Goal: Task Accomplishment & Management: Complete application form

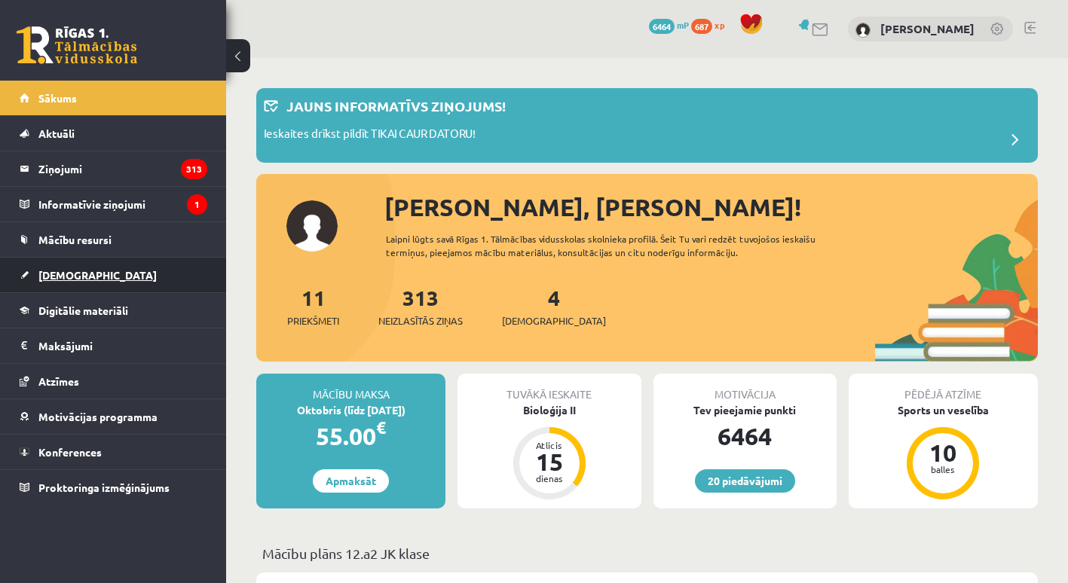
click at [63, 275] on span "[DEMOGRAPHIC_DATA]" at bounding box center [97, 275] width 118 height 14
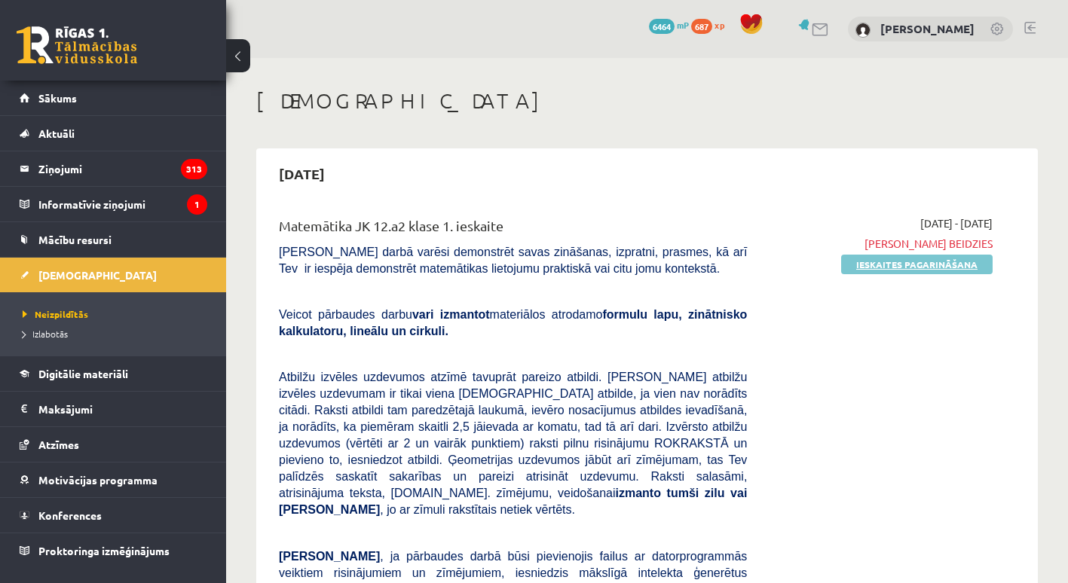
click at [965, 255] on link "Ieskaites pagarināšana" at bounding box center [916, 265] width 151 height 20
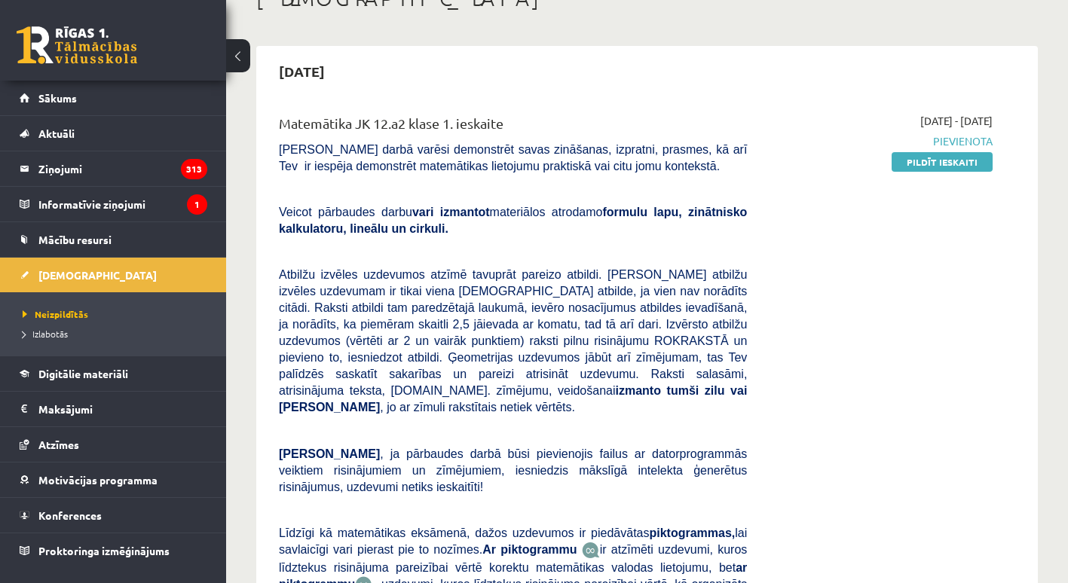
scroll to position [125, 0]
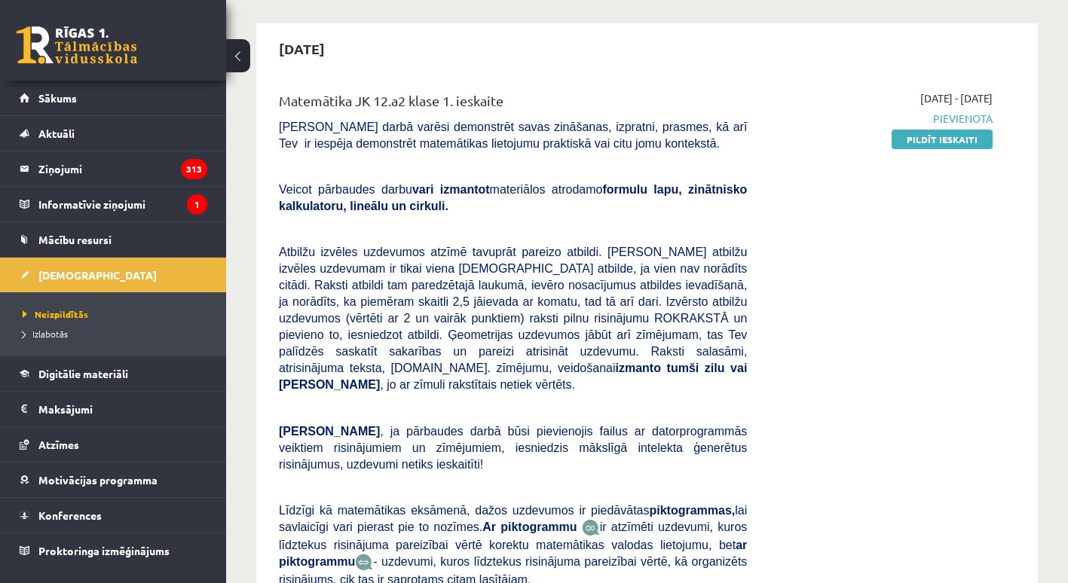
click at [941, 150] on div "2025-09-17 - 2025-09-20 Pievienota Pildīt ieskaiti" at bounding box center [881, 378] width 246 height 576
click at [946, 141] on link "Pildīt ieskaiti" at bounding box center [941, 140] width 101 height 20
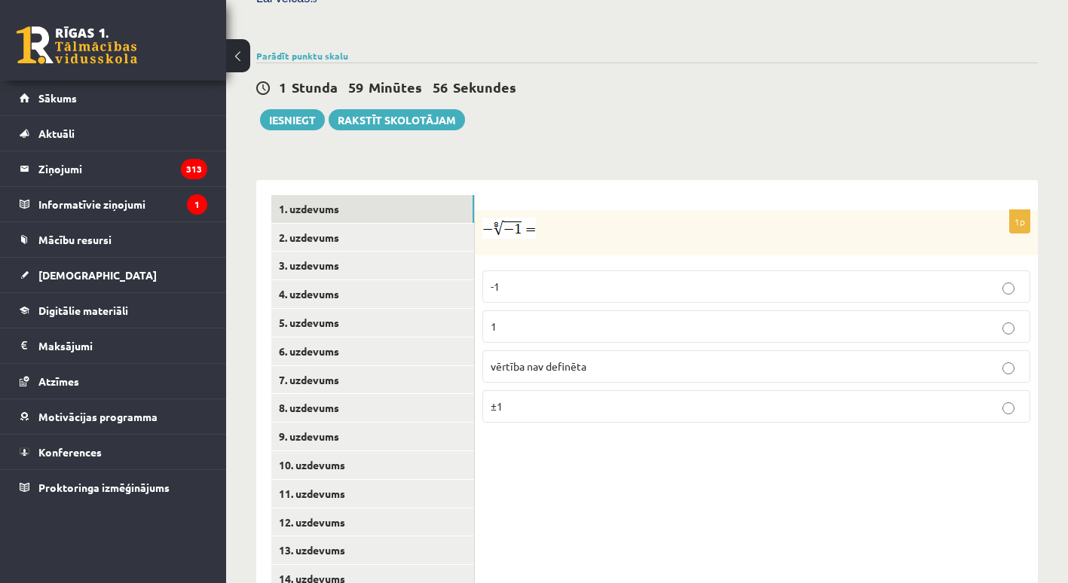
scroll to position [527, 0]
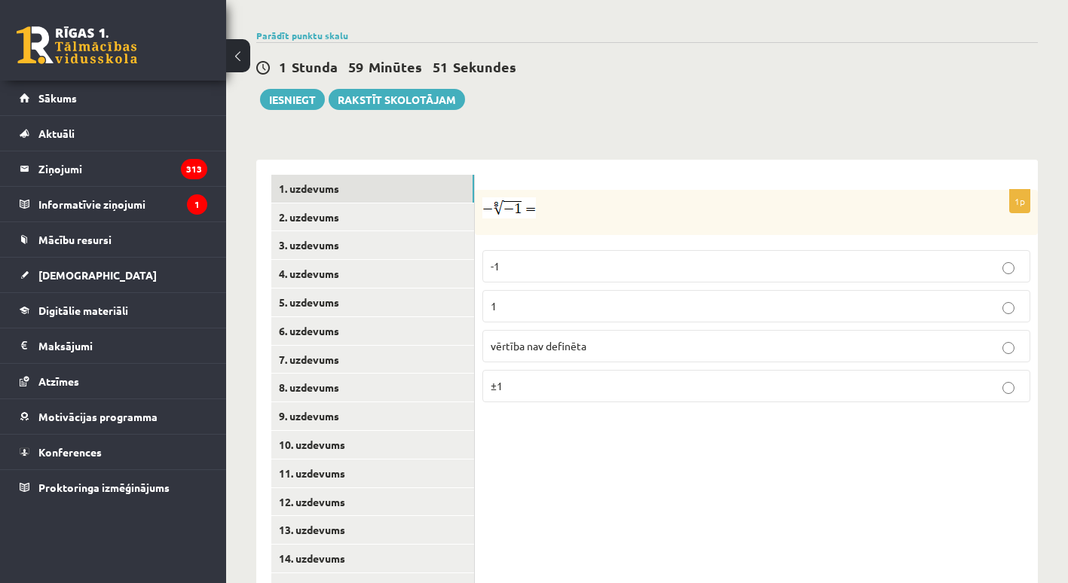
click at [1066, 393] on div "Matemātika JK 12.a2 klase 1. ieskaite , Amanda Zandersone (12.a2 JK klase) Pārb…" at bounding box center [647, 89] width 842 height 1116
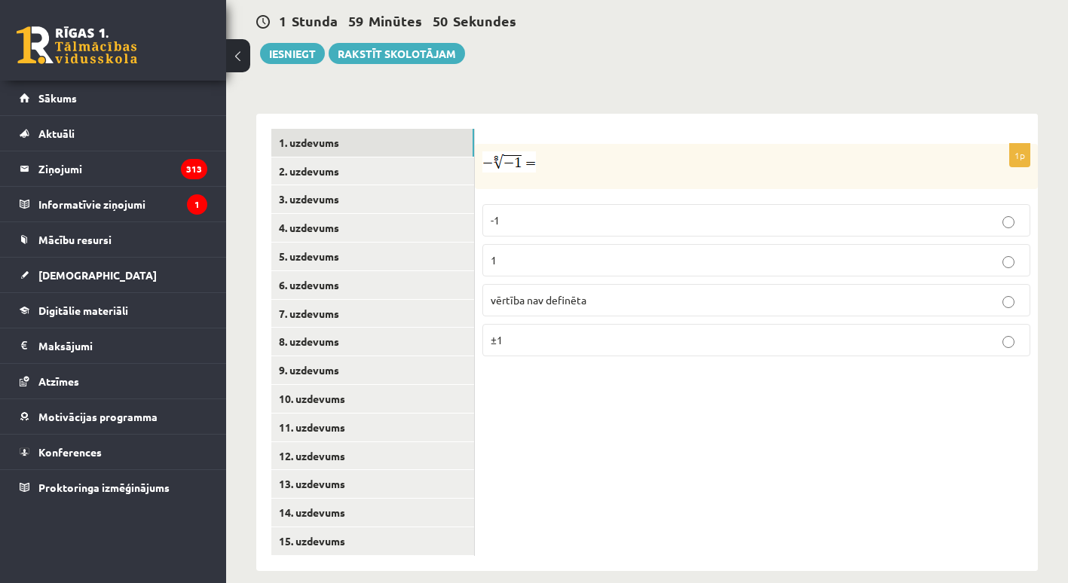
scroll to position [574, 0]
click at [511, 151] on img at bounding box center [508, 161] width 53 height 21
click at [517, 151] on img at bounding box center [508, 161] width 53 height 21
click at [506, 151] on img at bounding box center [508, 161] width 53 height 21
click at [496, 151] on img at bounding box center [508, 161] width 53 height 21
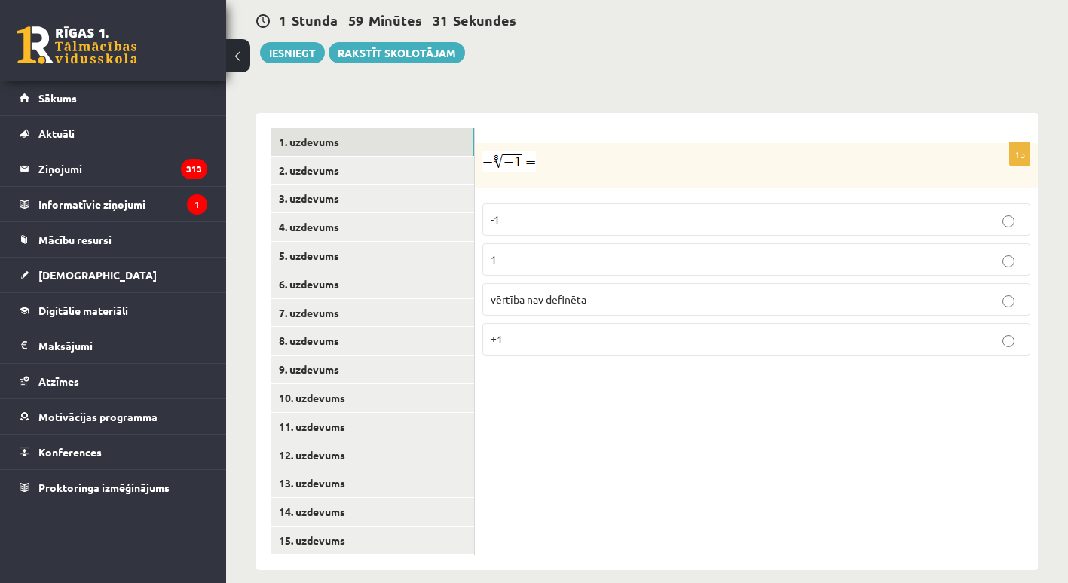
click at [496, 151] on img at bounding box center [508, 161] width 53 height 21
click at [527, 292] on span "vērtība nav definēta" at bounding box center [538, 299] width 96 height 14
click at [371, 157] on link "2. uzdevums" at bounding box center [372, 171] width 203 height 28
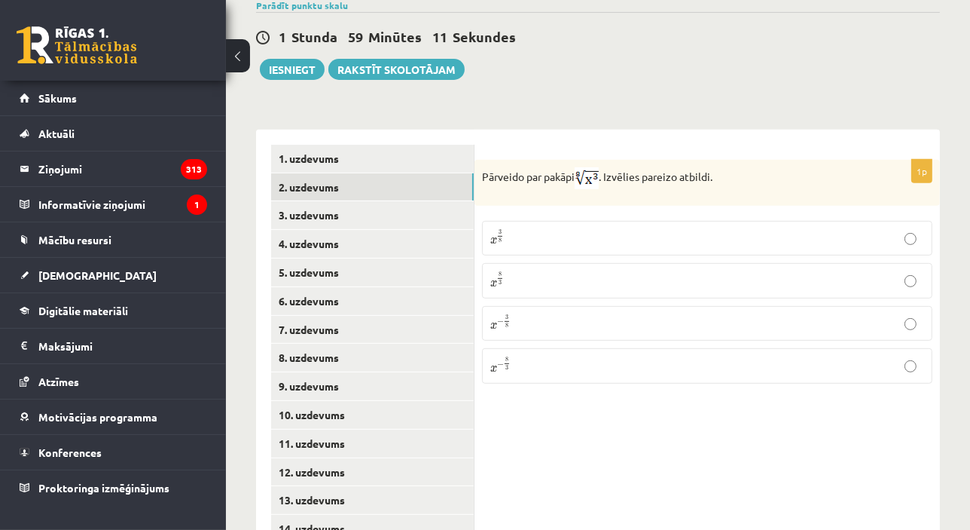
drag, startPoint x: 1045, startPoint y: 0, endPoint x: 521, endPoint y: 423, distance: 672.9
click at [521, 423] on div "1p Pārveido par pakāpi . Izvēlies pareizo atbildi. x 3 8 x 3 8 x 8 3 x 8 3 x − …" at bounding box center [708, 358] width 466 height 457
click at [851, 48] on div "1 Stunda 59 Minūtes 10 Sekundes Ieskaite saglabāta! Iesniegt Rakstīt skolotājam" at bounding box center [598, 46] width 684 height 68
click at [814, 38] on div "1 Stunda 59 Minūtes 10 Sekundes Ieskaite saglabāta! Iesniegt Rakstīt skolotājam" at bounding box center [598, 46] width 684 height 68
click at [626, 221] on label "x 3 8 x 3 8" at bounding box center [707, 238] width 451 height 35
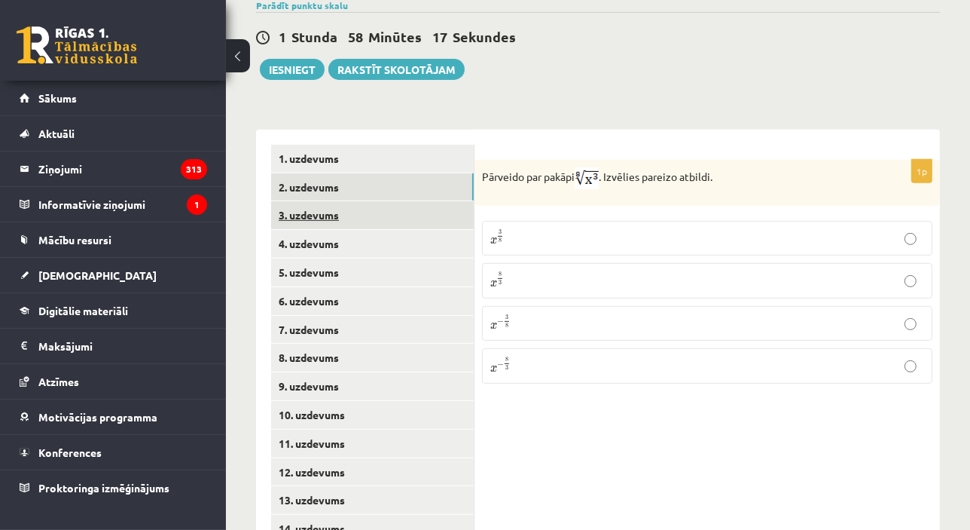
click at [407, 203] on link "3. uzdevums" at bounding box center [372, 215] width 203 height 28
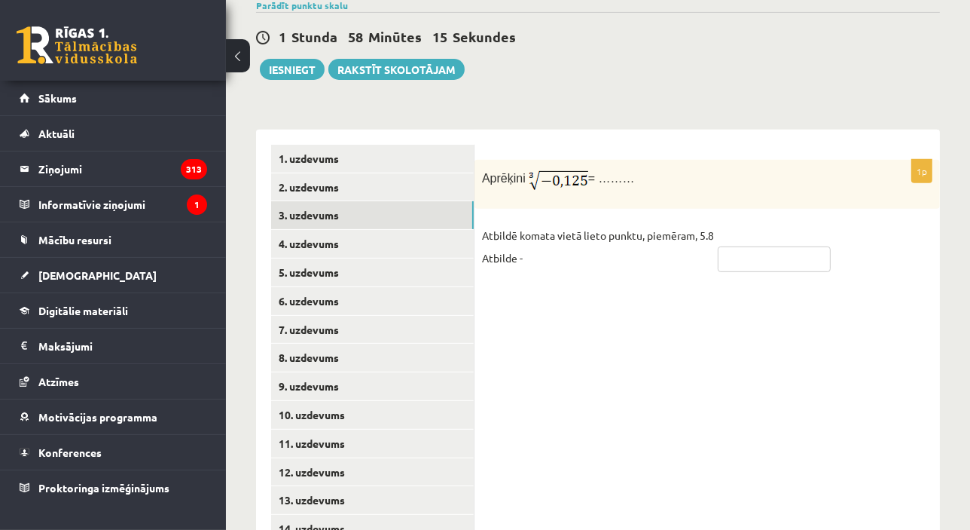
click at [733, 246] on input "text" at bounding box center [774, 259] width 113 height 26
click at [903, 228] on fieldset "Atbildē komata vietā lieto punktu, piemēram, 5.8 Atbilde -" at bounding box center [707, 251] width 451 height 54
click at [814, 251] on input "text" at bounding box center [774, 259] width 113 height 26
click at [794, 246] on input "text" at bounding box center [774, 259] width 113 height 26
type input "****"
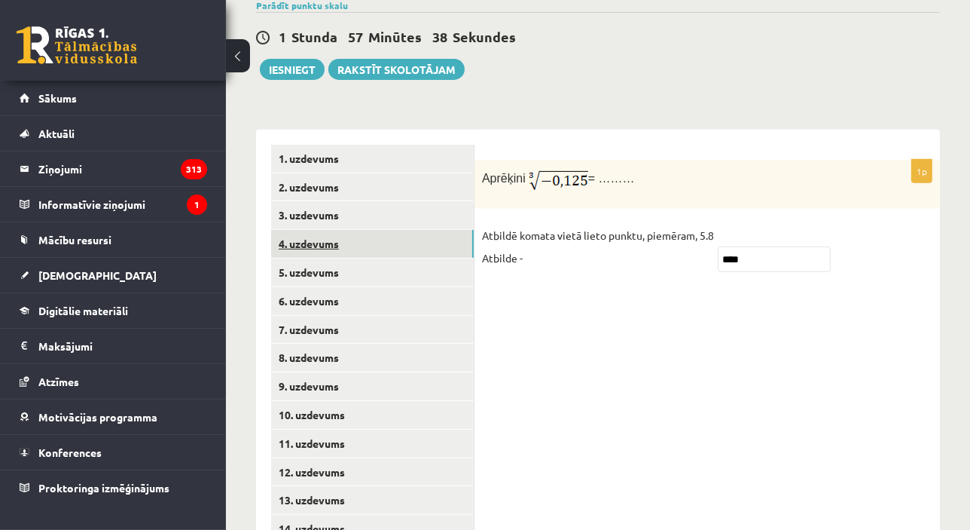
click at [338, 230] on link "4. uzdevums" at bounding box center [372, 244] width 203 height 28
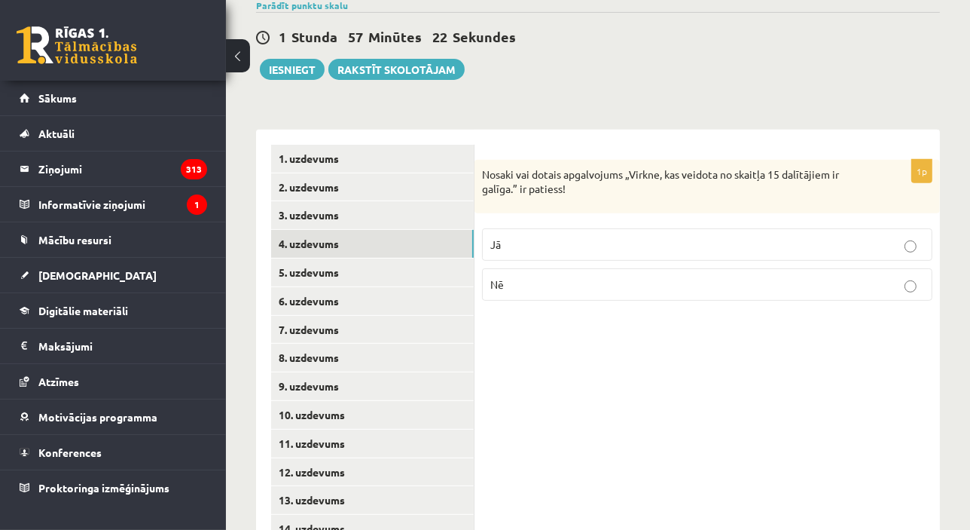
click at [674, 237] on p "Jā" at bounding box center [707, 245] width 434 height 16
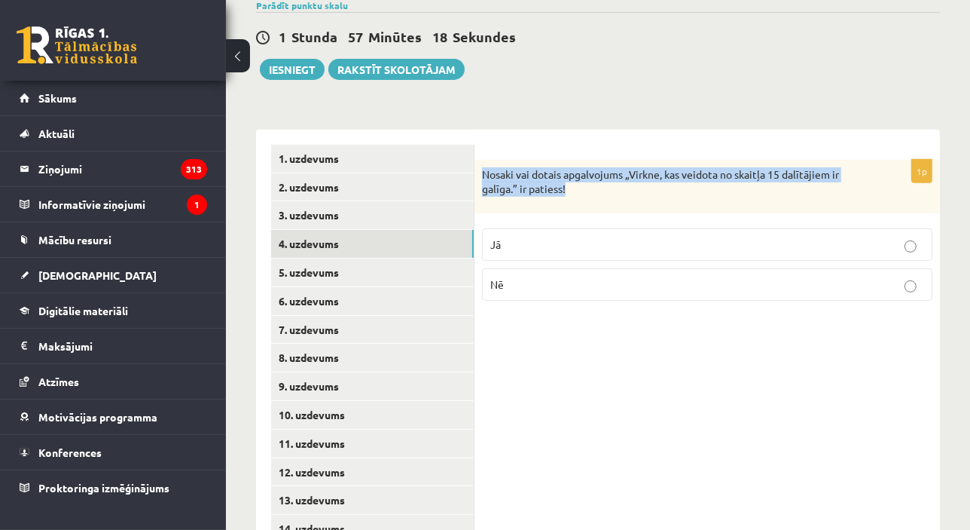
drag, startPoint x: 479, startPoint y: 156, endPoint x: 605, endPoint y: 185, distance: 129.2
click at [605, 185] on div "Nosaki vai dotais apgalvojums „Virkne, kas veidota no skaitļa 15 dalītājiem ir …" at bounding box center [708, 186] width 466 height 53
copy p "Nosaki vai dotais apgalvojums „Virkne, kas veidota no skaitļa 15 dalītājiem ir …"
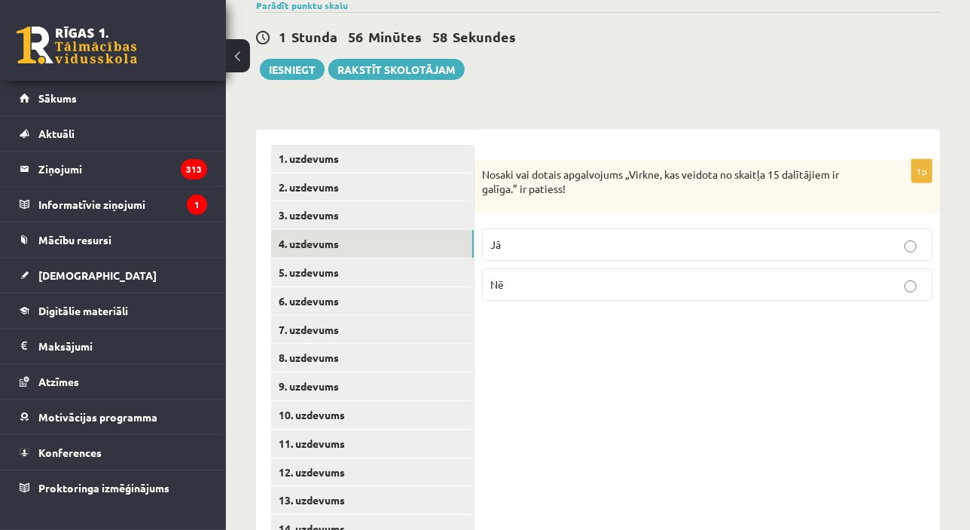
drag, startPoint x: 619, startPoint y: 377, endPoint x: 591, endPoint y: 367, distance: 29.5
click at [619, 377] on div "1p Nosaki vai dotais apgalvojums „Virkne, kas veidota no skaitļa 15 dalītājiem …" at bounding box center [708, 358] width 466 height 457
click at [342, 261] on link "5. uzdevums" at bounding box center [372, 272] width 203 height 28
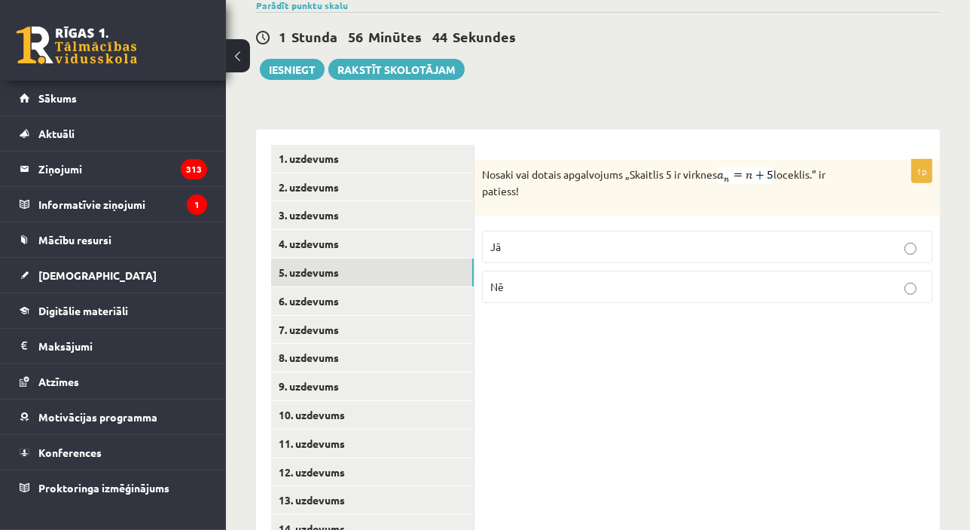
click at [747, 279] on p "Nē" at bounding box center [707, 287] width 434 height 16
drag, startPoint x: 481, startPoint y: 158, endPoint x: 525, endPoint y: 183, distance: 50.9
click at [525, 183] on div "Nosaki vai dotais apgalvojums „Skaitlis 5 ir virknes loceklis.” ir patiess!" at bounding box center [708, 188] width 466 height 56
copy p "Nosaki vai dotais apgalvojums „Skaitlis 5 ir virknes loceklis.” ir patiess!"
click at [752, 115] on div "**********" at bounding box center [598, 351] width 684 height 472
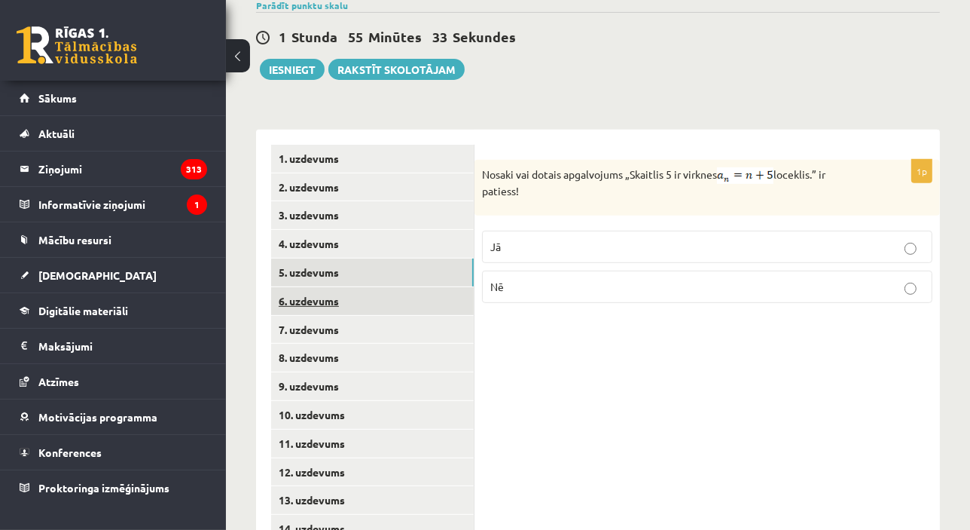
click at [382, 287] on link "6. uzdevums" at bounding box center [372, 301] width 203 height 28
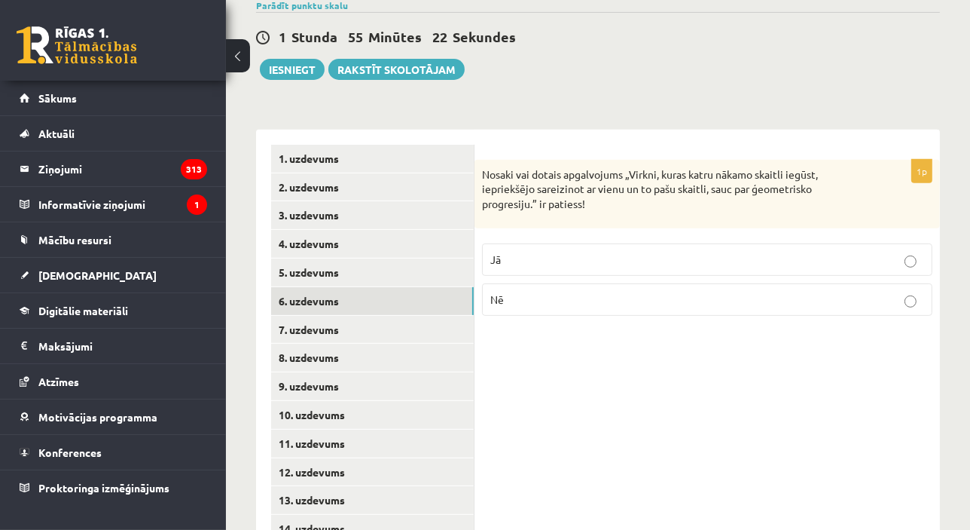
click at [646, 252] on p "Jā" at bounding box center [707, 260] width 434 height 16
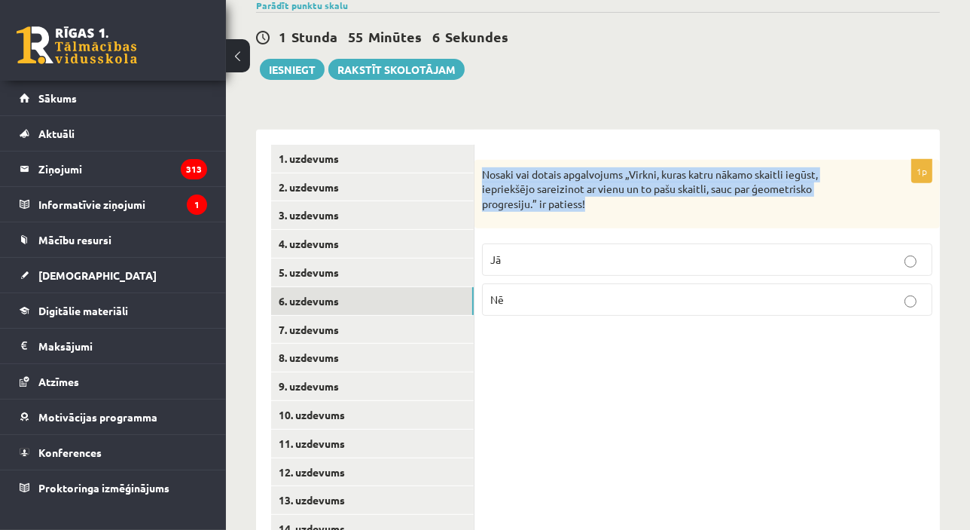
drag, startPoint x: 481, startPoint y: 160, endPoint x: 606, endPoint y: 204, distance: 132.5
click at [606, 204] on div "Nosaki vai dotais apgalvojums „Virkni, kuras katru nākamo skaitli iegūst, iepri…" at bounding box center [708, 194] width 466 height 69
copy p "Nosaki vai dotais apgalvojums „Virkni, kuras katru nākamo skaitli iegūst, iepri…"
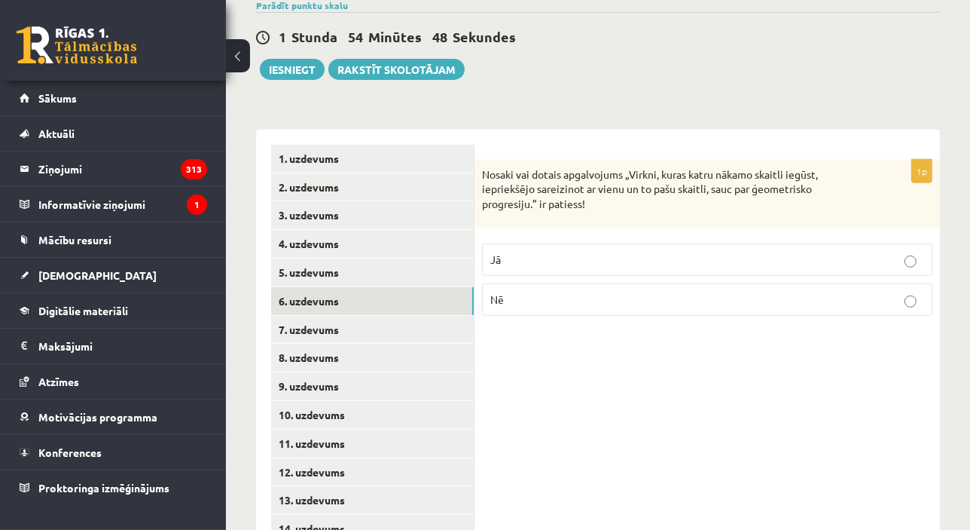
click at [569, 336] on div "1p Nosaki vai dotais apgalvojums „Virkni, kuras katru nākamo skaitli iegūst, ie…" at bounding box center [708, 358] width 466 height 457
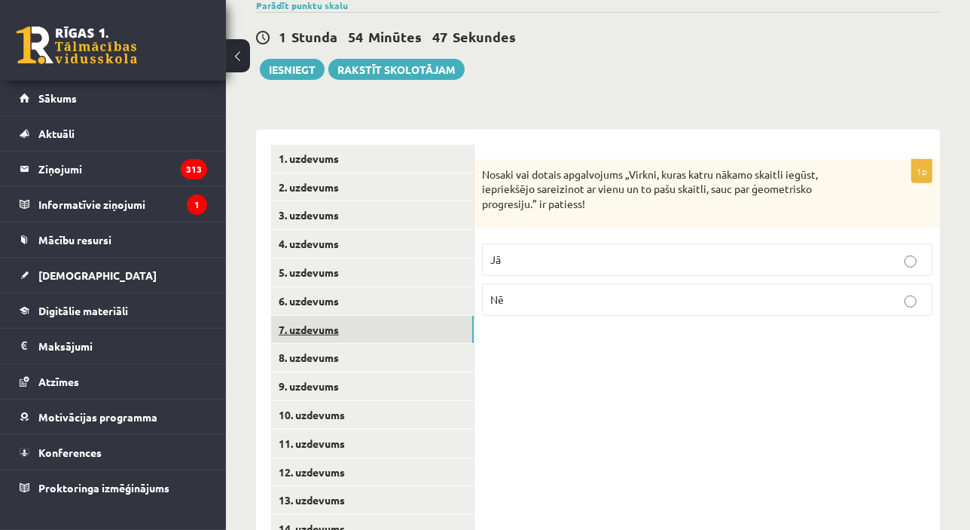
click at [362, 316] on link "7. uzdevums" at bounding box center [372, 330] width 203 height 28
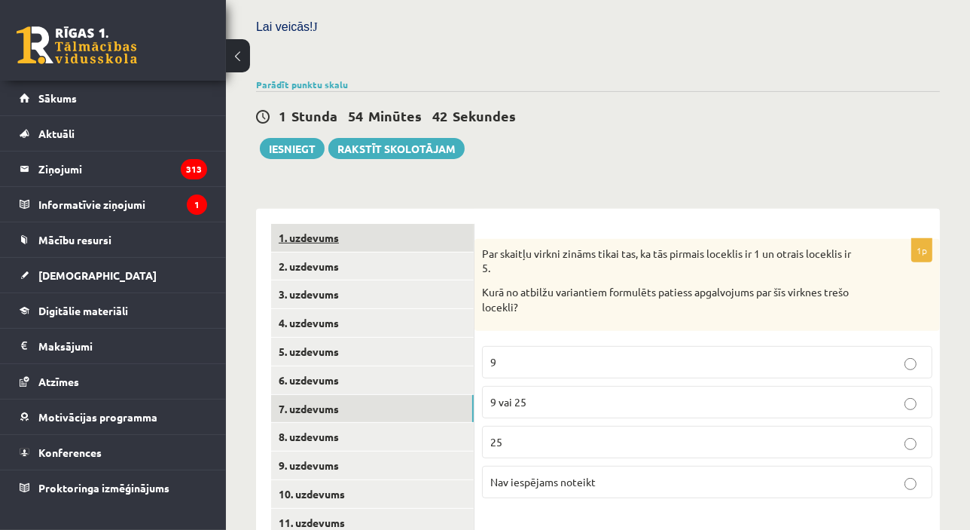
scroll to position [483, 0]
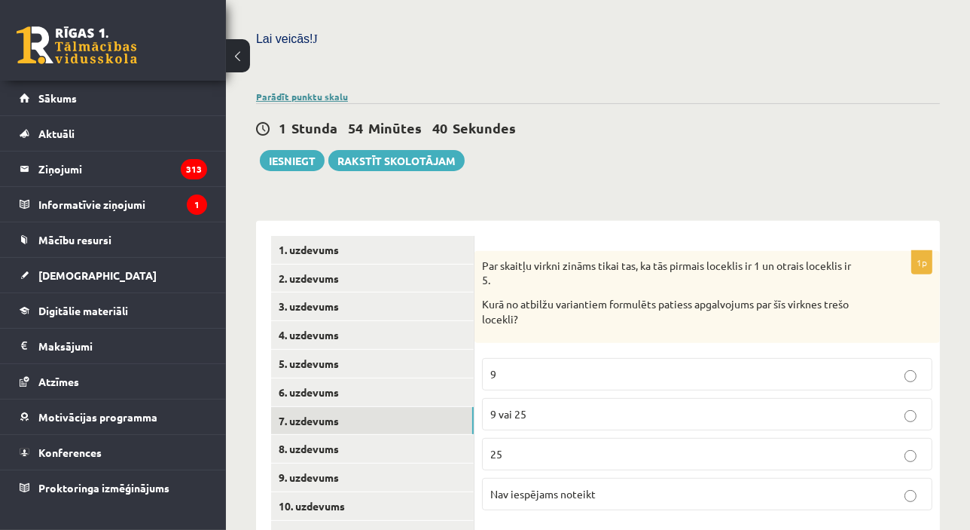
click at [296, 90] on link "Parādīt punktu skalu" at bounding box center [302, 96] width 92 height 12
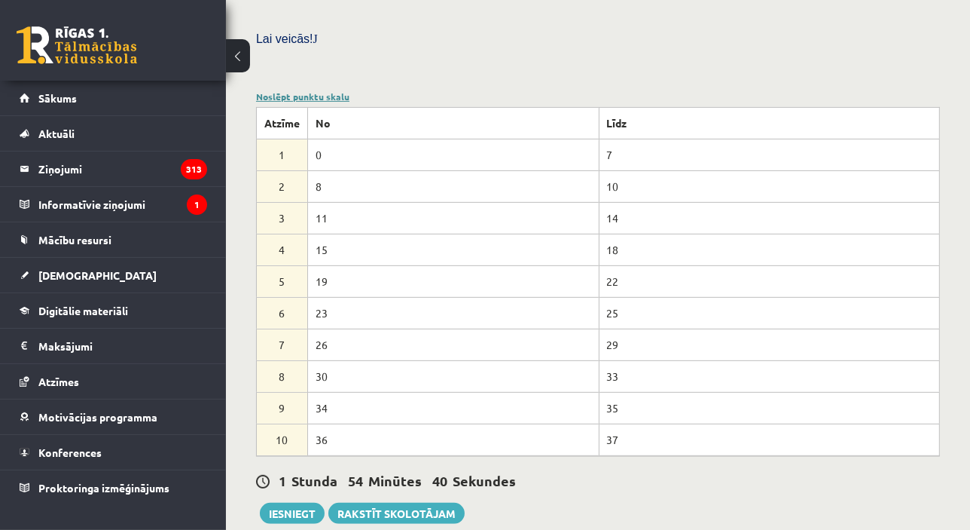
click at [296, 90] on link "Noslēpt punktu skalu" at bounding box center [302, 96] width 93 height 12
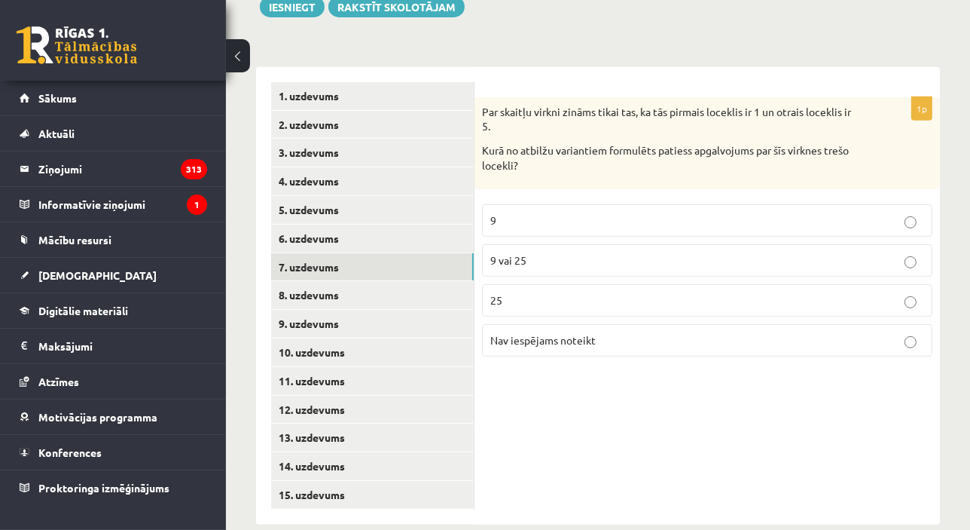
scroll to position [644, 0]
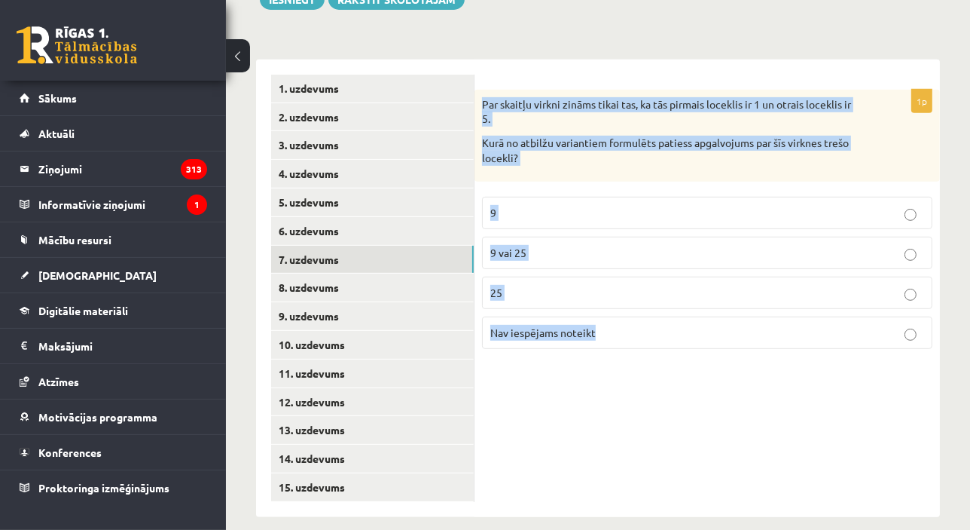
drag, startPoint x: 482, startPoint y: 90, endPoint x: 635, endPoint y: 309, distance: 267.3
click at [635, 309] on div "1p Par skaitļu virkni zināms tikai tas, ka tās pirmais loceklis ir 1 un otrais …" at bounding box center [708, 225] width 466 height 271
copy div "Par skaitļu virkni zināms tikai tas, ka tās pirmais loceklis ir 1 un otrais loc…"
click at [610, 325] on p "Nav iespējams noteikt" at bounding box center [707, 333] width 434 height 16
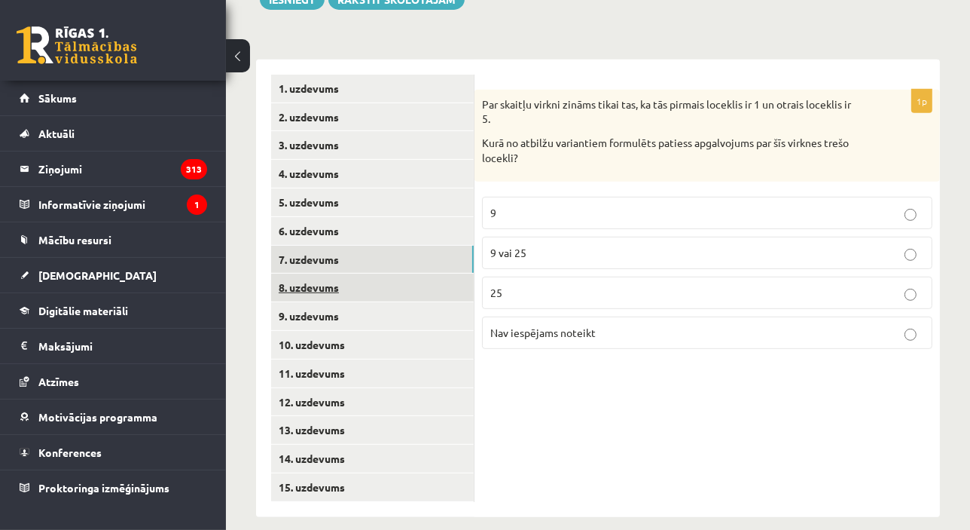
click at [347, 273] on link "8. uzdevums" at bounding box center [372, 287] width 203 height 28
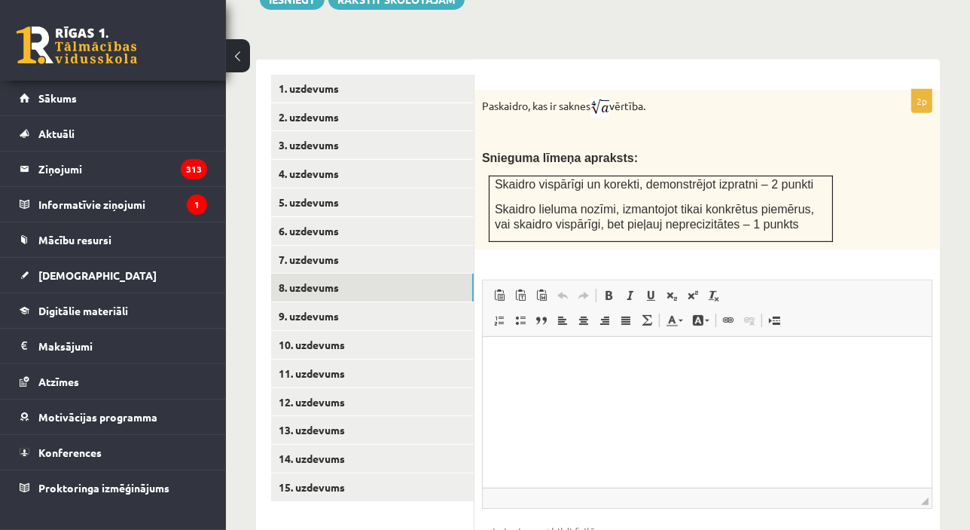
click at [545, 360] on p "Rich Text Editor, wiswyg-editor-user-answer-47024785611080" at bounding box center [706, 359] width 419 height 16
click at [653, 361] on p "Rich Text Editor, wiswyg-editor-user-answer-47024785611080" at bounding box center [706, 359] width 419 height 16
click at [753, 362] on p "**********" at bounding box center [706, 359] width 419 height 16
click at [866, 359] on p "**********" at bounding box center [706, 359] width 419 height 16
click at [826, 359] on p "**********" at bounding box center [706, 359] width 419 height 16
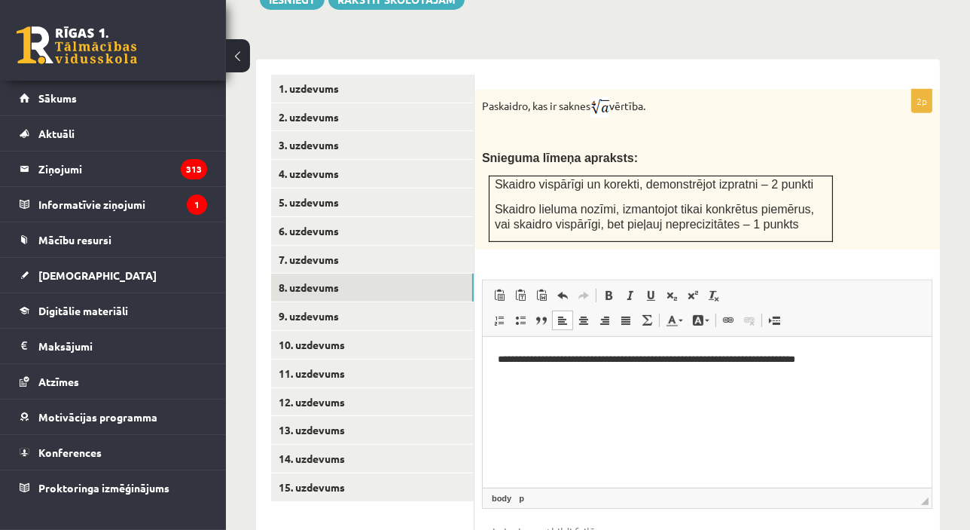
click at [861, 362] on p "**********" at bounding box center [706, 359] width 419 height 16
click at [606, 405] on p "**********" at bounding box center [706, 405] width 419 height 25
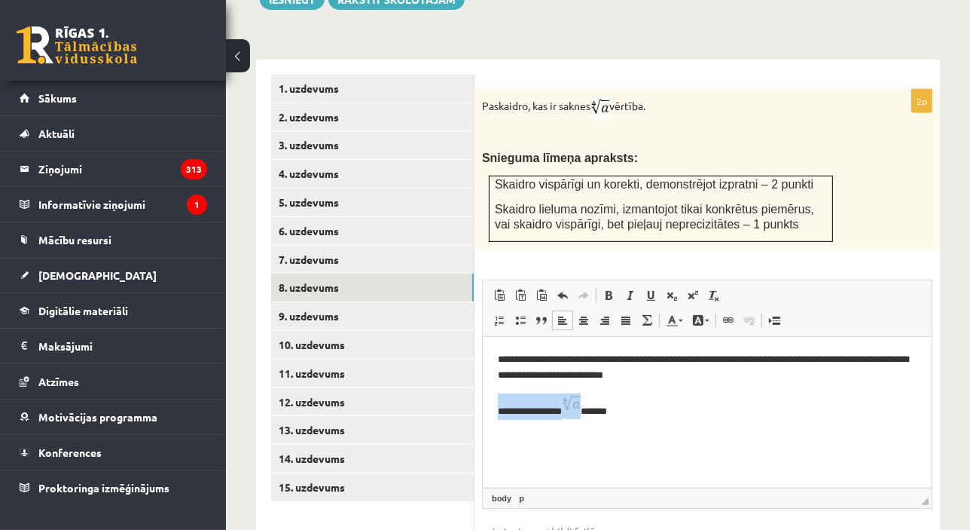
click at [579, 408] on img "Rich Text Editor, wiswyg-editor-user-answer-47024785611080" at bounding box center [570, 403] width 19 height 20
click at [576, 415] on p "**********" at bounding box center [706, 405] width 419 height 25
click at [618, 406] on p "**********" at bounding box center [706, 405] width 419 height 25
click at [691, 289] on span at bounding box center [693, 295] width 12 height 12
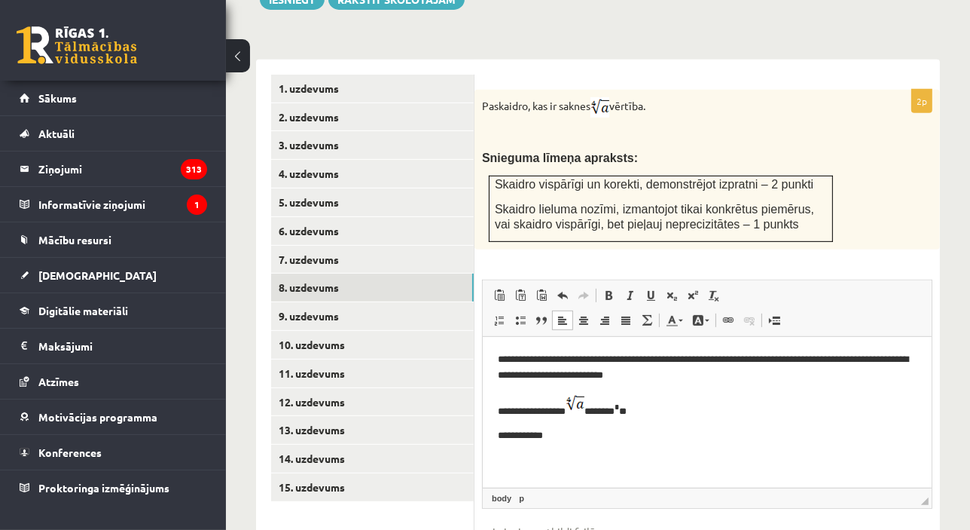
click at [572, 420] on body "**********" at bounding box center [706, 396] width 419 height 91
drag, startPoint x: 494, startPoint y: 463, endPoint x: 964, endPoint y: 783, distance: 568.2
click at [482, 464] on html "**********" at bounding box center [706, 409] width 449 height 147
click at [554, 427] on p "**********" at bounding box center [706, 435] width 419 height 16
click at [558, 430] on p "**********" at bounding box center [706, 435] width 419 height 16
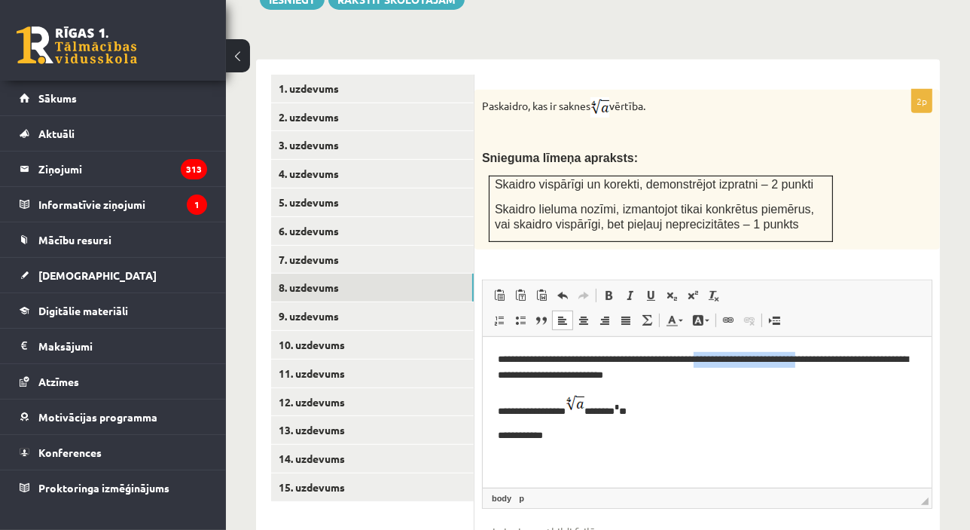
drag, startPoint x: 724, startPoint y: 359, endPoint x: 848, endPoint y: 362, distance: 124.3
click at [848, 362] on p "**********" at bounding box center [706, 367] width 419 height 32
copy p "**********"
click at [590, 451] on html "**********" at bounding box center [706, 396] width 449 height 121
click at [695, 289] on span at bounding box center [693, 295] width 12 height 12
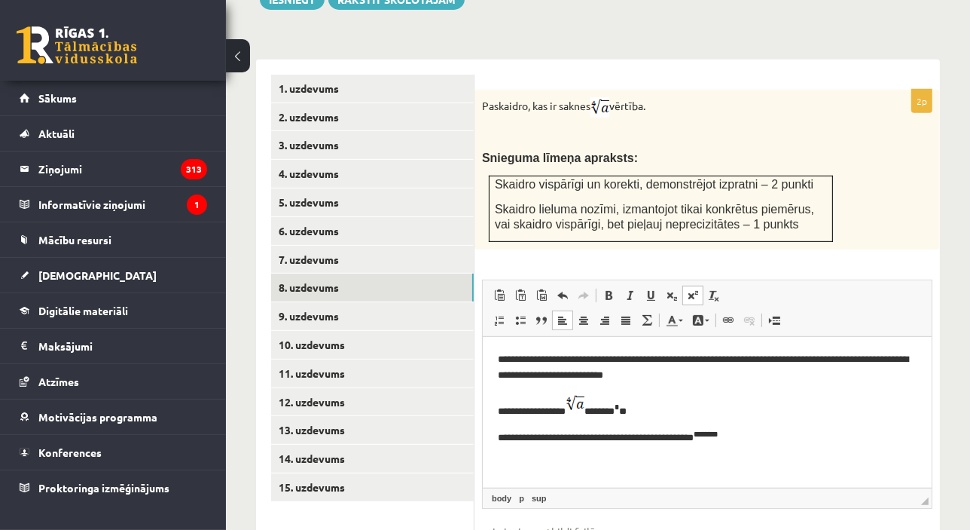
click at [695, 289] on span at bounding box center [693, 295] width 12 height 12
click at [377, 134] on link "3. uzdevums" at bounding box center [372, 145] width 203 height 28
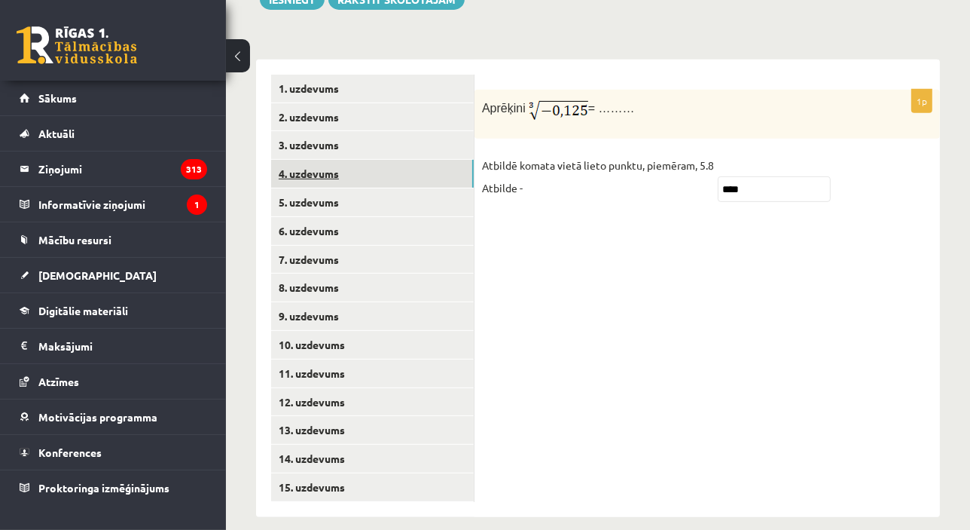
click at [367, 160] on link "4. uzdevums" at bounding box center [372, 174] width 203 height 28
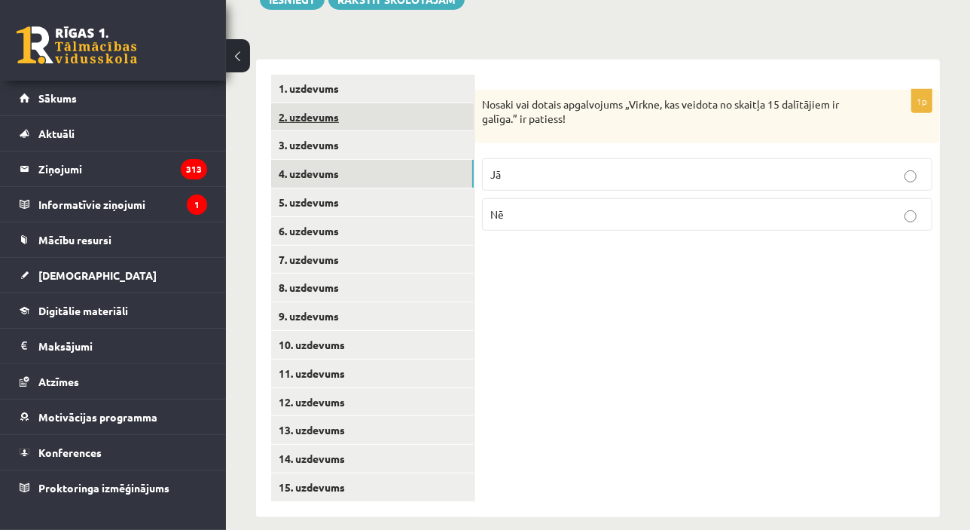
click at [383, 103] on link "2. uzdevums" at bounding box center [372, 117] width 203 height 28
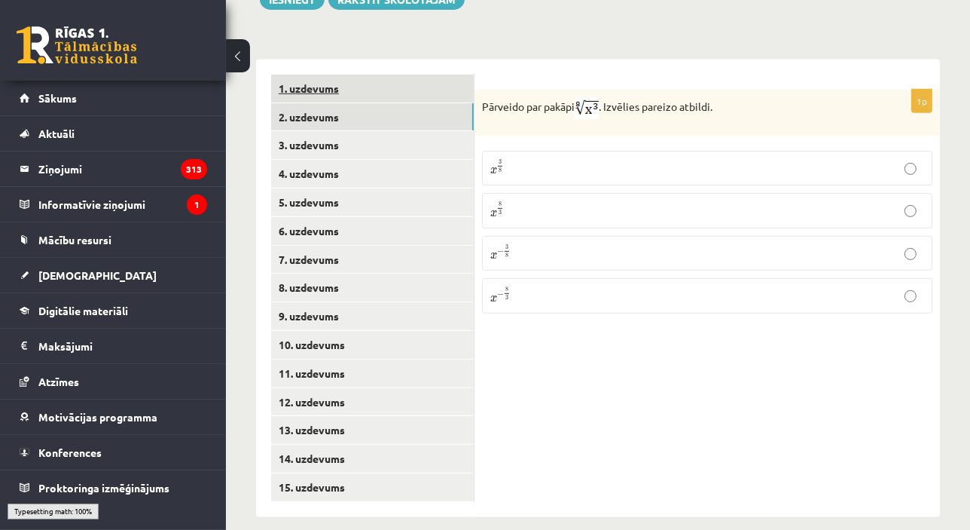
click at [406, 78] on link "1. uzdevums" at bounding box center [372, 89] width 203 height 28
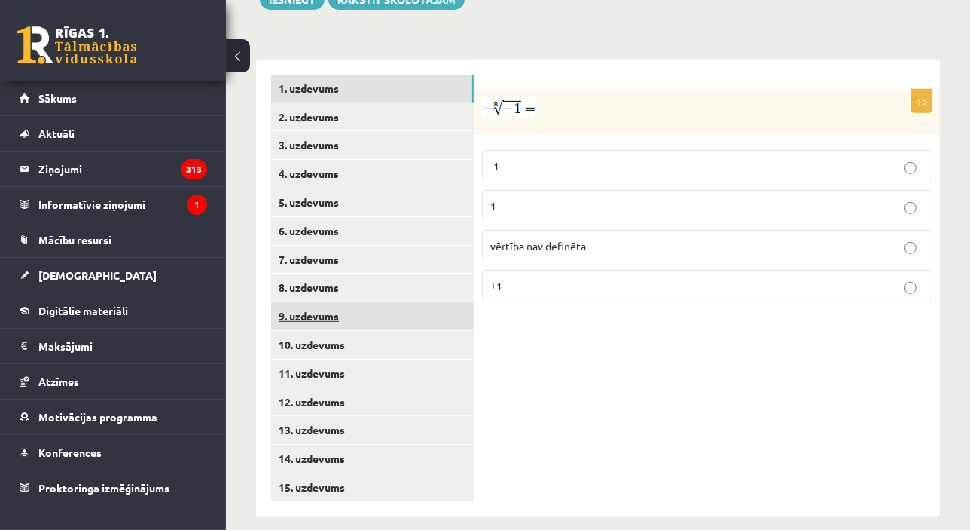
click at [367, 302] on link "9. uzdevums" at bounding box center [372, 316] width 203 height 28
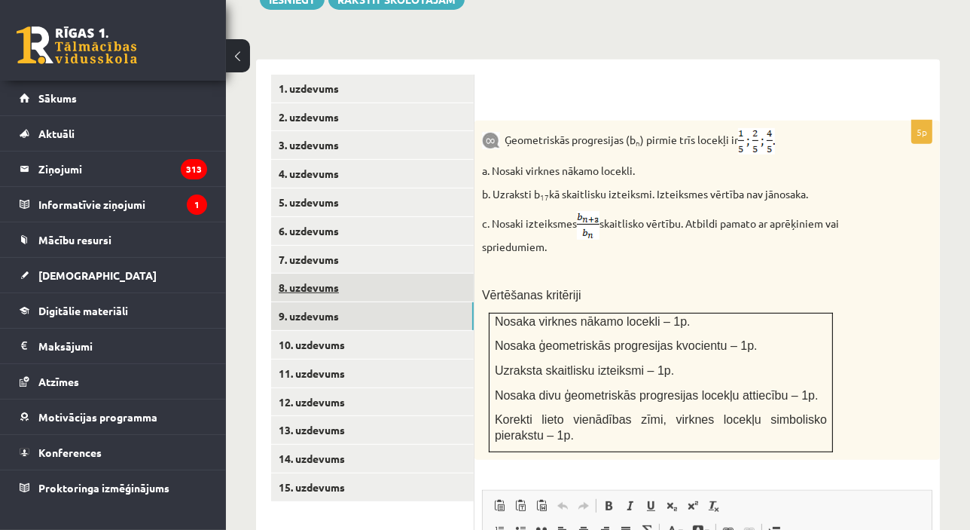
click at [347, 273] on link "8. uzdevums" at bounding box center [372, 287] width 203 height 28
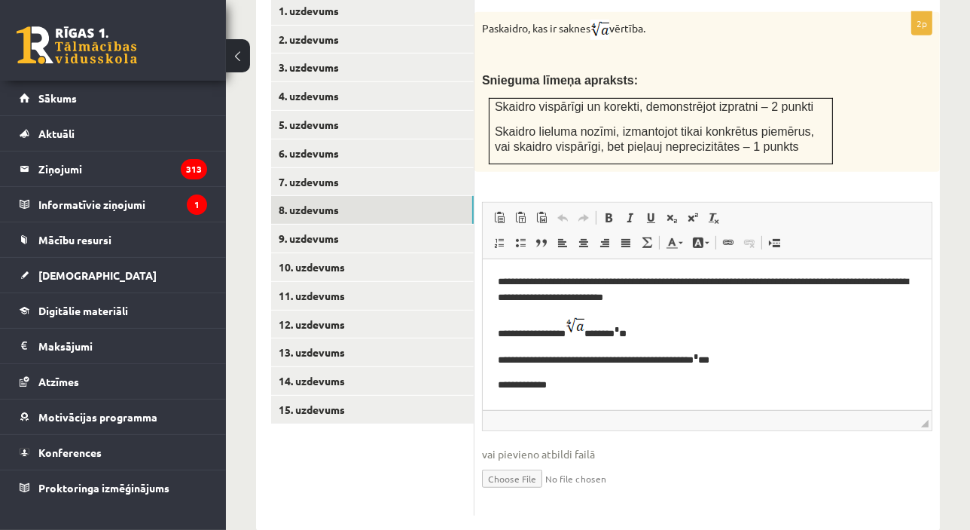
scroll to position [735, 0]
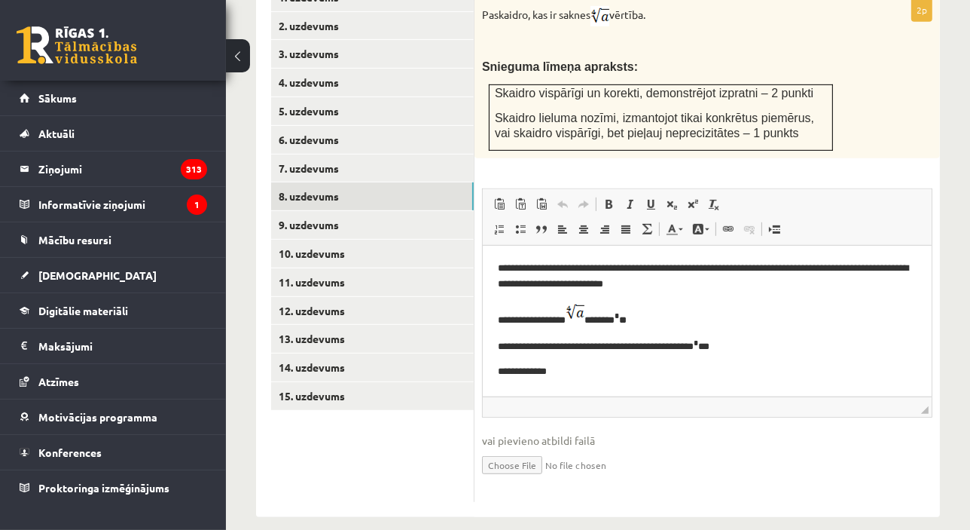
click at [586, 341] on p "**********" at bounding box center [706, 344] width 419 height 17
click at [572, 362] on body "**********" at bounding box center [706, 319] width 419 height 119
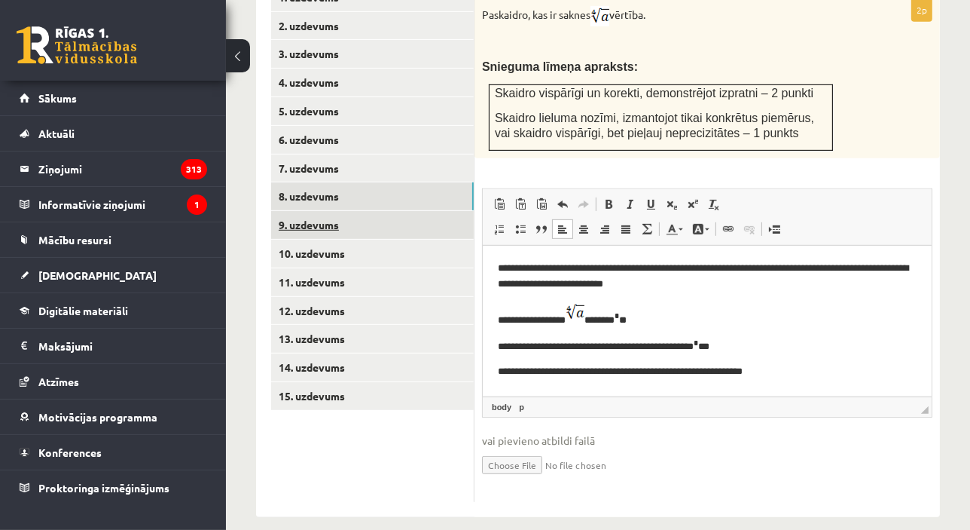
click at [313, 212] on link "9. uzdevums" at bounding box center [372, 225] width 203 height 28
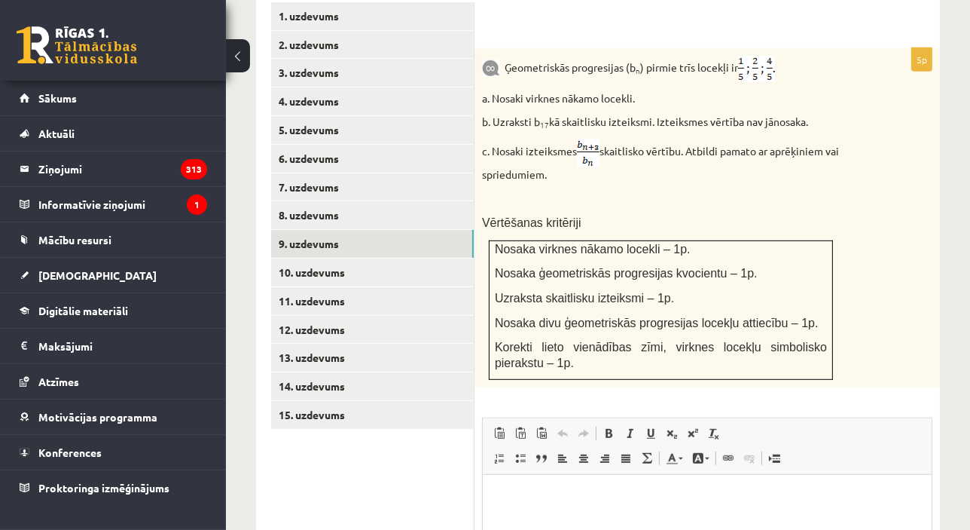
scroll to position [717, 0]
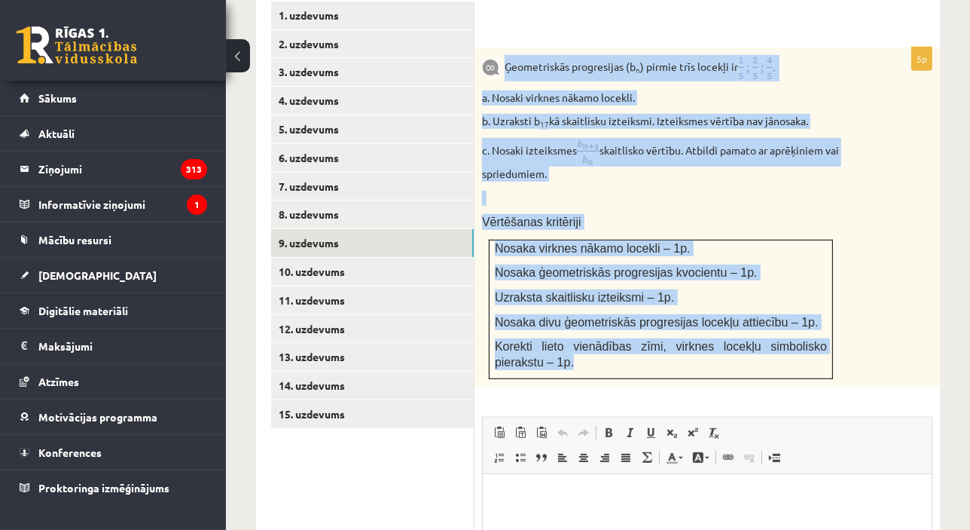
drag, startPoint x: 506, startPoint y: 44, endPoint x: 579, endPoint y: 348, distance: 312.3
click at [579, 348] on div "Ģeometriskās progresijas (b n ) pirmie trīs locekļi ir a. Nosaki virknes nākamo…" at bounding box center [708, 217] width 466 height 340
copy div "Ģeometriskās progresijas (b n ) pirmie trīs locekļi ir a. Nosaki virknes nākamo…"
click at [593, 191] on p at bounding box center [669, 198] width 375 height 15
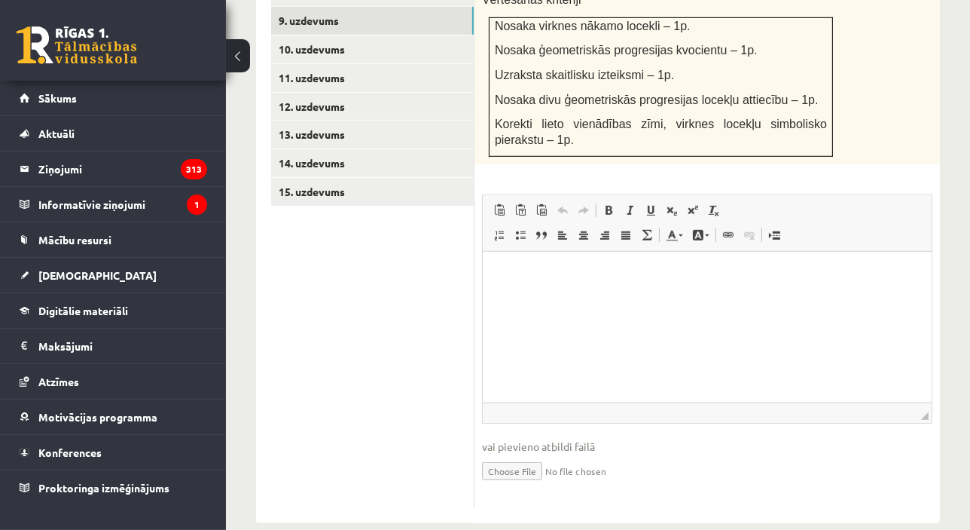
scroll to position [945, 0]
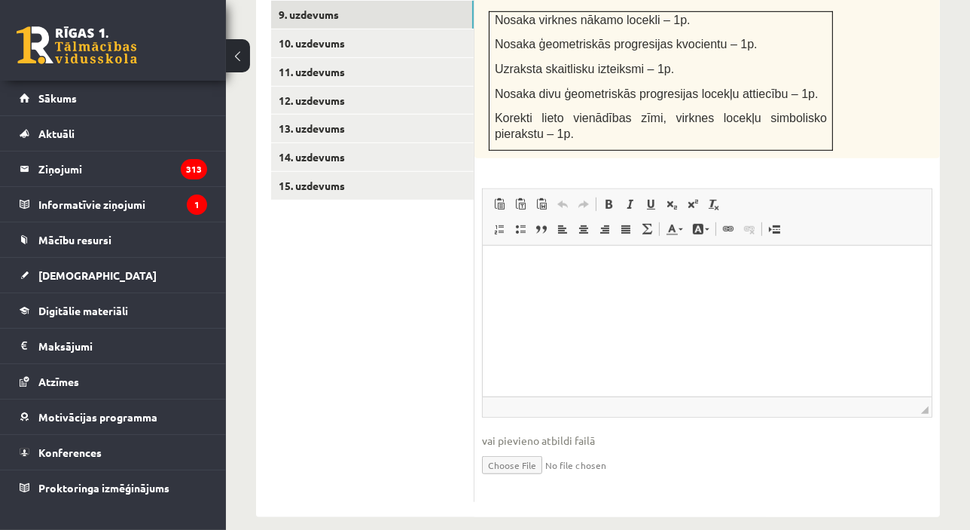
click at [509, 448] on input "file" at bounding box center [707, 463] width 451 height 31
type input "**********"
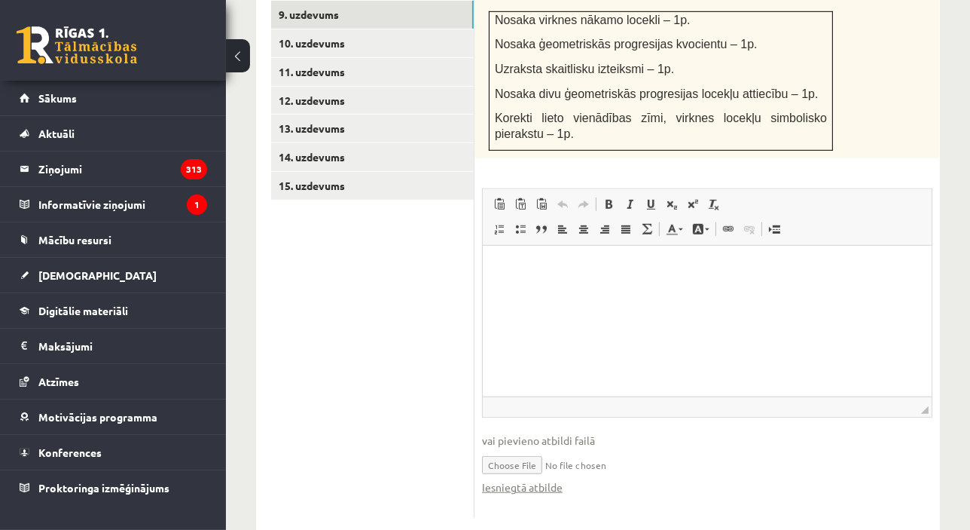
scroll to position [961, 0]
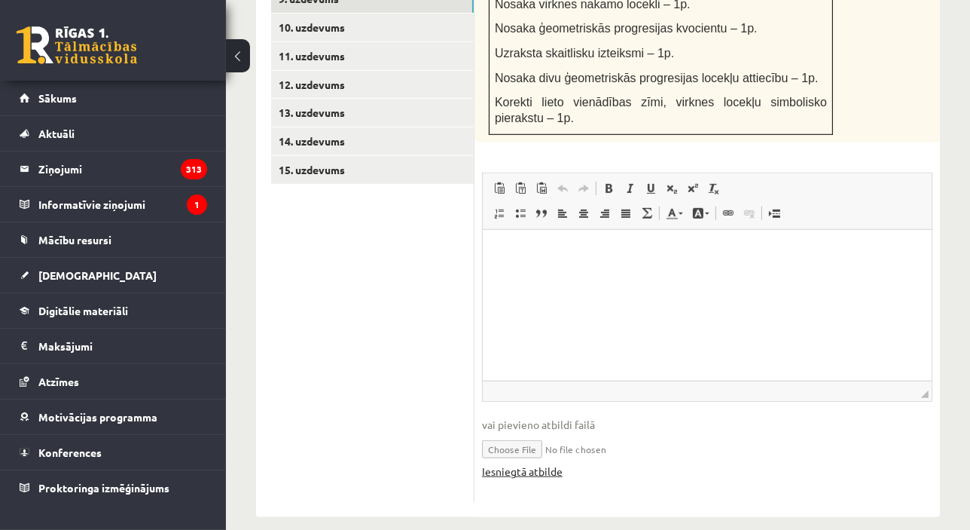
click at [516, 463] on link "Iesniegtā atbilde" at bounding box center [522, 471] width 81 height 16
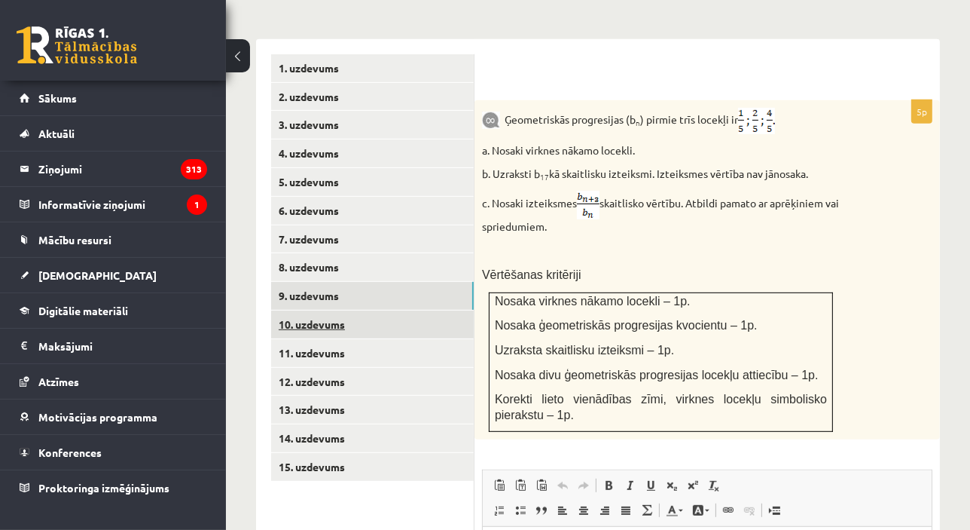
click at [381, 310] on link "10. uzdevums" at bounding box center [372, 324] width 203 height 28
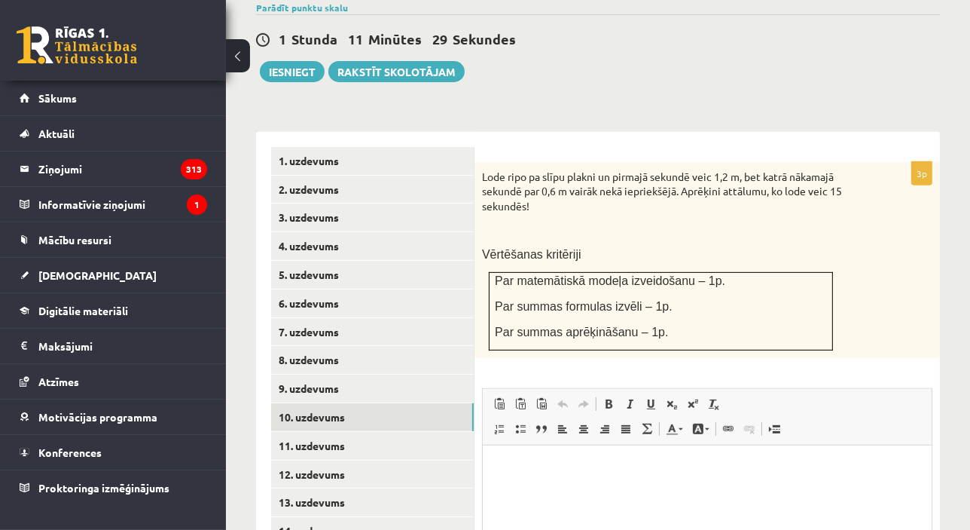
scroll to position [573, 0]
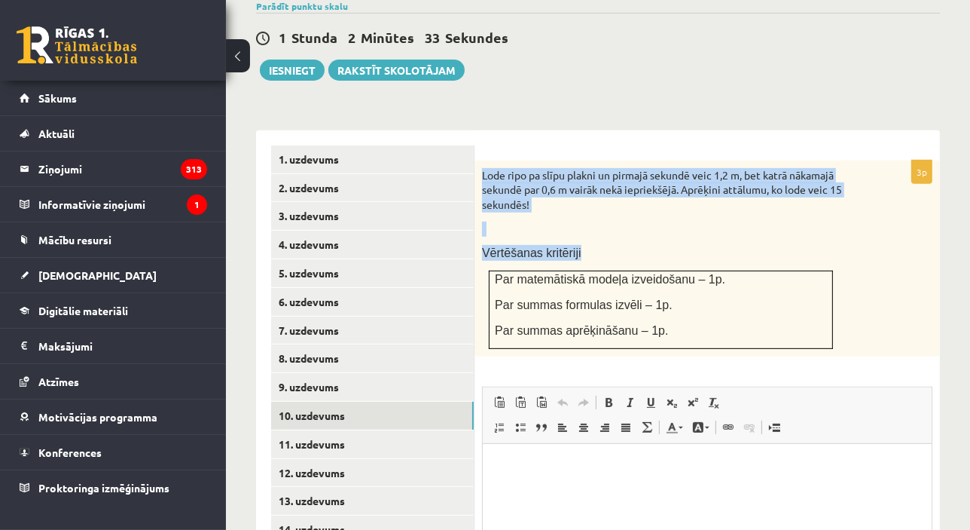
drag, startPoint x: 481, startPoint y: 155, endPoint x: 734, endPoint y: 334, distance: 310.2
click at [734, 334] on div "Lode ripo pa slīpu plakni un pirmajā sekundē veic 1,2 m, bet katrā nākamajā sek…" at bounding box center [708, 258] width 466 height 196
click at [565, 196] on div "Lode ripo pa slīpu plakni un pirmajā sekundē veic 1,2 m, bet katrā nākamajā sek…" at bounding box center [708, 258] width 466 height 196
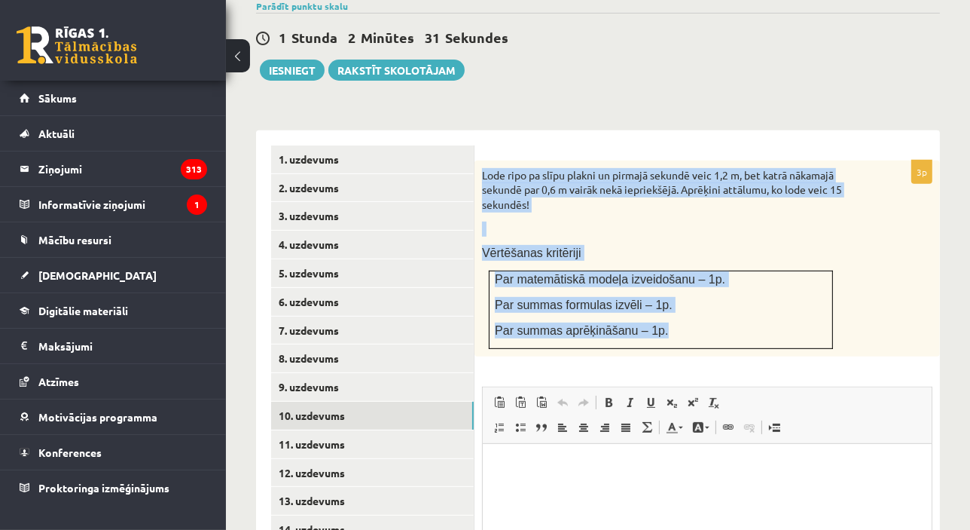
drag, startPoint x: 477, startPoint y: 148, endPoint x: 696, endPoint y: 310, distance: 273.0
click at [696, 310] on div "Lode ripo pa slīpu plakni un pirmajā sekundē veic 1,2 m, bet katrā nākamajā sek…" at bounding box center [708, 258] width 466 height 196
copy div "Lode ripo pa slīpu plakni un pirmajā sekundē veic 1,2 m, bet katrā nākamajā sek…"
click at [906, 218] on div "Lode ripo pa slīpu plakni un pirmajā sekundē veic 1,2 m, bet katrā nākamajā sek…" at bounding box center [708, 258] width 466 height 196
click at [648, 221] on p at bounding box center [669, 228] width 375 height 15
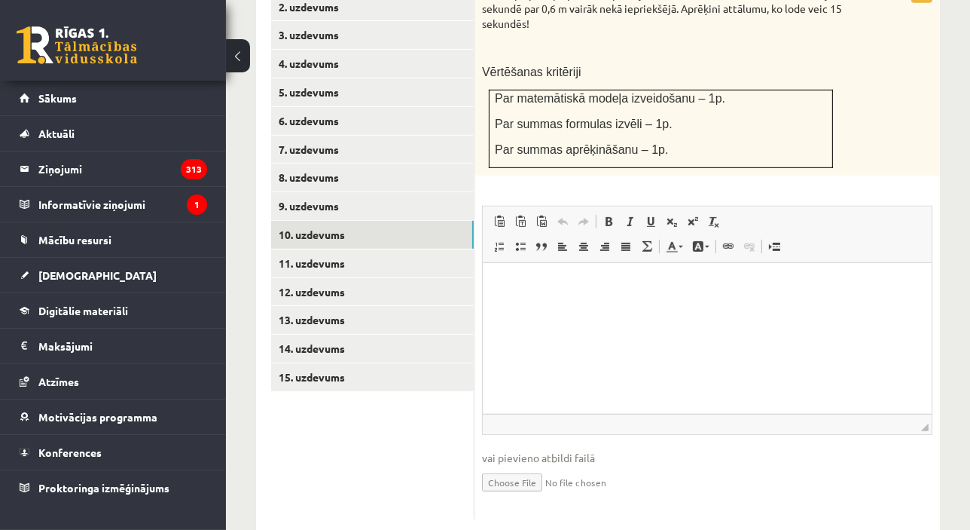
scroll to position [771, 0]
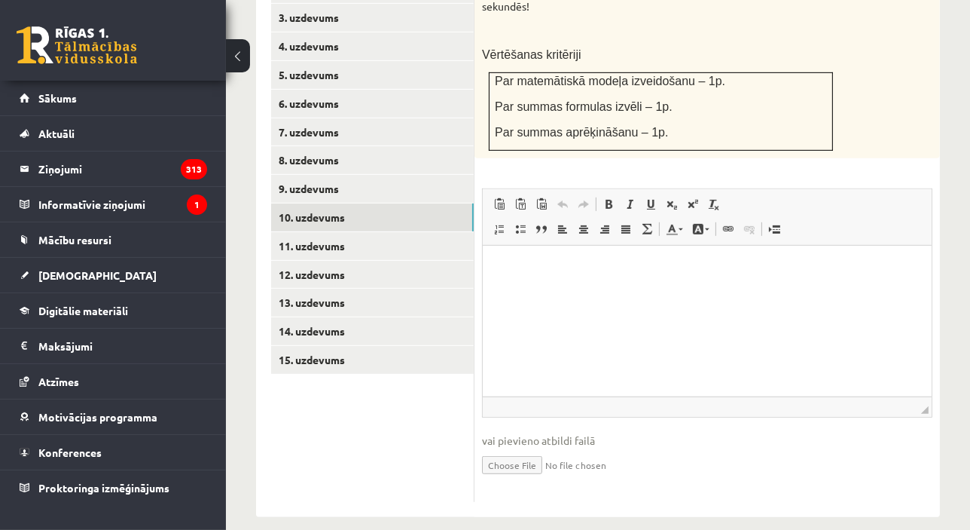
click at [535, 452] on input "file" at bounding box center [707, 463] width 451 height 31
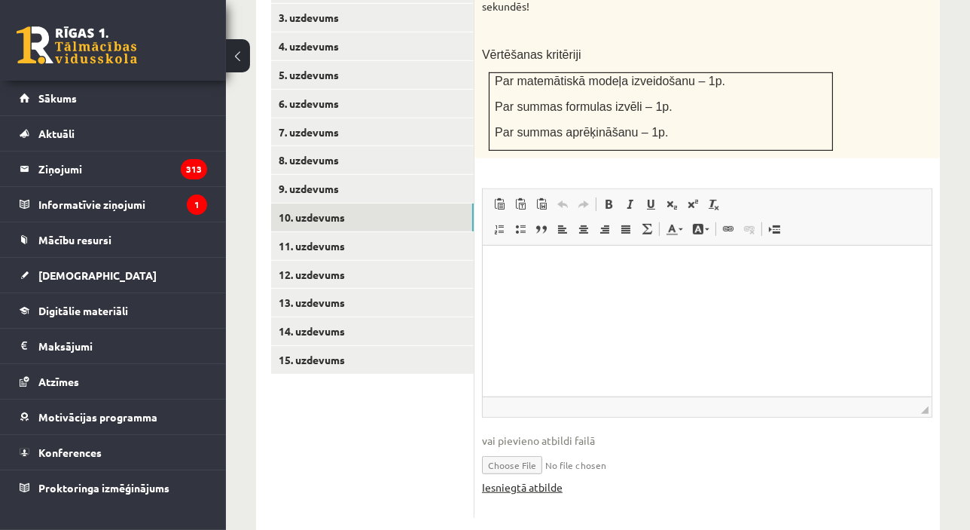
click at [516, 479] on link "Iesniegtā atbilde" at bounding box center [522, 487] width 81 height 16
click at [536, 451] on input "file" at bounding box center [707, 463] width 451 height 31
type input "**********"
click at [498, 479] on link "Iesniegtā atbilde" at bounding box center [522, 487] width 81 height 16
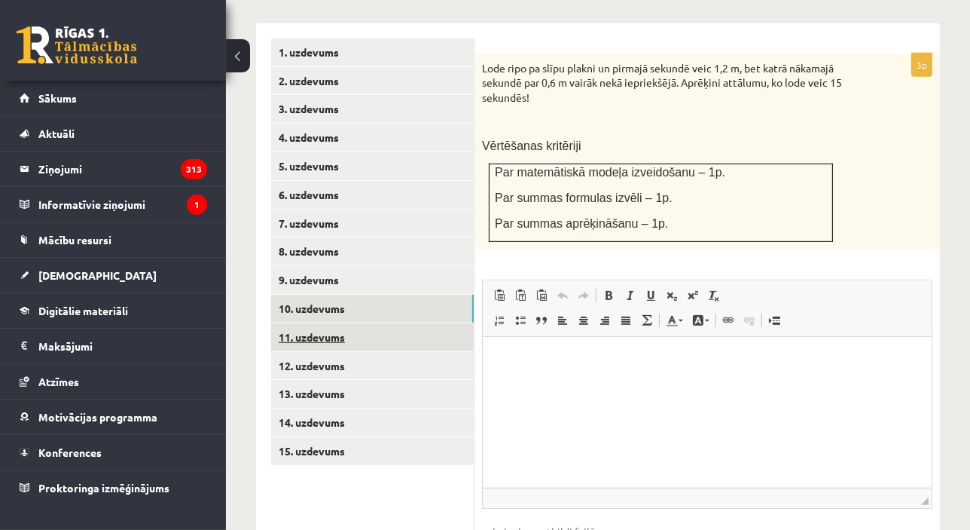
click at [426, 323] on link "11. uzdevums" at bounding box center [372, 337] width 203 height 28
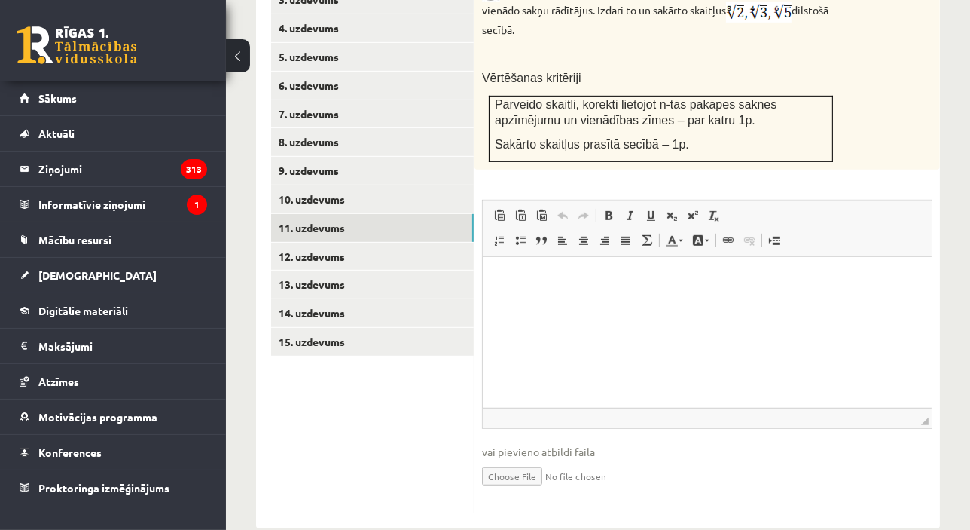
scroll to position [800, 0]
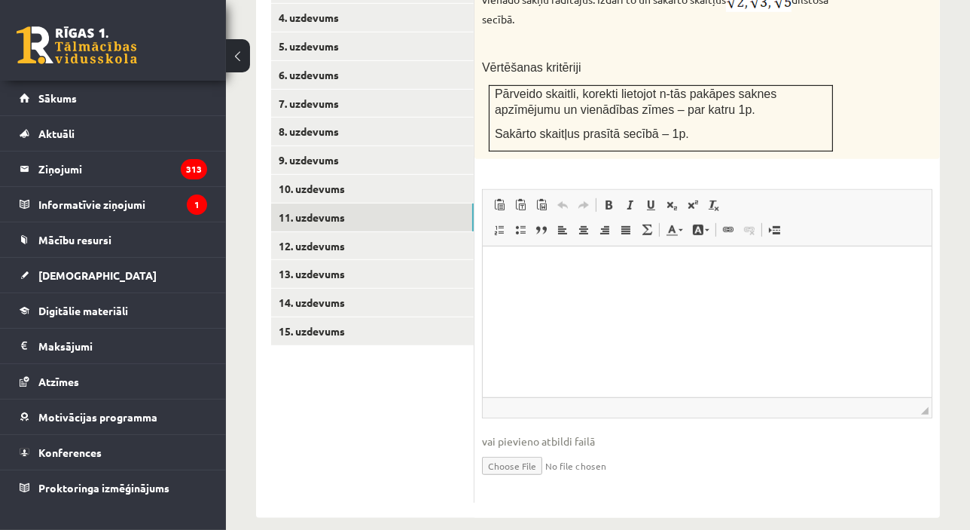
click at [520, 449] on input "file" at bounding box center [707, 464] width 451 height 31
type input "**********"
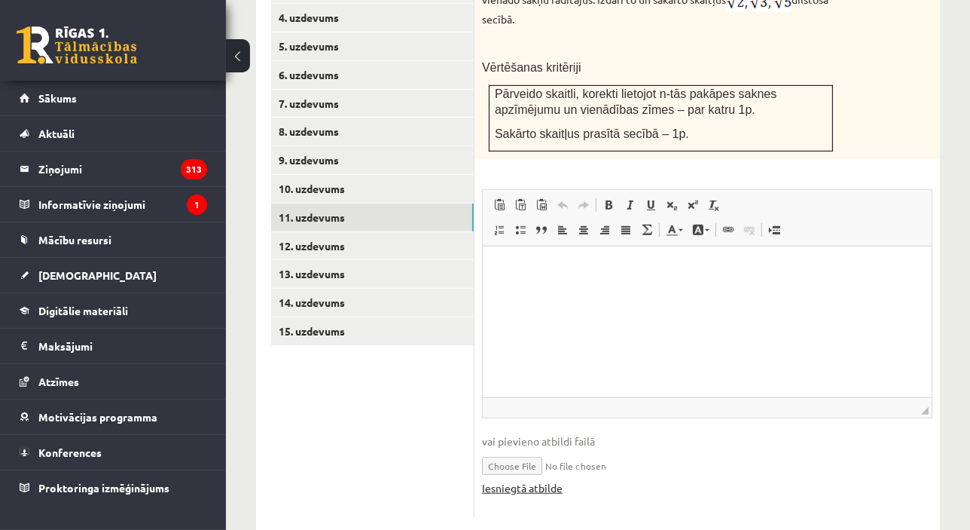
click at [532, 480] on link "Iesniegtā atbilde" at bounding box center [522, 488] width 81 height 16
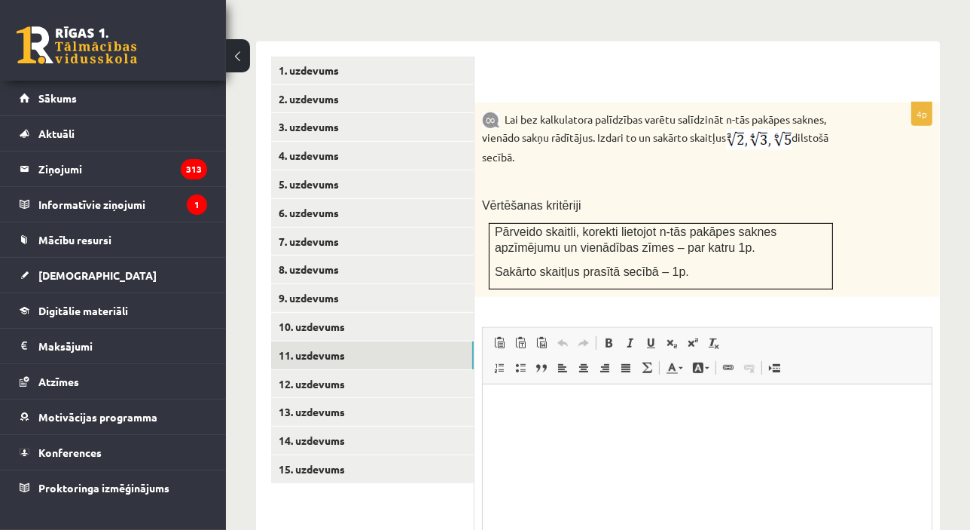
scroll to position [732, 0]
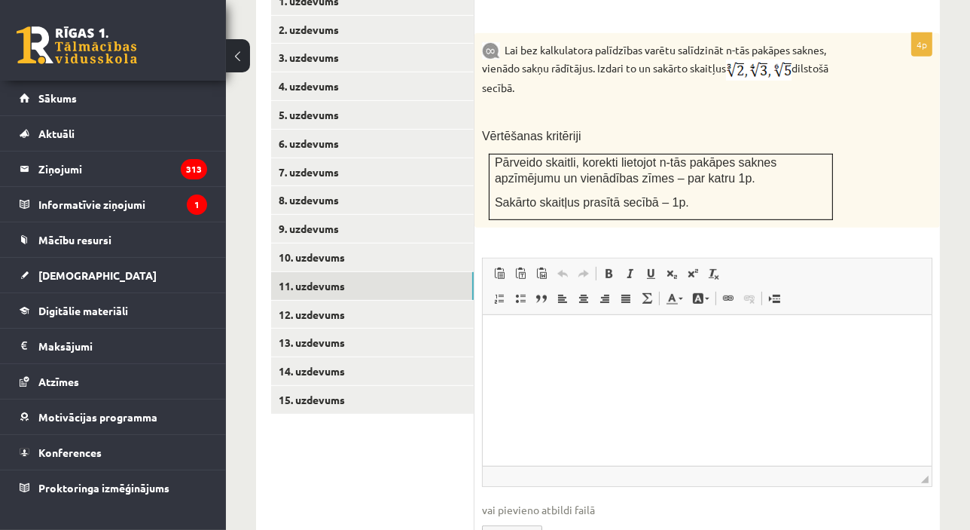
click at [515, 518] on input "file" at bounding box center [707, 533] width 451 height 31
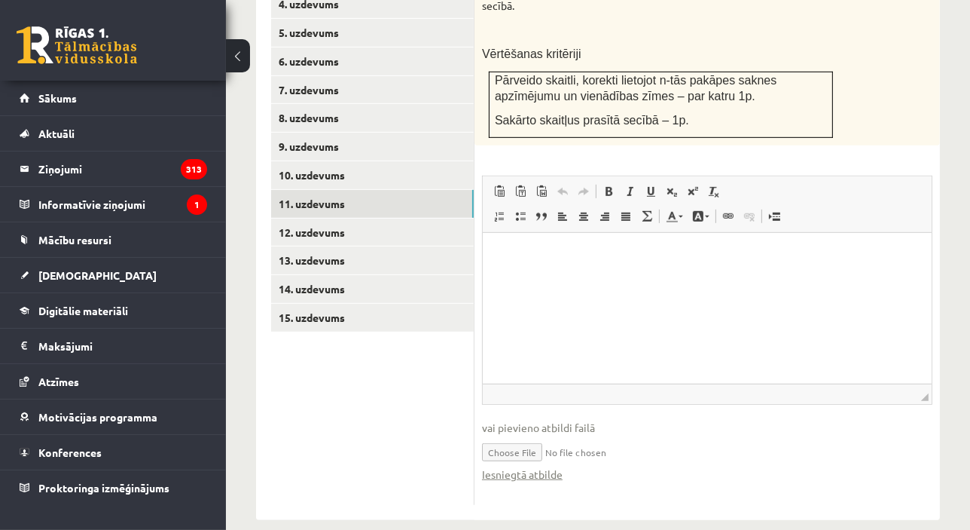
scroll to position [816, 0]
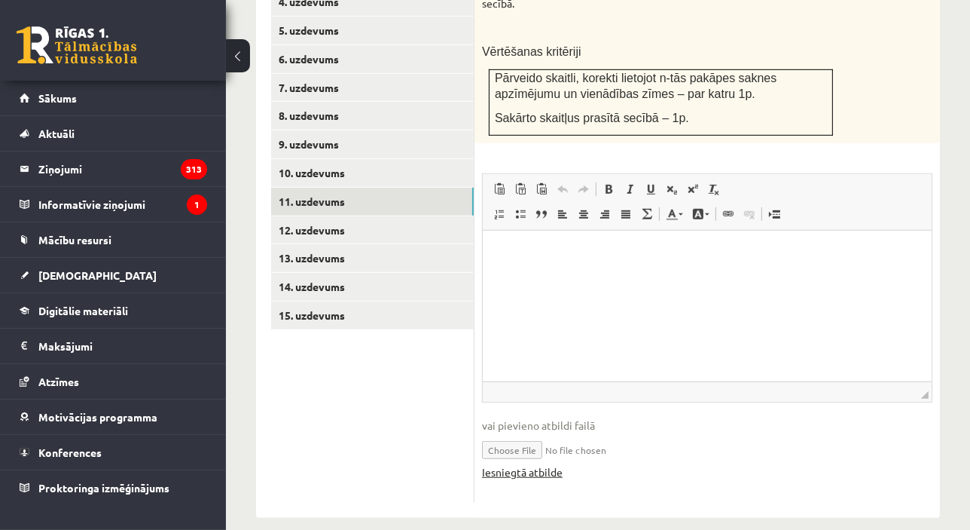
click at [551, 464] on link "Iesniegtā atbilde" at bounding box center [522, 472] width 81 height 16
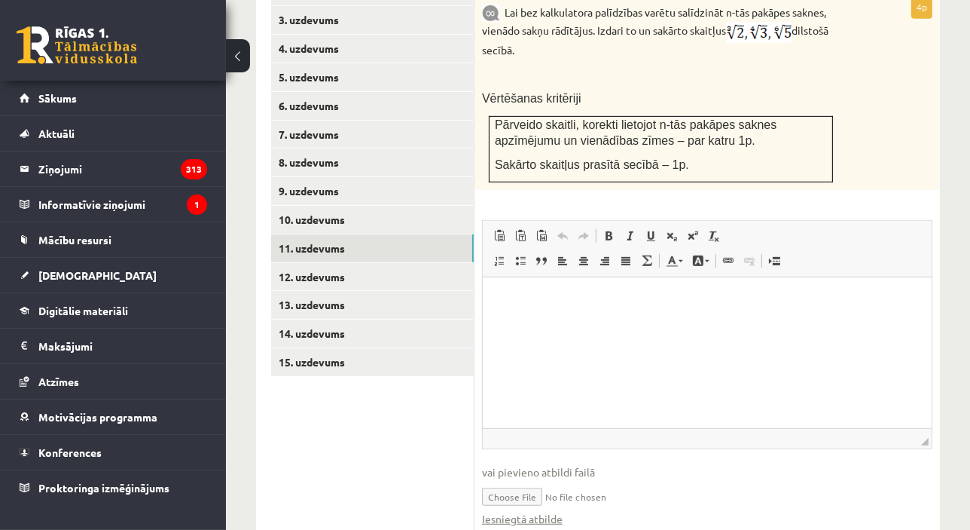
scroll to position [771, 0]
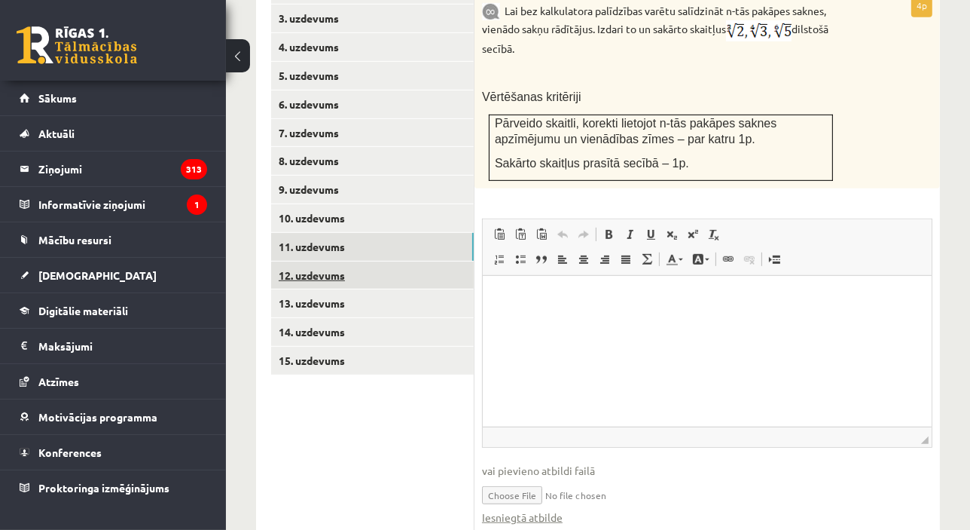
click at [433, 261] on link "12. uzdevums" at bounding box center [372, 275] width 203 height 28
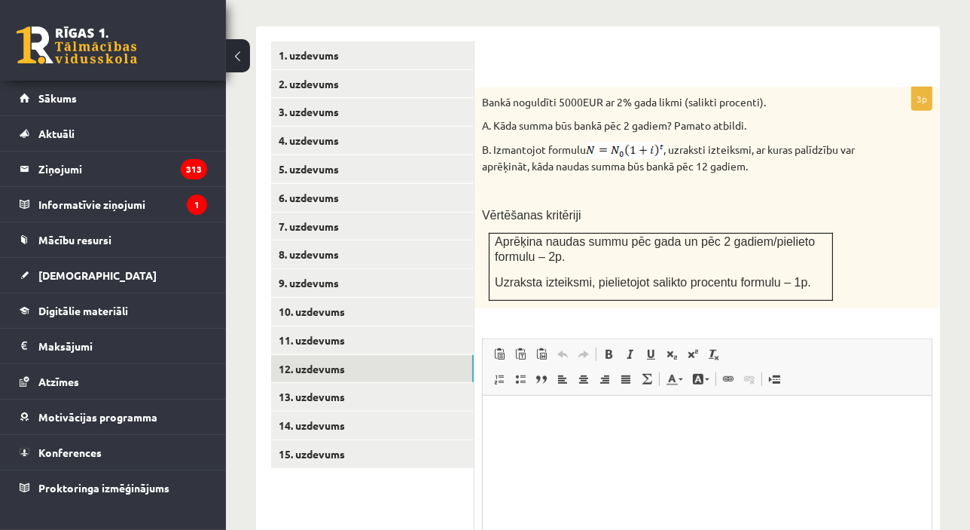
scroll to position [700, 0]
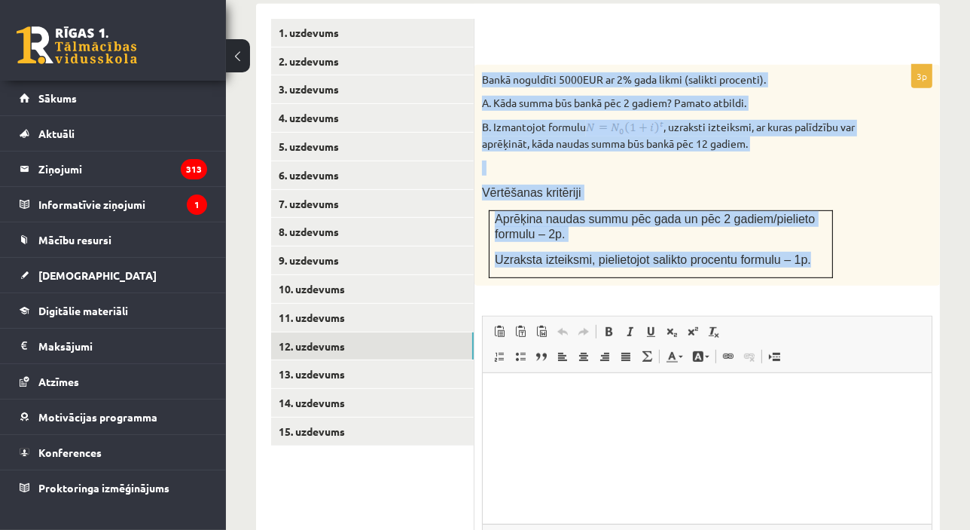
drag, startPoint x: 482, startPoint y: 57, endPoint x: 820, endPoint y: 239, distance: 383.6
click at [820, 239] on div "Bankā noguldīti 5000EUR ar 2% gada likmi (salikti procenti). A. Kāda summa būs …" at bounding box center [708, 175] width 466 height 221
copy div "Bankā noguldīti 5000EUR ar 2% gada likmi (salikti procenti). A. Kāda summa būs …"
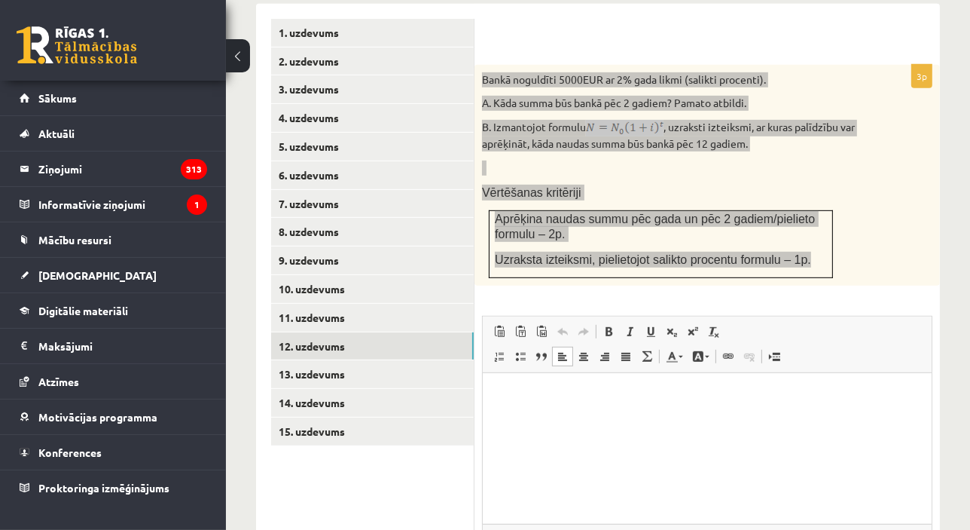
click at [594, 418] on html at bounding box center [706, 395] width 449 height 46
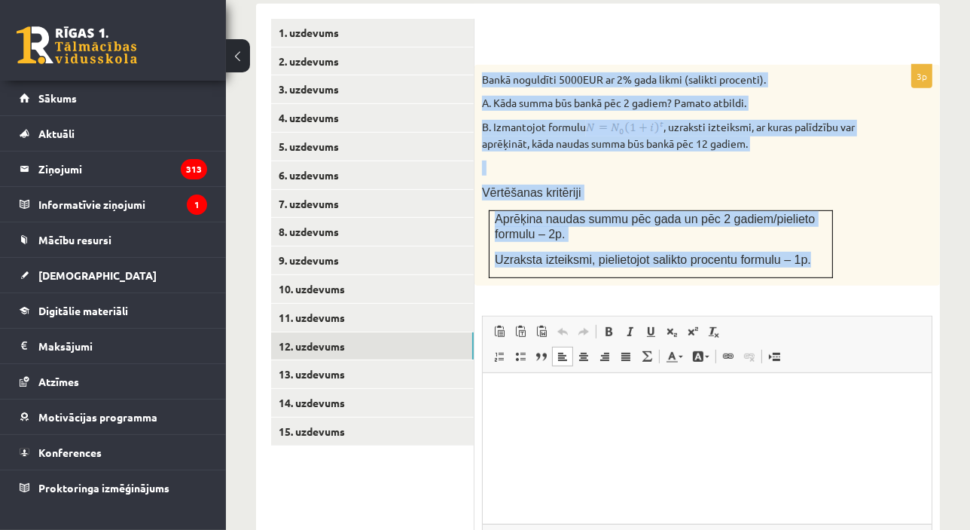
click at [656, 253] on span "Uzraksta izteiksmi, pielietojot salikto procentu formulu – 1p." at bounding box center [653, 259] width 316 height 13
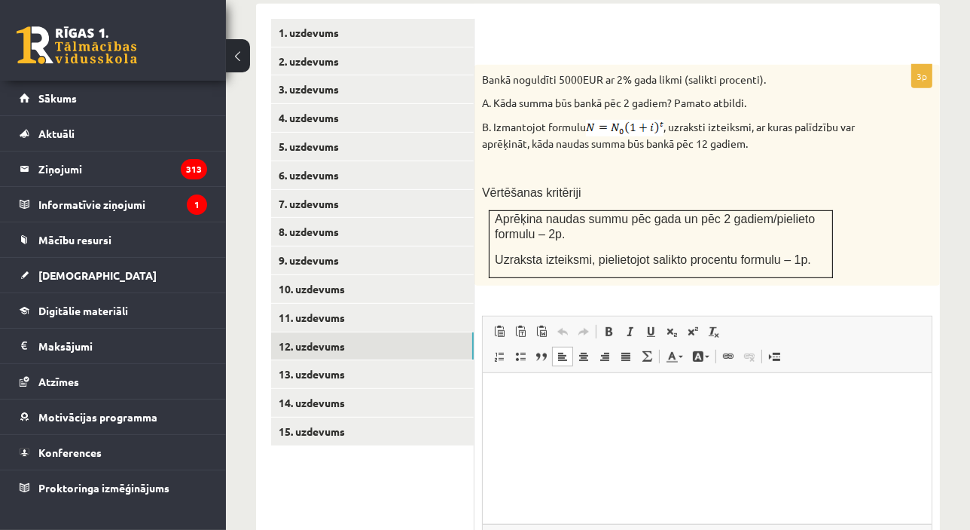
drag, startPoint x: 541, startPoint y: 417, endPoint x: 548, endPoint y: 407, distance: 12.5
click at [545, 414] on html at bounding box center [706, 395] width 449 height 46
click at [672, 325] on span at bounding box center [672, 331] width 12 height 12
click at [665, 316] on span "Editor toolbars Paste Keyboard shortcut Ctrl+V Paste as plain text Keyboard sho…" at bounding box center [707, 344] width 449 height 57
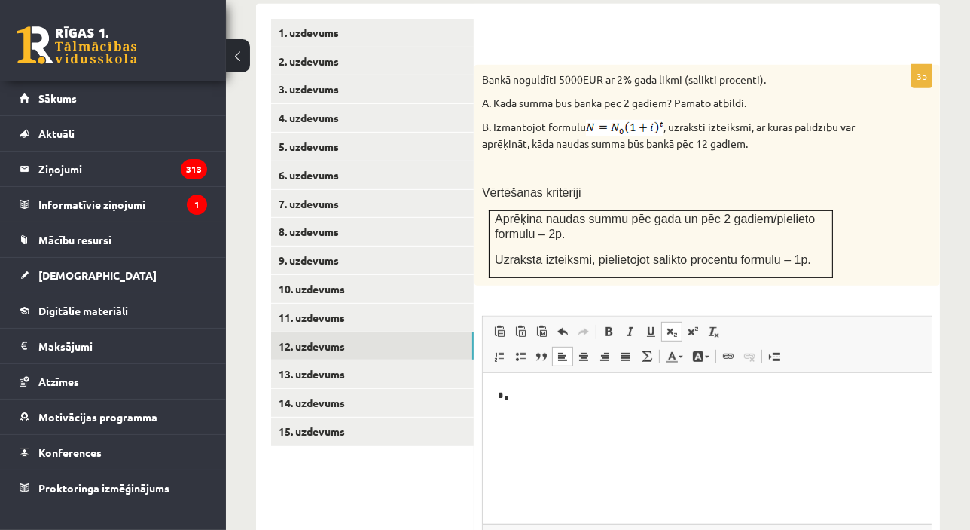
click at [672, 325] on span at bounding box center [672, 331] width 12 height 12
click at [683, 322] on link "Superscript" at bounding box center [693, 332] width 21 height 20
drag, startPoint x: 565, startPoint y: 409, endPoint x: 939, endPoint y: 766, distance: 517.4
click at [482, 416] on html "* * ***** *" at bounding box center [706, 396] width 449 height 49
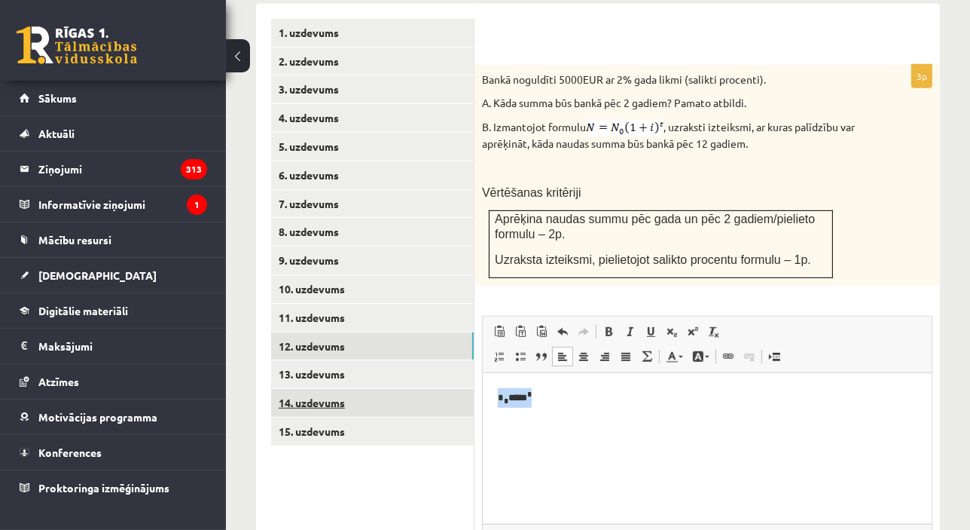
copy p "* * ***** *"
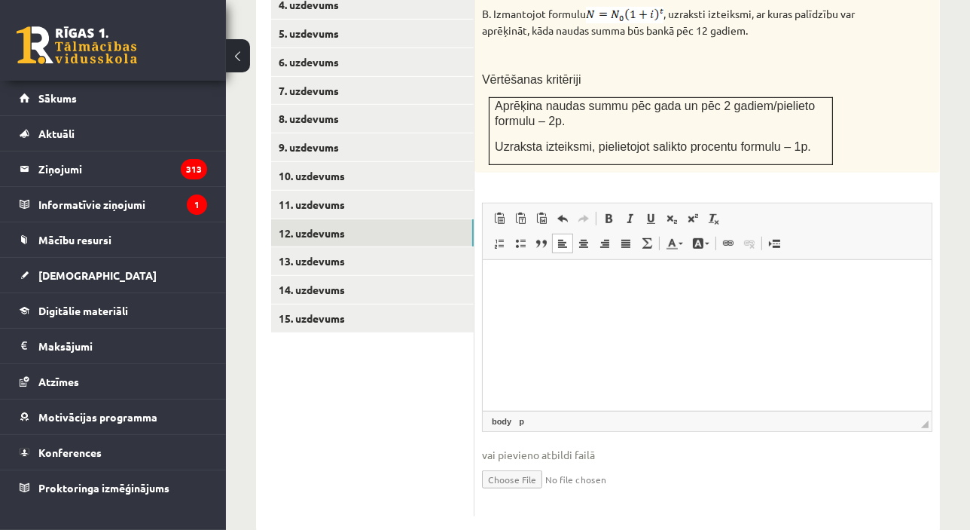
scroll to position [827, 0]
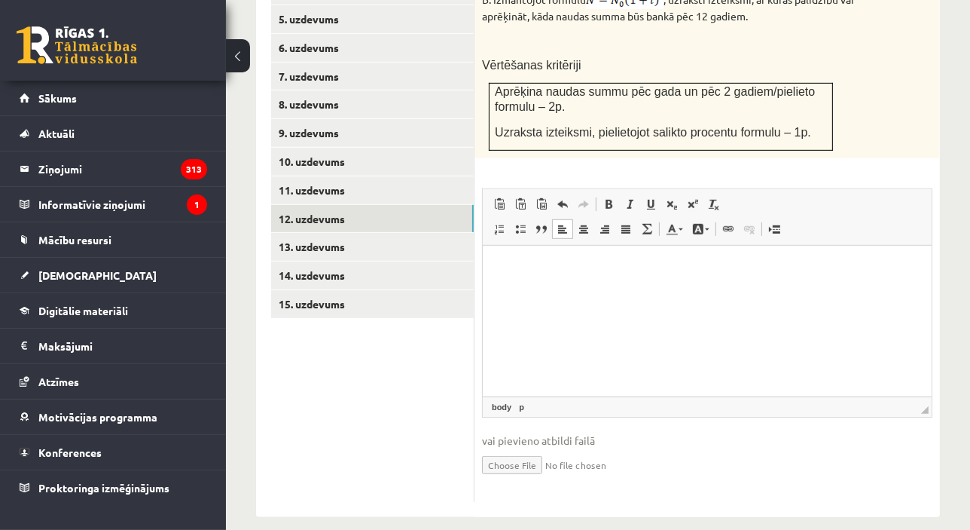
click at [522, 448] on input "file" at bounding box center [707, 463] width 451 height 31
type input "**********"
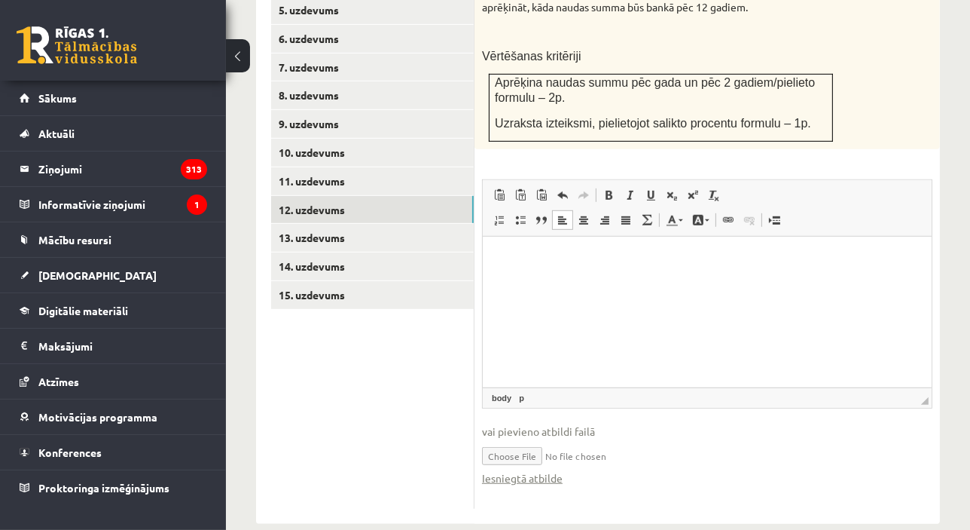
scroll to position [843, 0]
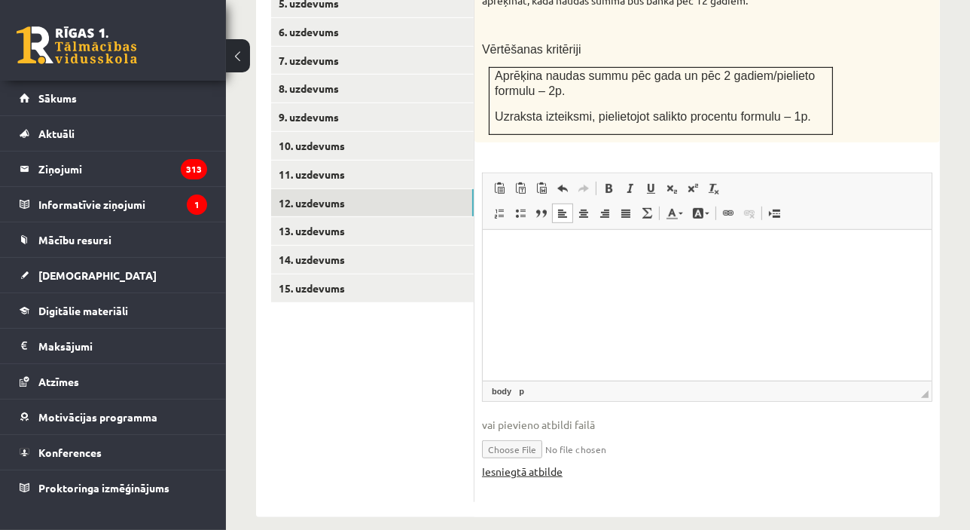
click at [540, 463] on link "Iesniegtā atbilde" at bounding box center [522, 471] width 81 height 16
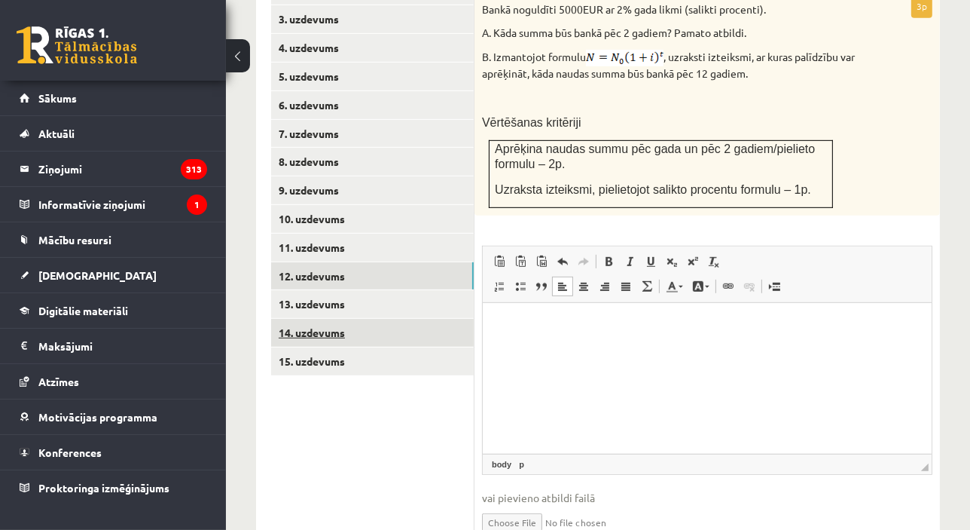
scroll to position [774, 0]
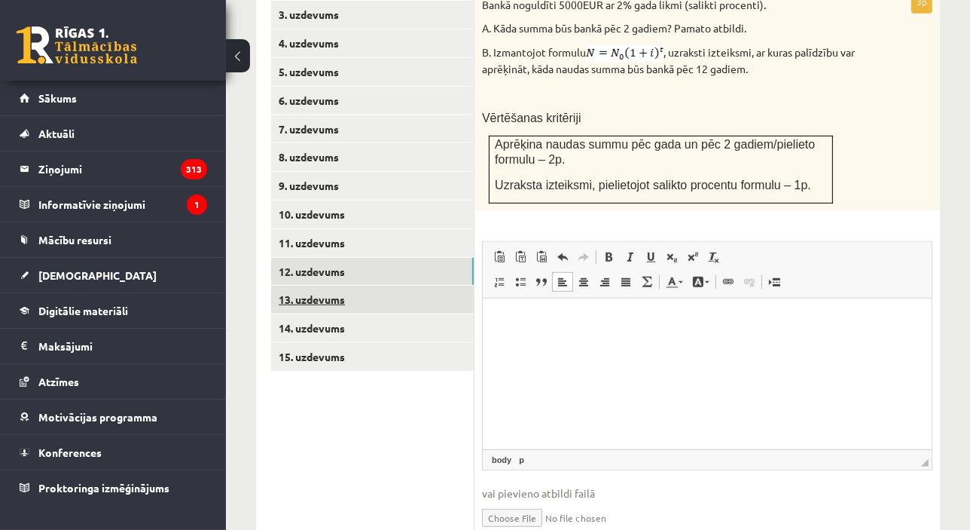
click at [401, 286] on link "13. uzdevums" at bounding box center [372, 300] width 203 height 28
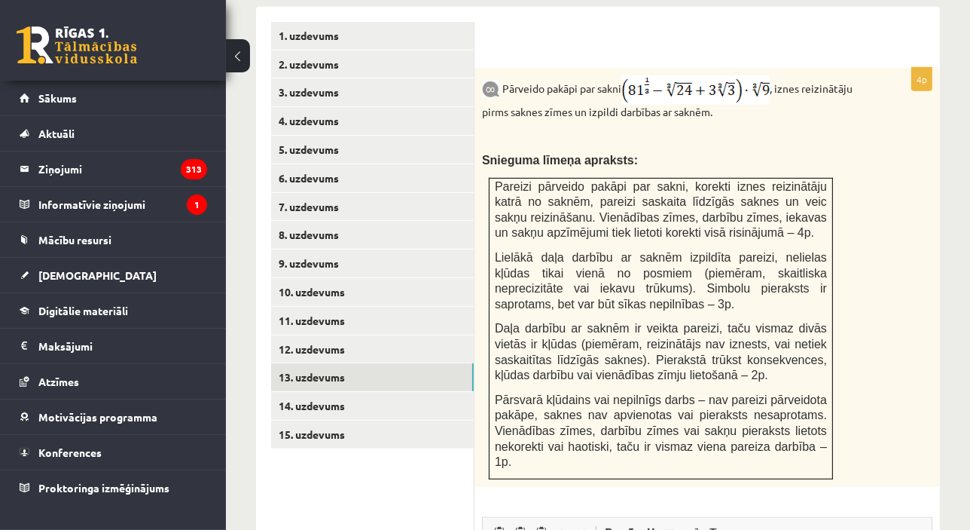
scroll to position [706, 0]
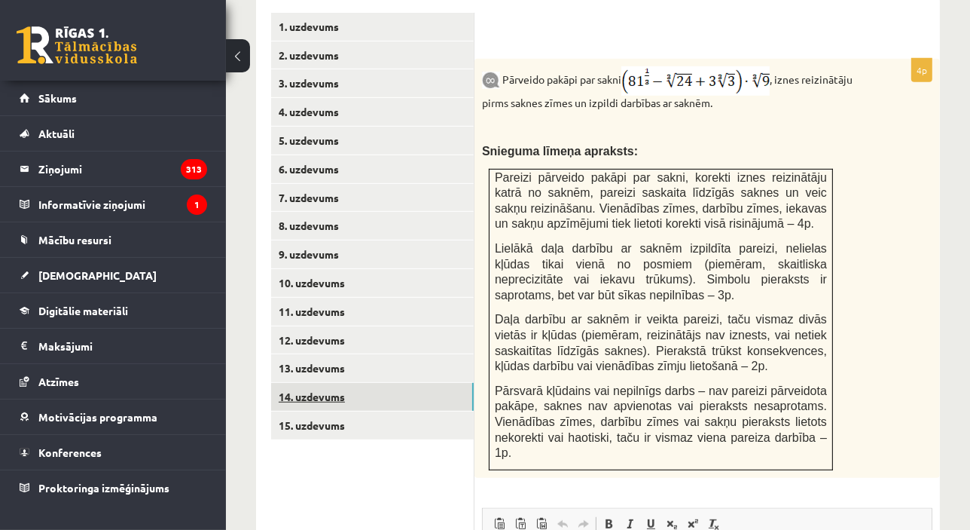
click at [386, 383] on link "14. uzdevums" at bounding box center [372, 397] width 203 height 28
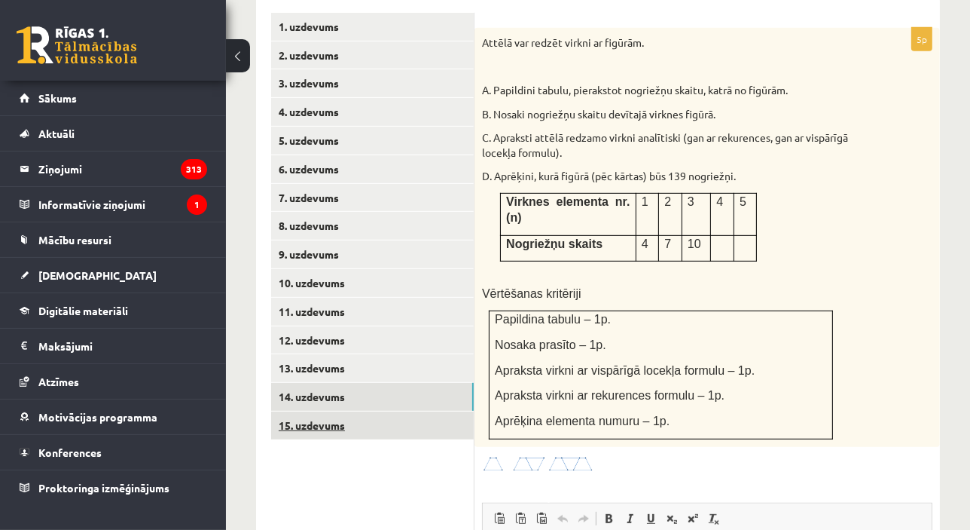
scroll to position [0, 0]
click at [363, 412] on link "15. uzdevums" at bounding box center [372, 425] width 203 height 28
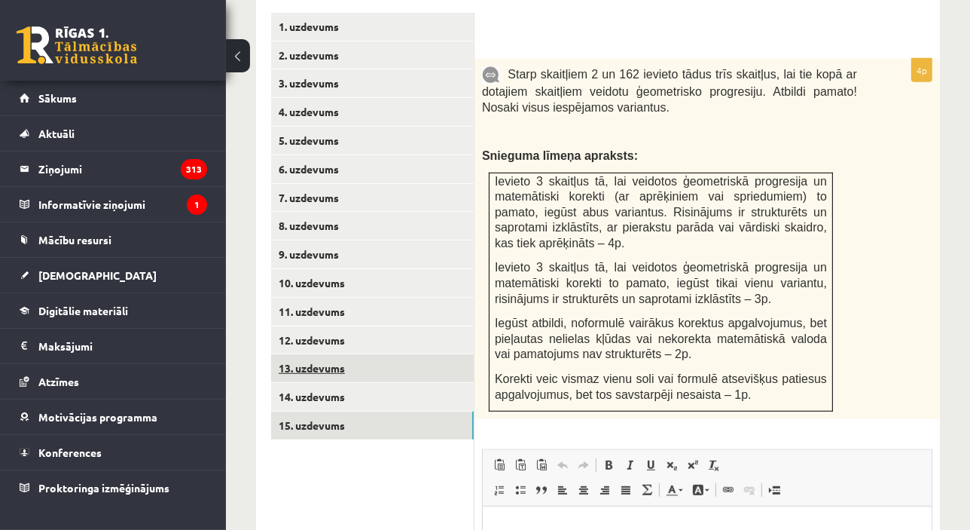
click at [420, 354] on link "13. uzdevums" at bounding box center [372, 368] width 203 height 28
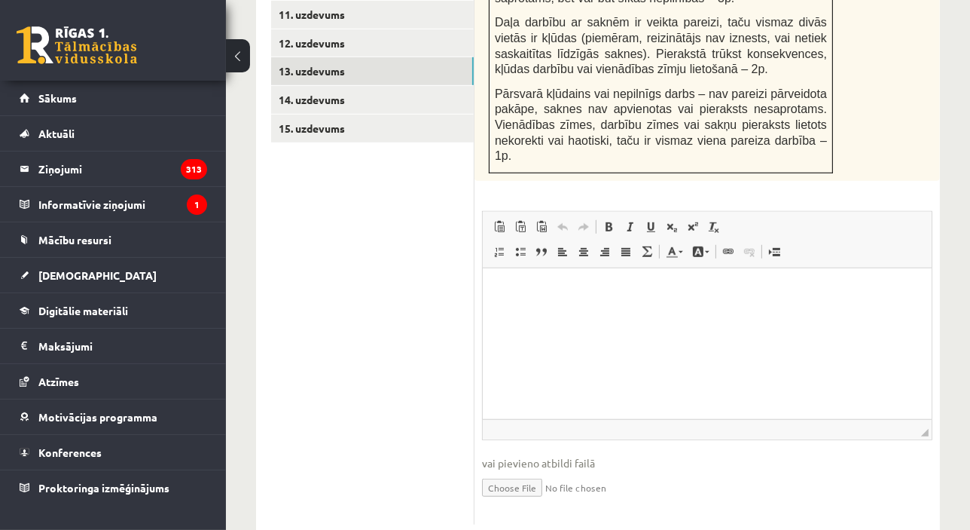
scroll to position [1010, 0]
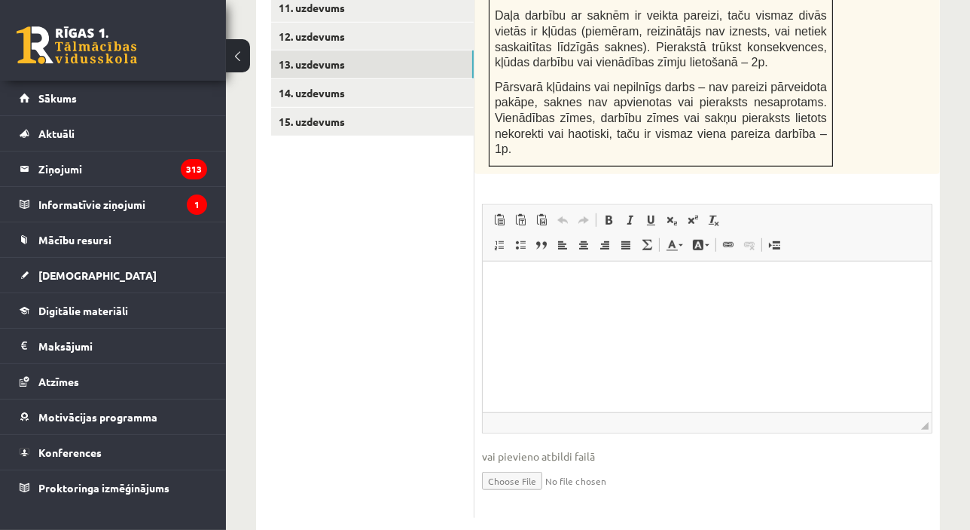
click at [531, 464] on input "file" at bounding box center [707, 479] width 451 height 31
type input "**********"
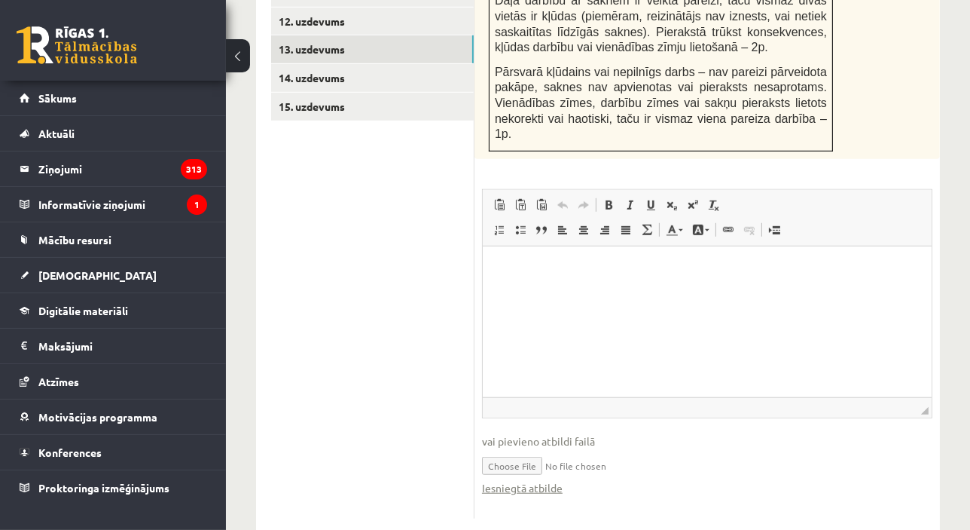
scroll to position [1025, 0]
click at [530, 480] on link "Iesniegtā atbilde" at bounding box center [522, 488] width 81 height 16
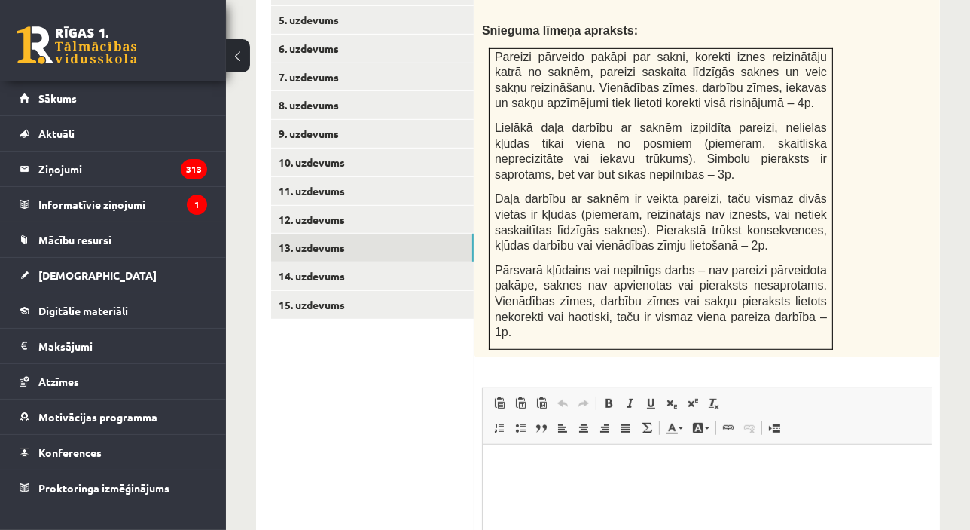
scroll to position [728, 0]
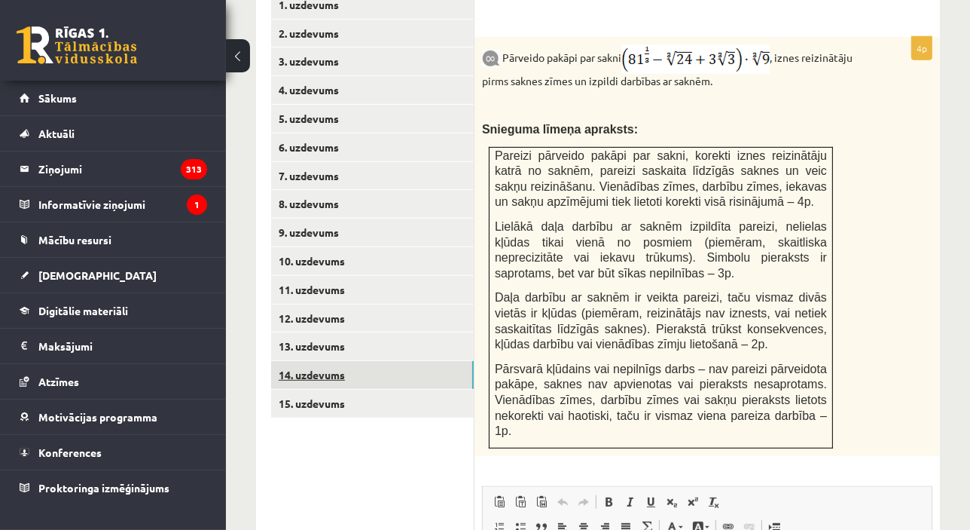
click at [376, 361] on link "14. uzdevums" at bounding box center [372, 375] width 203 height 28
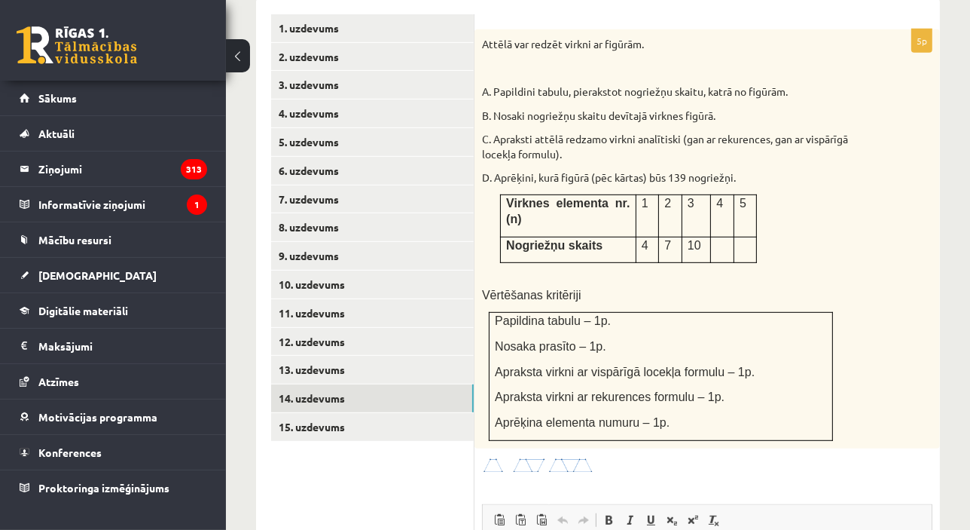
scroll to position [705, 0]
drag, startPoint x: 500, startPoint y: 173, endPoint x: 775, endPoint y: 223, distance: 279.4
click at [775, 223] on div "Attēlā var redzēt virkni ar figūrām. A. Papildini tabulu, pierakstot nogriežņu …" at bounding box center [708, 238] width 466 height 419
copy div
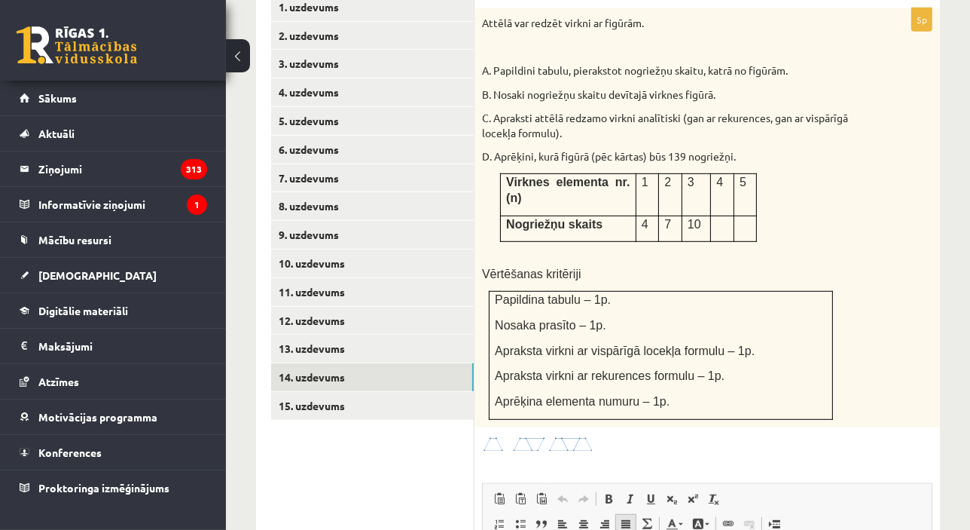
scroll to position [865, 0]
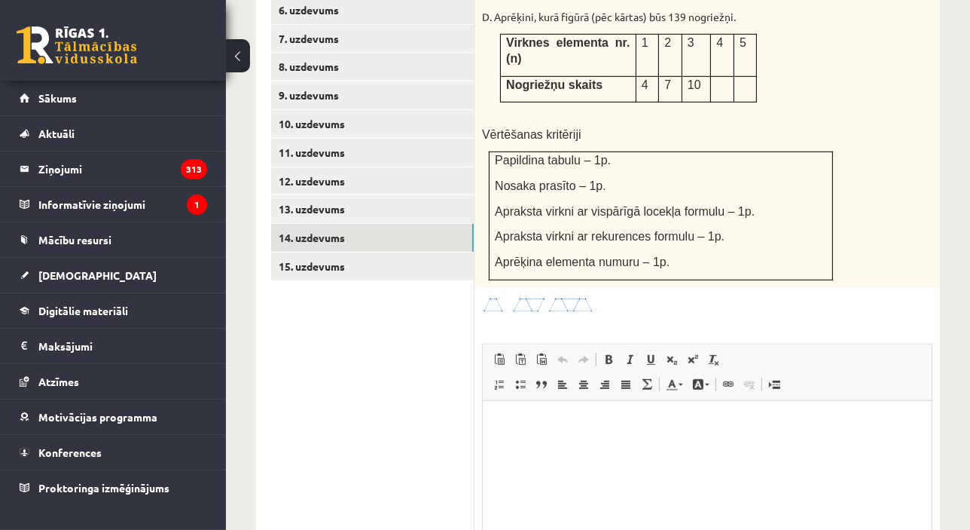
click at [579, 446] on html at bounding box center [706, 423] width 449 height 46
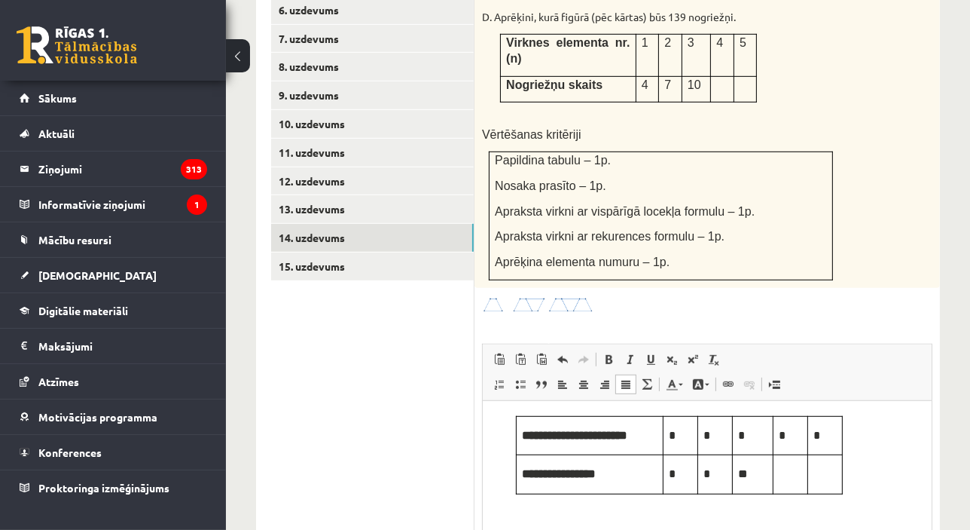
drag, startPoint x: 507, startPoint y: 428, endPoint x: 509, endPoint y: 420, distance: 7.9
click at [509, 421] on body "**********" at bounding box center [706, 454] width 419 height 78
click at [514, 406] on html "**********" at bounding box center [706, 454] width 449 height 108
click at [493, 417] on html "**********" at bounding box center [706, 454] width 449 height 108
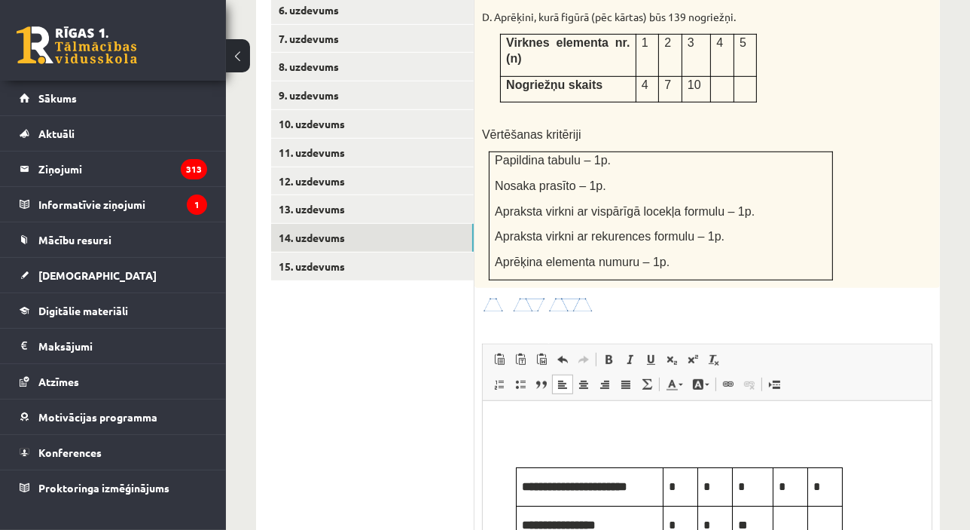
click at [535, 434] on body "**********" at bounding box center [706, 480] width 419 height 130
click at [535, 417] on p "Rich Text Editor, wiswyg-editor-user-answer-47024753816360" at bounding box center [706, 423] width 419 height 16
click at [521, 438] on body "**********" at bounding box center [706, 480] width 419 height 130
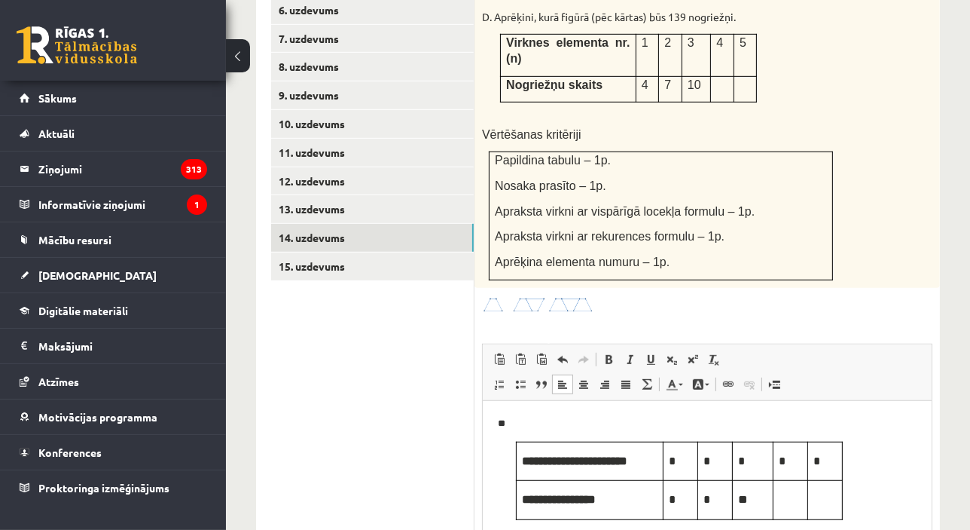
click at [765, 113] on div "Attēlā var redzēt virkni ar figūrām. A. Papildini tabulu, pierakstot nogriežņu …" at bounding box center [708, 78] width 466 height 419
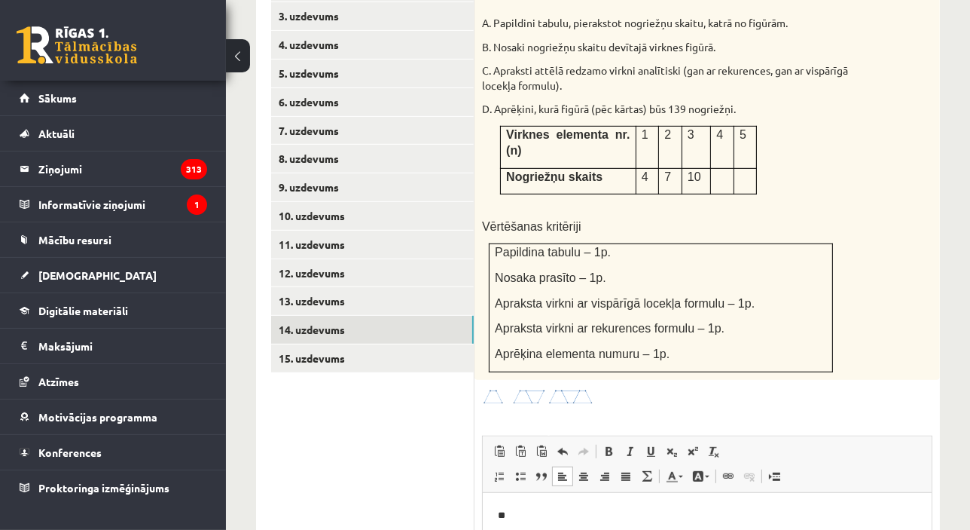
scroll to position [820, 0]
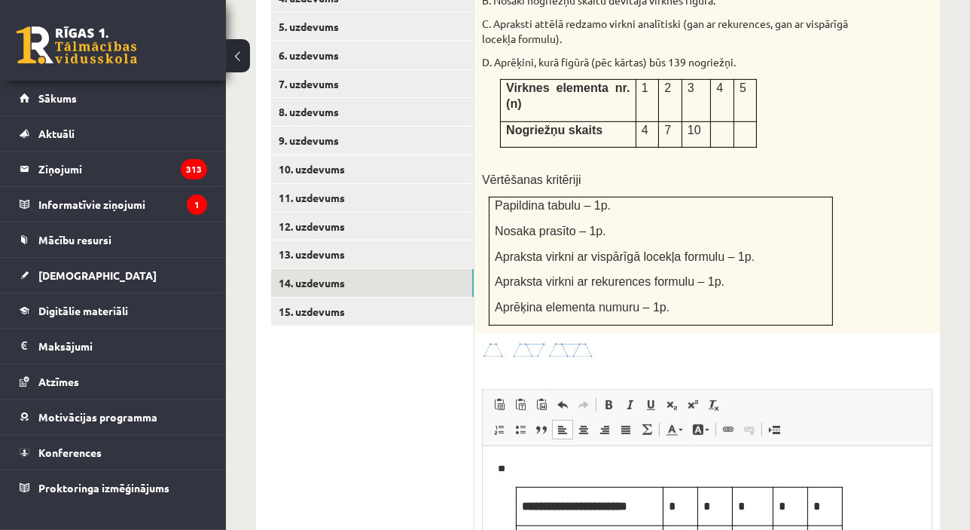
click at [559, 341] on img at bounding box center [538, 349] width 113 height 17
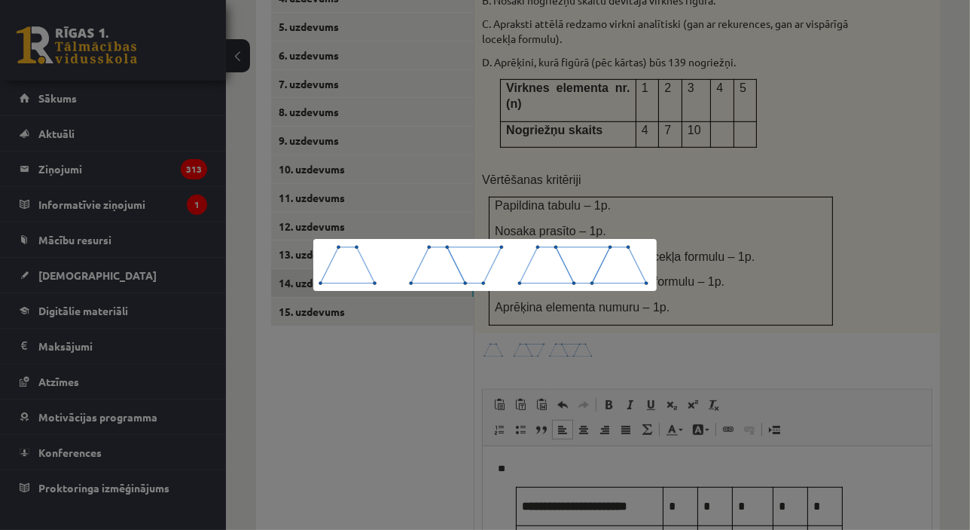
click at [726, 319] on div at bounding box center [485, 265] width 970 height 530
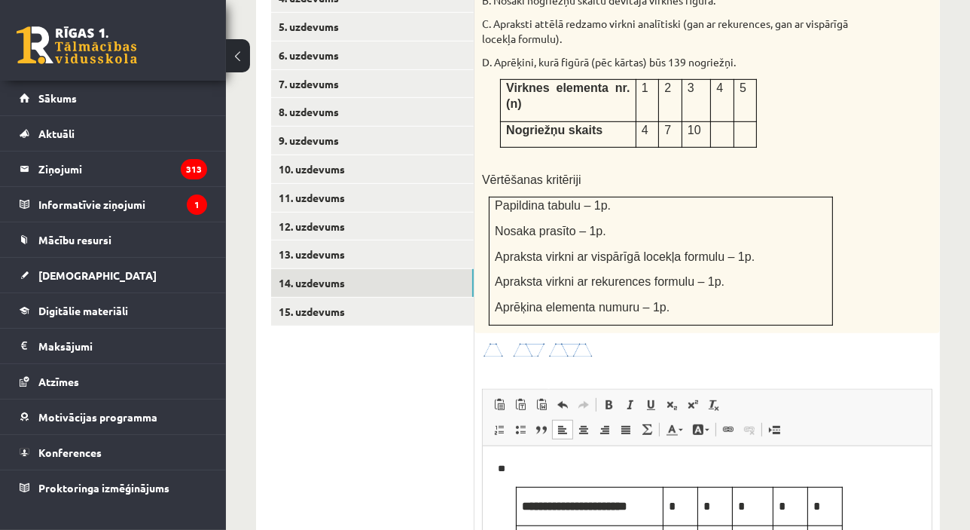
click at [564, 341] on img at bounding box center [538, 349] width 113 height 17
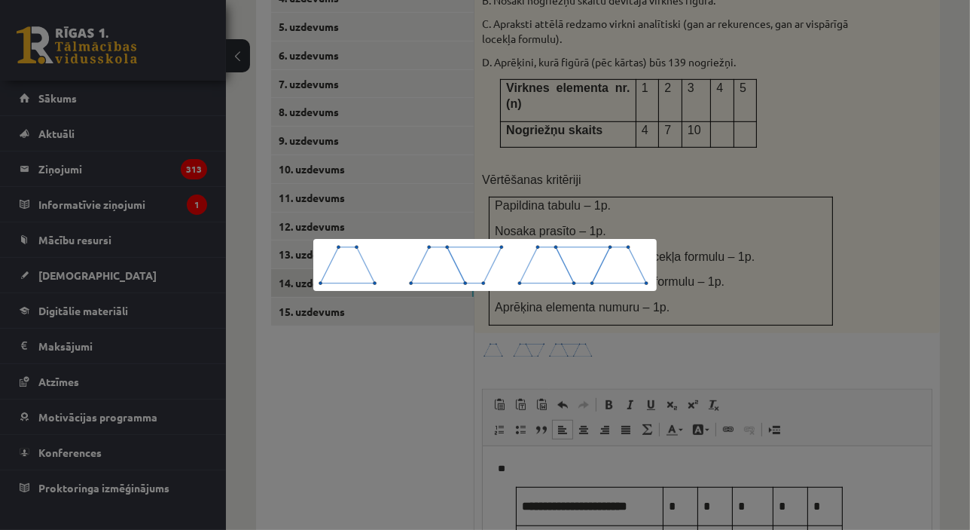
click at [732, 289] on div at bounding box center [485, 265] width 970 height 530
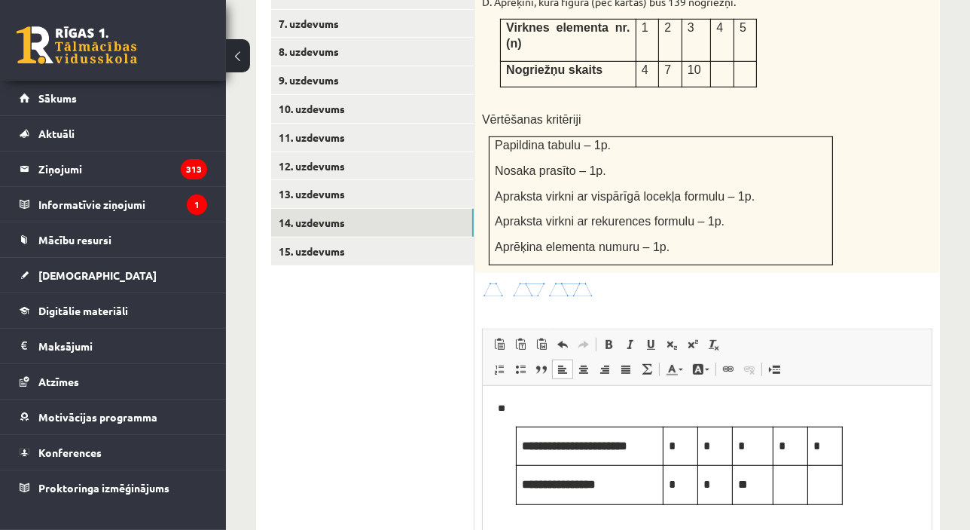
scroll to position [911, 0]
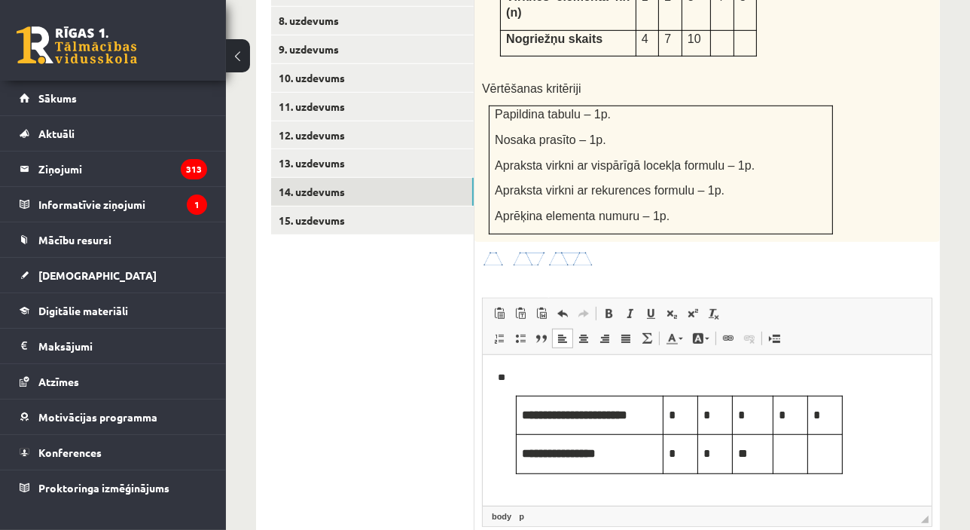
click at [795, 448] on p "Rich Text Editor, wiswyg-editor-user-answer-47024753816360" at bounding box center [789, 452] width 23 height 17
click at [831, 443] on td "Rich Text Editor, wiswyg-editor-user-answer-47024753816360" at bounding box center [825, 453] width 35 height 38
click at [873, 439] on body "**********" at bounding box center [706, 421] width 419 height 104
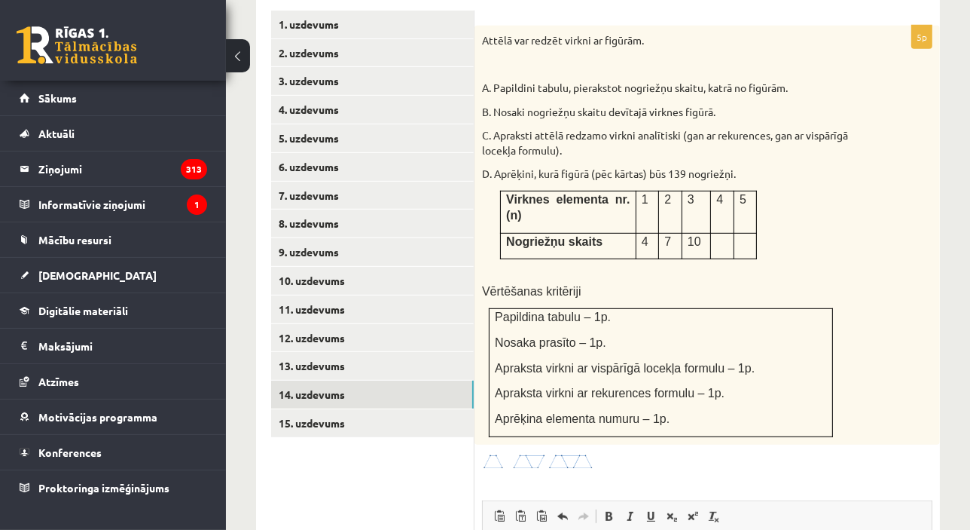
scroll to position [705, 0]
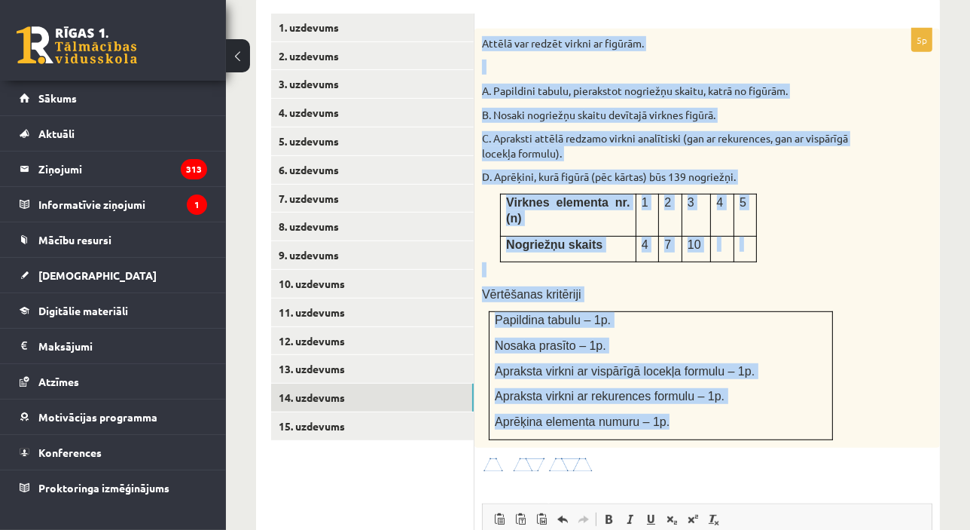
drag, startPoint x: 480, startPoint y: 26, endPoint x: 707, endPoint y: 391, distance: 429.4
click at [707, 391] on div "Attēlā var redzēt virkni ar figūrām. A. Papildini tabulu, pierakstot nogriežņu …" at bounding box center [708, 238] width 466 height 419
click at [829, 268] on div "Attēlā var redzēt virkni ar figūrām. A. Papildini tabulu, pierakstot nogriežņu …" at bounding box center [708, 238] width 466 height 419
click at [840, 214] on div "Attēlā var redzēt virkni ar figūrām. A. Papildini tabulu, pierakstot nogriežņu …" at bounding box center [708, 238] width 466 height 419
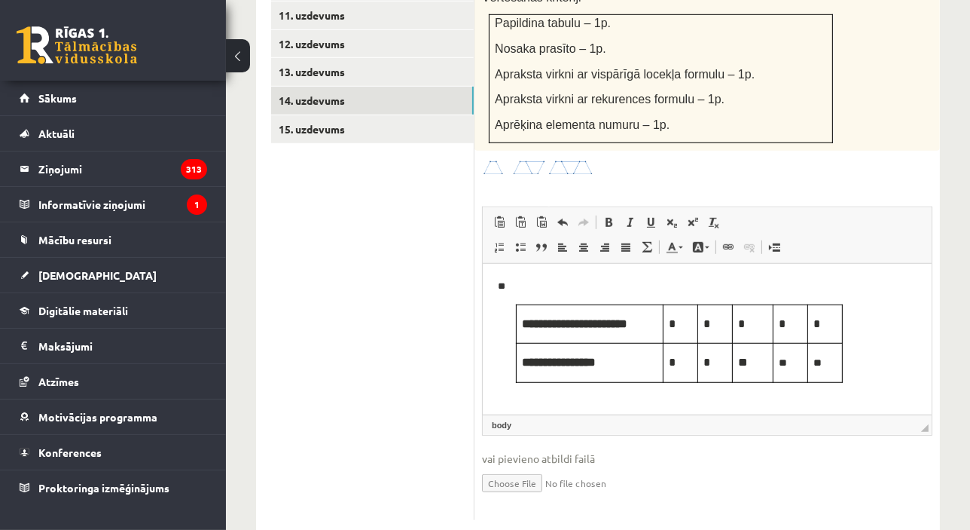
scroll to position [1004, 0]
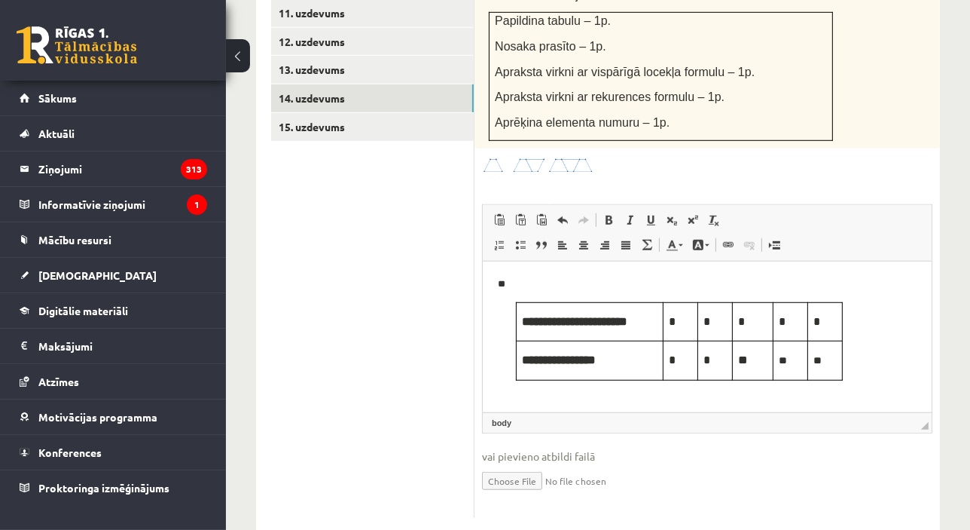
click at [509, 464] on input "file" at bounding box center [707, 479] width 451 height 31
type input "**********"
click at [537, 495] on link "Iesniegtā atbilde" at bounding box center [522, 503] width 81 height 16
click at [374, 113] on link "15. uzdevums" at bounding box center [372, 127] width 203 height 28
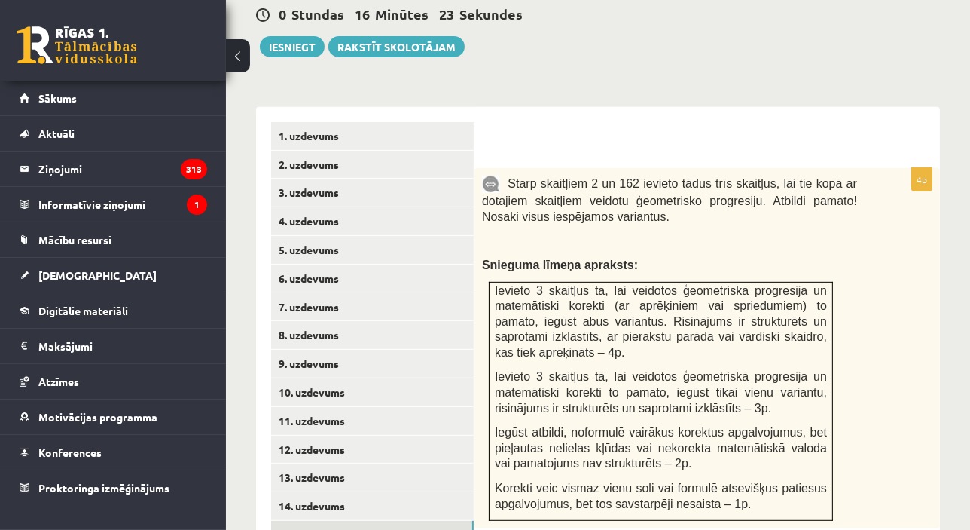
scroll to position [588, 0]
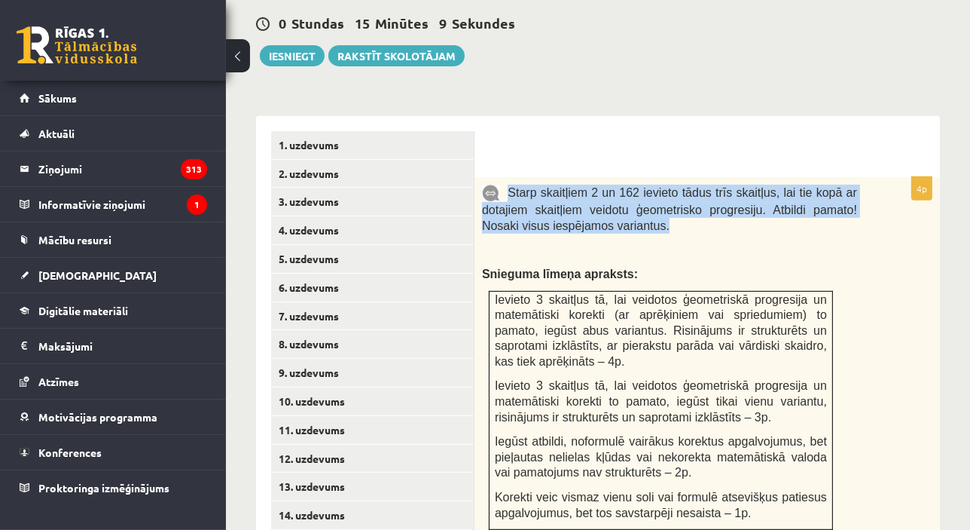
drag, startPoint x: 509, startPoint y: 166, endPoint x: 628, endPoint y: 204, distance: 124.9
click at [628, 204] on div "Starp skaitļiem 2 un 162 ievieto tādus trīs skaitļus, lai tie kopā ar dotajiem …" at bounding box center [708, 357] width 466 height 360
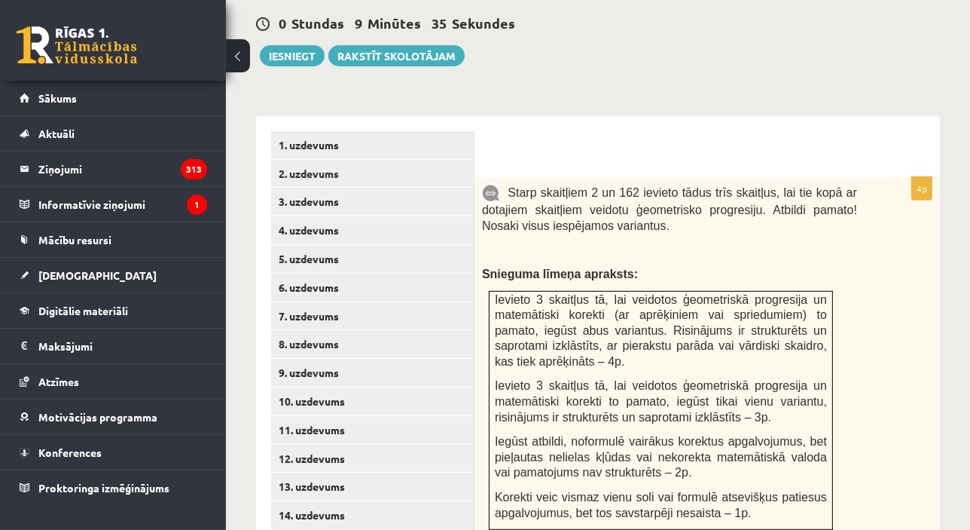
click at [643, 221] on div "Starp skaitļiem 2 un 162 ievieto tādus trīs skaitļus, lai tie kopā ar dotajiem …" at bounding box center [708, 357] width 466 height 360
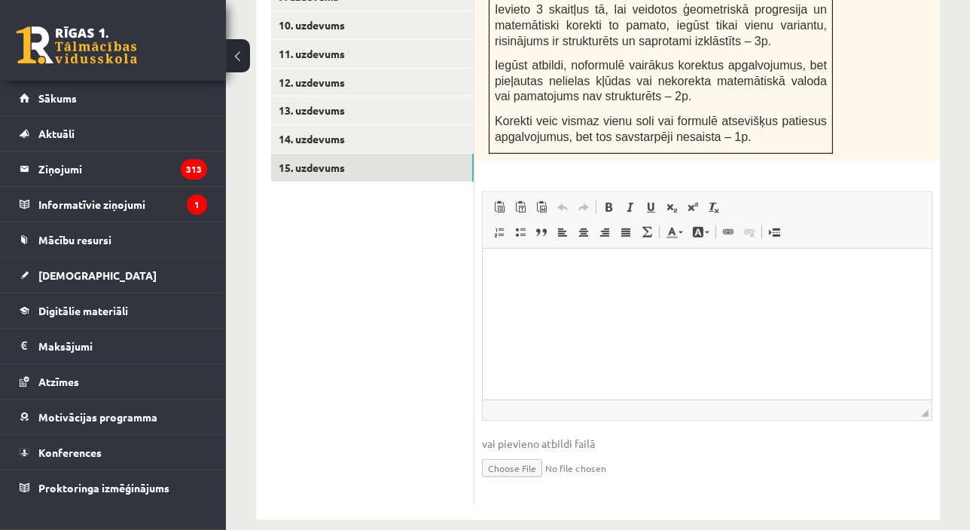
scroll to position [967, 0]
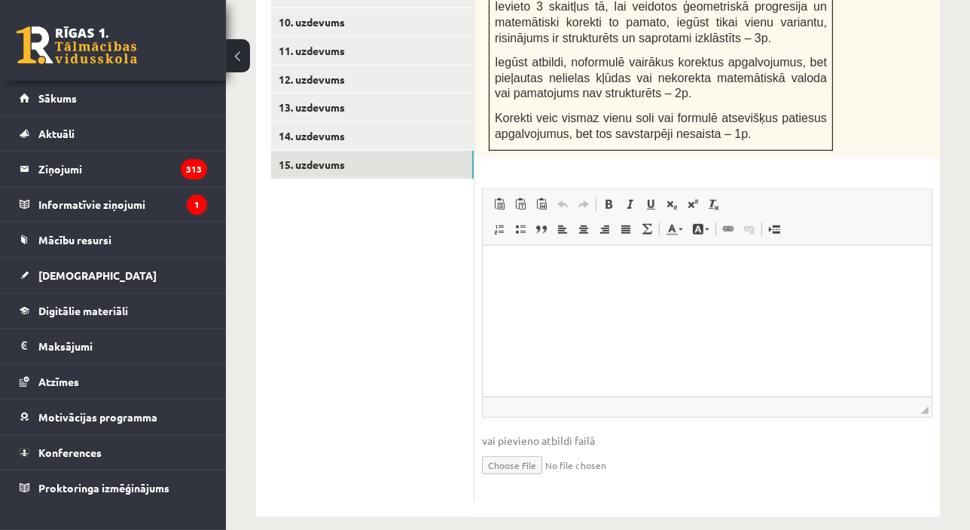
click at [515, 448] on input "file" at bounding box center [707, 463] width 451 height 31
type input "**********"
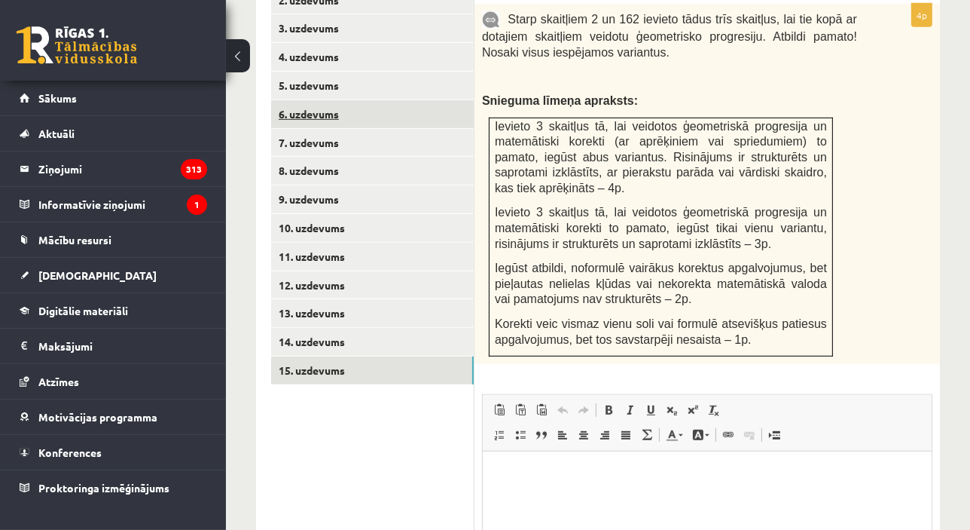
click at [325, 100] on link "6. uzdevums" at bounding box center [372, 114] width 203 height 28
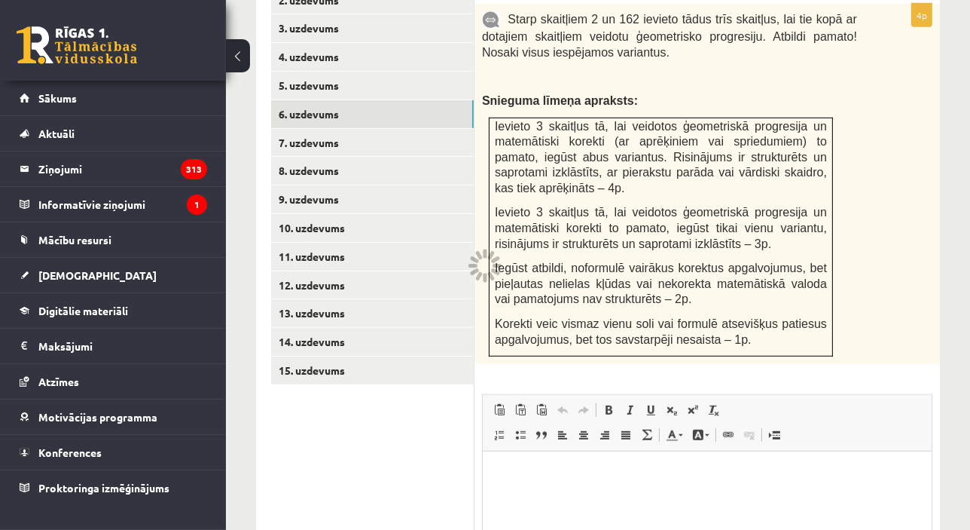
scroll to position [644, 0]
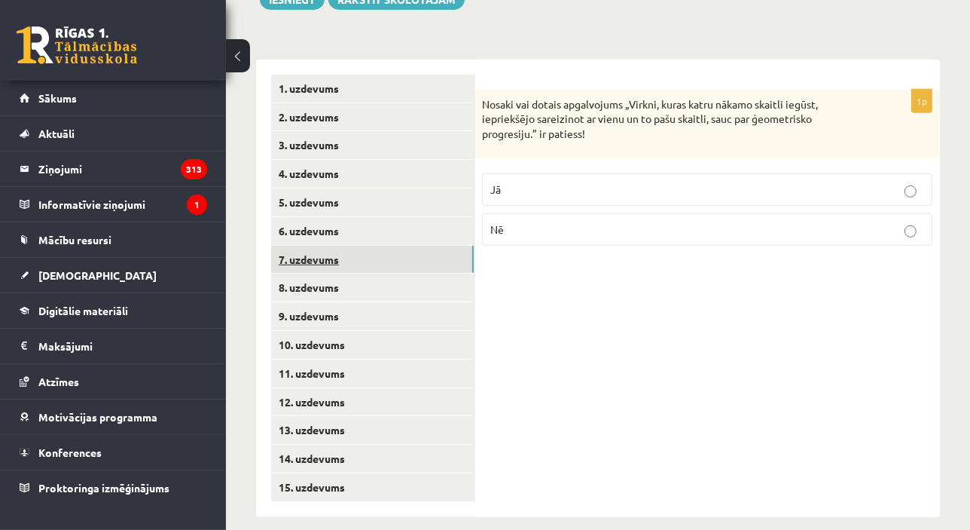
click at [433, 246] on link "7. uzdevums" at bounding box center [372, 260] width 203 height 28
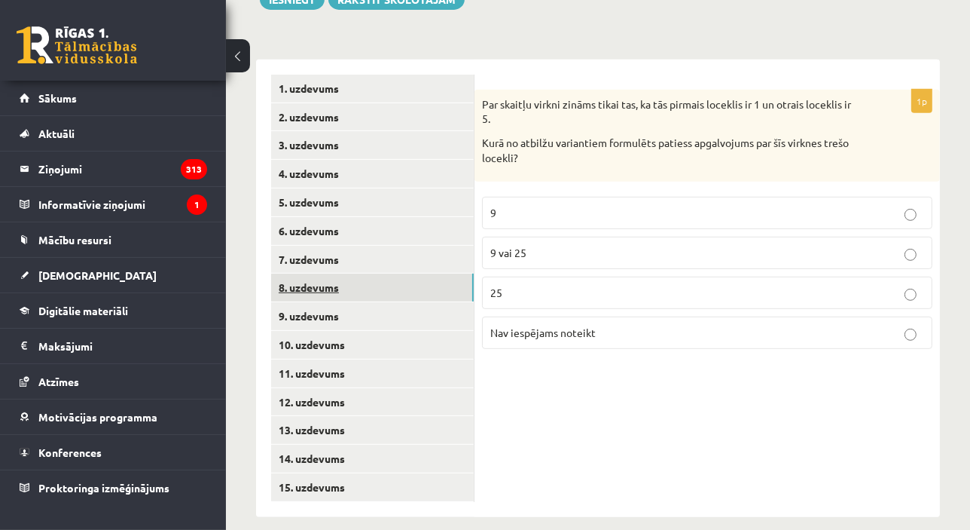
click at [410, 280] on link "8. uzdevums" at bounding box center [372, 287] width 203 height 28
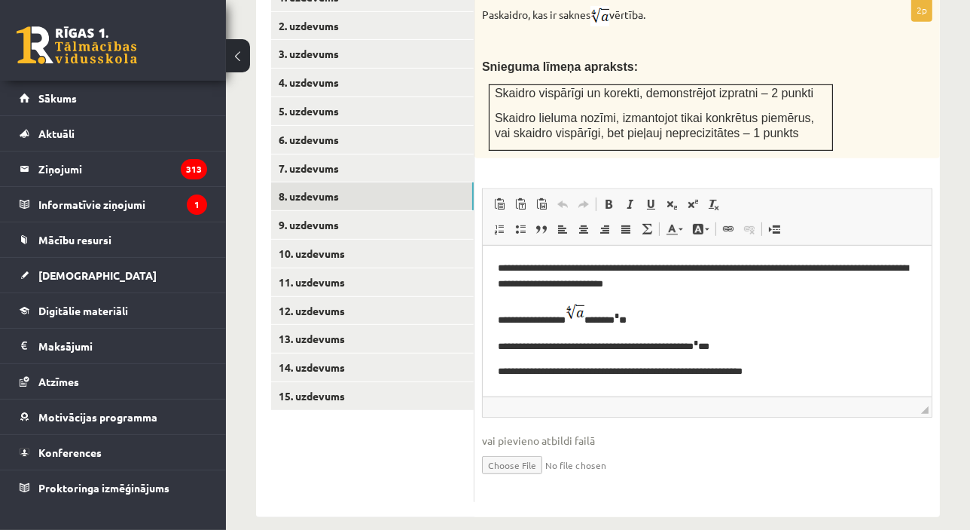
scroll to position [735, 0]
click at [527, 448] on input "file" at bounding box center [707, 463] width 451 height 31
type input "**********"
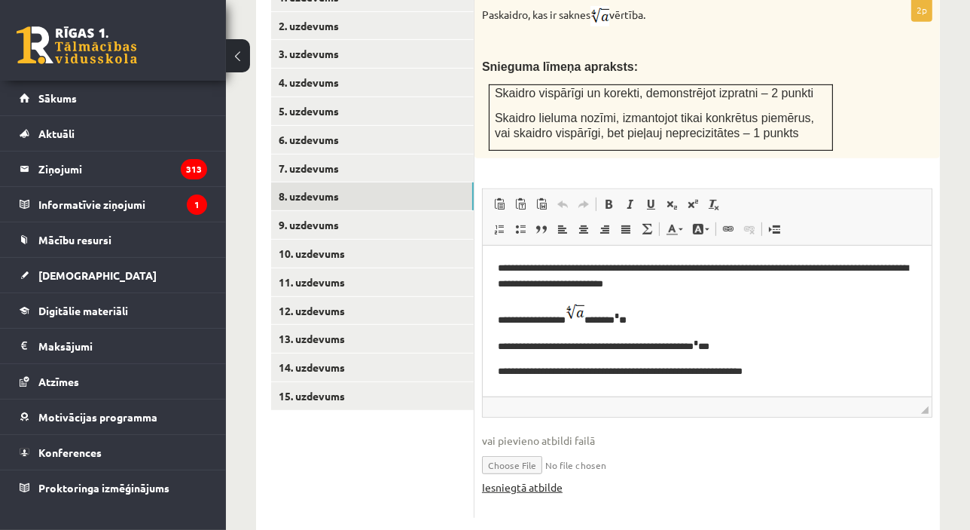
click at [532, 479] on link "Iesniegtā atbilde" at bounding box center [522, 487] width 81 height 16
click at [337, 382] on link "15. uzdevums" at bounding box center [372, 396] width 203 height 28
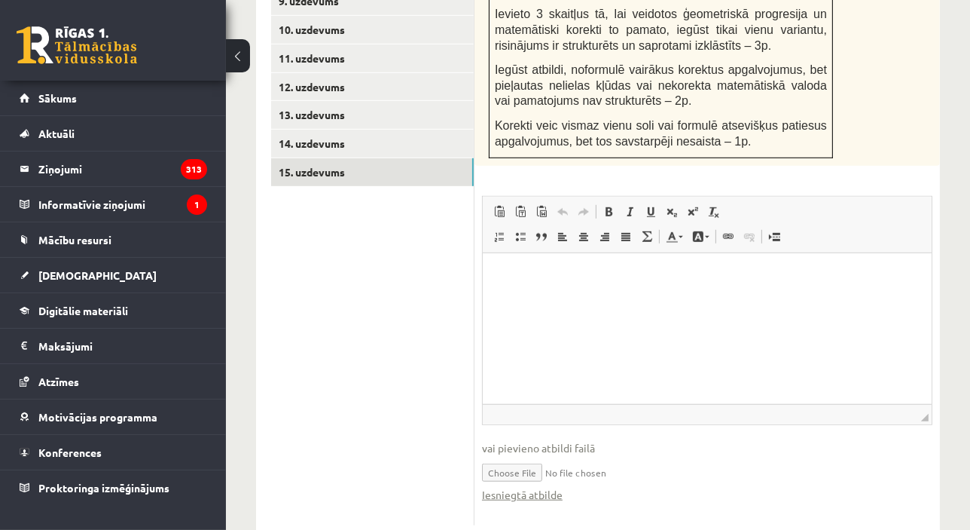
scroll to position [982, 0]
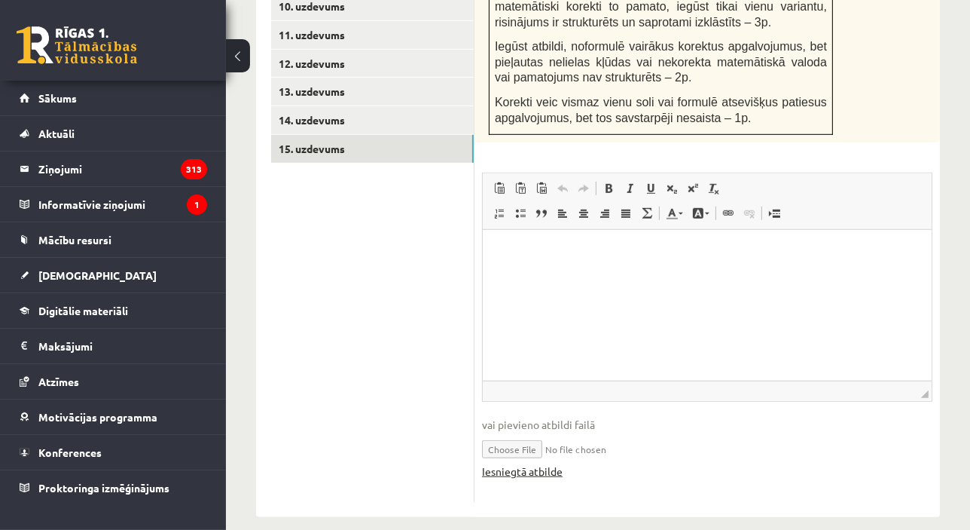
click at [526, 463] on link "Iesniegtā atbilde" at bounding box center [522, 471] width 81 height 16
click at [625, 276] on html at bounding box center [706, 253] width 449 height 46
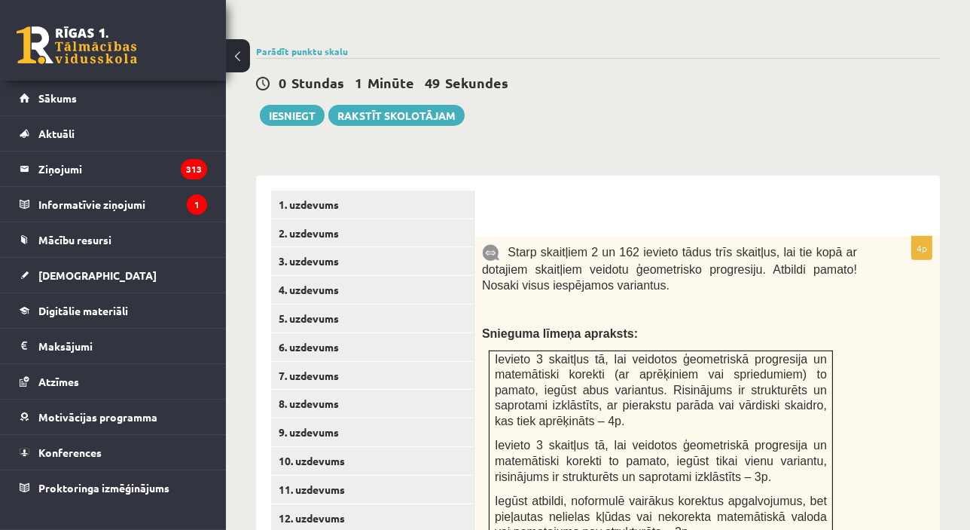
scroll to position [526, 0]
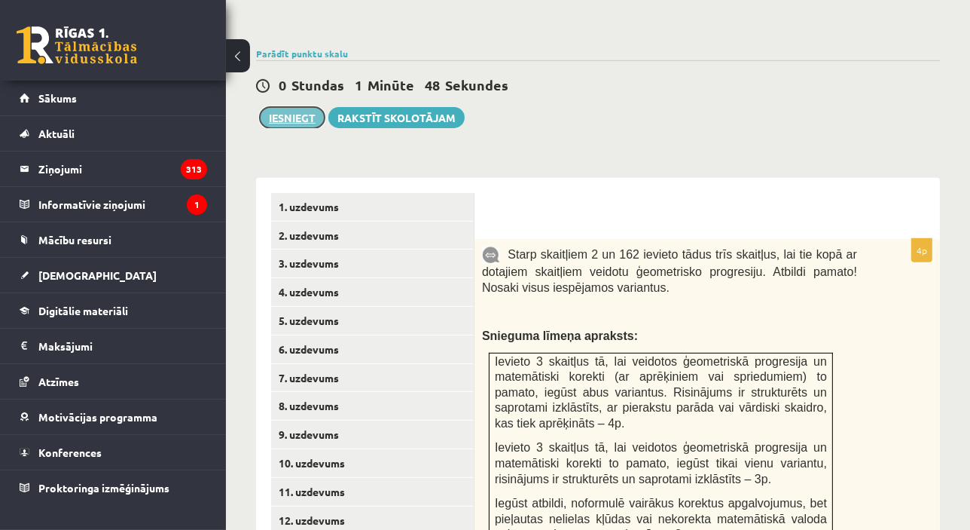
click at [302, 107] on button "Iesniegt" at bounding box center [292, 117] width 65 height 21
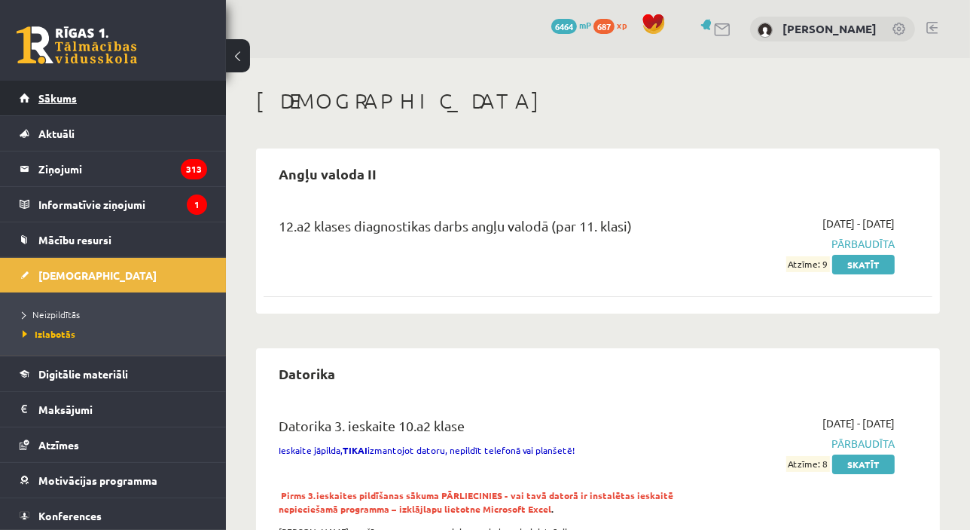
click at [150, 98] on link "Sākums" at bounding box center [114, 98] width 188 height 35
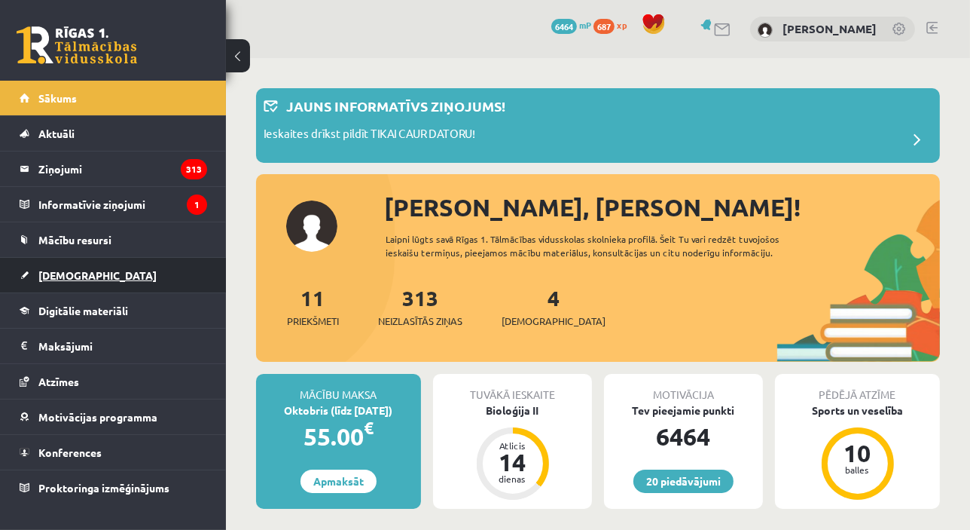
click at [108, 278] on link "[DEMOGRAPHIC_DATA]" at bounding box center [114, 275] width 188 height 35
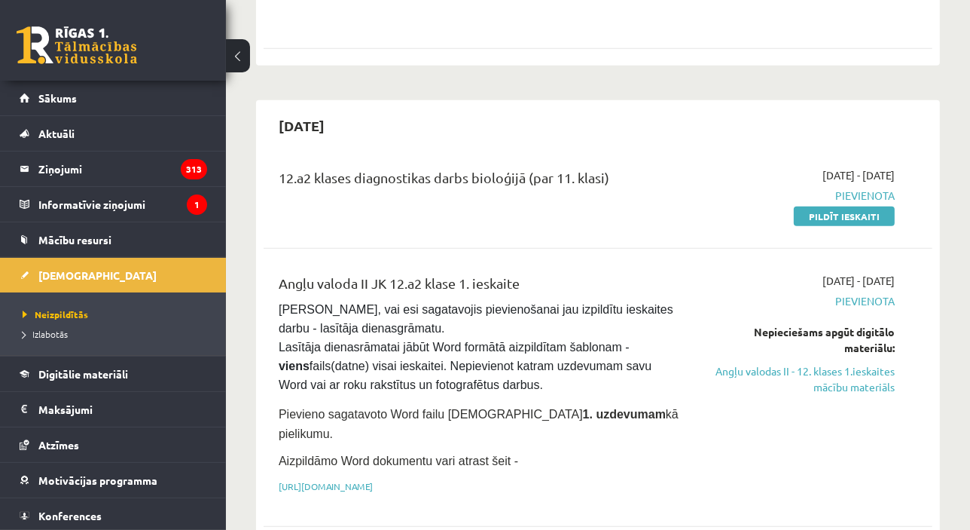
scroll to position [821, 0]
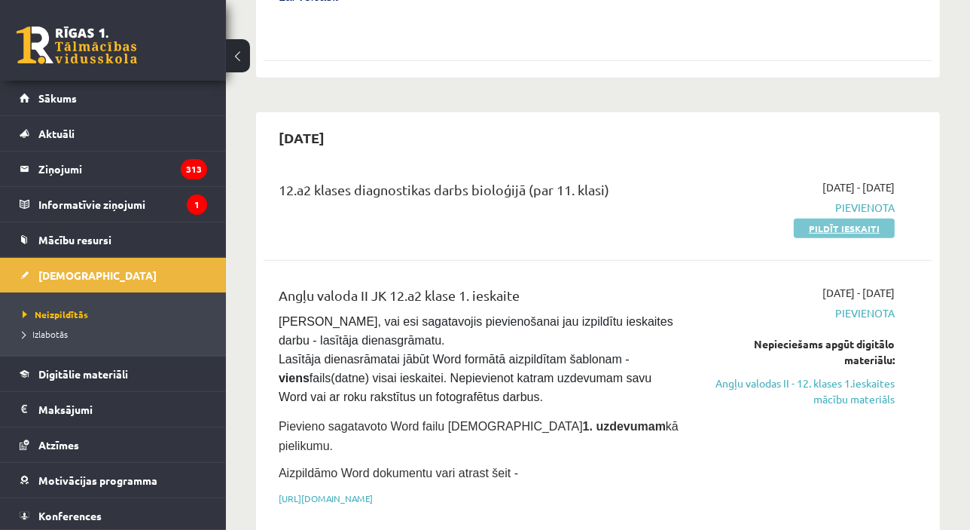
click at [841, 218] on link "Pildīt ieskaiti" at bounding box center [844, 228] width 101 height 20
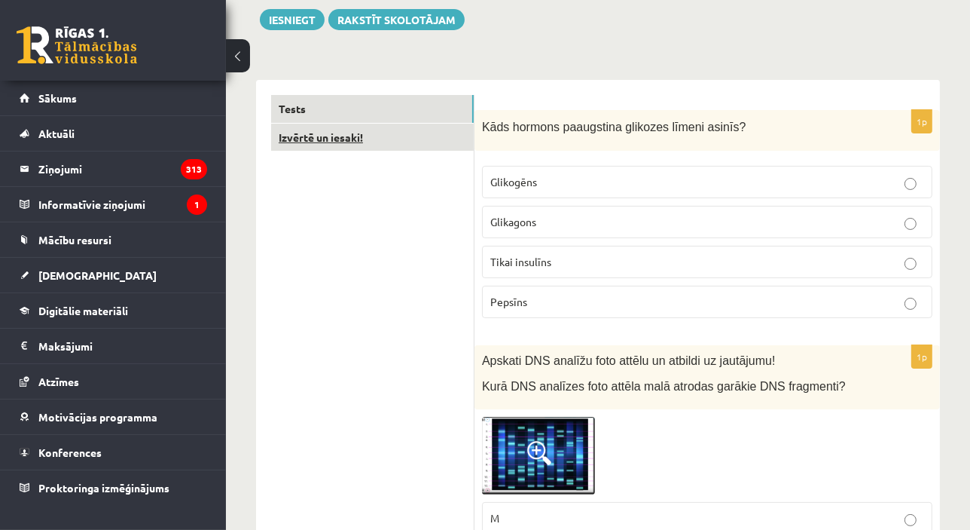
scroll to position [182, 0]
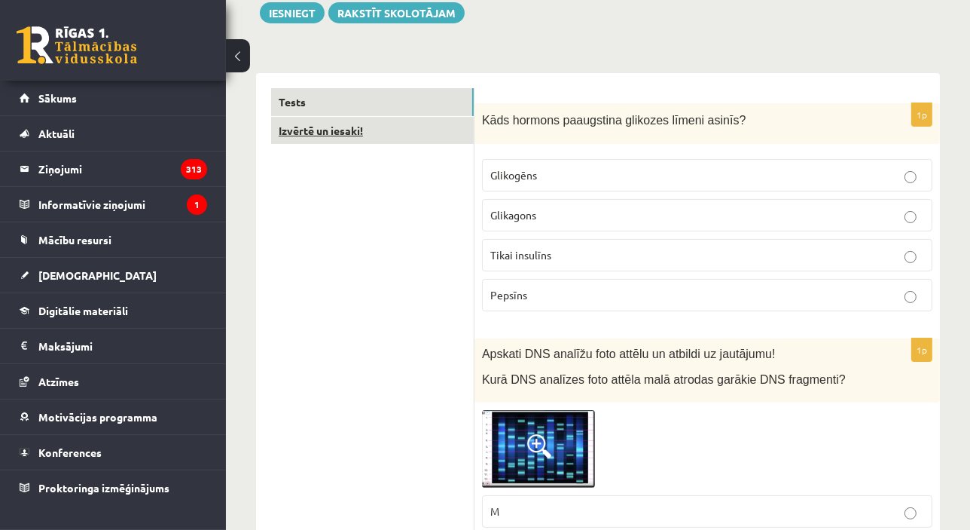
click at [426, 127] on link "Izvērtē un iesaki!" at bounding box center [372, 131] width 203 height 28
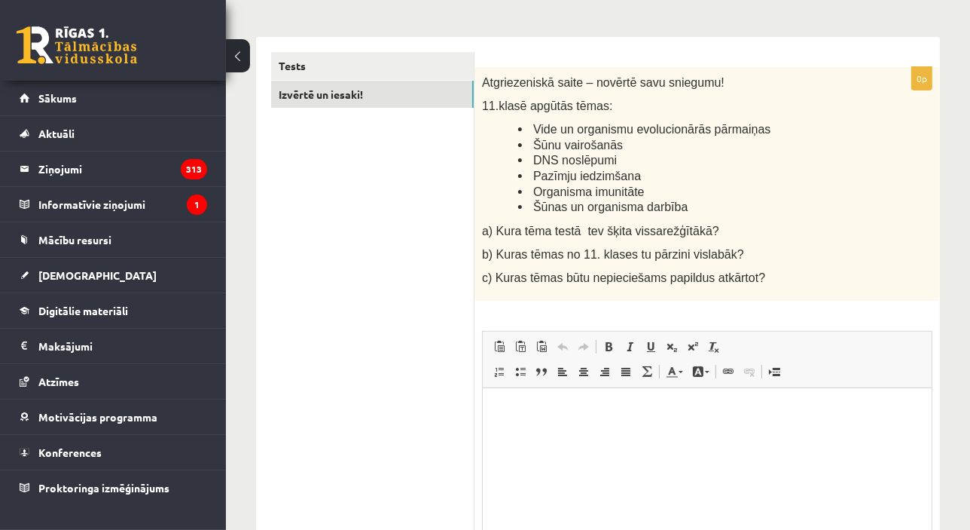
scroll to position [228, 0]
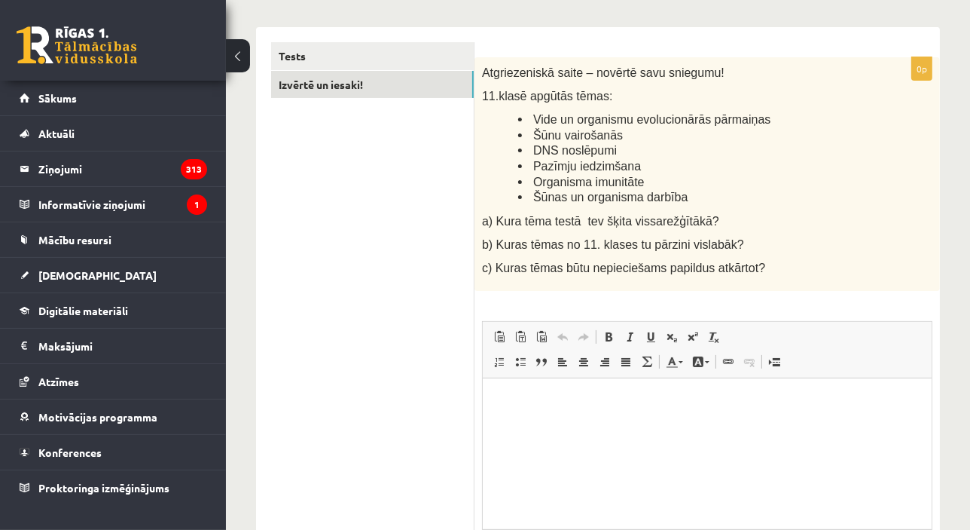
click at [576, 421] on html at bounding box center [706, 401] width 449 height 46
click at [584, 402] on p "**" at bounding box center [706, 401] width 419 height 16
click at [533, 148] on span "DNS noslēpumi" at bounding box center [575, 150] width 84 height 13
drag, startPoint x: 534, startPoint y: 181, endPoint x: 649, endPoint y: 185, distance: 114.6
click at [649, 185] on li "Organisma imunitāte" at bounding box center [687, 182] width 339 height 16
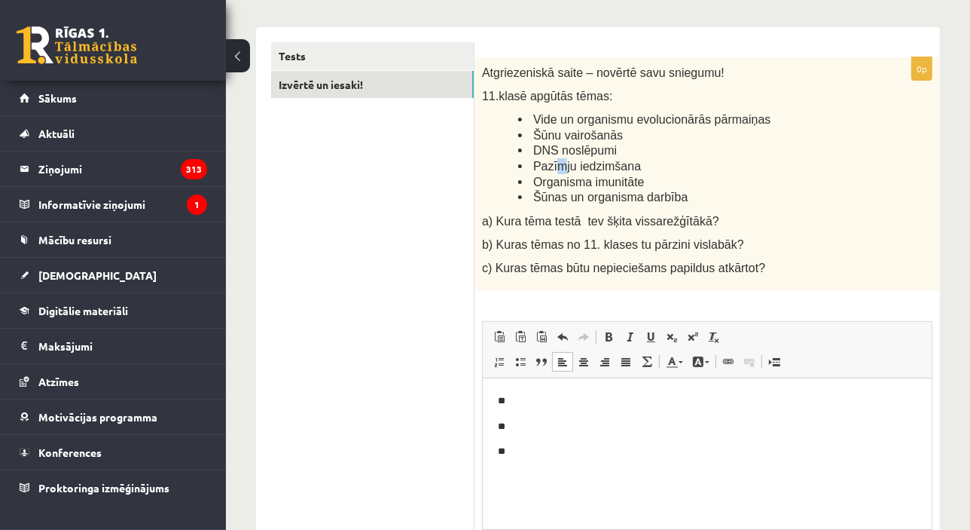
click at [556, 165] on span "Pazīmju iedzimšana" at bounding box center [587, 166] width 108 height 13
drag, startPoint x: 531, startPoint y: 167, endPoint x: 649, endPoint y: 169, distance: 117.5
click at [649, 169] on li "Pazīmju iedzimšana" at bounding box center [687, 166] width 339 height 16
copy span "Pazīmju iedzimšana"
click at [579, 420] on p "**" at bounding box center [706, 427] width 419 height 16
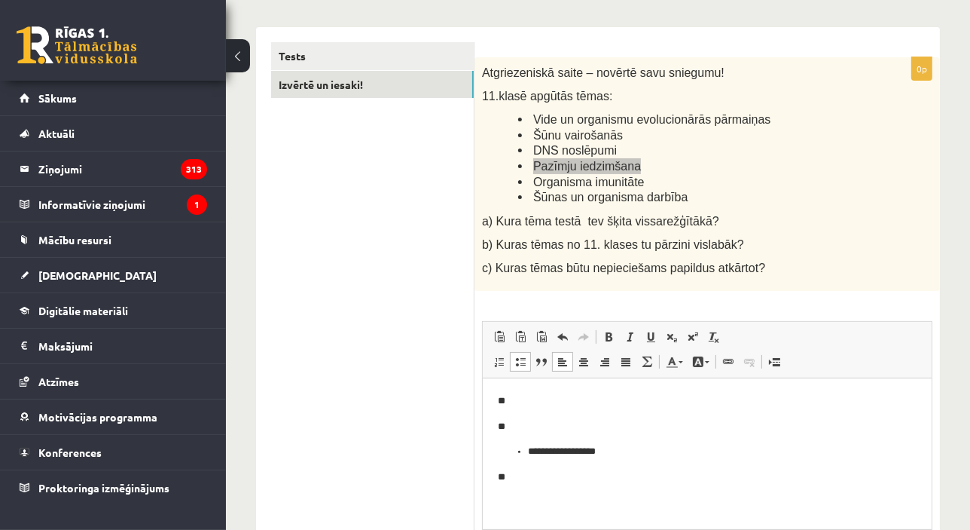
click at [572, 472] on p "**" at bounding box center [706, 477] width 419 height 16
click at [616, 197] on span "Šūnas un organisma darbība" at bounding box center [610, 197] width 154 height 13
drag, startPoint x: 534, startPoint y: 151, endPoint x: 615, endPoint y: 150, distance: 80.6
click at [615, 150] on li "DNS noslēpumi" at bounding box center [687, 150] width 339 height 16
copy span "DNS noslēpumi"
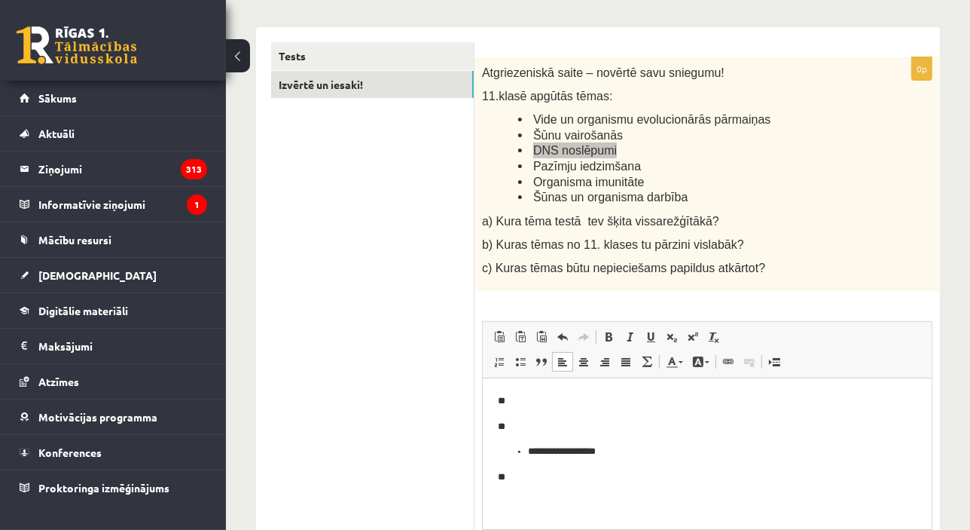
click at [539, 484] on p "**" at bounding box center [706, 477] width 419 height 16
click at [510, 399] on p "**" at bounding box center [706, 401] width 419 height 16
drag, startPoint x: 598, startPoint y: 499, endPoint x: 949, endPoint y: 893, distance: 527.2
click at [482, 521] on html "**********" at bounding box center [706, 451] width 449 height 147
click at [605, 168] on span "Pazīmju iedzimšana" at bounding box center [587, 166] width 108 height 13
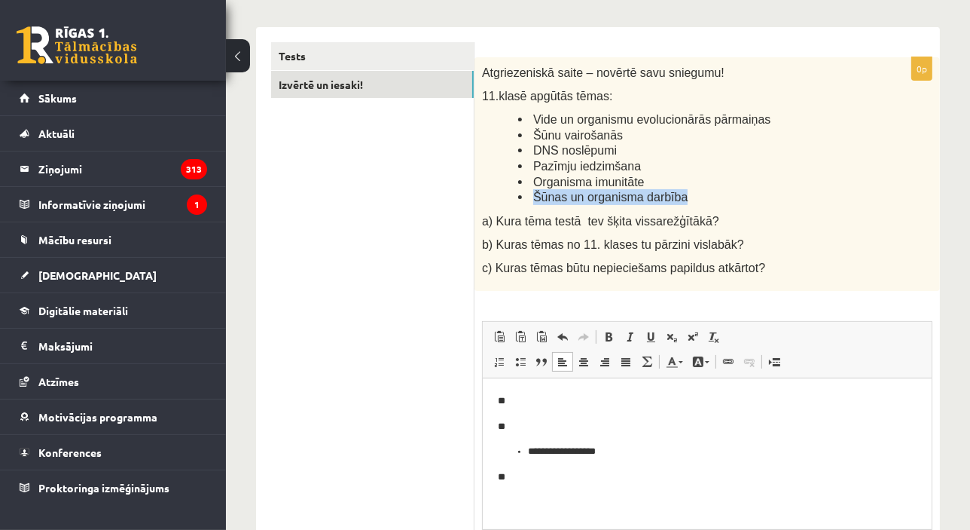
drag, startPoint x: 532, startPoint y: 200, endPoint x: 676, endPoint y: 195, distance: 144.0
click at [676, 195] on li "Šūnas un organisma darbība" at bounding box center [687, 197] width 339 height 16
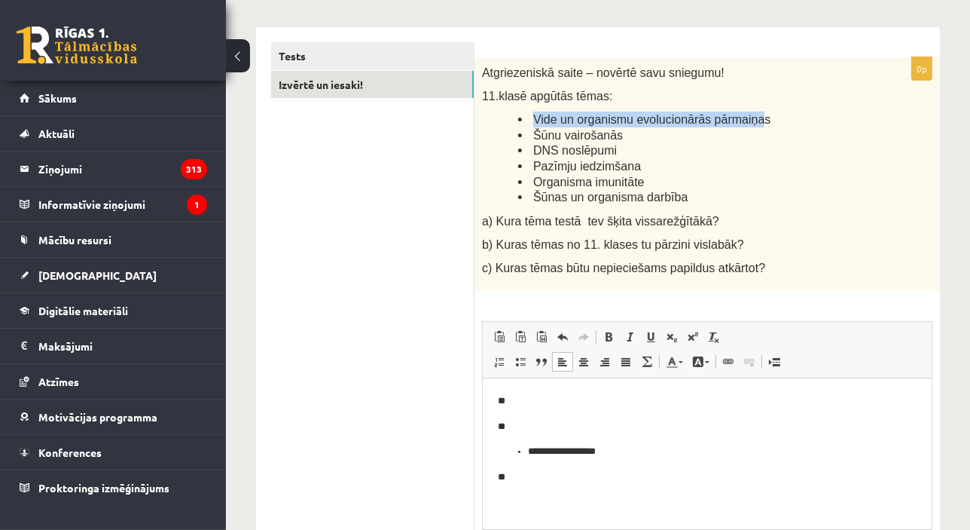
drag, startPoint x: 535, startPoint y: 111, endPoint x: 745, endPoint y: 108, distance: 210.2
click at [745, 108] on div "Atgriezeniskā saite – novērtē savu sniegumu! 11.klasē apgūtās tēmas: Vide un or…" at bounding box center [708, 174] width 466 height 234
drag, startPoint x: 500, startPoint y: 119, endPoint x: 814, endPoint y: 117, distance: 313.4
click at [814, 117] on ul "Vide un organismu evolucionārās pārmaiņas Šūnu vairošanās DNS noslēpumi Pazīmju…" at bounding box center [669, 157] width 375 height 93
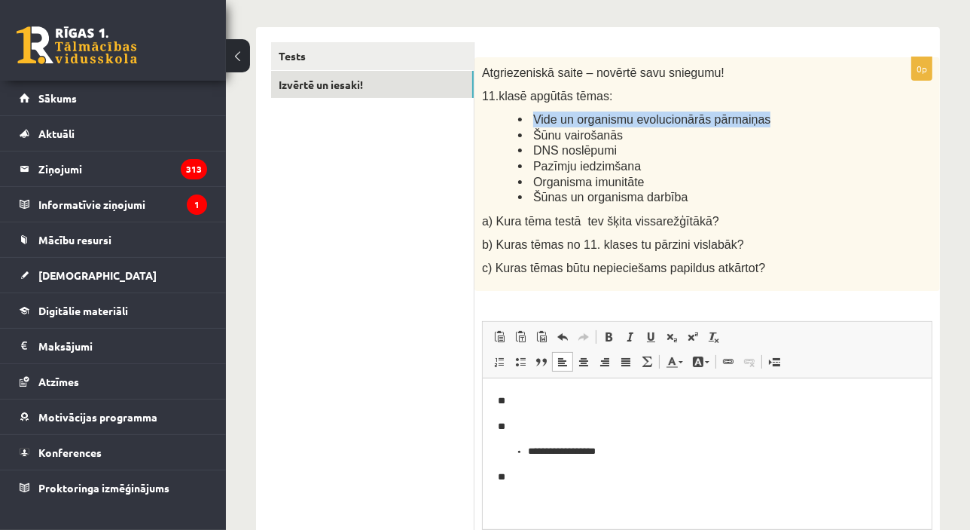
copy span "Vide un organismu evolucionārās pārmaiņas"
click at [546, 496] on html "**********" at bounding box center [706, 439] width 449 height 122
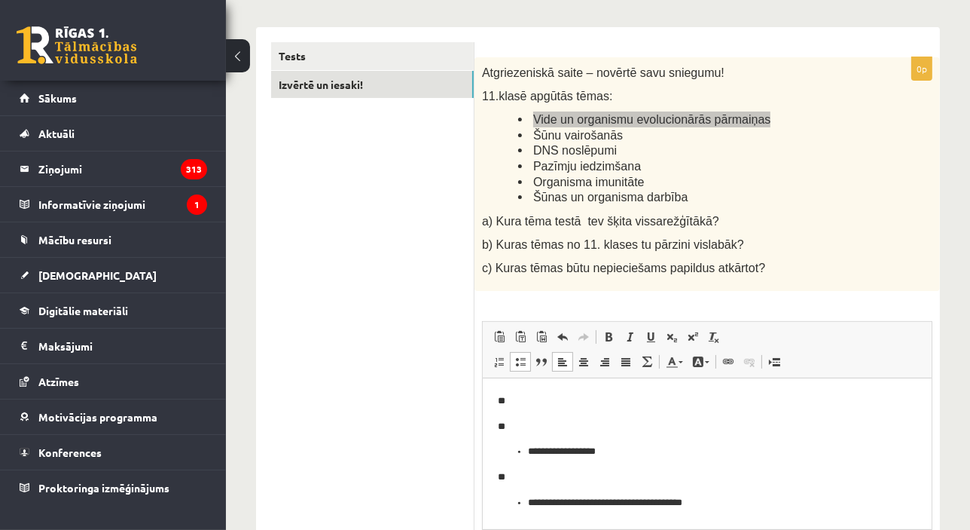
click at [535, 396] on p "**" at bounding box center [706, 401] width 419 height 16
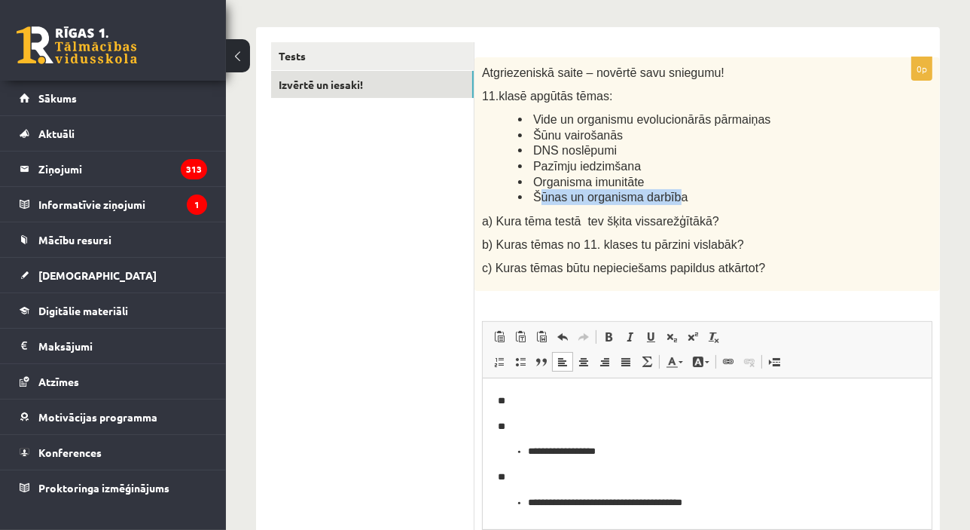
drag, startPoint x: 535, startPoint y: 202, endPoint x: 542, endPoint y: 216, distance: 15.8
click at [661, 199] on span "Šūnas un organisma darbība" at bounding box center [610, 197] width 154 height 13
click at [542, 216] on span "a) Kura tēma testā tev šķita vissarežģītākā?" at bounding box center [600, 221] width 237 height 13
click at [533, 191] on span "Šūnas un organisma darbība" at bounding box center [610, 197] width 154 height 13
drag, startPoint x: 533, startPoint y: 194, endPoint x: 702, endPoint y: 197, distance: 168.8
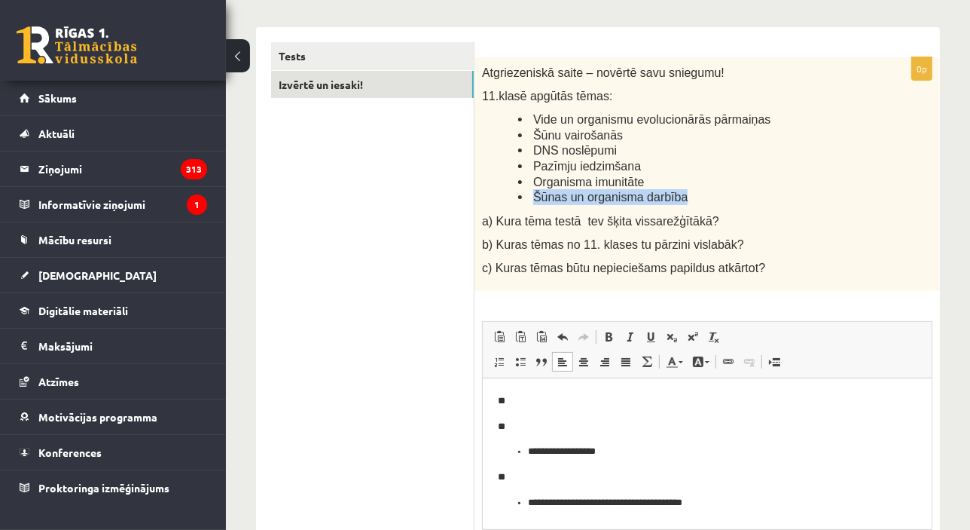
click at [702, 197] on li "Šūnas un organisma darbība" at bounding box center [687, 197] width 339 height 16
copy span "Šūnas un organisma darbība"
click at [603, 413] on body "**********" at bounding box center [706, 452] width 419 height 118
click at [581, 403] on p "**" at bounding box center [706, 401] width 419 height 16
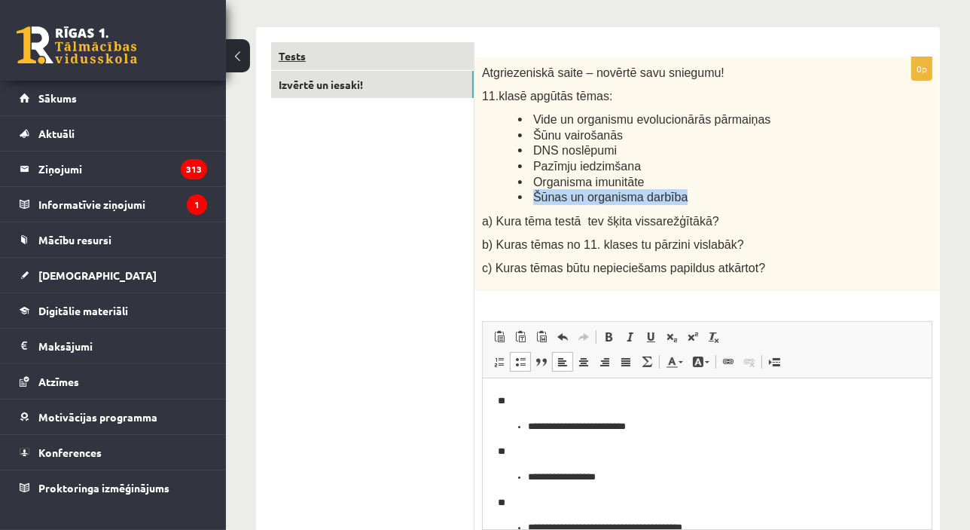
click at [389, 60] on link "Tests" at bounding box center [372, 56] width 203 height 28
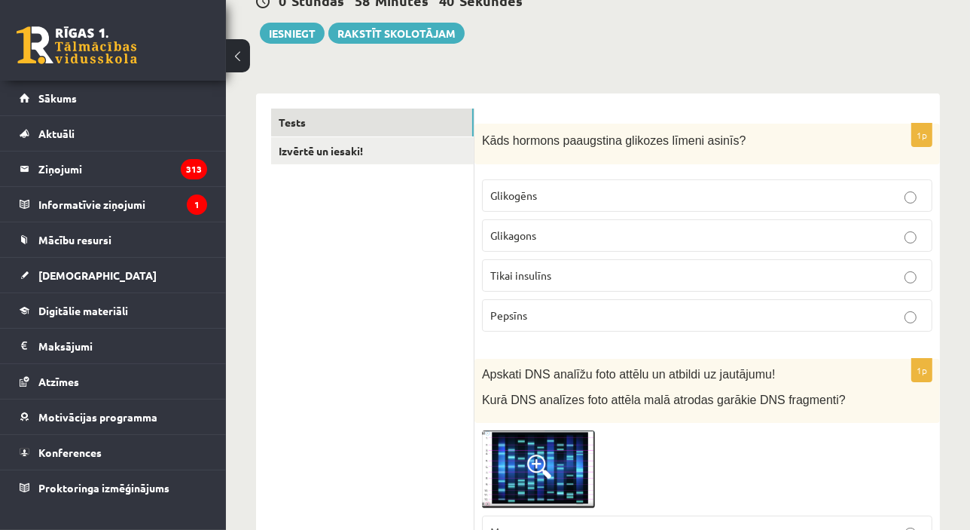
scroll to position [182, 0]
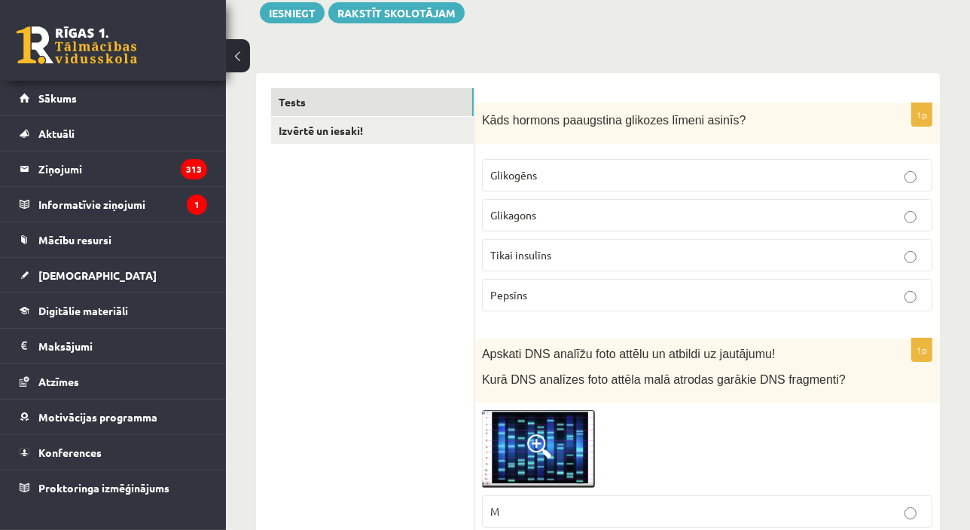
click at [527, 249] on span "Tikai insulīns" at bounding box center [520, 255] width 61 height 14
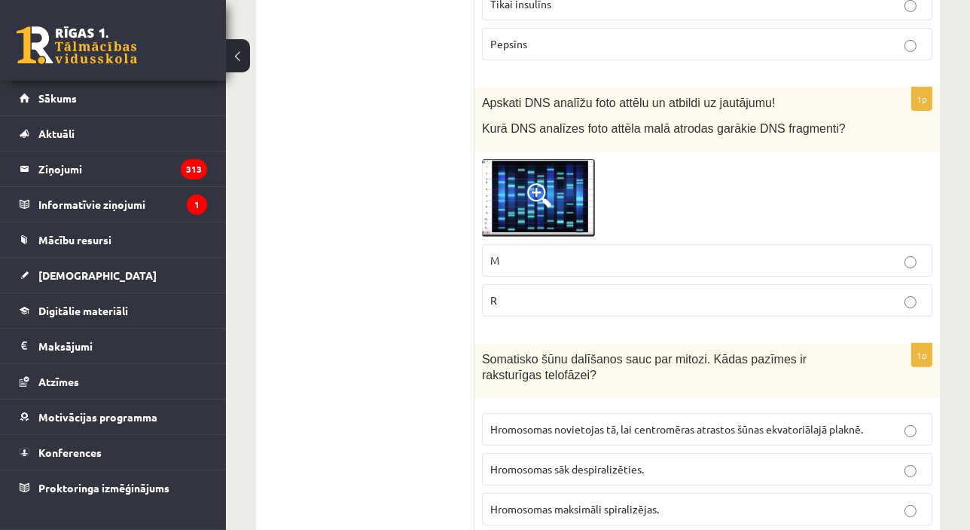
scroll to position [433, 0]
click at [573, 183] on img at bounding box center [538, 198] width 113 height 78
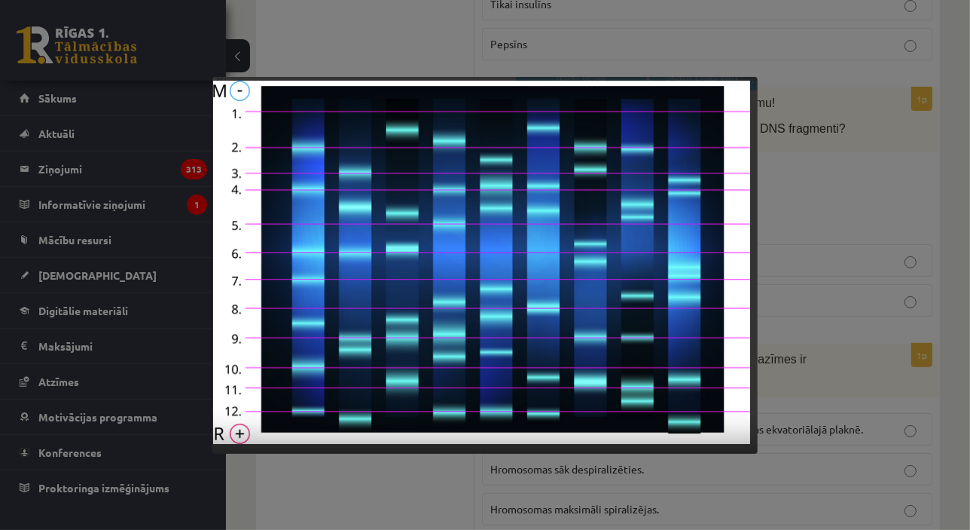
click at [890, 189] on div at bounding box center [485, 265] width 970 height 530
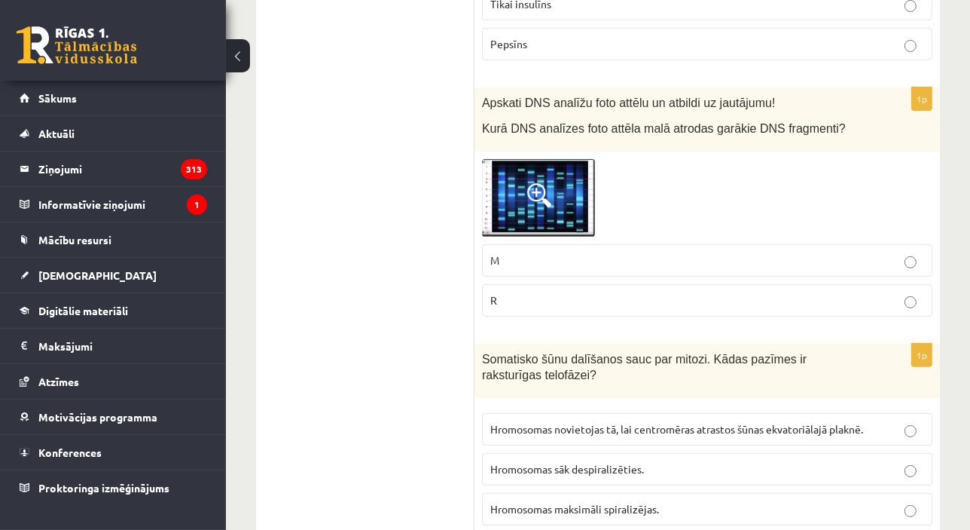
click at [520, 185] on img at bounding box center [538, 198] width 113 height 78
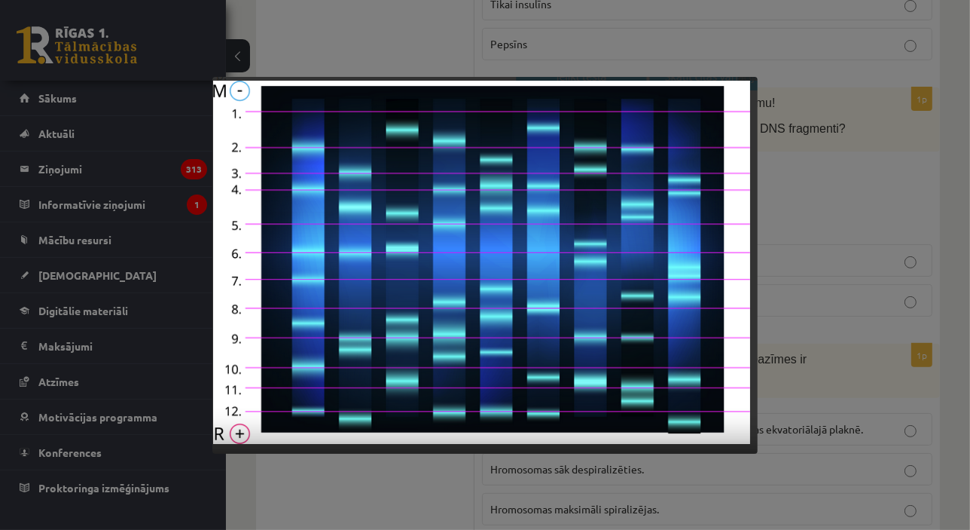
click at [949, 180] on div at bounding box center [485, 265] width 970 height 530
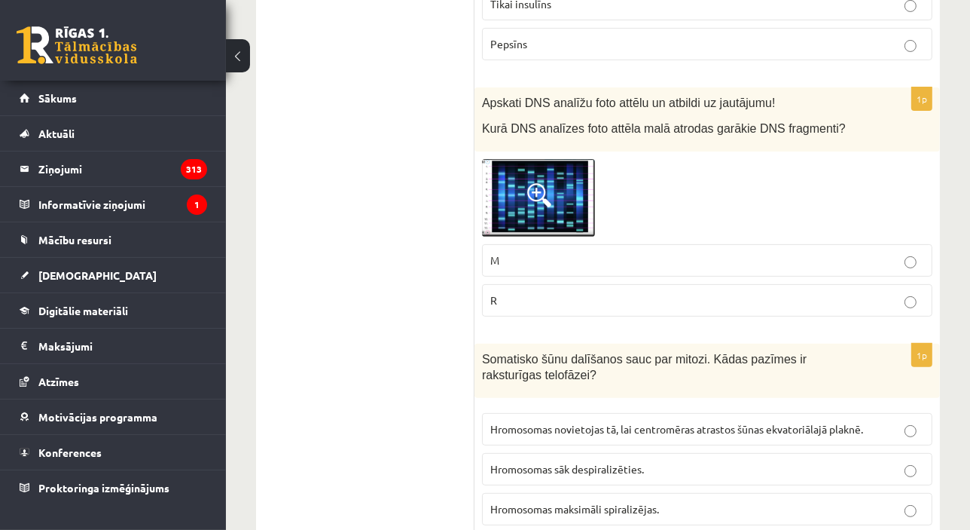
click at [537, 191] on span at bounding box center [539, 195] width 24 height 24
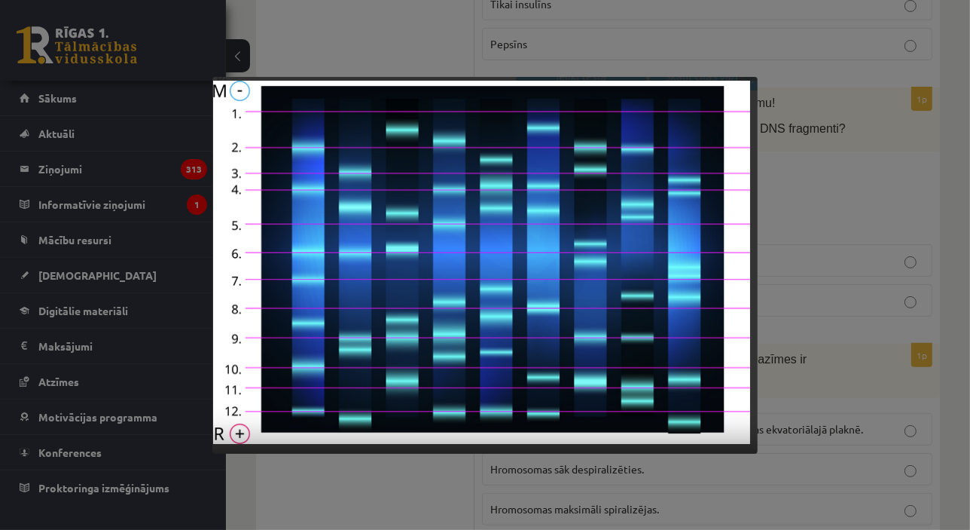
click at [935, 139] on div at bounding box center [485, 265] width 970 height 530
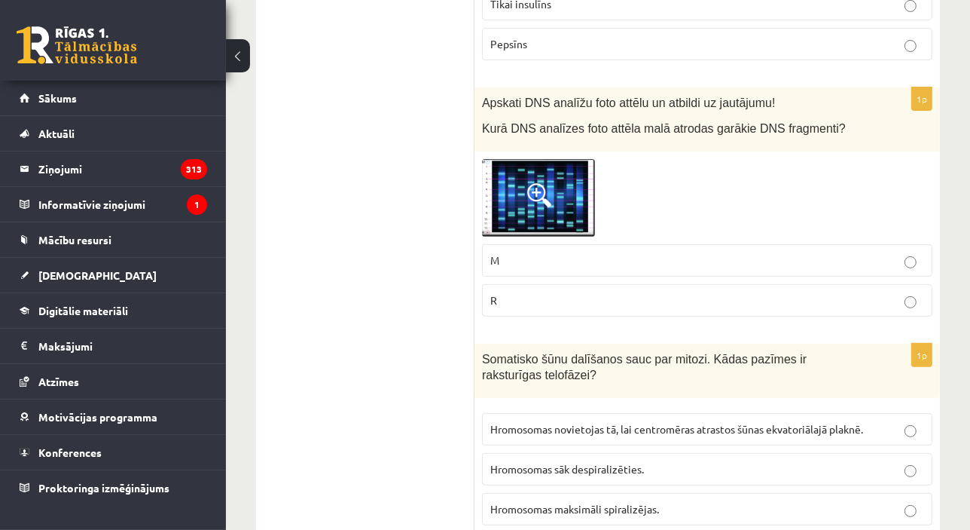
click at [532, 303] on p "R" at bounding box center [707, 300] width 434 height 16
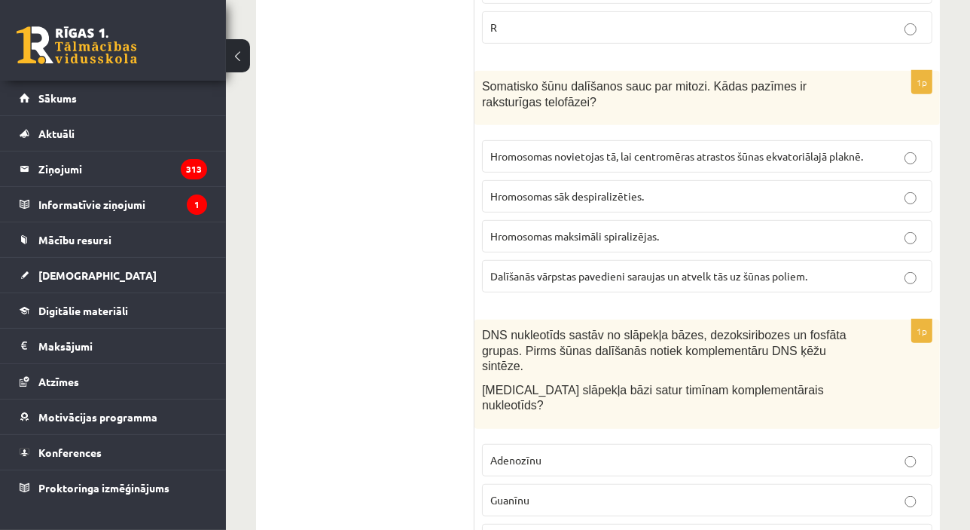
scroll to position [707, 0]
click at [795, 281] on label "Dalīšanās vārpstas pavedieni saraujas un atvelk tās uz šūnas poliem." at bounding box center [707, 274] width 451 height 32
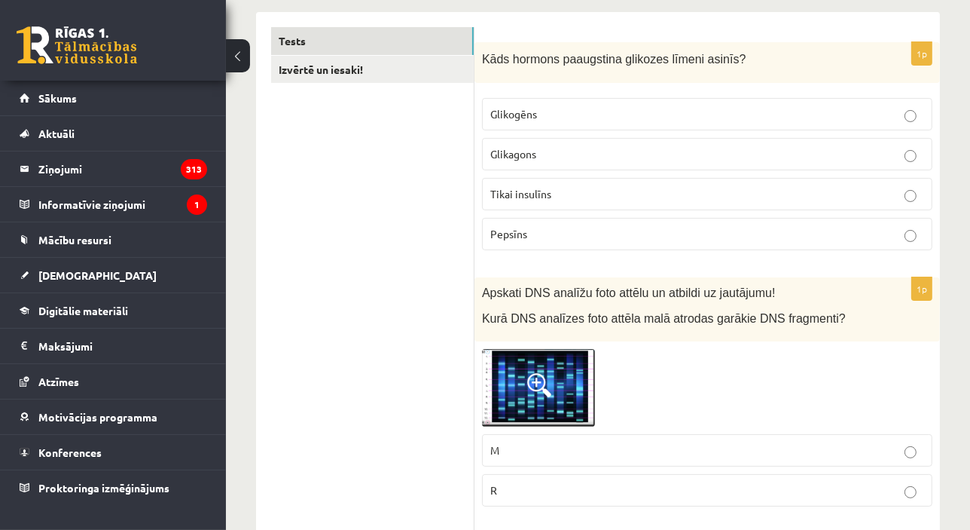
scroll to position [228, 0]
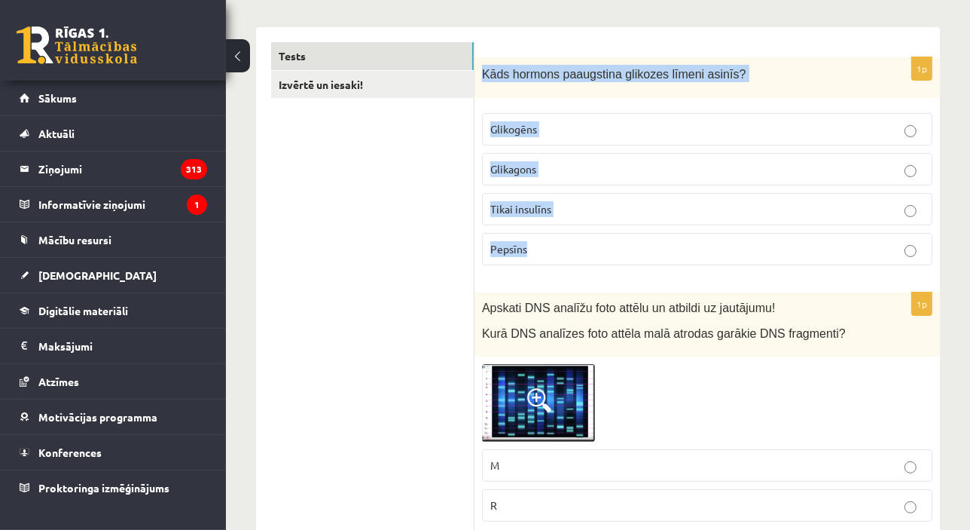
drag, startPoint x: 482, startPoint y: 69, endPoint x: 584, endPoint y: 265, distance: 221.4
click at [584, 265] on div "1p Kāds hormons paaugstina glikozes līmeni asinīs? Glikogēns Glikagons Tikai in…" at bounding box center [708, 167] width 466 height 221
copy div "Kāds hormons paaugstina glikozes līmeni asinīs? Glikogēns Glikagons Tikai insul…"
click at [509, 166] on span "Glikagons" at bounding box center [513, 169] width 46 height 14
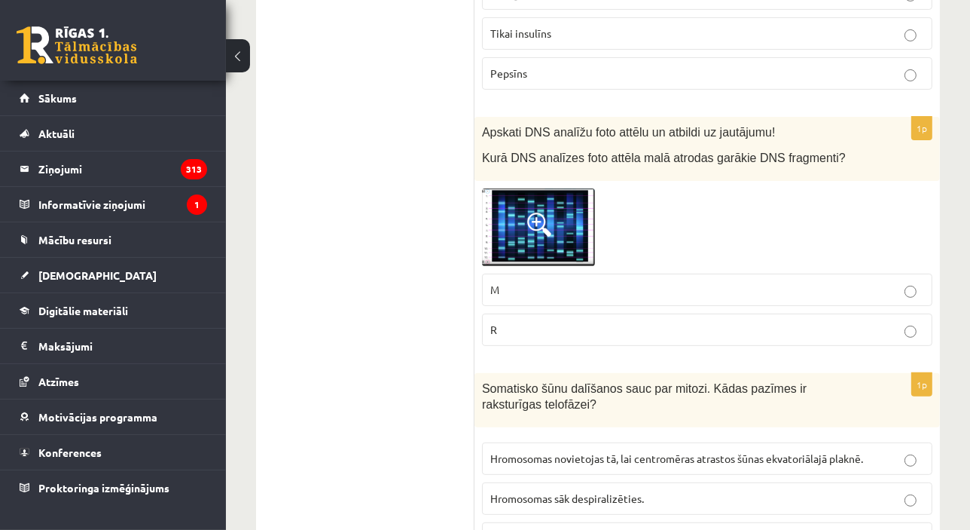
scroll to position [411, 0]
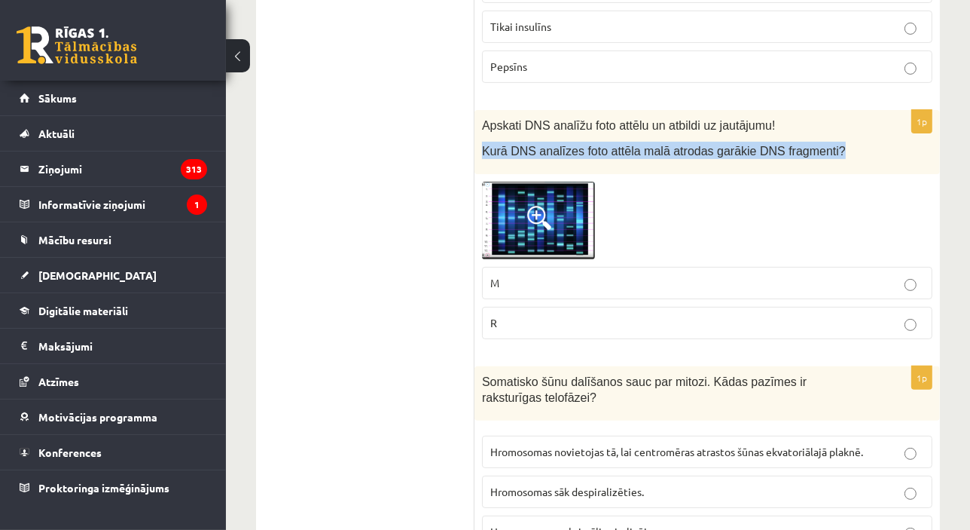
drag, startPoint x: 483, startPoint y: 151, endPoint x: 851, endPoint y: 157, distance: 368.4
click at [851, 157] on div "Apskati DNS analīžu foto attēlu un atbildi uz jautājumu! Kurā DNS analīzes foto…" at bounding box center [708, 142] width 466 height 64
copy span "Kurā DNS analīzes foto attēla malā atrodas garākie DNS fragmenti?"
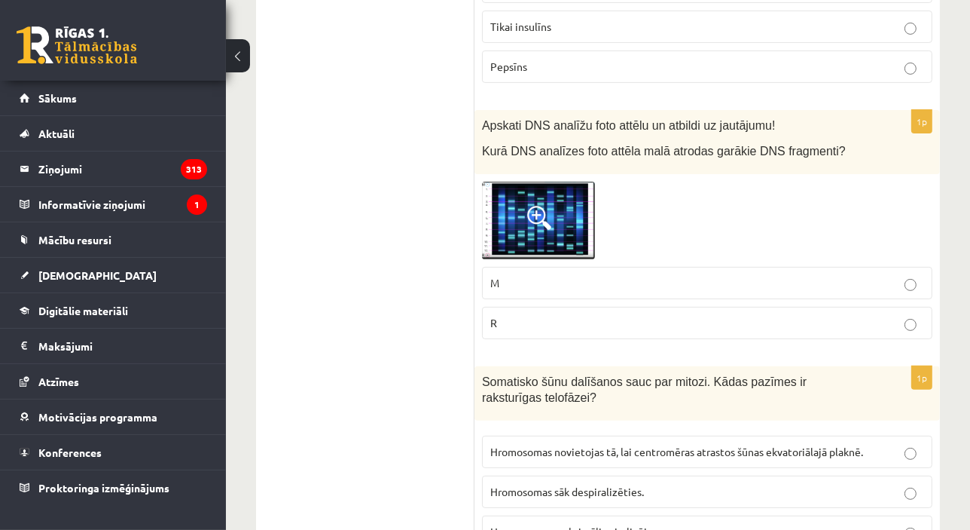
click at [536, 271] on label "M" at bounding box center [707, 283] width 451 height 32
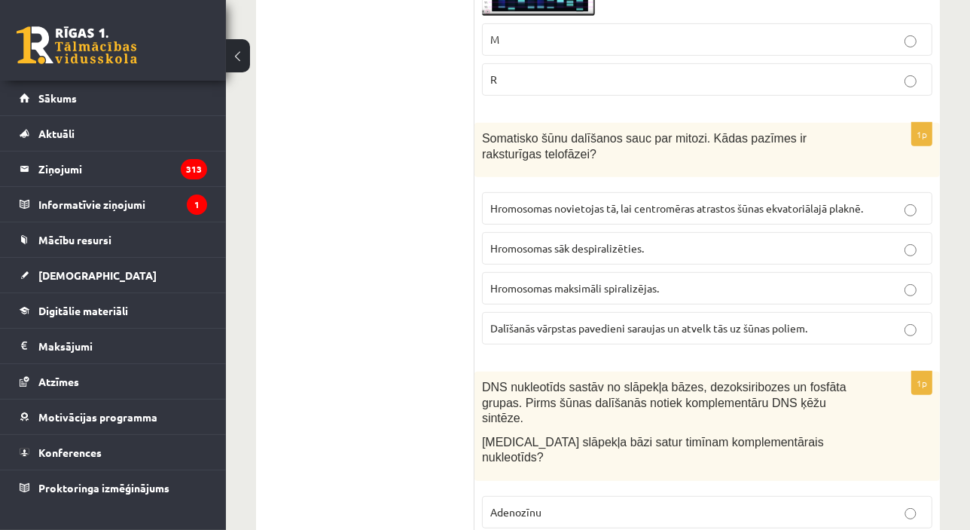
scroll to position [661, 0]
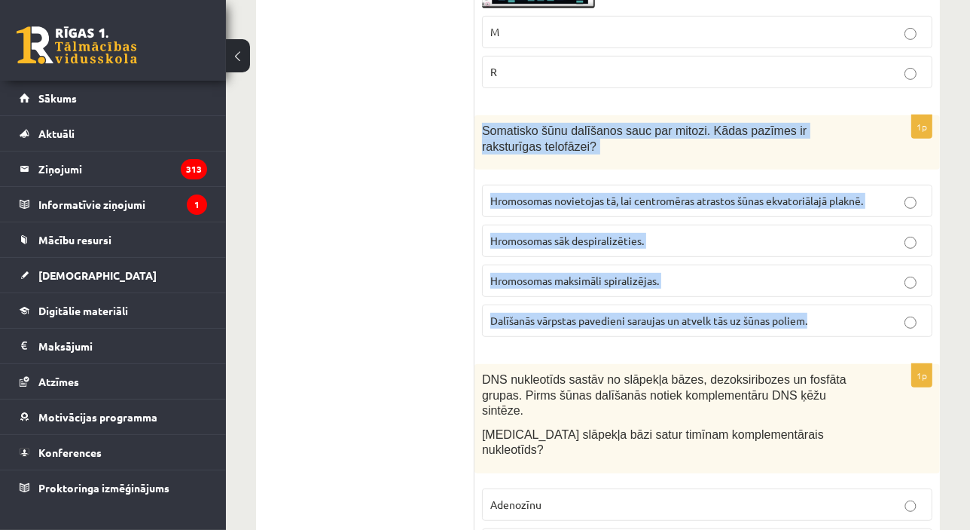
drag, startPoint x: 478, startPoint y: 130, endPoint x: 835, endPoint y: 318, distance: 404.4
click at [835, 318] on div "1p Somatisko šūnu dalīšanos sauc par mitozi. Kādas pazīmes ir raksturīgas telof…" at bounding box center [708, 232] width 466 height 234
copy div "Somatisko šūnu dalīšanos sauc par mitozi. Kādas pazīmes ir raksturīgas telofāze…"
click at [590, 235] on span "Hromosomas sāk despiralizēties." at bounding box center [567, 241] width 154 height 14
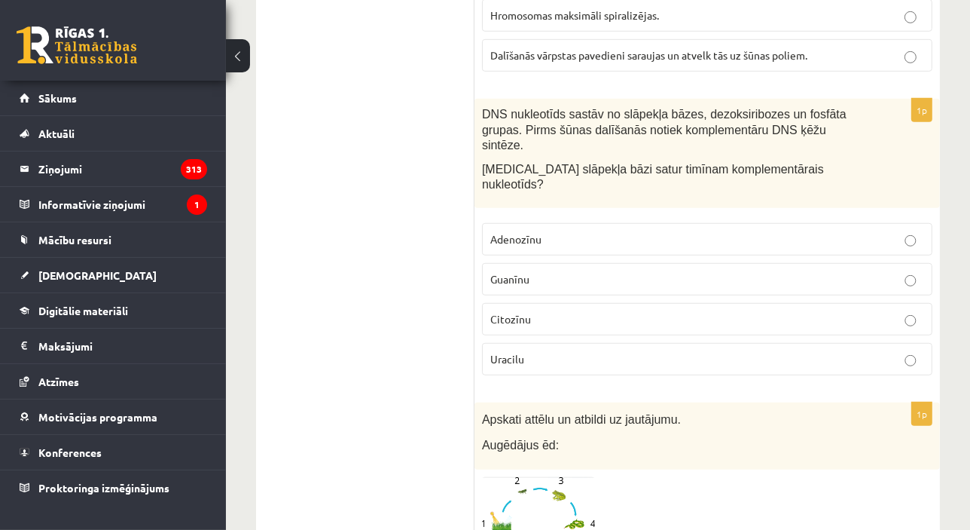
scroll to position [936, 0]
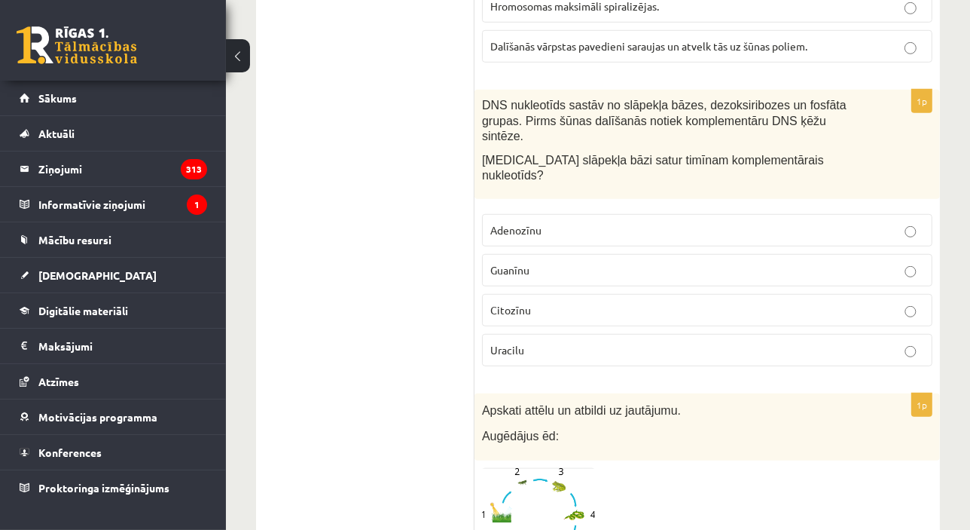
click at [554, 294] on label "Citozīnu" at bounding box center [707, 310] width 451 height 32
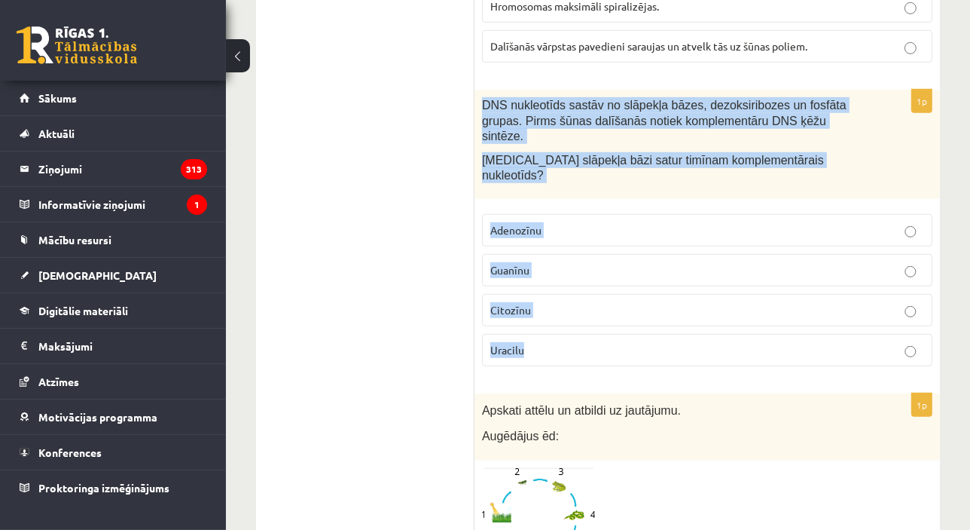
drag, startPoint x: 481, startPoint y: 98, endPoint x: 622, endPoint y: 327, distance: 269.3
click at [623, 326] on div "1p DNS nukleotīds sastāv no slāpekļa bāzes, dezoksiribozes un fosfāta grupas. P…" at bounding box center [708, 234] width 466 height 288
copy div "DNS nukleotīds sastāv no slāpekļa bāzes, dezoksiribozes un fosfāta grupas. Pirm…"
click at [545, 222] on p "Adenozīnu" at bounding box center [707, 230] width 434 height 16
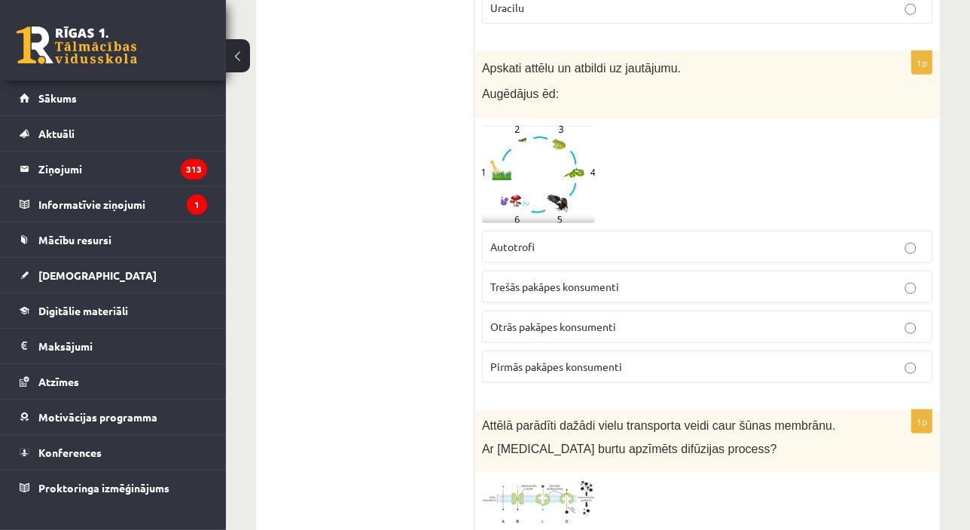
scroll to position [1255, 0]
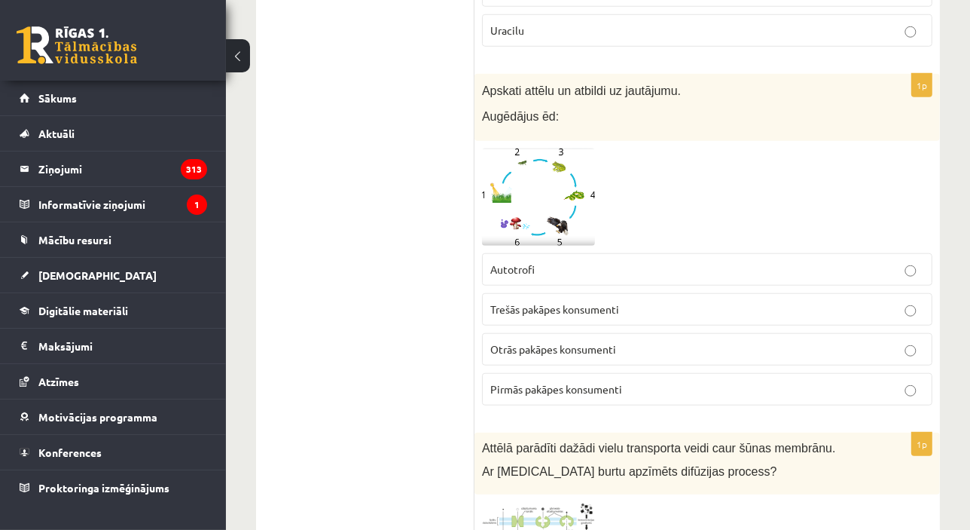
click at [576, 373] on label "Pirmās pakāpes konsumenti" at bounding box center [707, 389] width 451 height 32
click at [506, 342] on span "Otrās pakāpes konsumenti" at bounding box center [553, 349] width 126 height 14
click at [561, 191] on img at bounding box center [538, 196] width 113 height 97
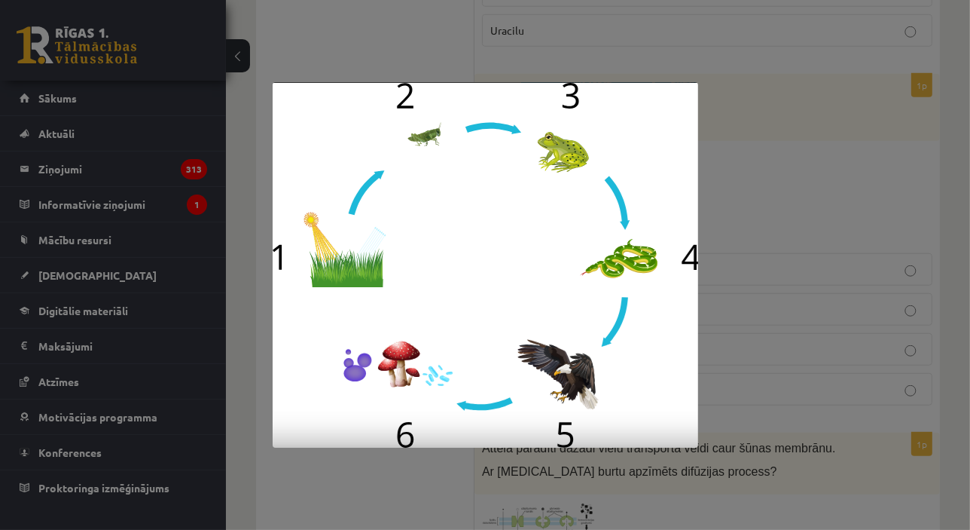
click at [732, 152] on div at bounding box center [485, 265] width 970 height 530
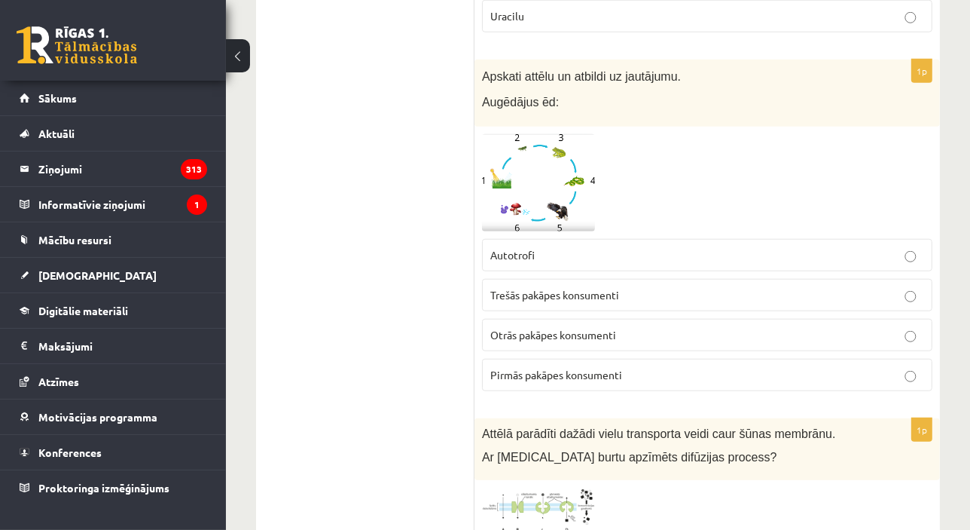
scroll to position [1278, 0]
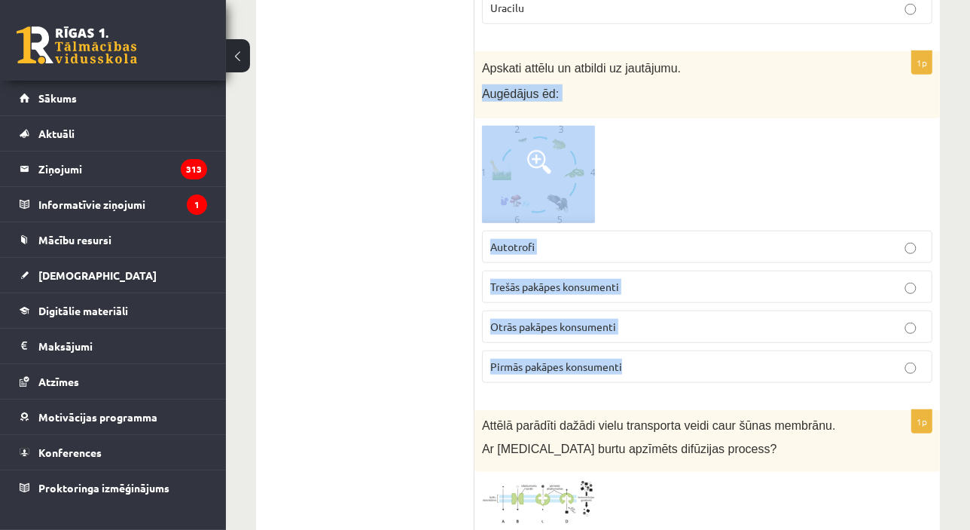
drag, startPoint x: 480, startPoint y: 58, endPoint x: 657, endPoint y: 350, distance: 341.1
click at [657, 350] on div "1p Apskati attēlu un atbildi uz jautājumu. Augēdājus ēd: Autotrofi Trešās pakāp…" at bounding box center [708, 223] width 466 height 344
copy div "Augēdājus ēd: Autotrofi Trešās pakāpes konsumenti Otrās pakāpes konsumenti Pirm…"
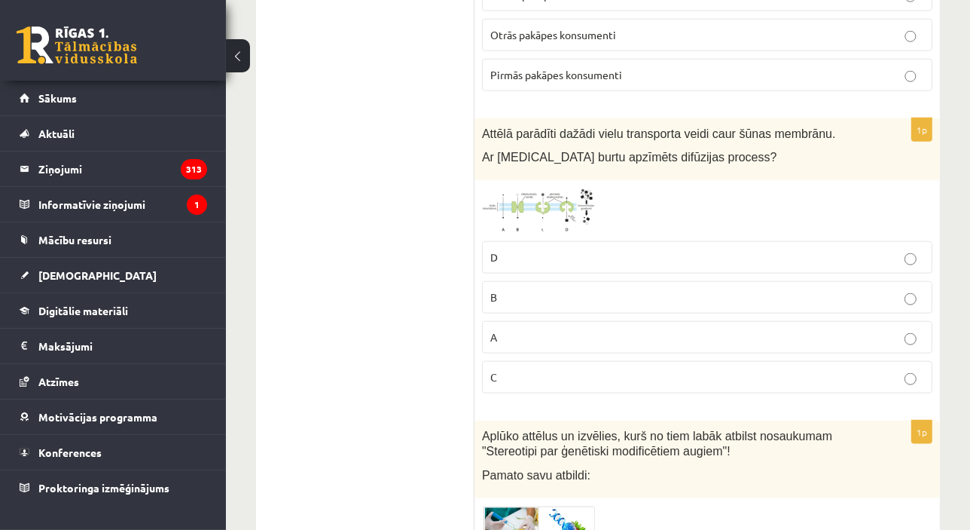
scroll to position [1575, 0]
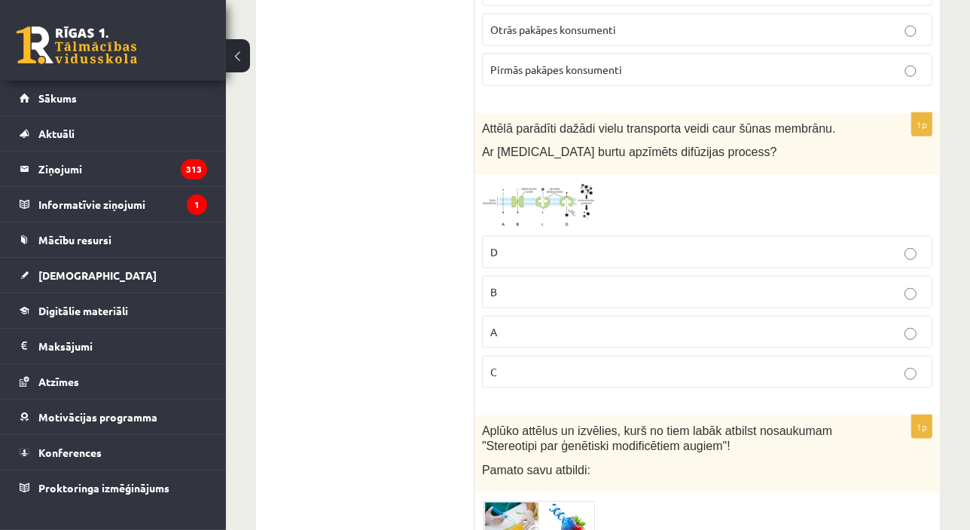
click at [570, 182] on img at bounding box center [538, 205] width 113 height 46
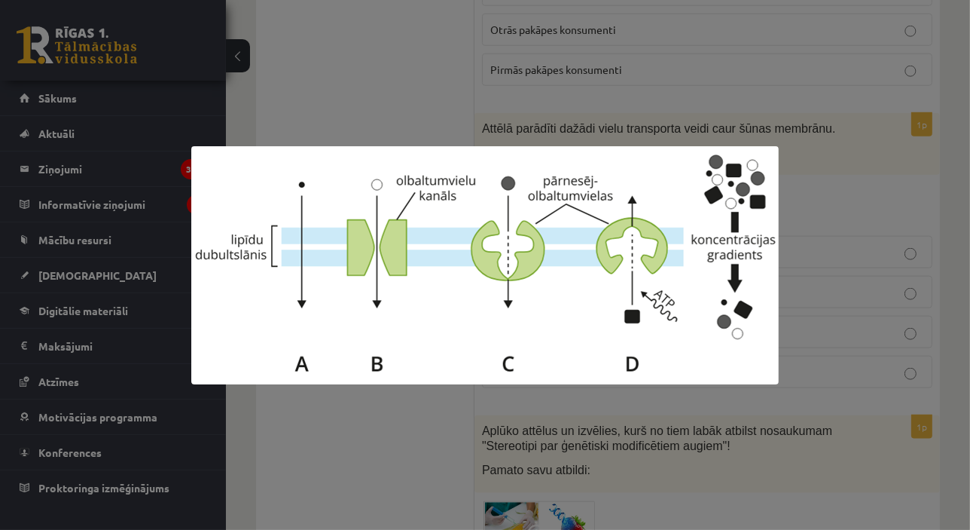
click at [831, 130] on div at bounding box center [485, 265] width 970 height 530
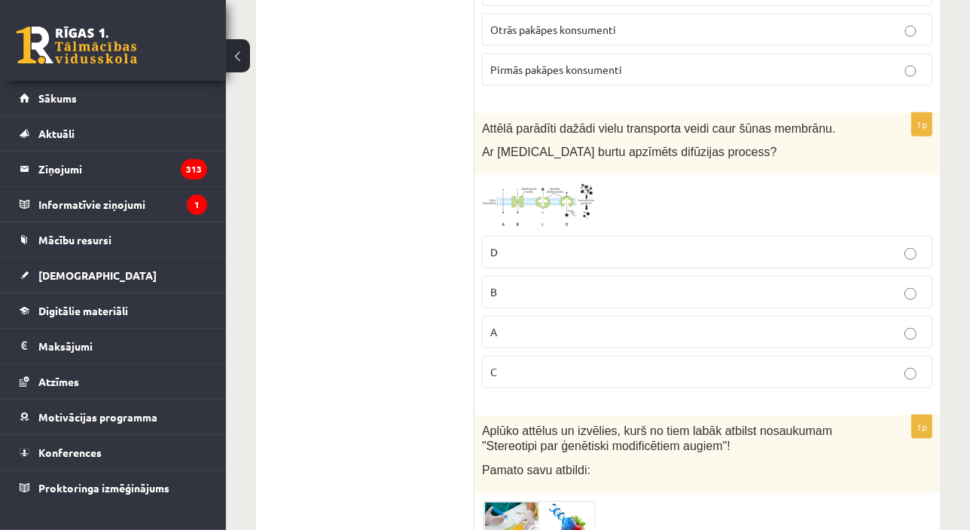
click at [547, 182] on img at bounding box center [538, 205] width 113 height 46
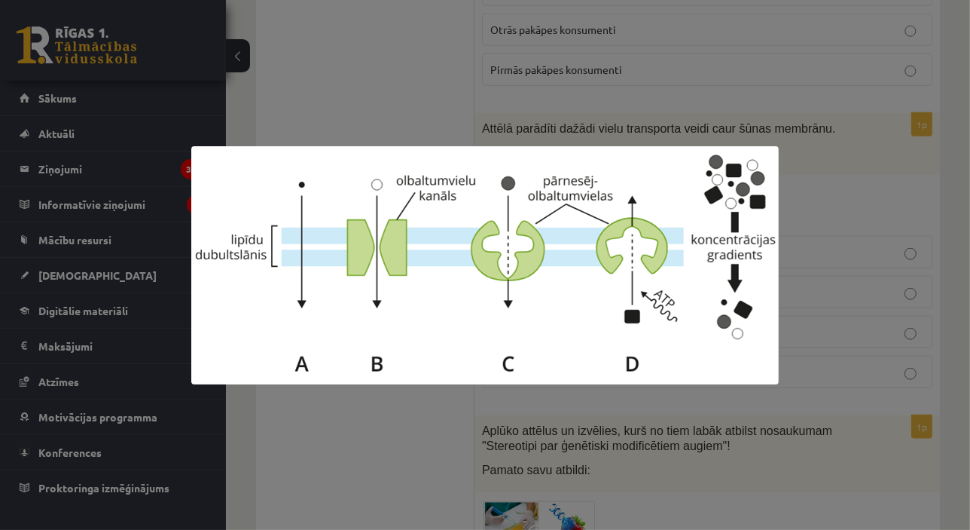
click at [847, 202] on div at bounding box center [485, 265] width 970 height 530
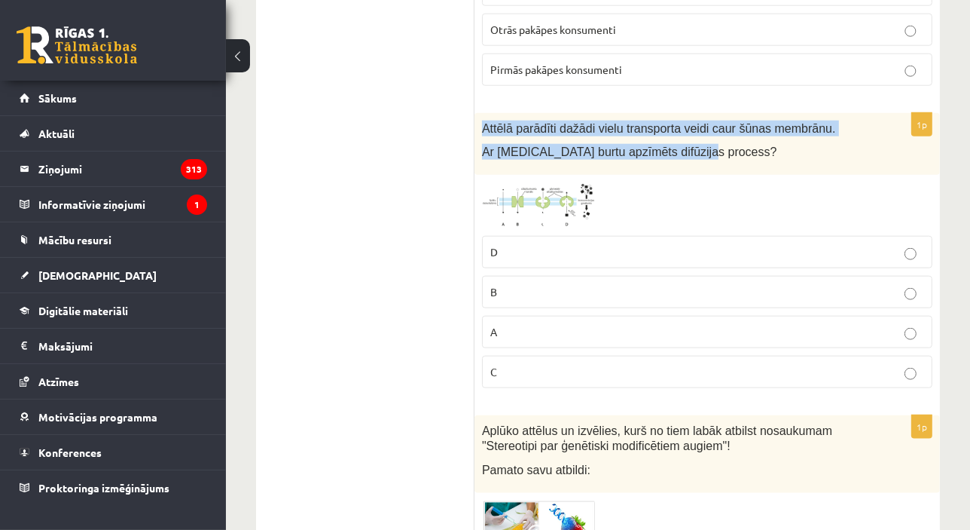
drag, startPoint x: 481, startPoint y: 90, endPoint x: 704, endPoint y: 136, distance: 228.4
click at [704, 136] on div "Attēlā parādīti dažādi vielu transporta veidi caur šūnas membrānu. Ar kuru burt…" at bounding box center [708, 144] width 466 height 63
copy div "Attēlā parādīti dažādi vielu transporta veidi caur šūnas membrānu. Ar kuru burt…"
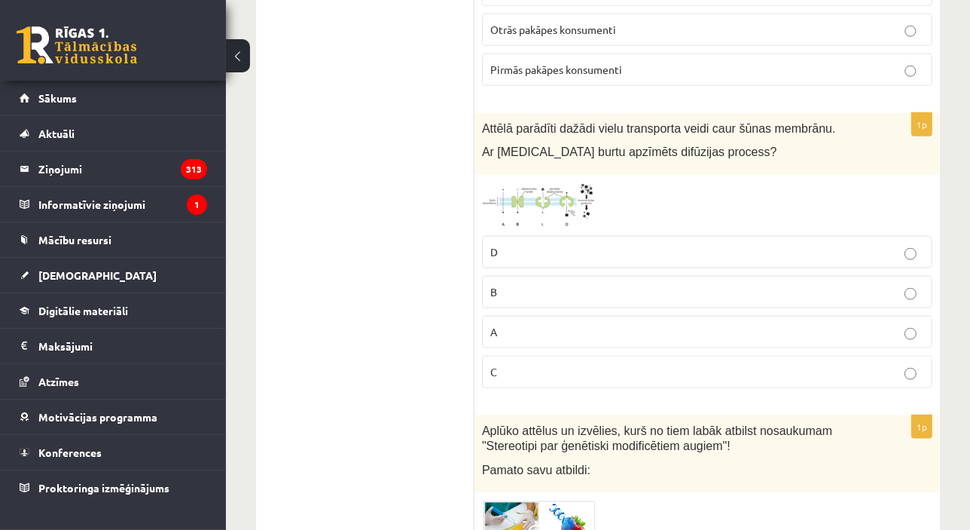
click at [525, 316] on label "A" at bounding box center [707, 332] width 451 height 32
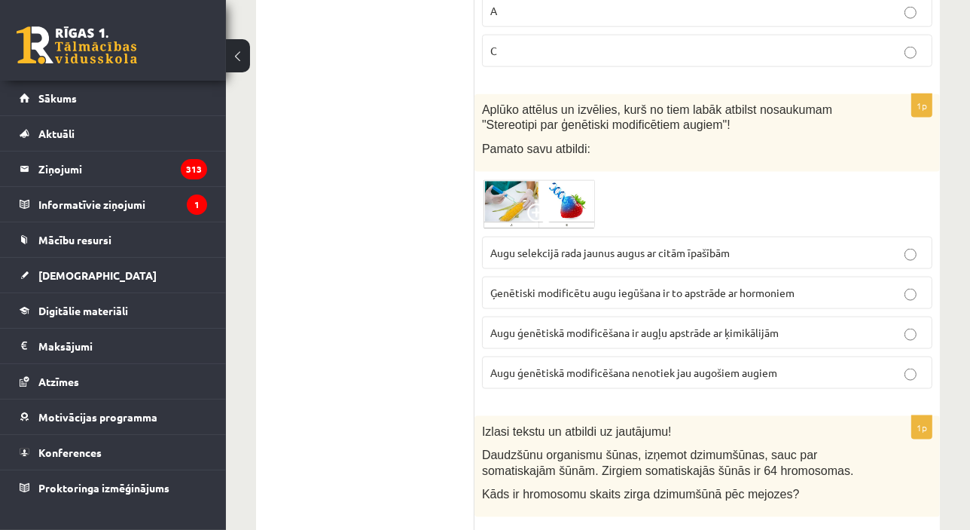
scroll to position [1895, 0]
click at [561, 191] on img at bounding box center [538, 205] width 113 height 50
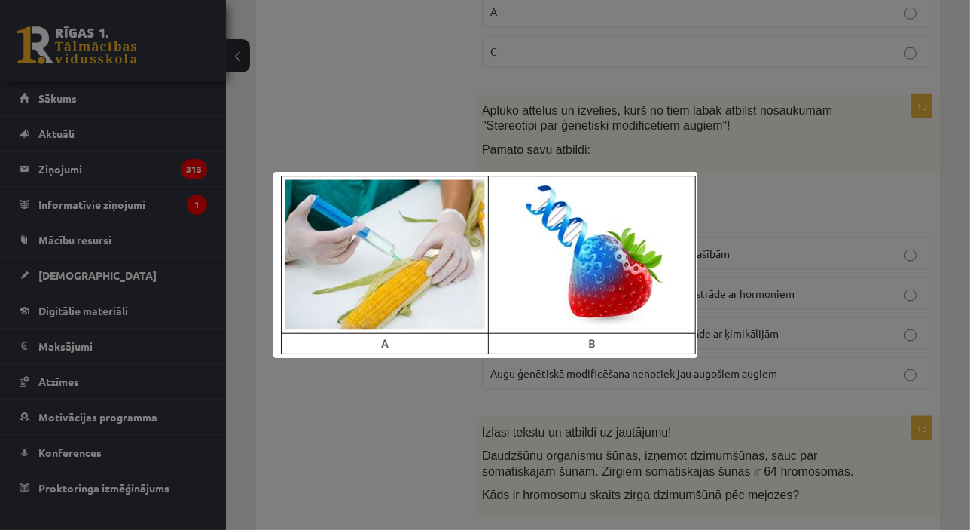
click at [729, 155] on div at bounding box center [485, 265] width 970 height 530
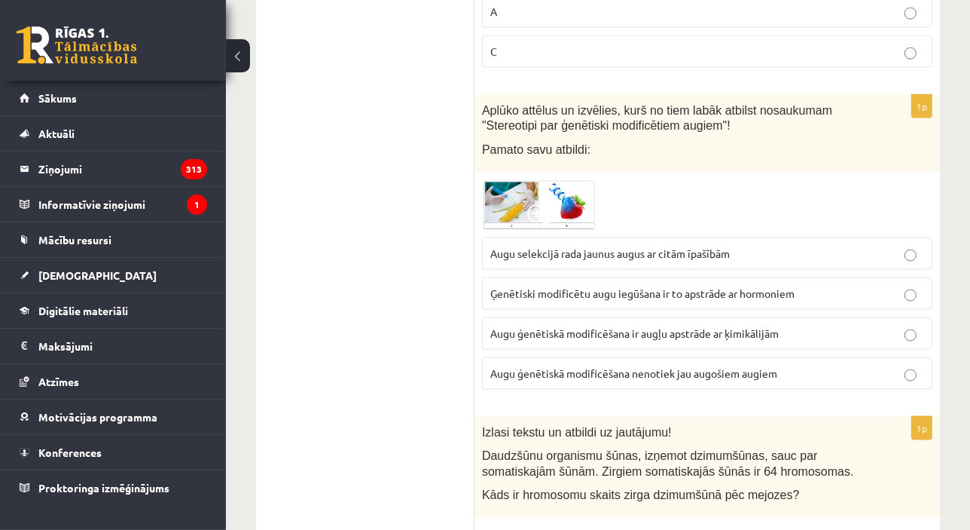
click at [651, 366] on span "Augu ģenētiskā modificēšana nenotiek jau augošiem augiem" at bounding box center [633, 373] width 287 height 14
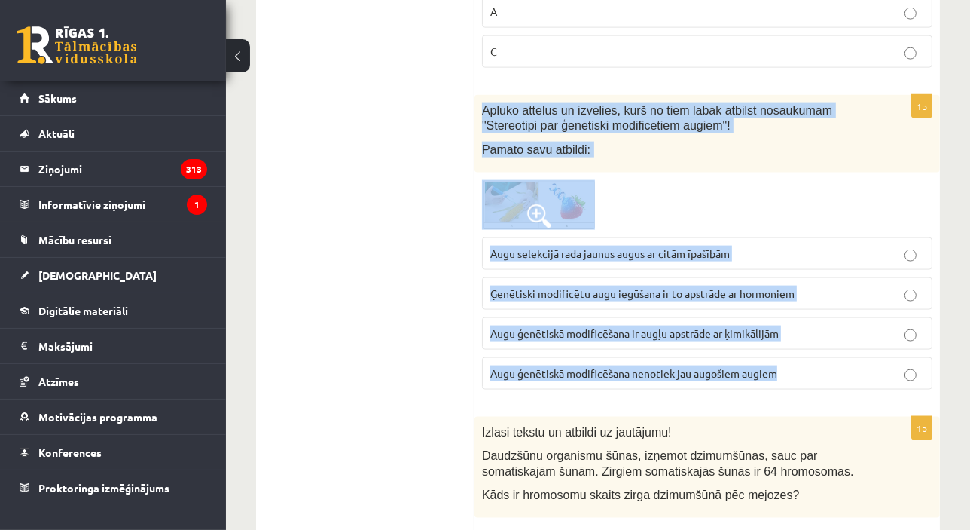
drag, startPoint x: 482, startPoint y: 82, endPoint x: 799, endPoint y: 341, distance: 409.6
click at [799, 341] on div "1p Aplūko attēlus un izvēlies, kurš no tiem labāk atbilst nosaukumam "Stereotip…" at bounding box center [708, 248] width 466 height 307
click at [578, 326] on span "Augu ģenētiskā modificēšana ir augļu apstrāde ar ķimikālijām" at bounding box center [634, 333] width 289 height 14
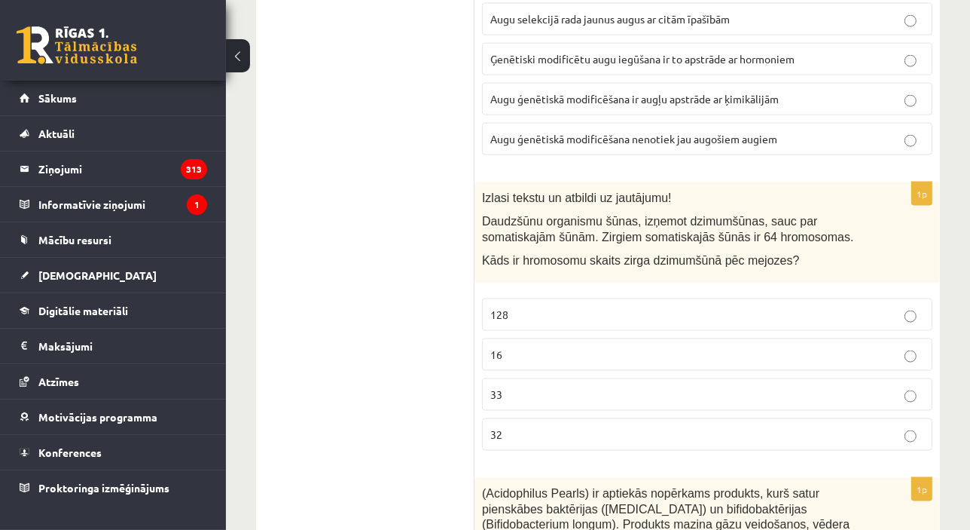
scroll to position [2168, 0]
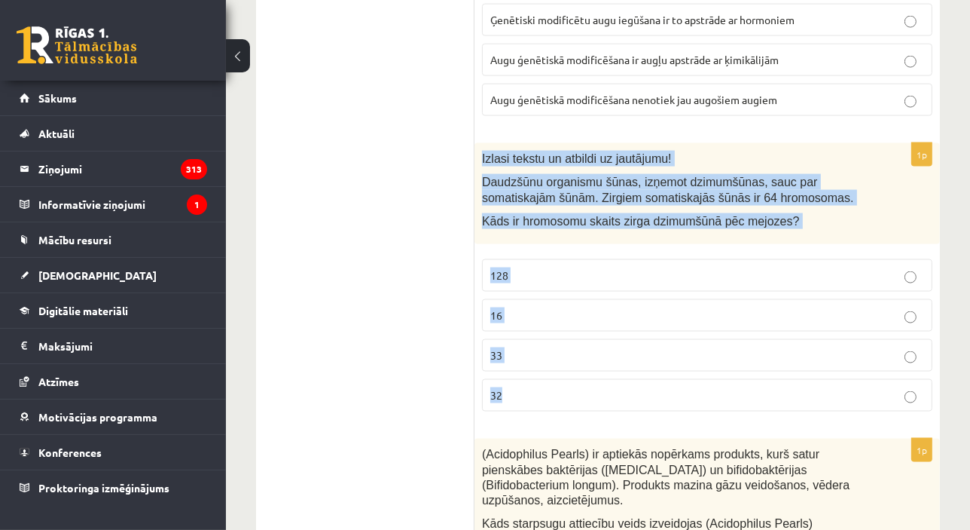
drag, startPoint x: 483, startPoint y: 121, endPoint x: 777, endPoint y: 373, distance: 387.4
click at [777, 373] on div "1p Izlasi tekstu un atbildi uz jautājumu! Daudzšūnu organismu šūnas, izņemot dz…" at bounding box center [708, 283] width 466 height 280
click at [536, 387] on p "32" at bounding box center [707, 395] width 434 height 16
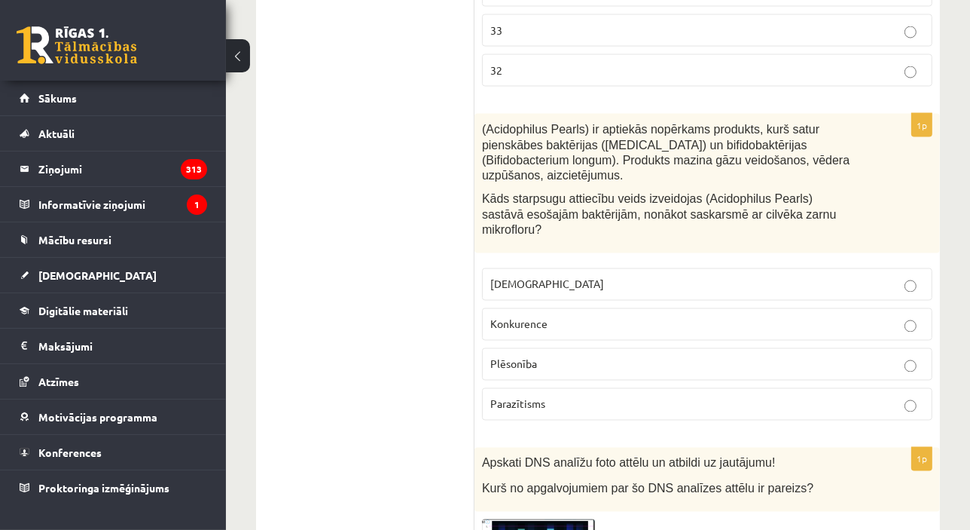
scroll to position [2488, 0]
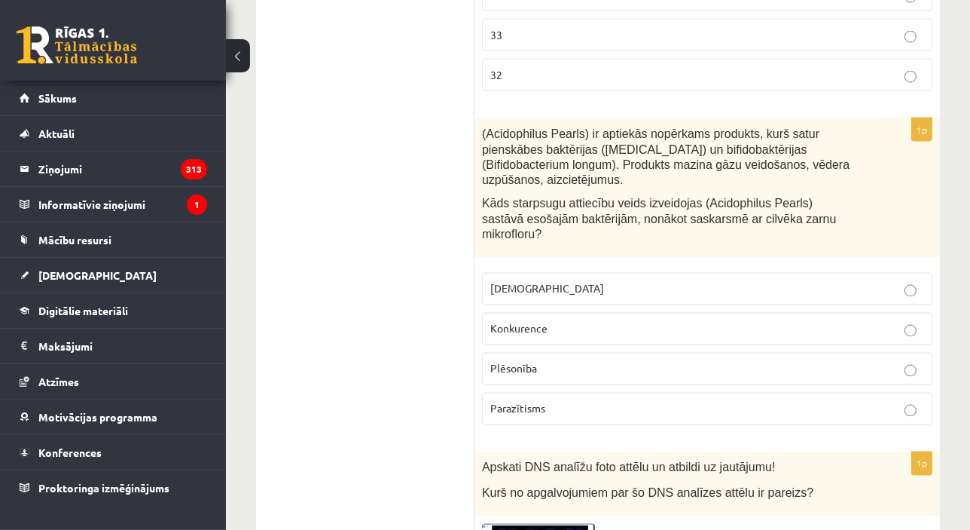
click at [546, 322] on span "Konkurence" at bounding box center [518, 329] width 57 height 14
click at [533, 353] on label "Plēsonība" at bounding box center [707, 369] width 451 height 32
click at [520, 361] on p "Plēsonība" at bounding box center [707, 369] width 434 height 16
click at [503, 393] on label "Parazītisms" at bounding box center [707, 409] width 451 height 32
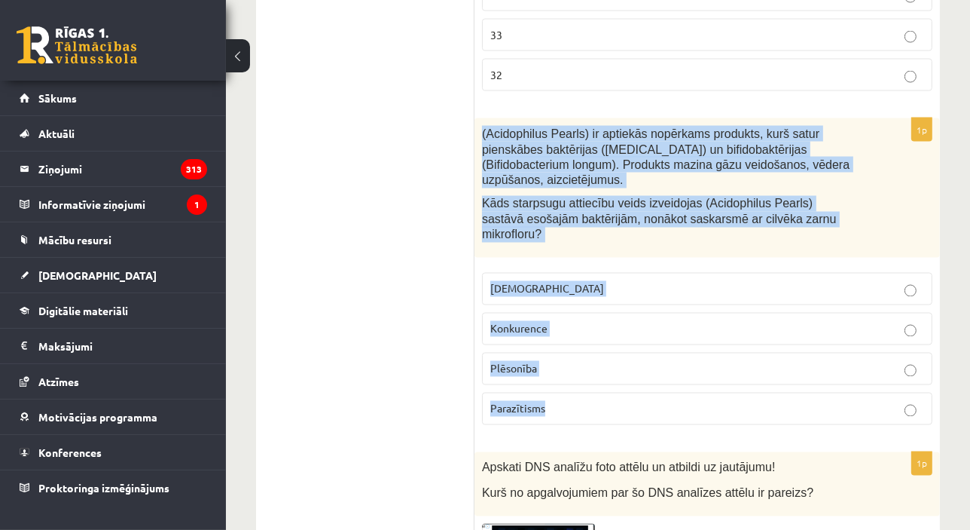
drag, startPoint x: 479, startPoint y: 86, endPoint x: 687, endPoint y: 361, distance: 344.7
click at [687, 361] on div "1p (Acidophilus Pearls) ir aptiekās nopērkams produkts, kurš satur pienskābes b…" at bounding box center [708, 277] width 466 height 319
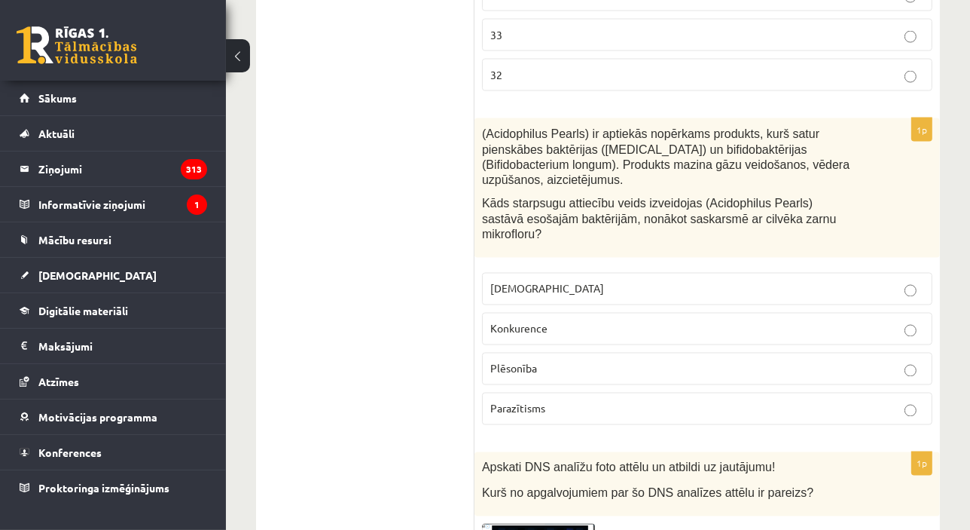
click at [550, 321] on p "Konkurence" at bounding box center [707, 329] width 434 height 16
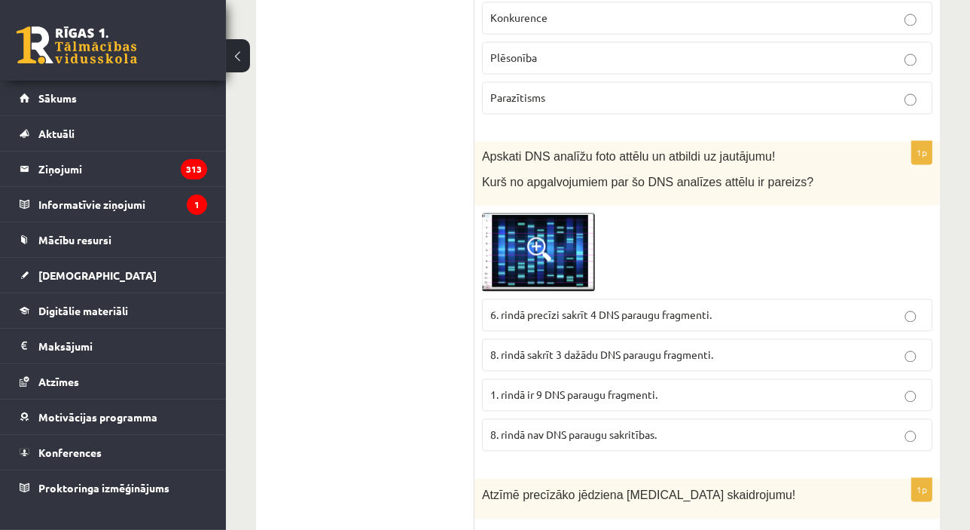
scroll to position [2830, 0]
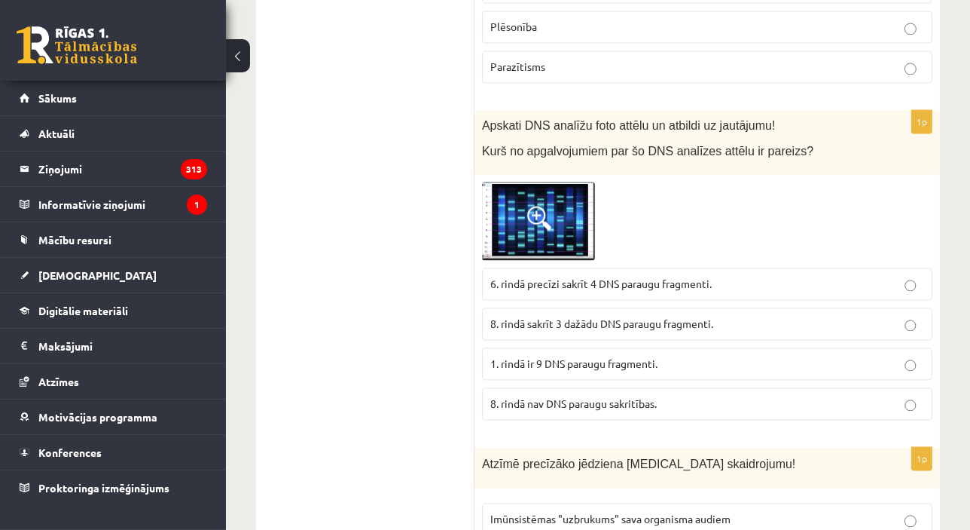
click at [527, 182] on img at bounding box center [538, 221] width 113 height 78
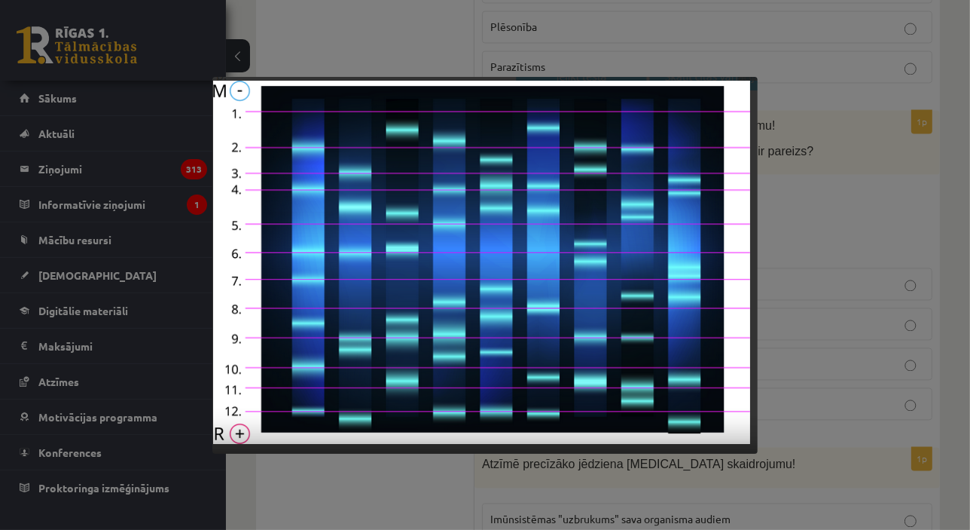
click at [827, 241] on div at bounding box center [485, 265] width 970 height 530
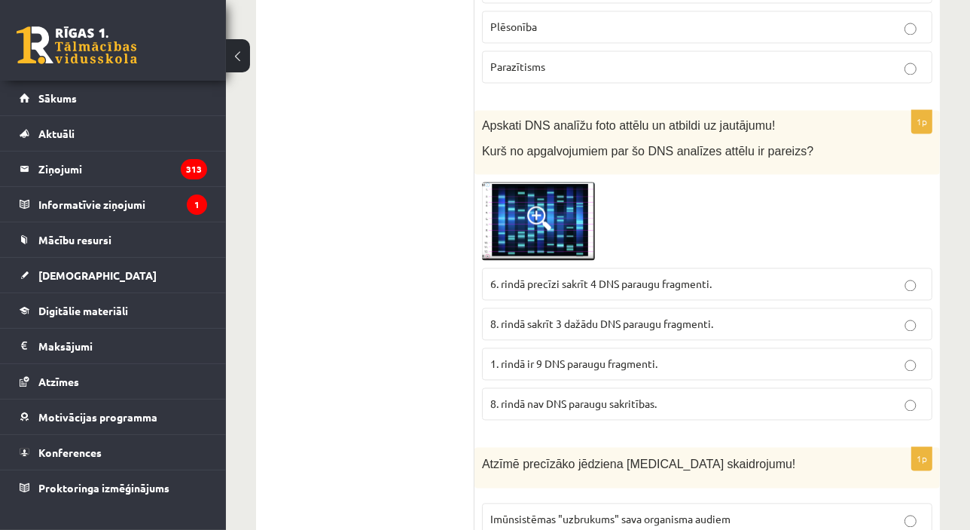
click at [537, 117] on div "Apskati DNS analīžu foto attēlu un atbildi uz jautājumu! Kurš no apgalvojumiem …" at bounding box center [708, 142] width 466 height 64
click at [546, 206] on span at bounding box center [539, 218] width 24 height 24
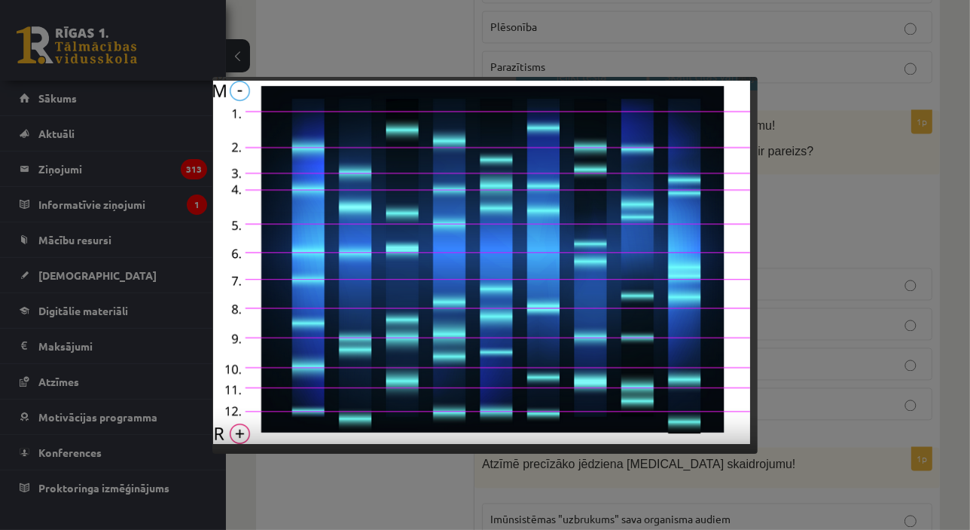
click at [868, 315] on div at bounding box center [485, 265] width 970 height 530
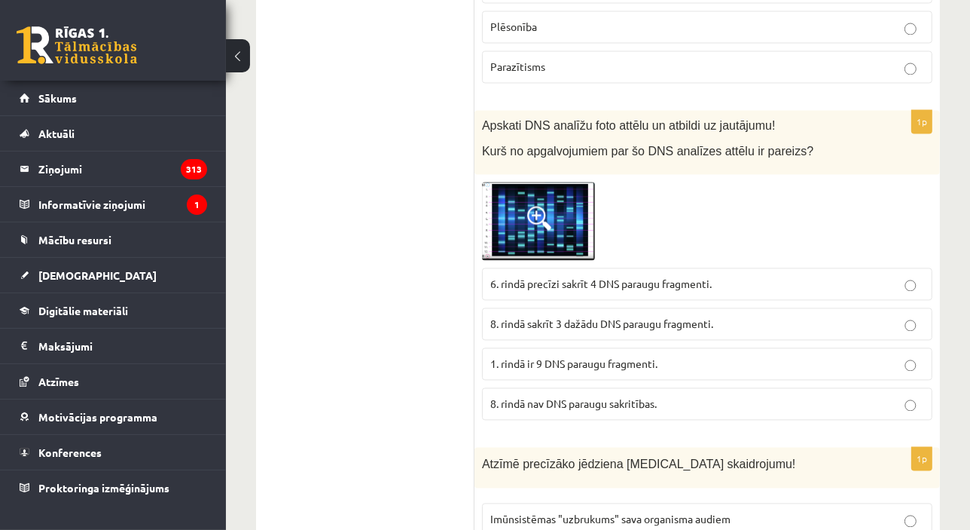
click at [543, 116] on div "Apskati DNS analīžu foto attēlu un atbildi uz jautājumu! Kurš no apgalvojumiem …" at bounding box center [708, 142] width 466 height 64
click at [539, 206] on span at bounding box center [539, 218] width 24 height 24
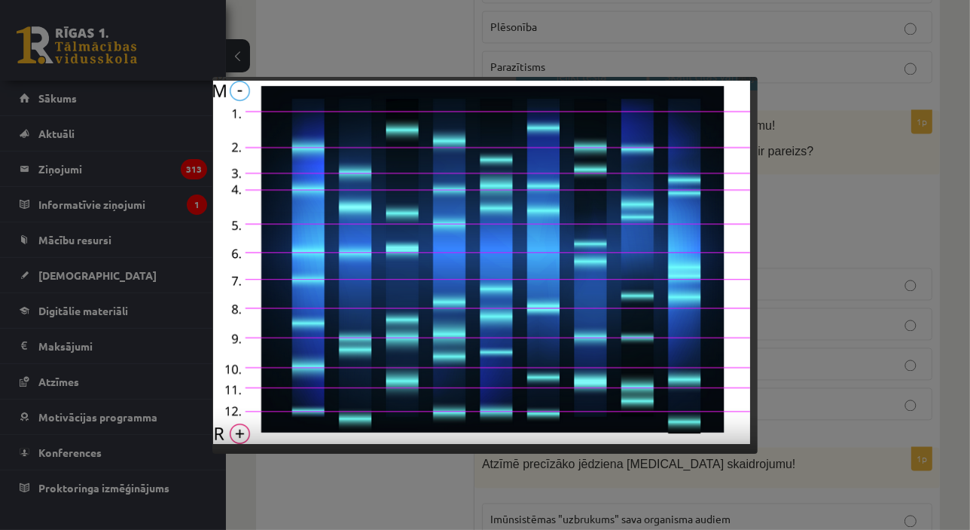
click at [875, 179] on div at bounding box center [485, 265] width 970 height 530
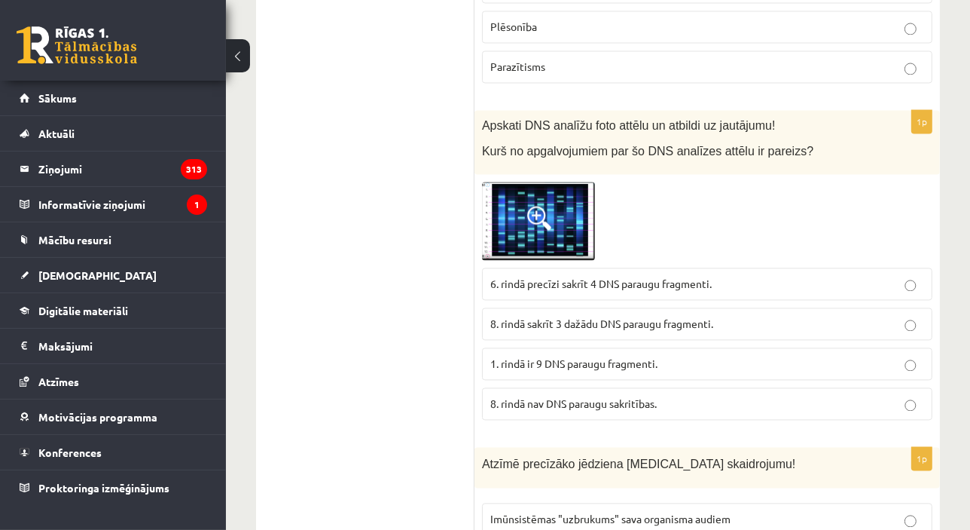
click at [555, 182] on img at bounding box center [538, 221] width 113 height 78
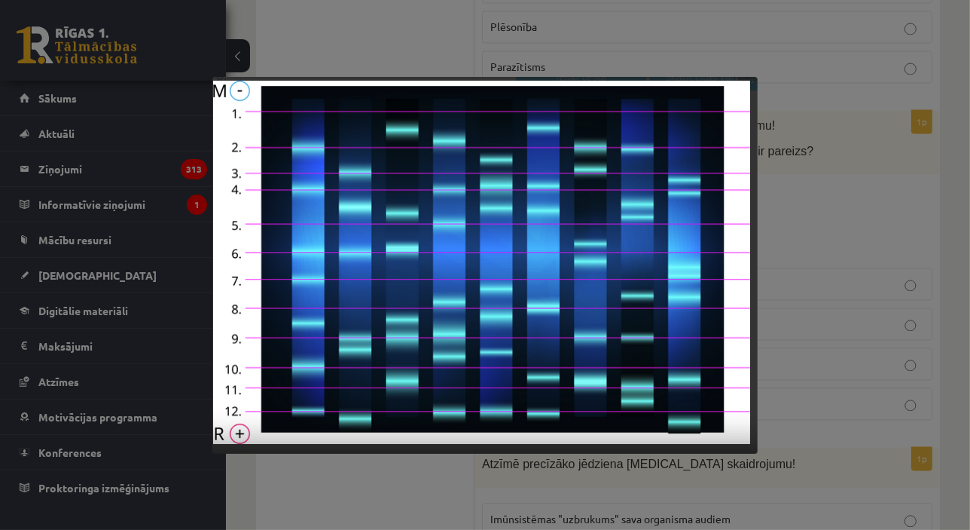
click at [842, 359] on div at bounding box center [485, 265] width 970 height 530
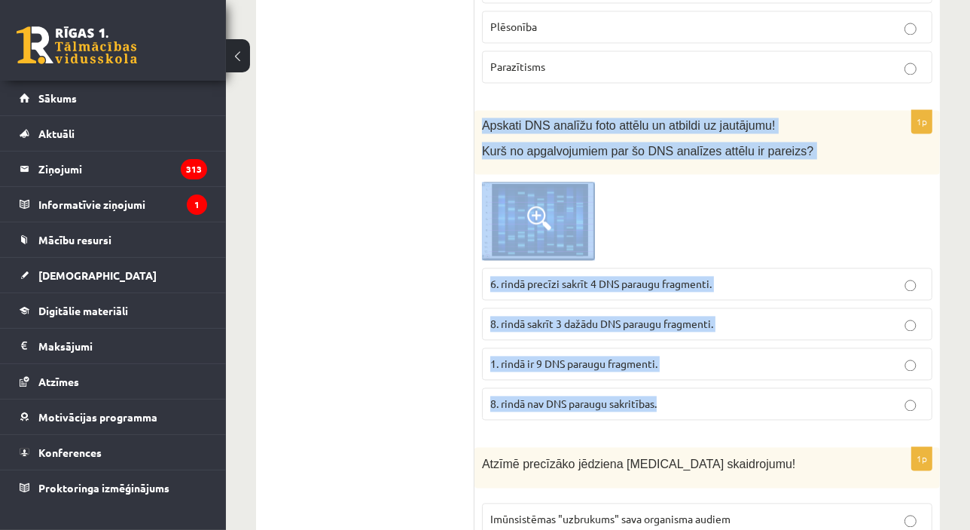
drag, startPoint x: 481, startPoint y: 70, endPoint x: 747, endPoint y: 332, distance: 373.4
click at [756, 339] on div "1p Apskati DNS analīžu foto attēlu un atbildi uz jautājumu! Kurš no apgalvojumi…" at bounding box center [708, 270] width 466 height 321
click at [557, 182] on img at bounding box center [538, 221] width 113 height 78
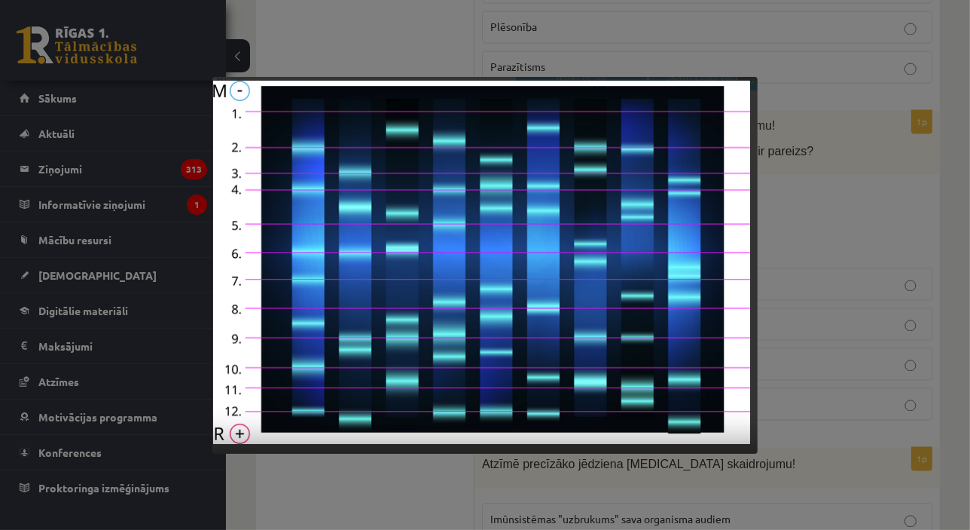
click at [903, 200] on div at bounding box center [485, 265] width 970 height 530
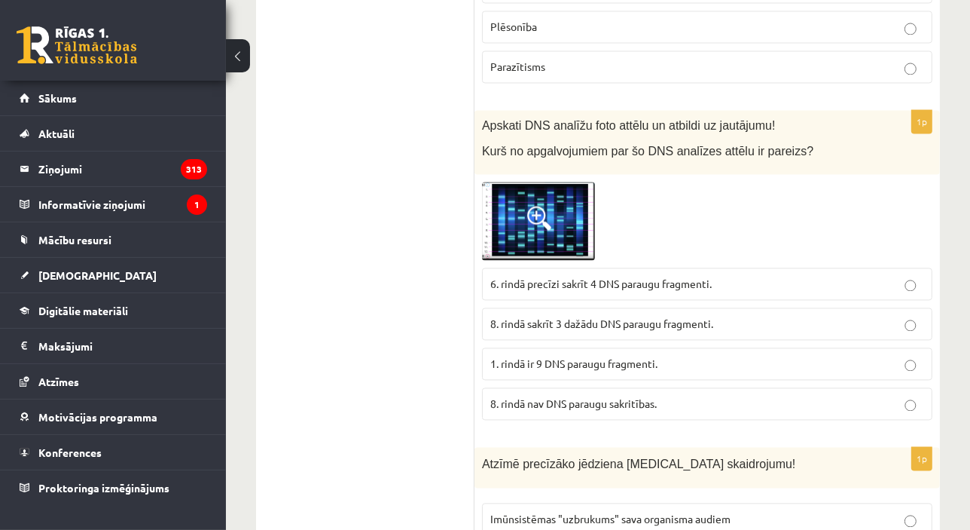
click at [584, 316] on span "8. rindā sakrīt 3 dažādu DNS paraugu fragmenti." at bounding box center [601, 323] width 223 height 14
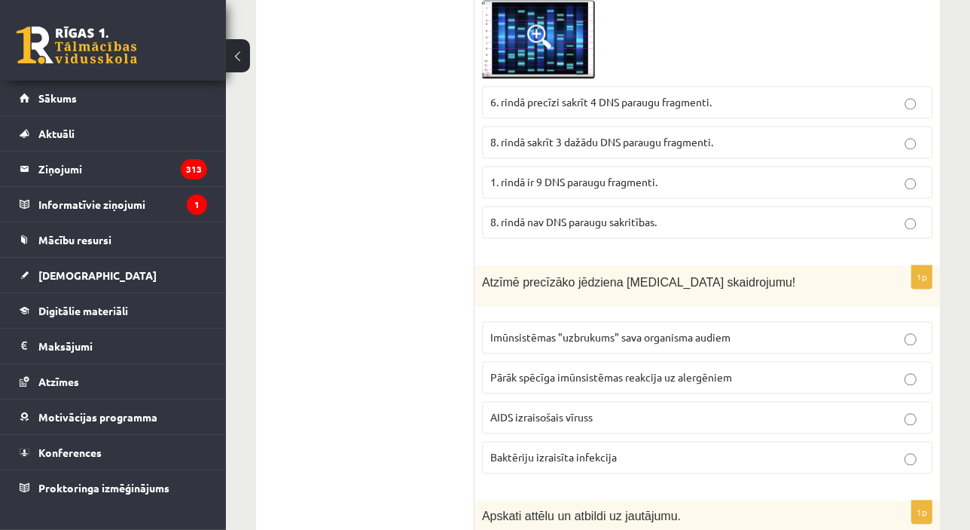
scroll to position [3105, 0]
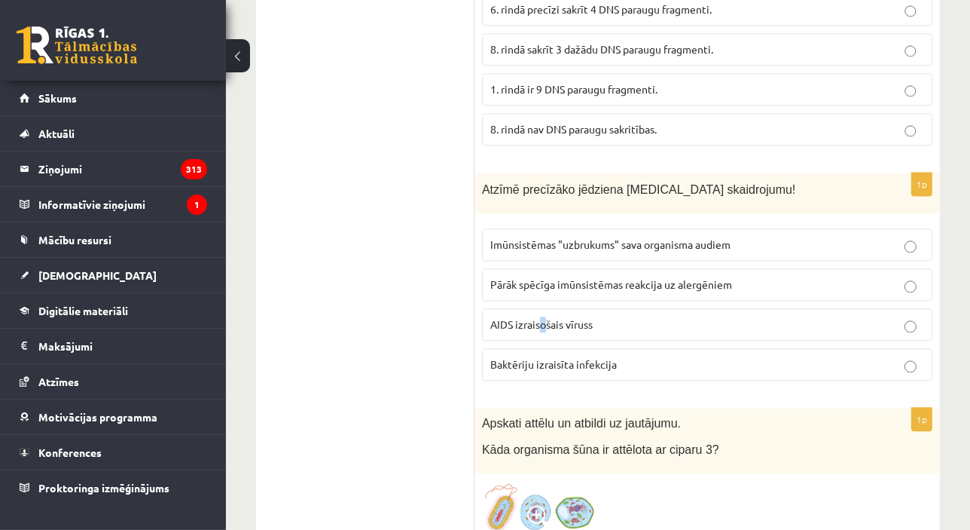
click at [544, 308] on label "AIDS izraisošais vīruss" at bounding box center [707, 324] width 451 height 32
click at [616, 316] on p "AIDS izraisošais vīruss" at bounding box center [707, 324] width 434 height 16
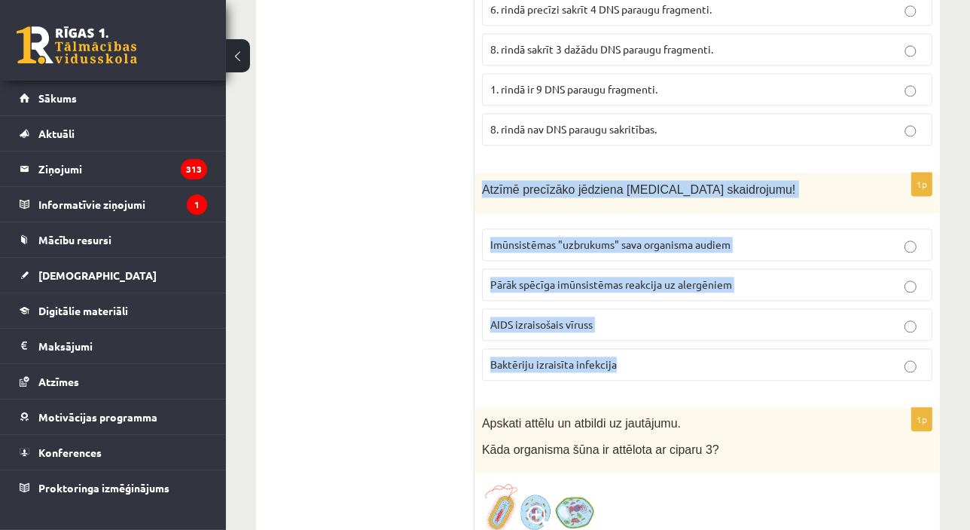
drag, startPoint x: 477, startPoint y: 135, endPoint x: 677, endPoint y: 295, distance: 256.7
click at [677, 295] on div "1p Atzīmē precīzāko jēdziena HIV skaidrojumu! Imūnsistēmas "uzbrukums" sava org…" at bounding box center [708, 283] width 466 height 221
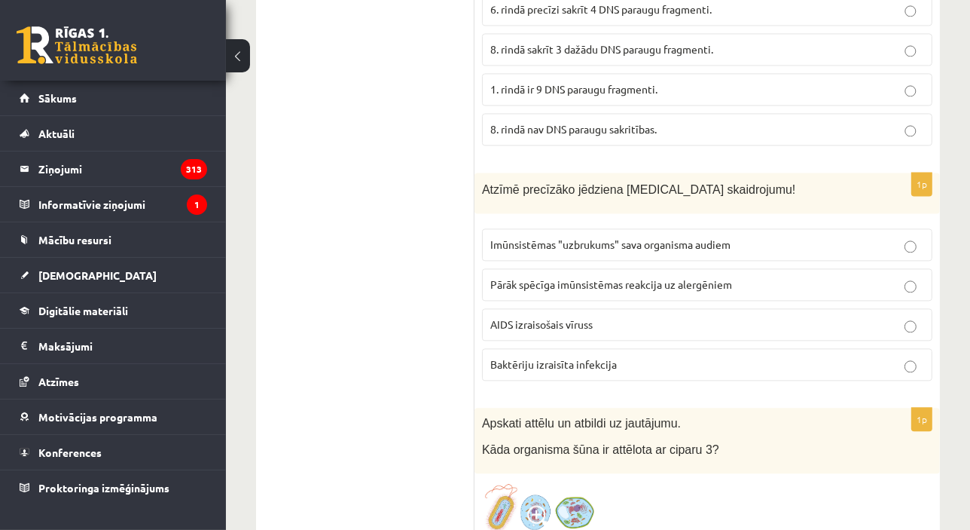
drag, startPoint x: 378, startPoint y: 166, endPoint x: 386, endPoint y: 158, distance: 11.2
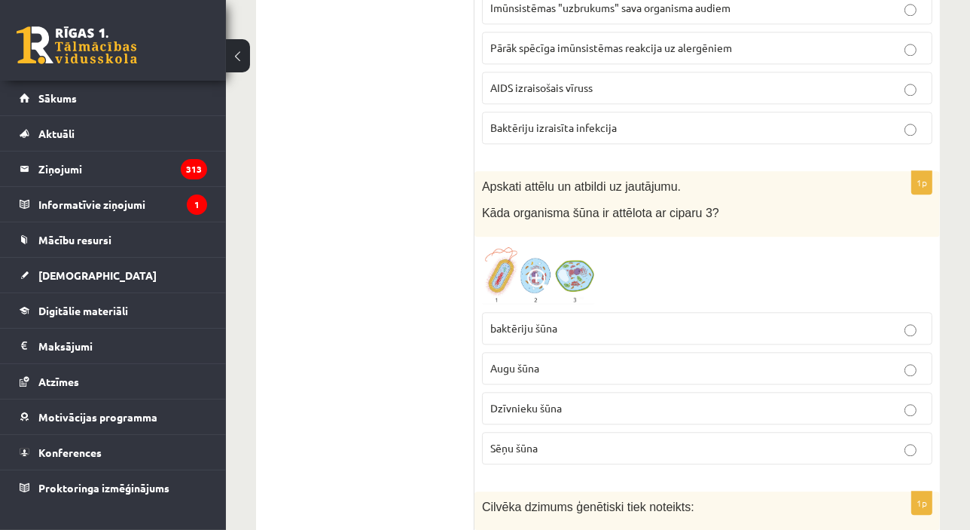
scroll to position [3316, 0]
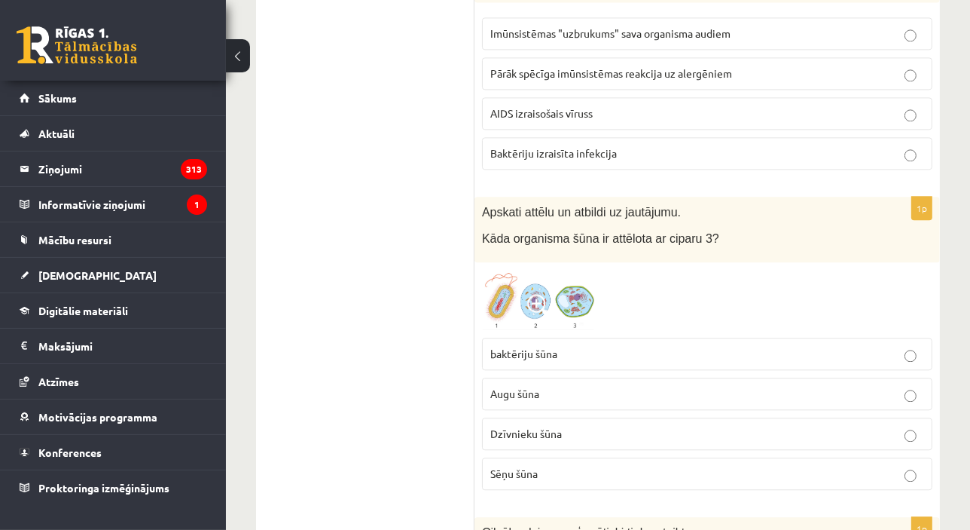
click at [562, 270] on img at bounding box center [538, 300] width 113 height 60
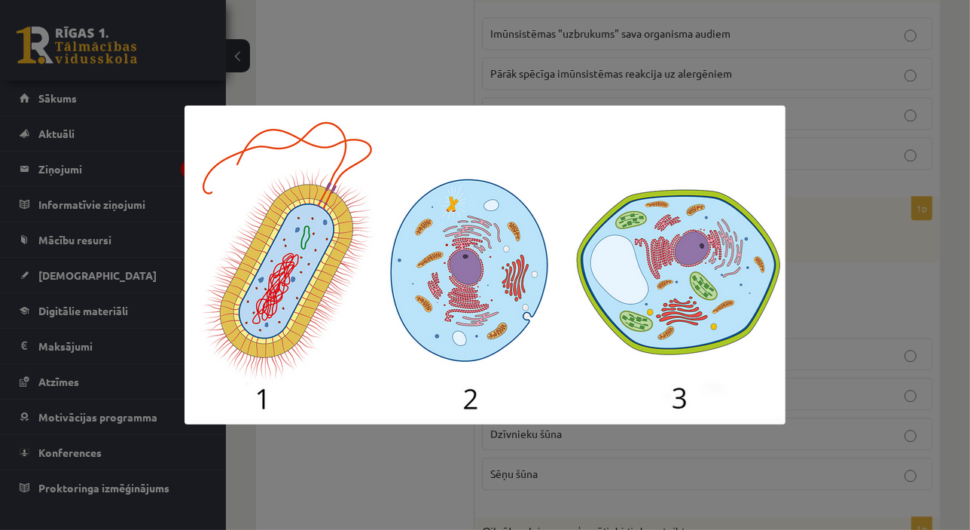
click at [889, 237] on div at bounding box center [485, 265] width 970 height 530
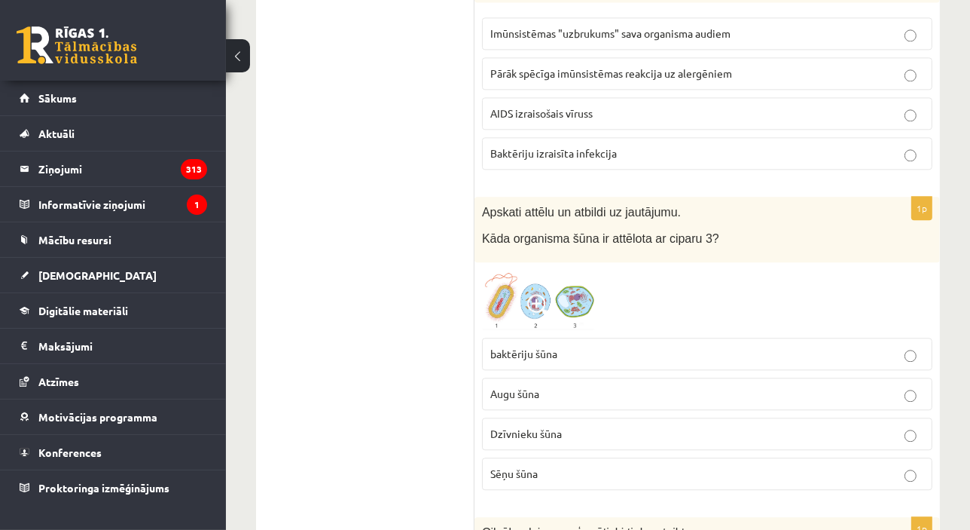
click at [590, 386] on p "Augu šūna" at bounding box center [707, 394] width 434 height 16
click at [530, 270] on img at bounding box center [538, 300] width 113 height 60
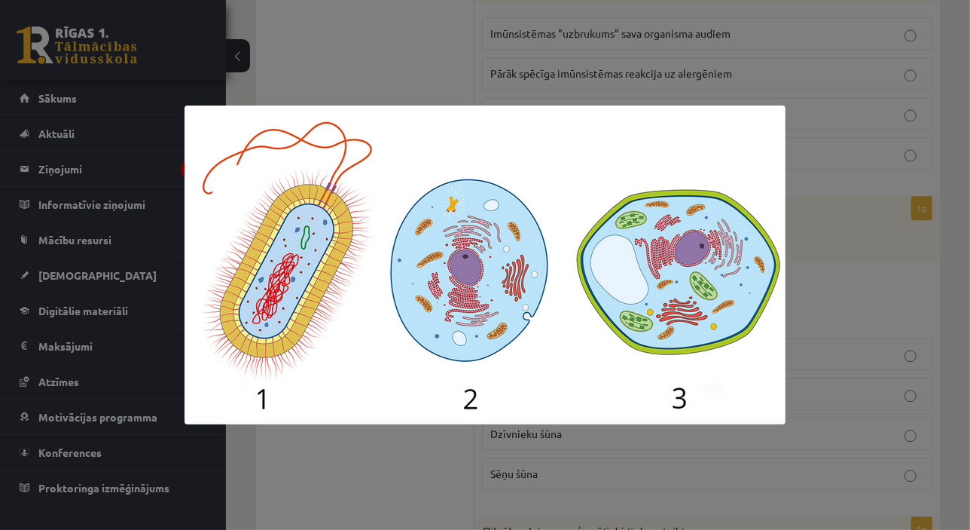
click at [890, 240] on div at bounding box center [485, 265] width 970 height 530
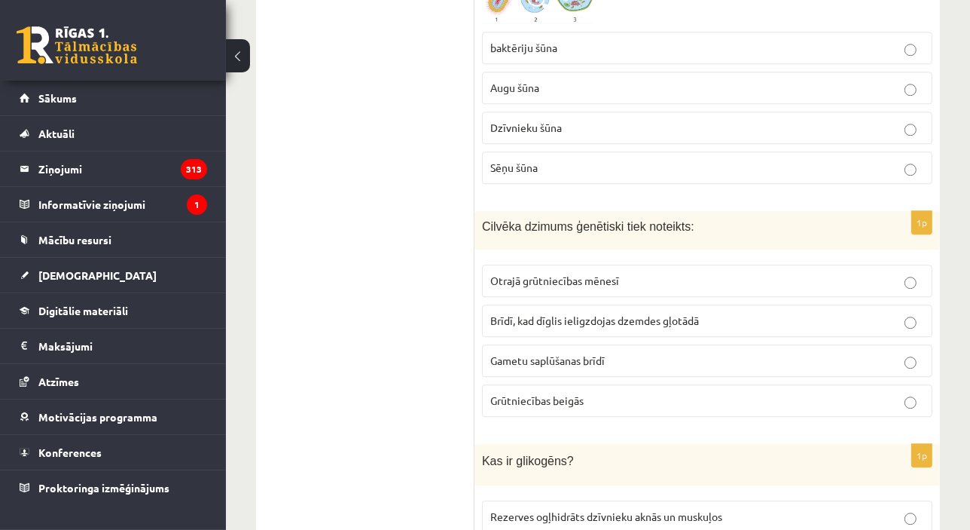
scroll to position [3635, 0]
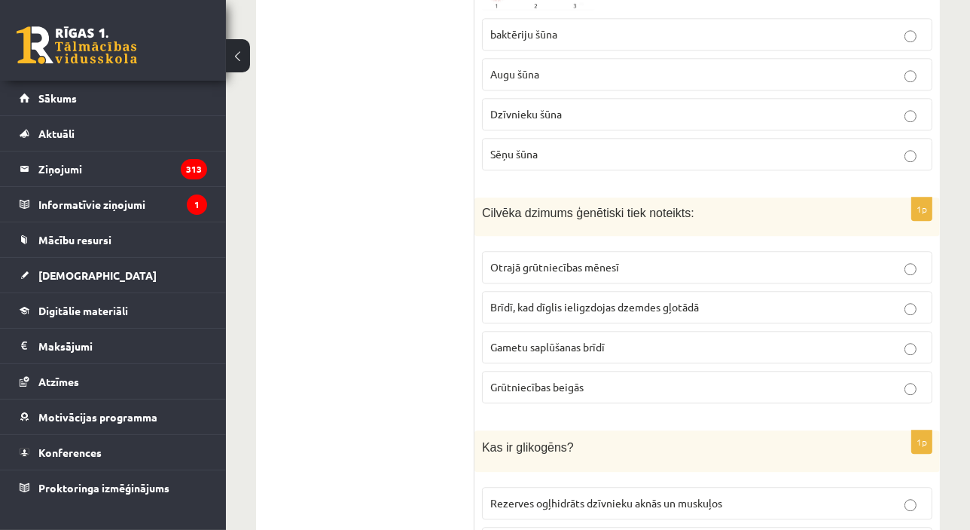
click at [559, 300] on span "Brīdī, kad dīglis ieligzdojas dzemdes gļotādā" at bounding box center [594, 307] width 209 height 14
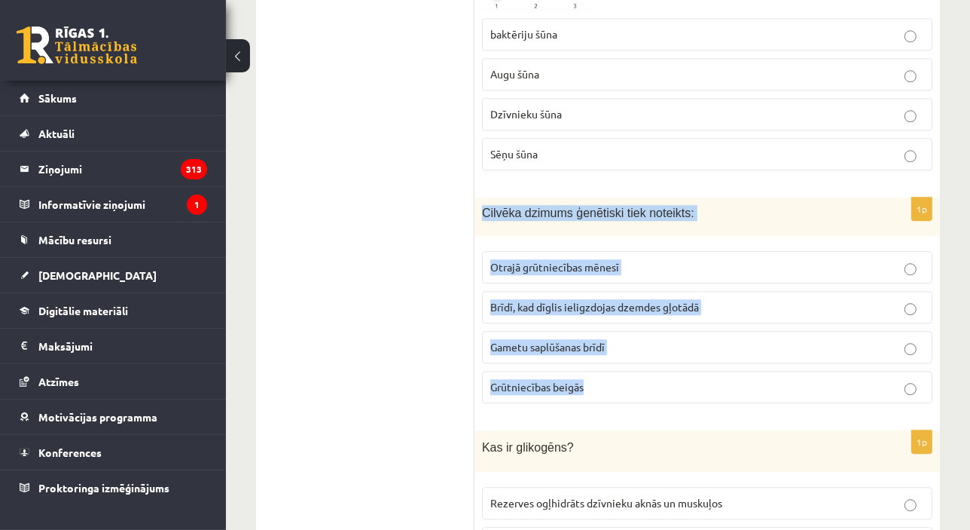
drag, startPoint x: 481, startPoint y: 150, endPoint x: 608, endPoint y: 341, distance: 229.2
click at [608, 341] on div "1p Cilvēka dzimums ģenētiski tiek noteikts: Otrajā grūtniecības mēnesī Brīdī, k…" at bounding box center [708, 306] width 466 height 218
click at [686, 331] on label "Gametu saplūšanas brīdī" at bounding box center [707, 347] width 451 height 32
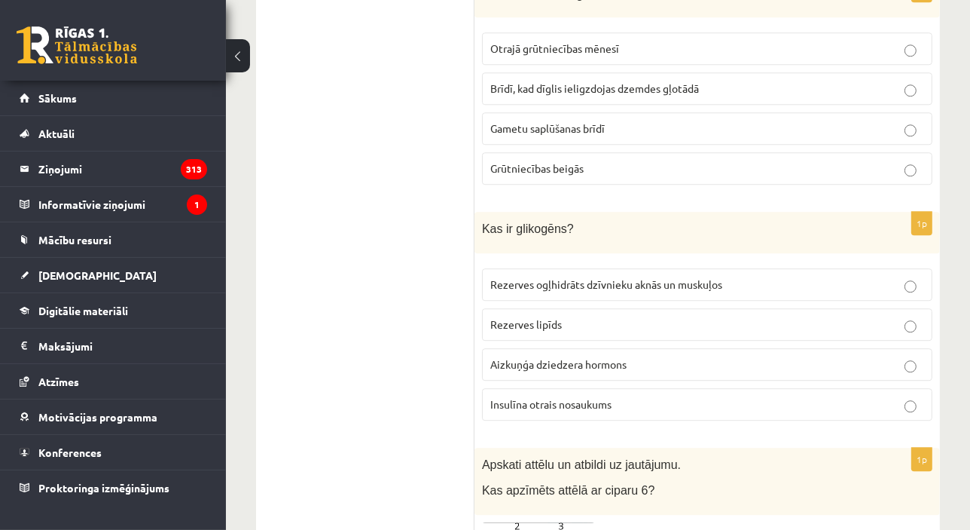
scroll to position [3863, 0]
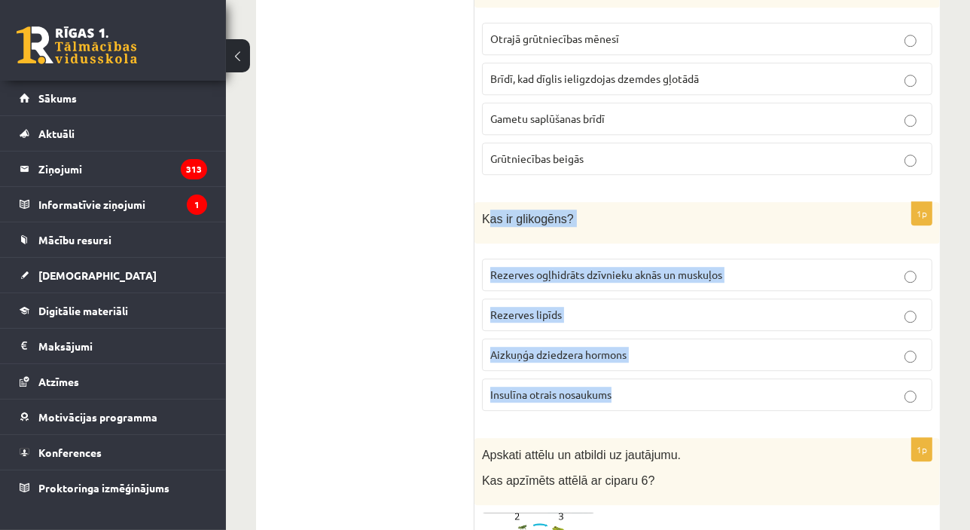
drag, startPoint x: 485, startPoint y: 163, endPoint x: 670, endPoint y: 332, distance: 251.2
click at [670, 332] on div "1p Kas ir glikogēns? Rezerves ogļhidrāts dzīvnieku aknās un muskuļos Rezerves l…" at bounding box center [708, 312] width 466 height 221
click at [572, 267] on span "Rezerves ogļhidrāts dzīvnieku aknās un muskuļos" at bounding box center [606, 274] width 232 height 14
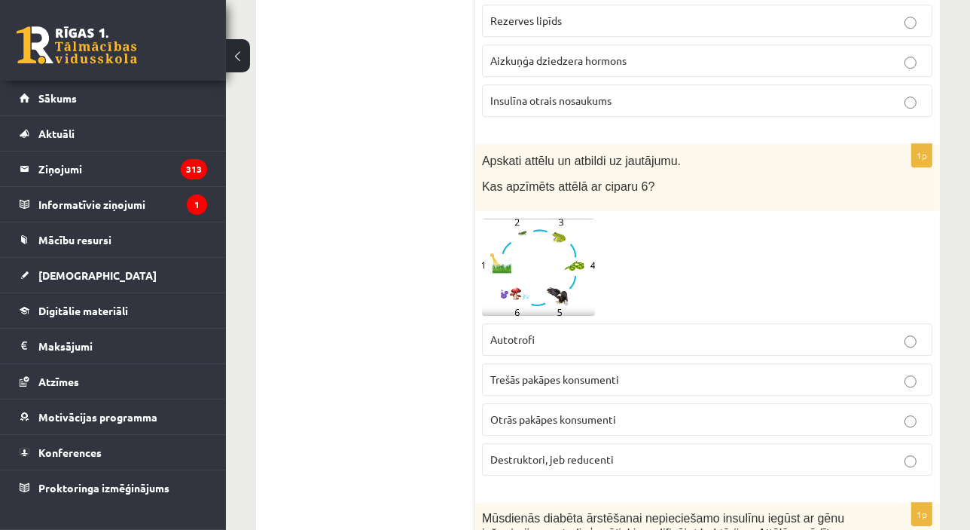
scroll to position [4160, 0]
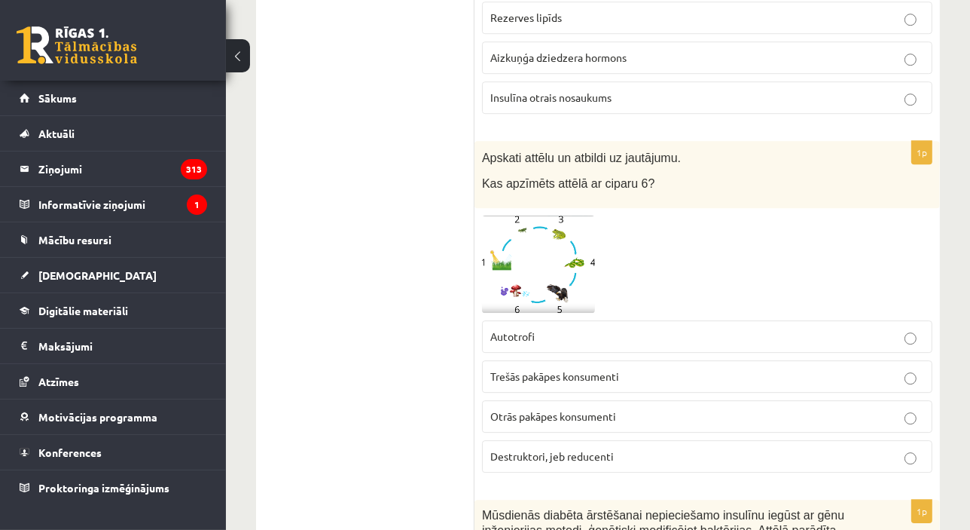
click at [524, 215] on img at bounding box center [538, 263] width 113 height 97
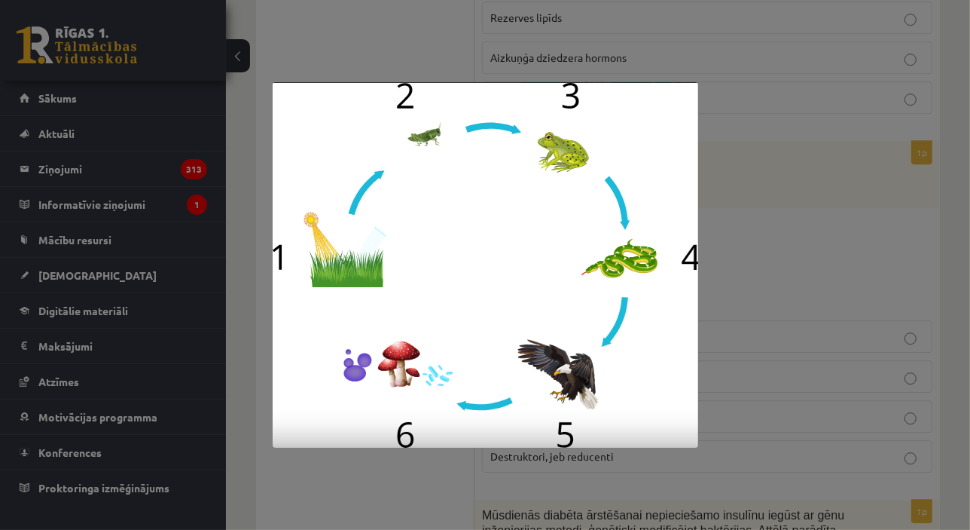
click at [814, 156] on div at bounding box center [485, 265] width 970 height 530
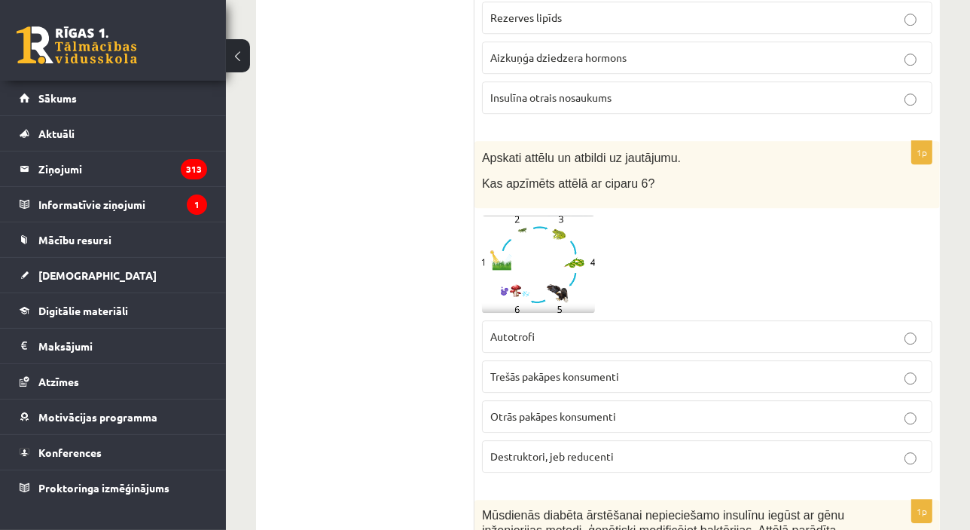
click at [605, 449] on span "Destruktori, jeb reducenti" at bounding box center [552, 456] width 124 height 14
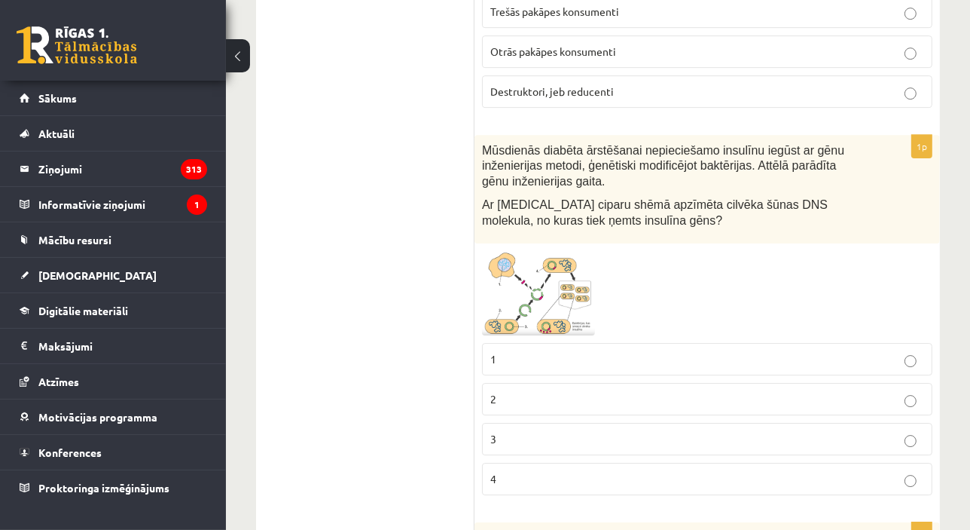
scroll to position [4525, 0]
click at [567, 250] on img at bounding box center [538, 292] width 113 height 84
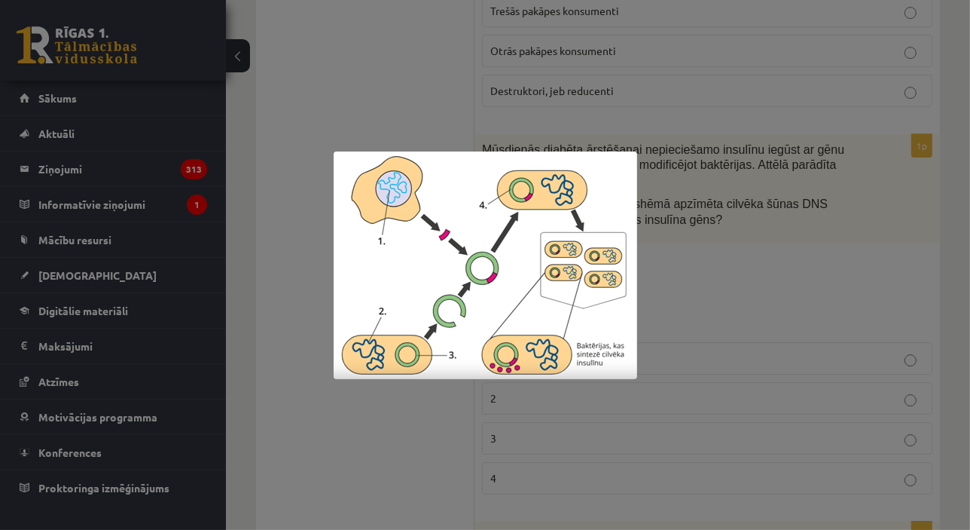
click at [775, 234] on div at bounding box center [485, 265] width 970 height 530
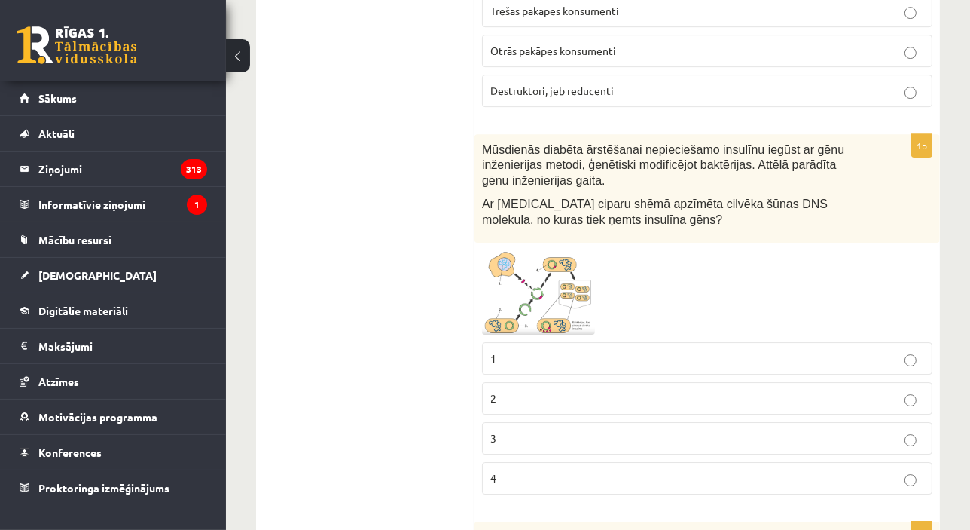
click at [593, 342] on label "1" at bounding box center [707, 358] width 451 height 32
click at [544, 274] on span at bounding box center [539, 286] width 24 height 24
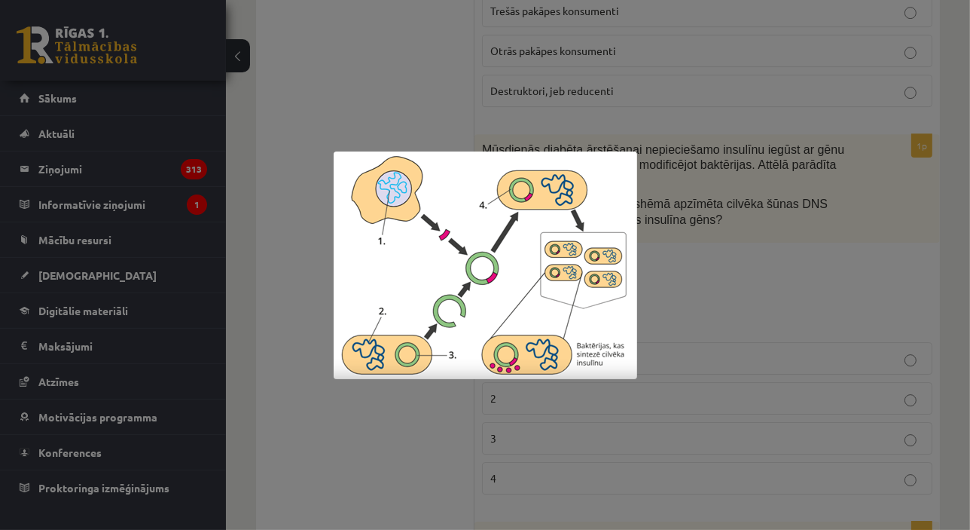
click at [709, 197] on div at bounding box center [485, 265] width 970 height 530
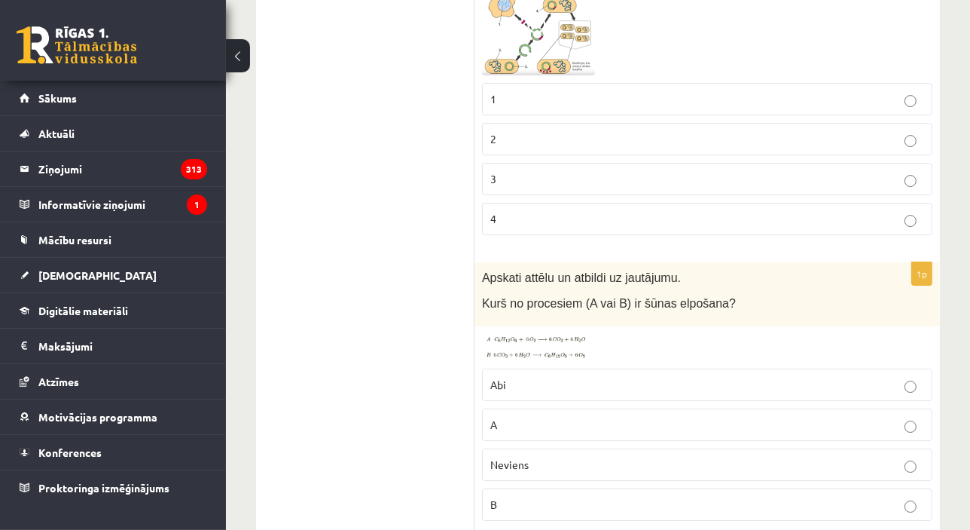
scroll to position [4891, 0]
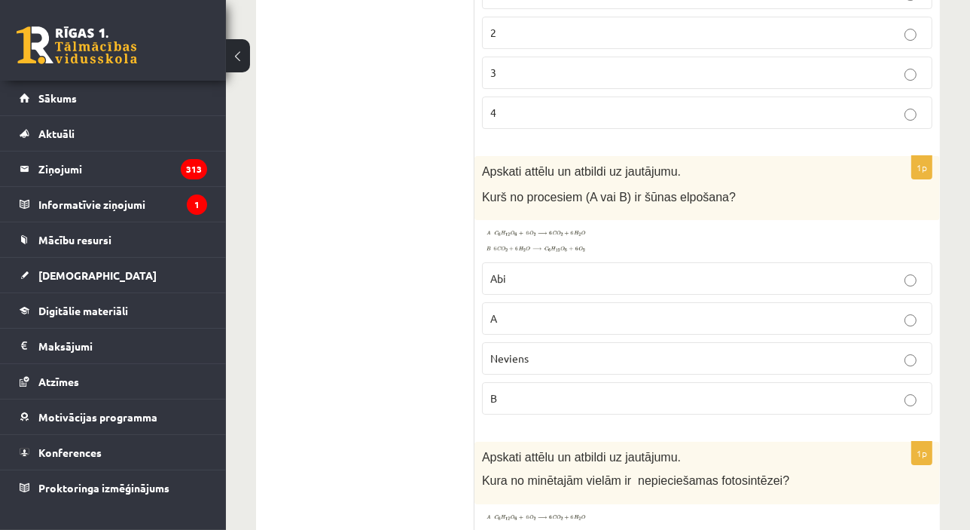
click at [567, 228] on img at bounding box center [538, 241] width 113 height 27
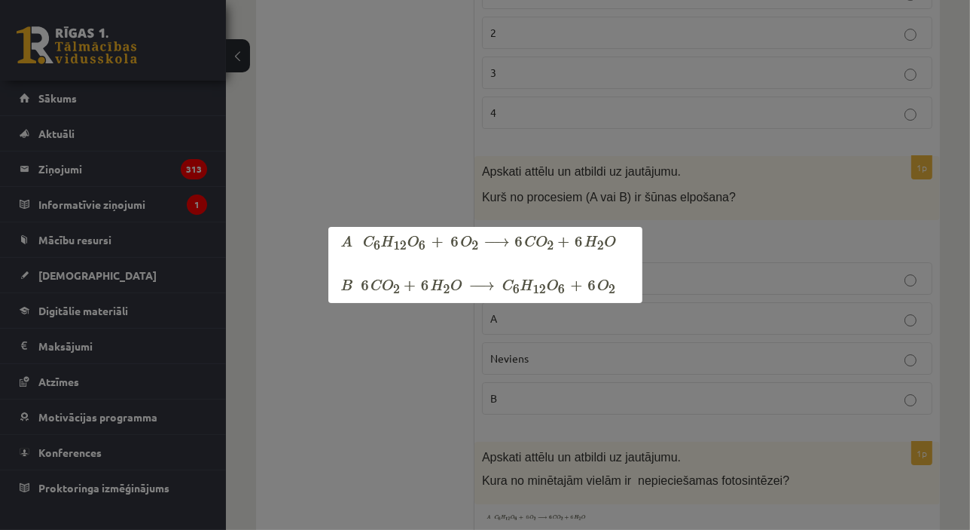
click at [714, 176] on div at bounding box center [485, 265] width 970 height 530
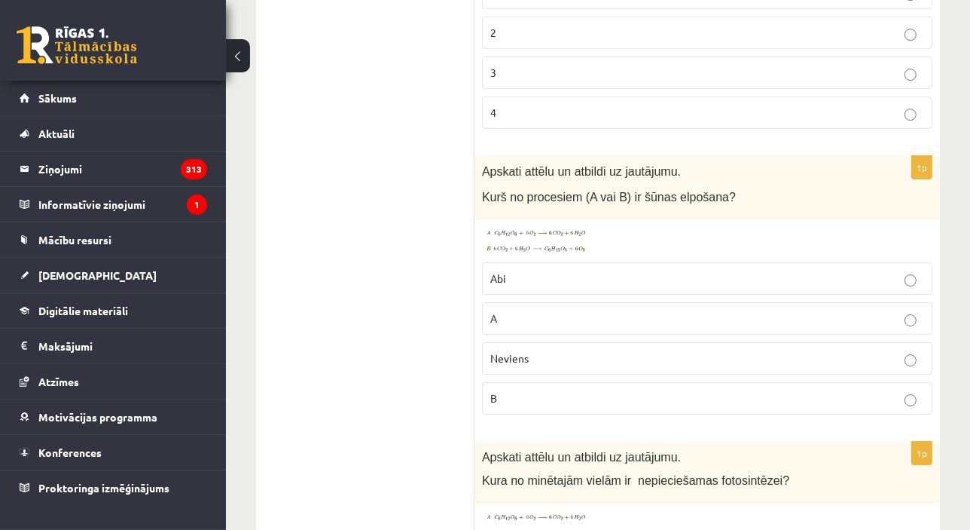
click at [628, 310] on p "A" at bounding box center [707, 318] width 434 height 16
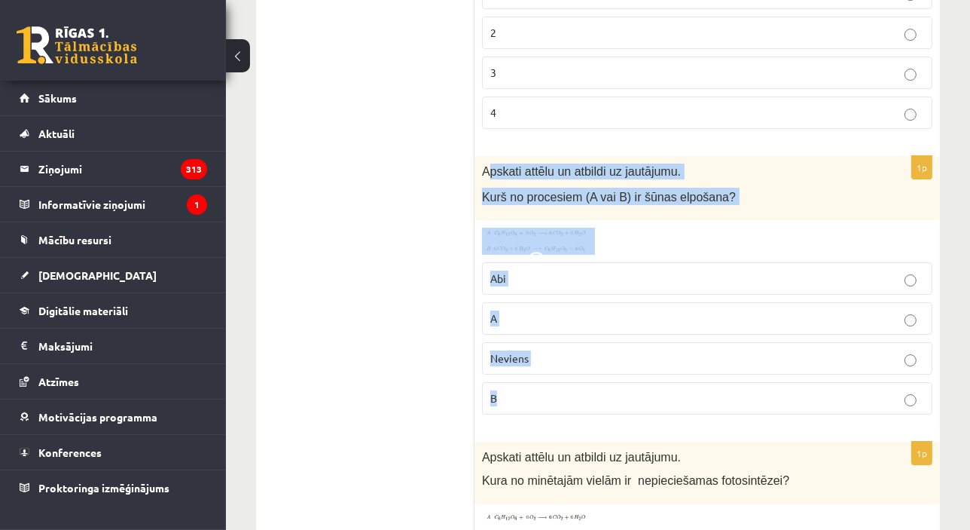
drag, startPoint x: 486, startPoint y: 107, endPoint x: 571, endPoint y: 344, distance: 252.1
click at [571, 344] on div "1p Apskati attēlu un atbildi uz jautājumu. Kurš no procesiem (A vai B) ir šūnas…" at bounding box center [708, 291] width 466 height 270
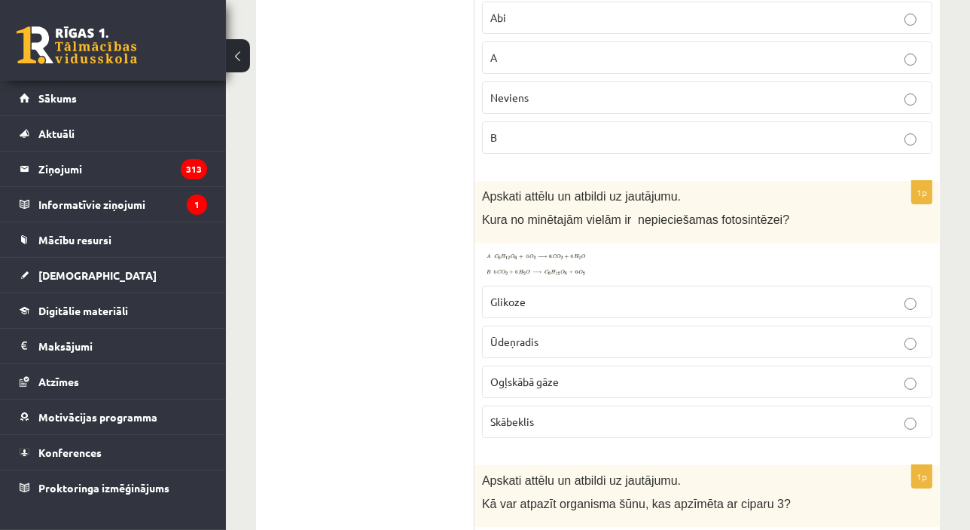
scroll to position [5164, 0]
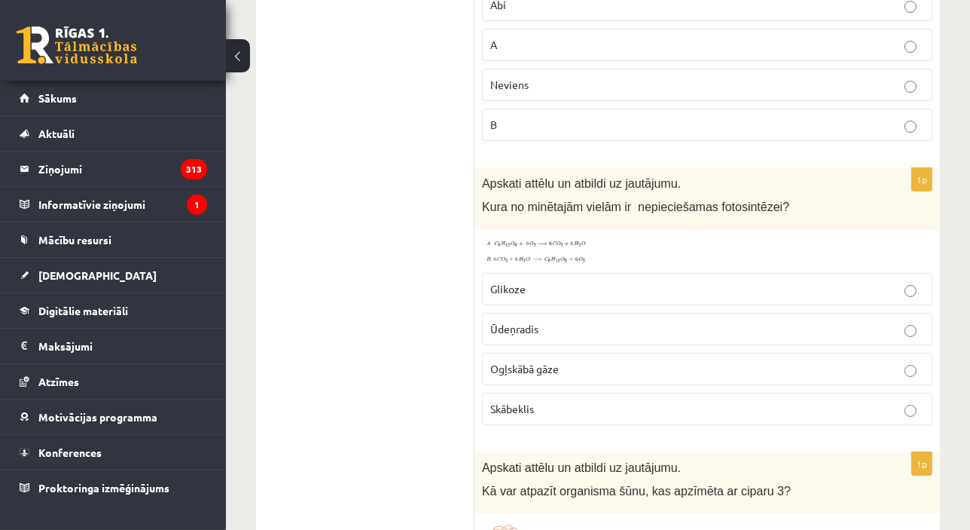
click at [528, 362] on span "Ogļskābā gāze" at bounding box center [524, 369] width 69 height 14
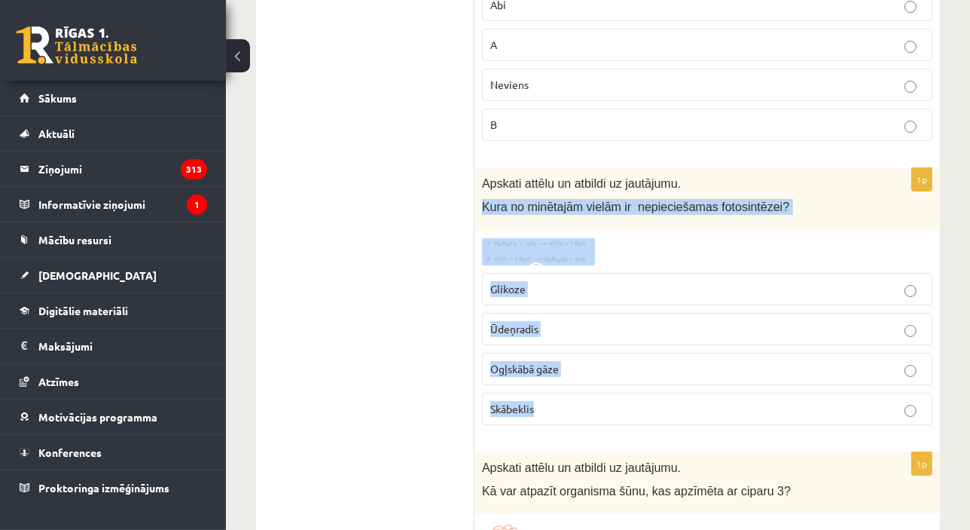
drag, startPoint x: 477, startPoint y: 144, endPoint x: 584, endPoint y: 356, distance: 237.9
click at [584, 356] on div "1p Apskati attēlu un atbildi uz jautājumu. Kura no minētajām vielām ir nepiecie…" at bounding box center [708, 302] width 466 height 269
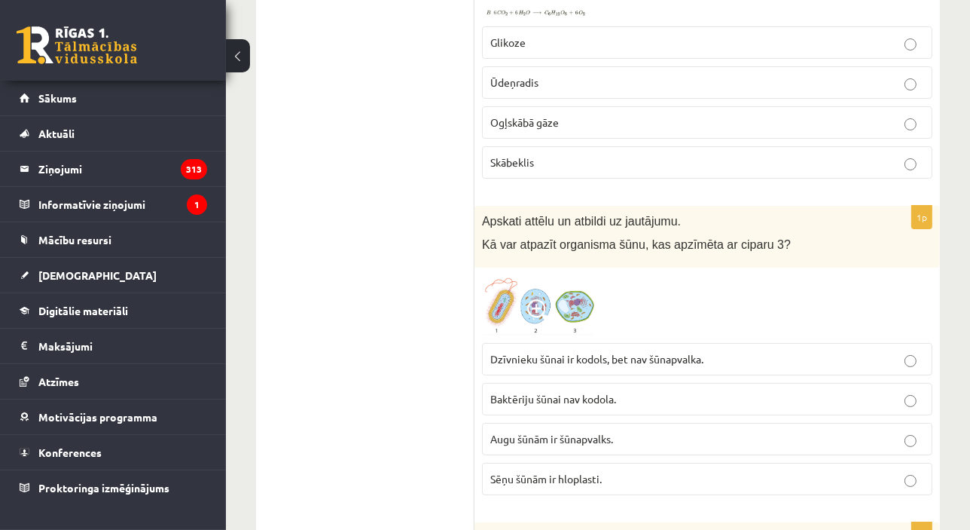
scroll to position [5439, 0]
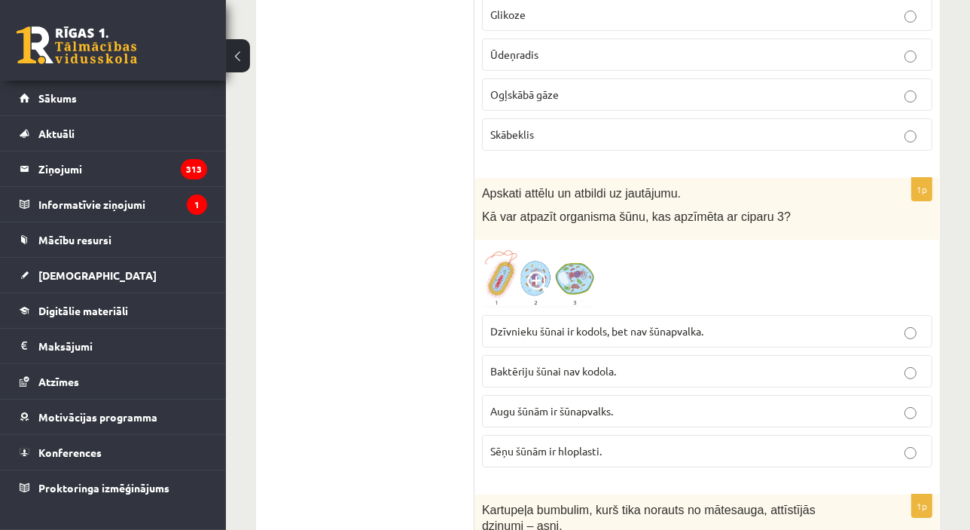
click at [574, 247] on img at bounding box center [538, 277] width 113 height 60
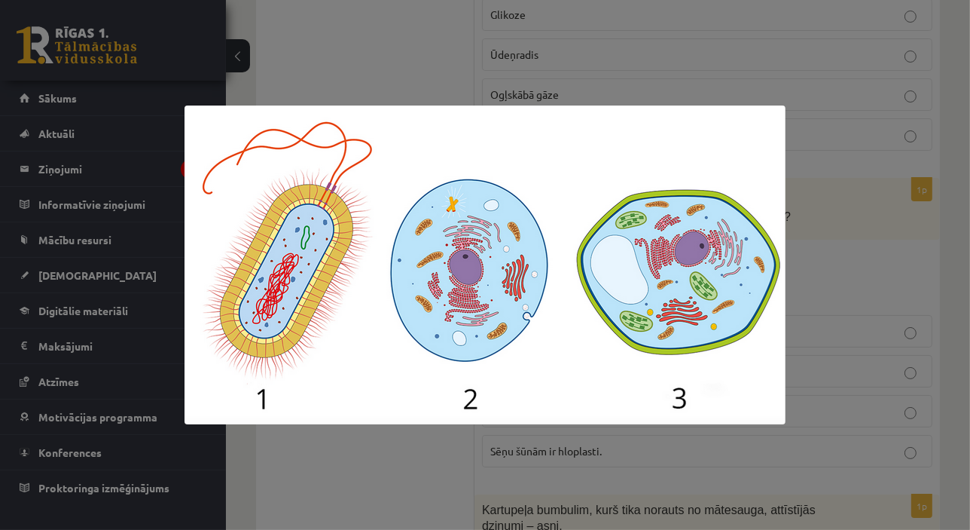
click at [855, 200] on div at bounding box center [485, 265] width 970 height 530
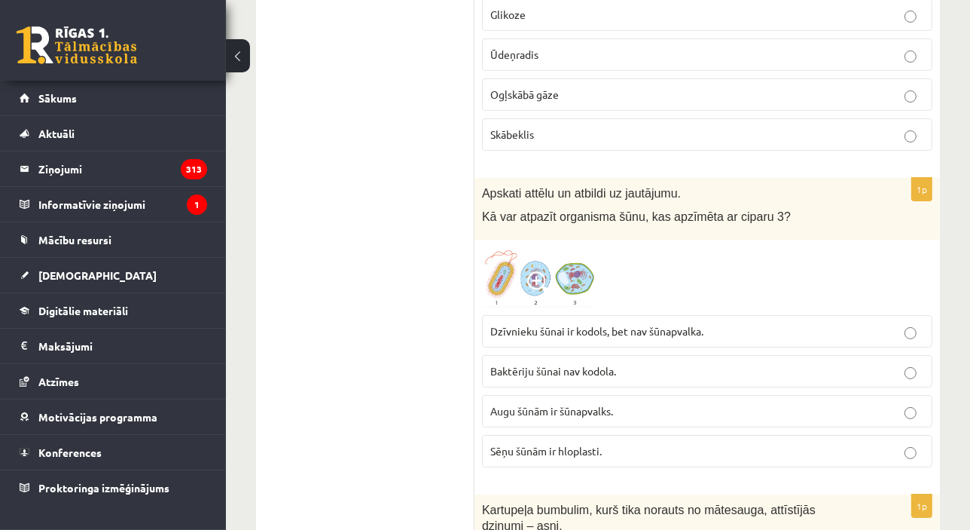
click at [530, 271] on span at bounding box center [539, 283] width 24 height 24
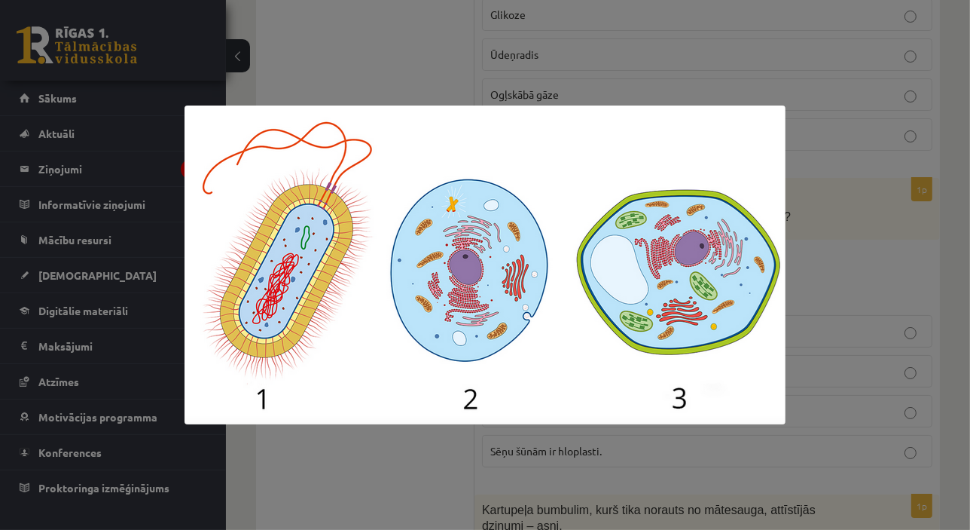
click at [698, 218] on img at bounding box center [485, 264] width 601 height 319
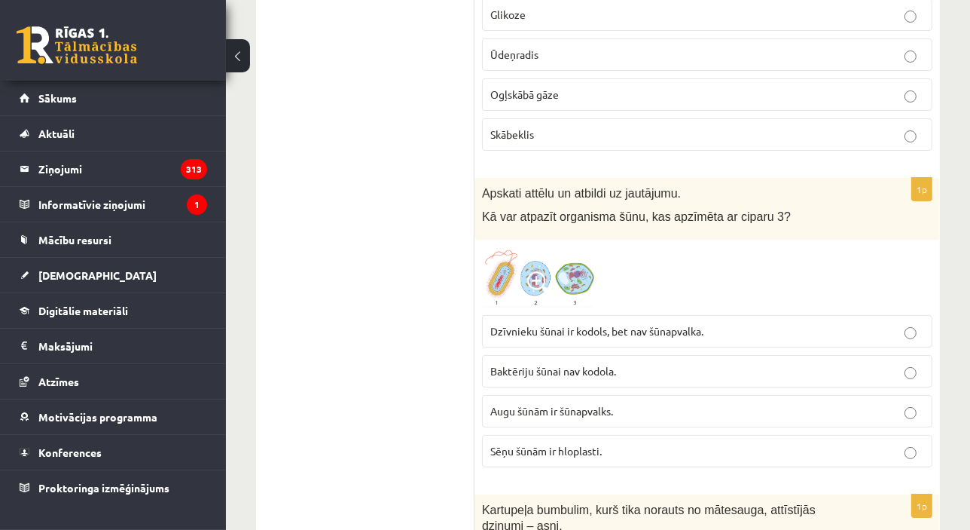
click at [600, 395] on label "Augu šūnām ir šūnapvalks." at bounding box center [707, 411] width 451 height 32
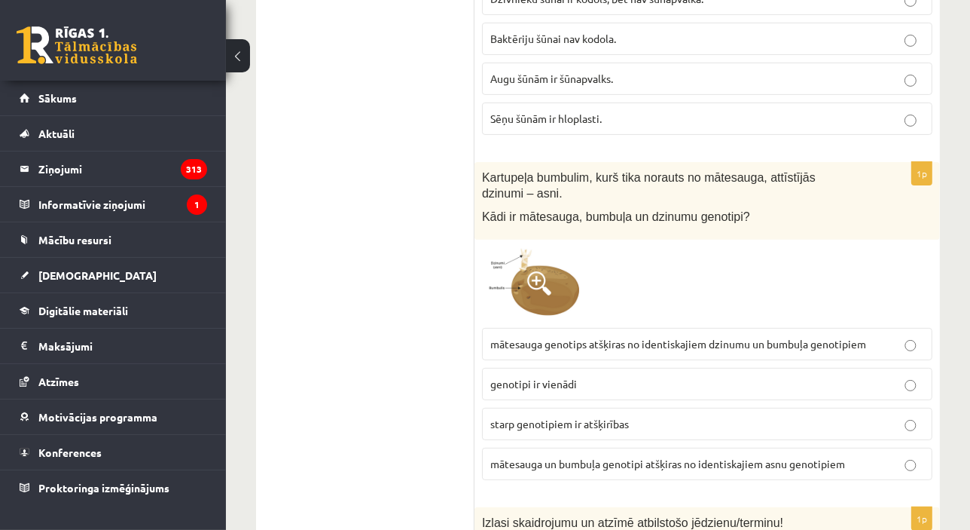
scroll to position [5781, 0]
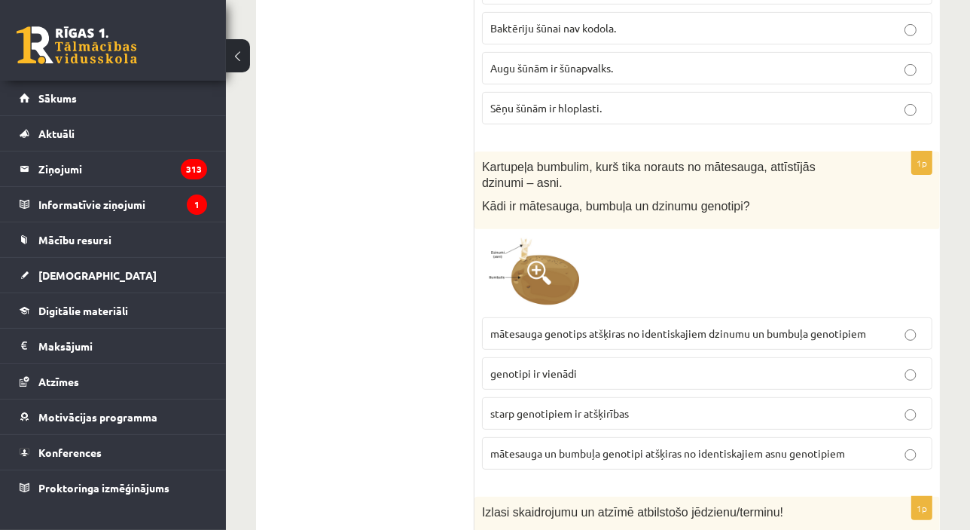
click at [526, 237] on img at bounding box center [538, 273] width 113 height 72
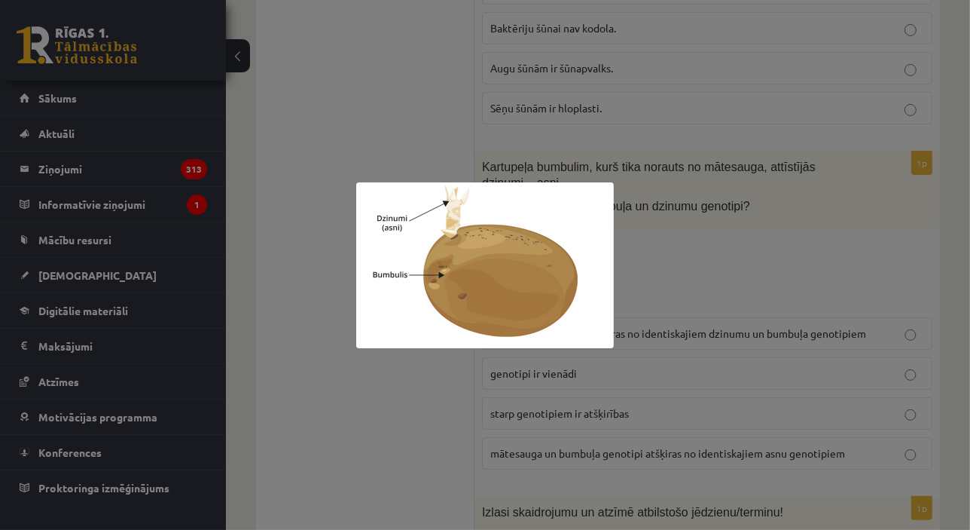
click at [679, 207] on div at bounding box center [485, 265] width 970 height 530
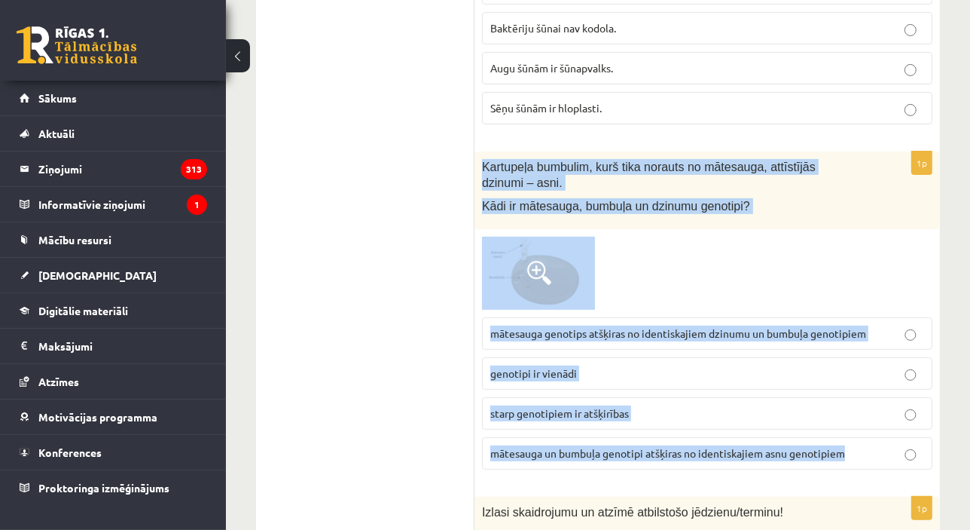
drag, startPoint x: 481, startPoint y: 105, endPoint x: 878, endPoint y: 388, distance: 487.3
click at [878, 388] on div "1p Kartupeļa bumbulim, kurš tika norauts no mātesauga, attīstījās dzinumi – asn…" at bounding box center [708, 316] width 466 height 330
click at [652, 357] on label "genotipi ir vienādi" at bounding box center [707, 373] width 451 height 32
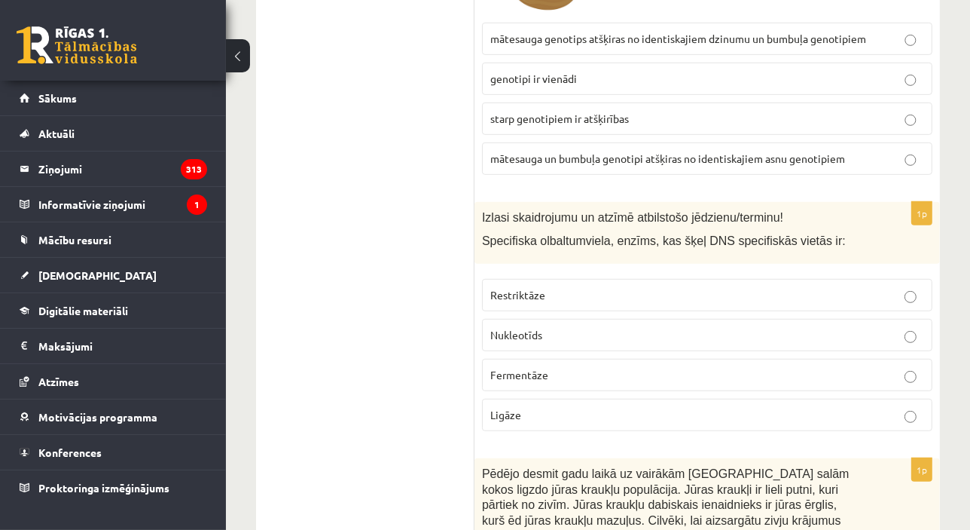
scroll to position [6077, 0]
click at [502, 334] on fieldset "Restriktāze Nukleotīds Fermentāze Ligāze" at bounding box center [707, 352] width 451 height 164
click at [524, 405] on p "Ligāze" at bounding box center [707, 413] width 434 height 16
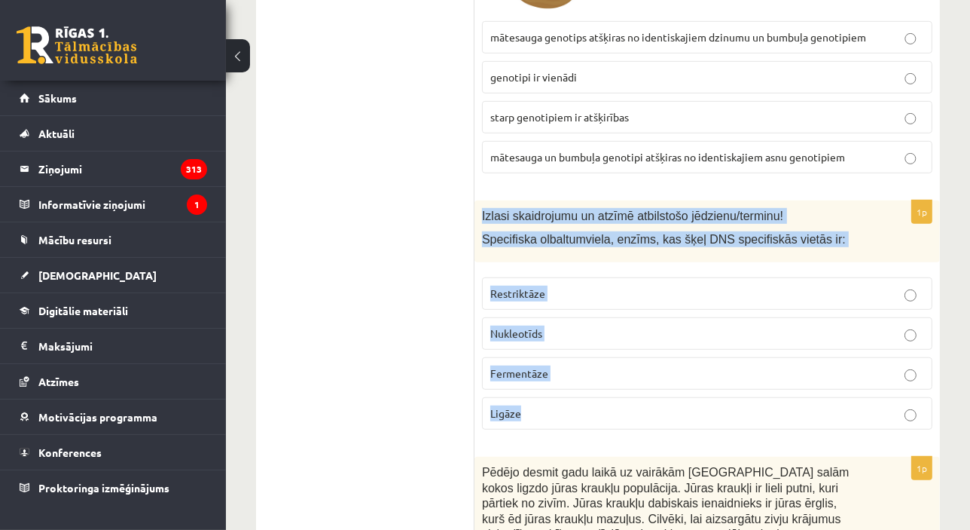
drag, startPoint x: 480, startPoint y: 149, endPoint x: 555, endPoint y: 367, distance: 230.4
click at [555, 367] on div "1p Izlasi skaidrojumu un atzīmē atbilstošo jēdzienu/terminu! Specifiska olbaltu…" at bounding box center [708, 321] width 466 height 242
click at [609, 277] on label "Restriktāze" at bounding box center [707, 293] width 451 height 32
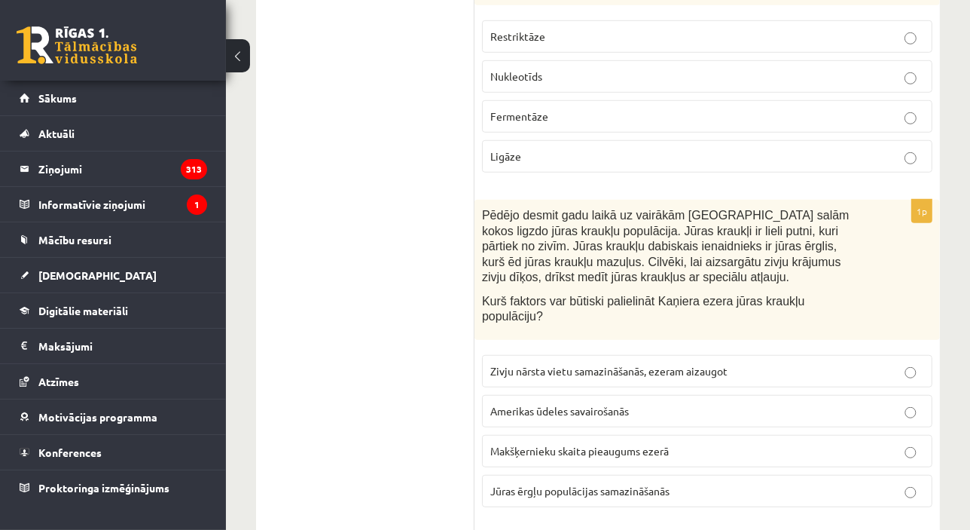
scroll to position [6352, 0]
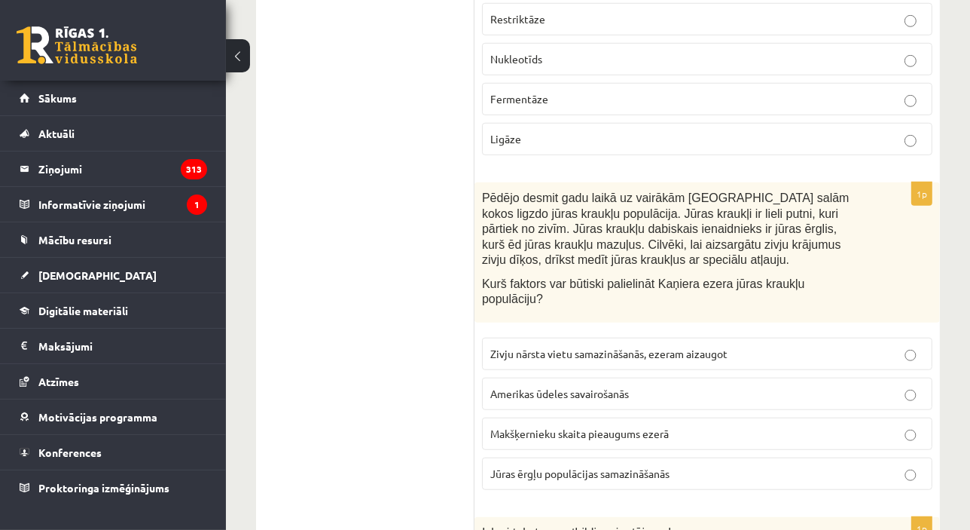
click at [595, 466] on span "Jūras ērgļu populācijas samazināšanās" at bounding box center [579, 473] width 179 height 14
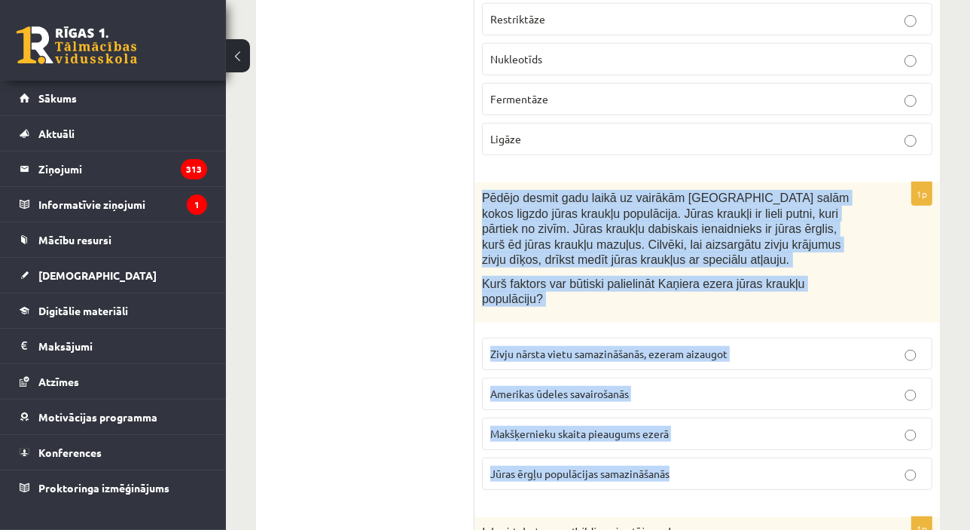
drag, startPoint x: 478, startPoint y: 133, endPoint x: 733, endPoint y: 406, distance: 373.6
click at [733, 406] on div "1p Pēdējo desmit gadu laikā uz vairākām Kaņiera ezera salām kokos ligzdo jūras …" at bounding box center [708, 341] width 466 height 319
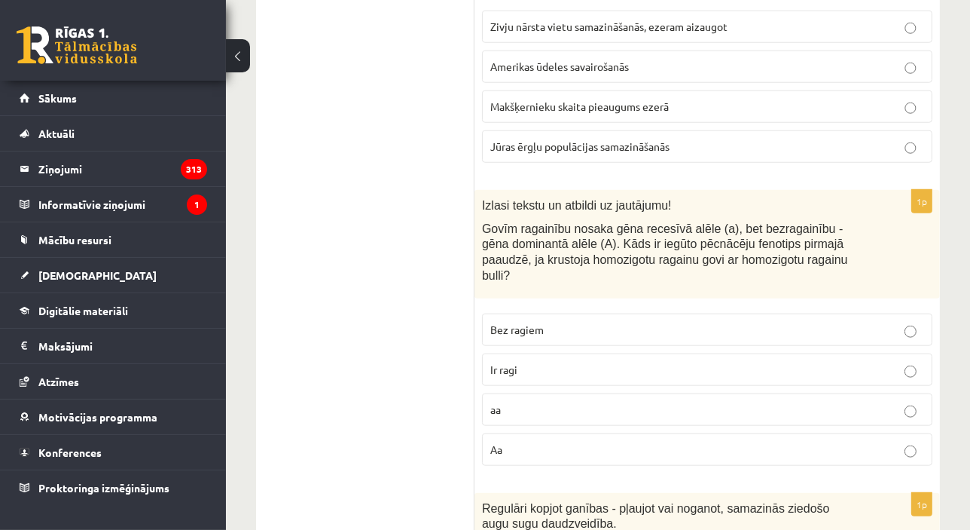
scroll to position [6694, 0]
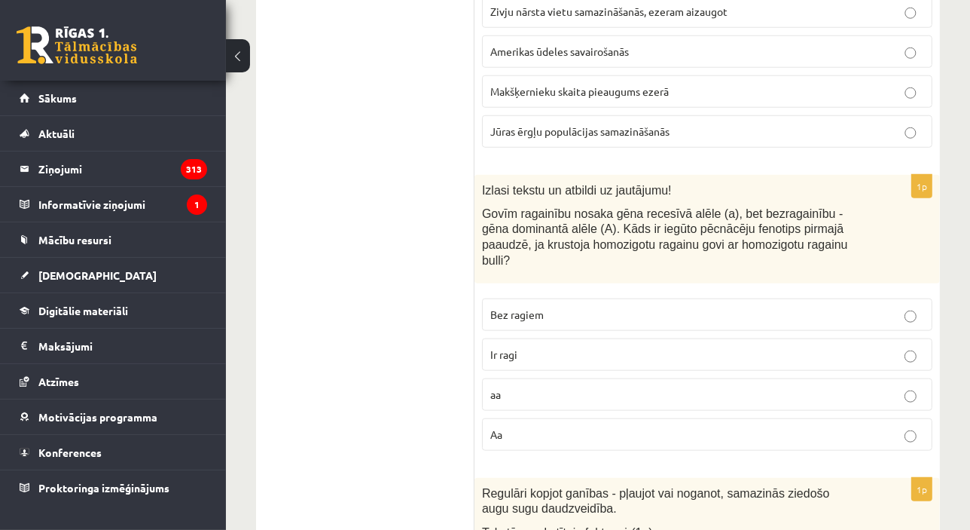
click at [533, 426] on p "Aa" at bounding box center [707, 434] width 434 height 16
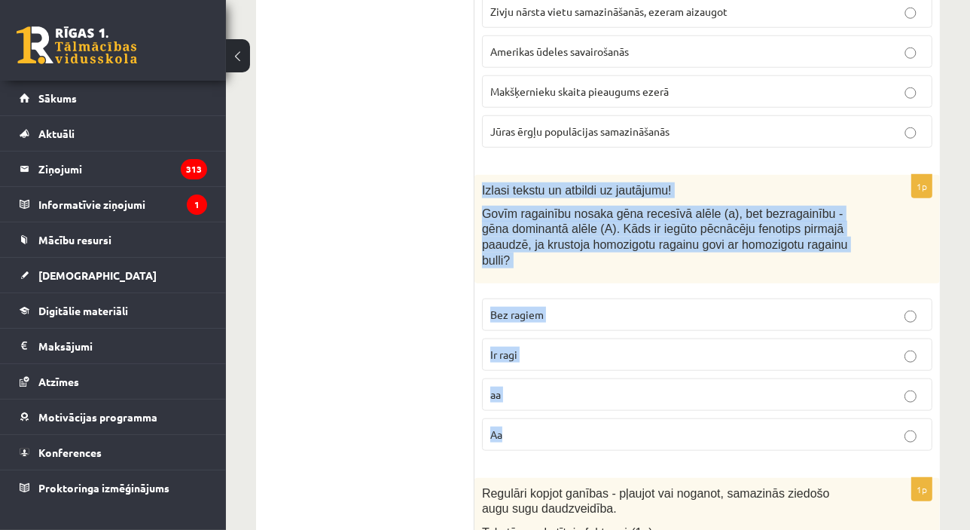
drag, startPoint x: 477, startPoint y: 103, endPoint x: 588, endPoint y: 354, distance: 274.2
click at [588, 354] on div "1p Izlasi tekstu un atbildi uz jautājumu! Govīm ragainību nosaka gēna recesīvā …" at bounding box center [708, 319] width 466 height 288
click at [547, 338] on label "Ir ragi" at bounding box center [707, 354] width 451 height 32
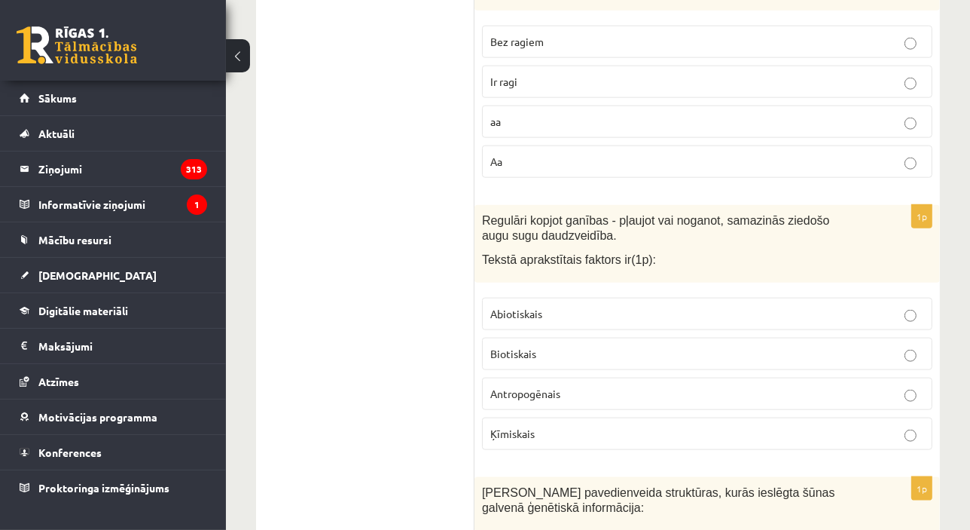
scroll to position [6968, 0]
click at [519, 385] on span "Antropogēnais" at bounding box center [525, 392] width 70 height 14
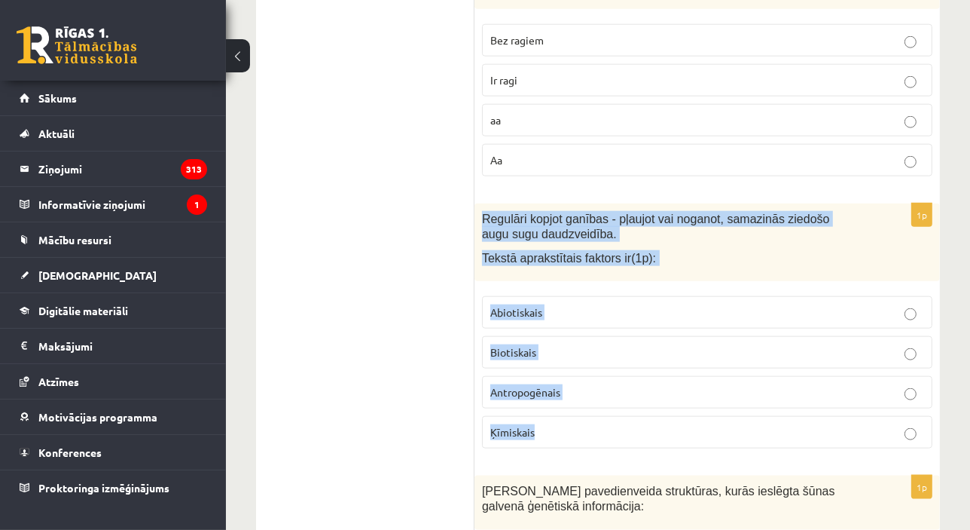
drag, startPoint x: 478, startPoint y: 121, endPoint x: 557, endPoint y: 335, distance: 228.8
click at [557, 335] on div "1p Regulāri kopjot ganības - pļaujot vai noganot, samazinās ziedošo augu sugu d…" at bounding box center [708, 331] width 466 height 257
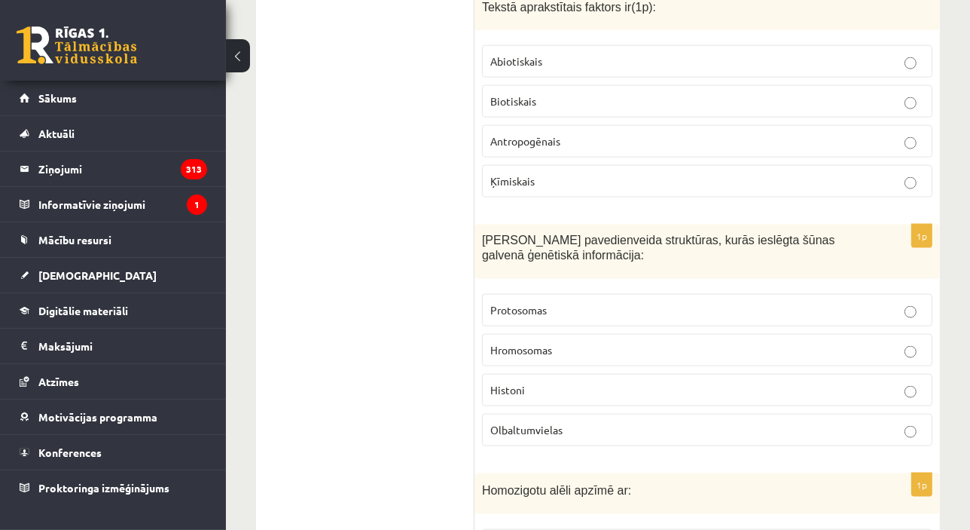
scroll to position [7220, 0]
click at [539, 342] on span "Hromosomas" at bounding box center [521, 349] width 62 height 14
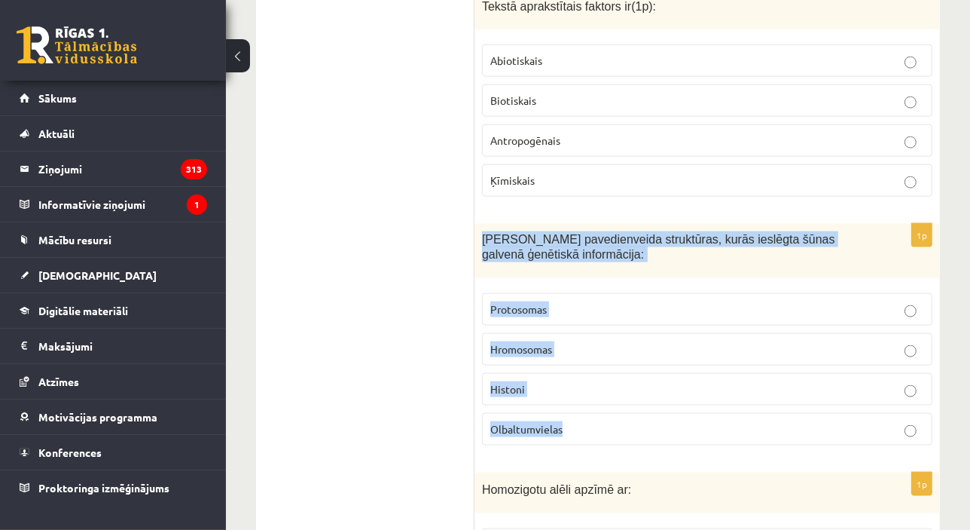
drag, startPoint x: 483, startPoint y: 144, endPoint x: 660, endPoint y: 331, distance: 257.9
click at [660, 331] on div "1p Šūnas kodola pavedienveida struktūras, kurās ieslēgta šūnas galvenā ģenētisk…" at bounding box center [708, 341] width 466 height 234
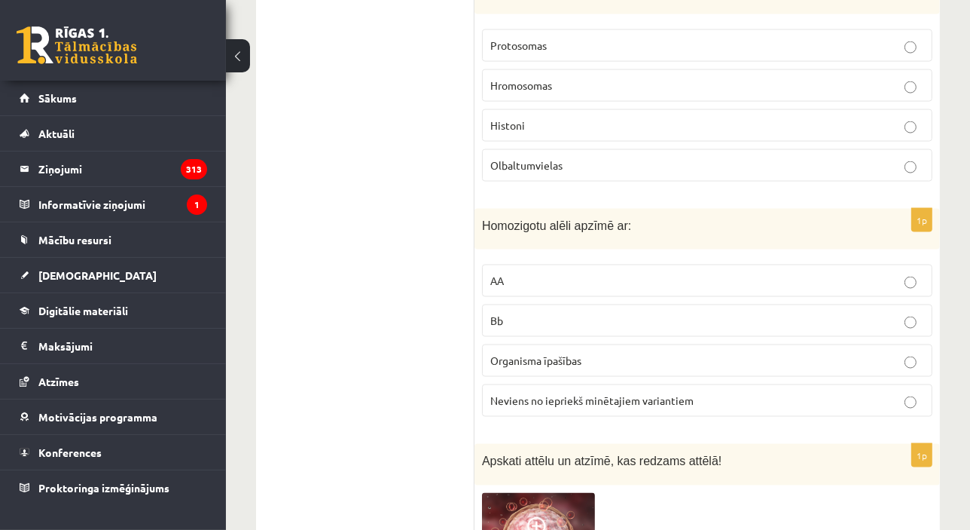
scroll to position [7485, 0]
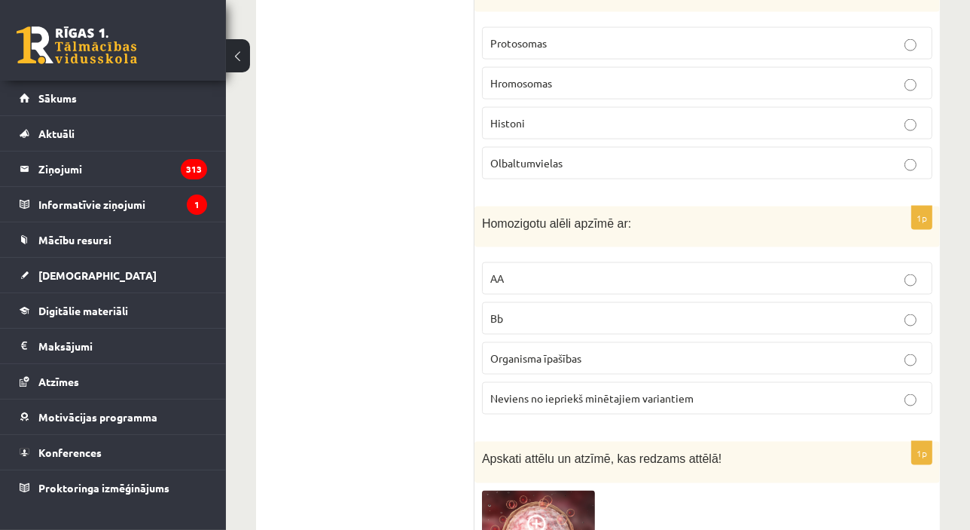
click at [543, 270] on p "AA" at bounding box center [707, 278] width 434 height 16
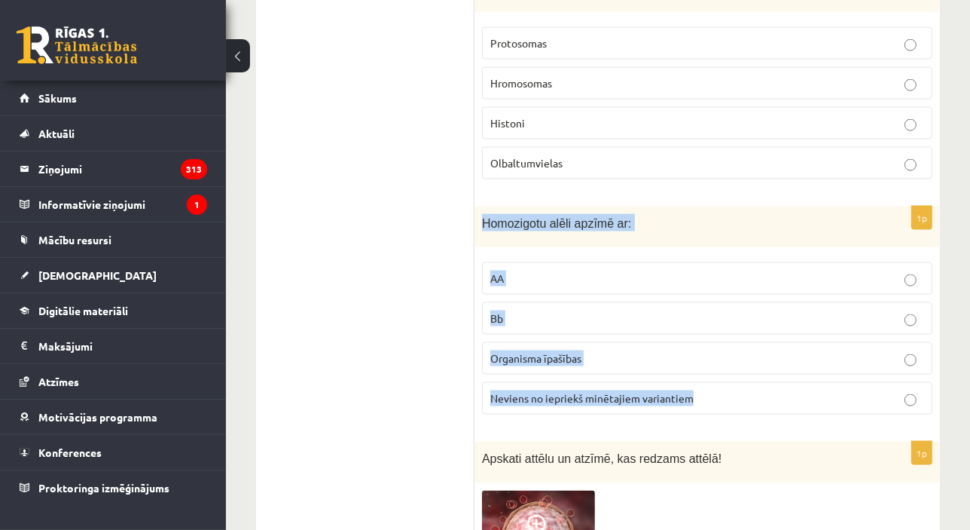
drag, startPoint x: 479, startPoint y: 126, endPoint x: 706, endPoint y: 301, distance: 286.8
click at [706, 301] on div "1p Homozigotu alēli apzīmē ar: AA Bb Organisma īpašības Neviens no iepriekš min…" at bounding box center [708, 316] width 466 height 221
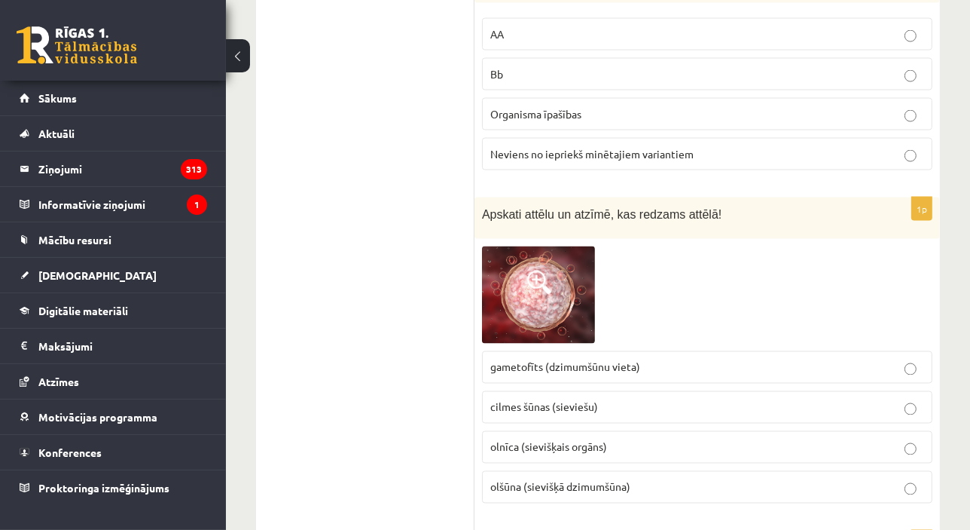
scroll to position [7737, 0]
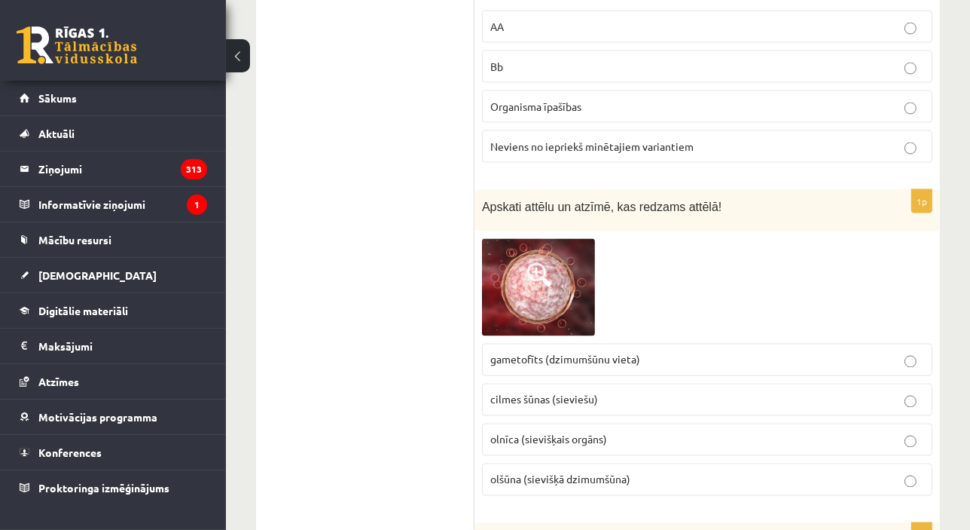
click at [554, 239] on img at bounding box center [538, 287] width 113 height 97
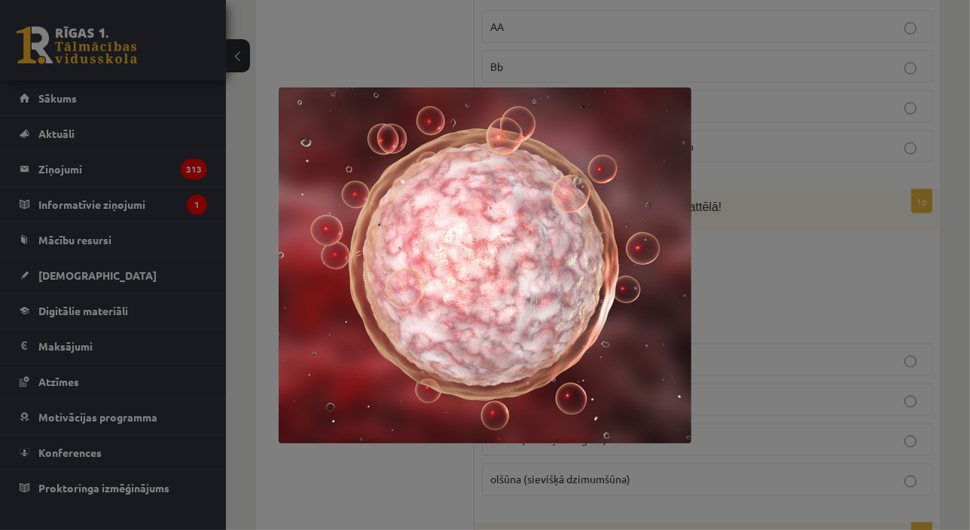
click at [853, 184] on div at bounding box center [485, 265] width 970 height 530
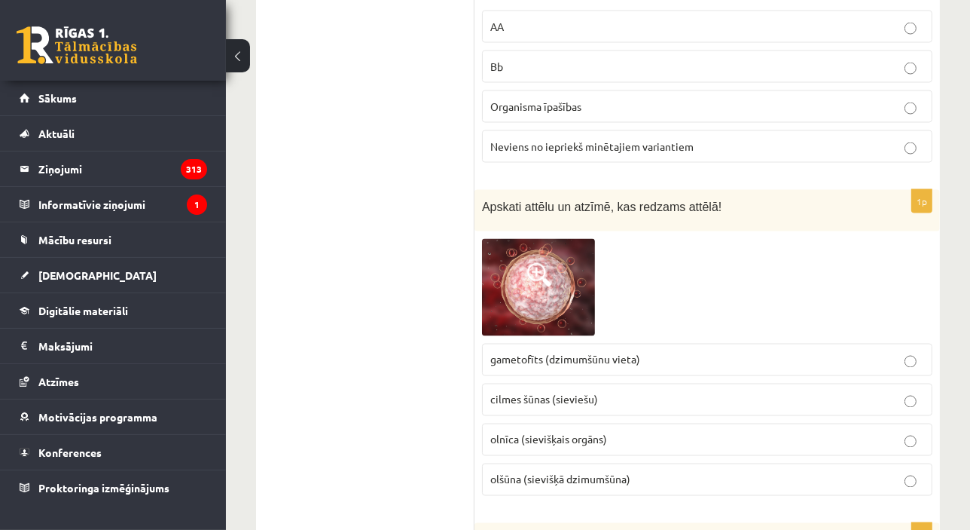
click at [612, 392] on p "cilmes šūnas (sieviešu)" at bounding box center [707, 400] width 434 height 16
click at [512, 472] on span "olšūna (sievišķā dzimumšūna)" at bounding box center [560, 479] width 140 height 14
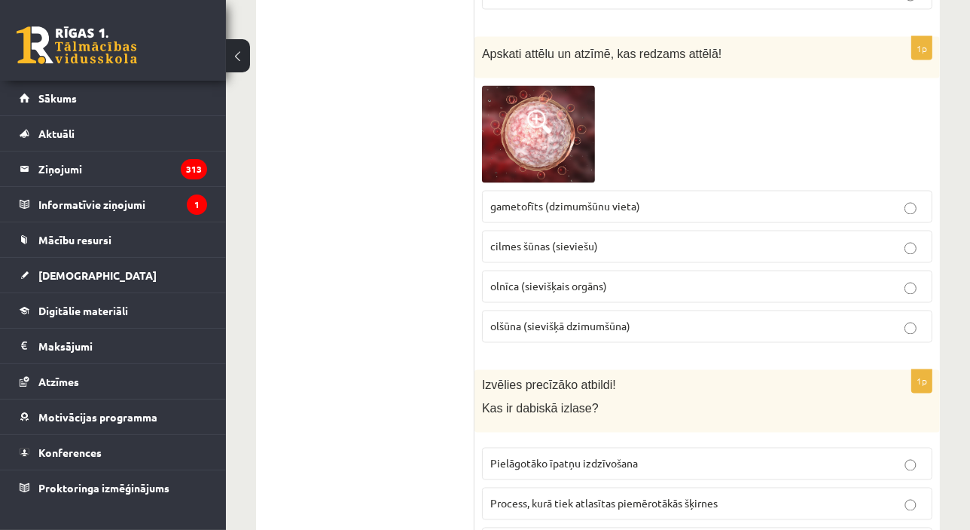
scroll to position [7919, 0]
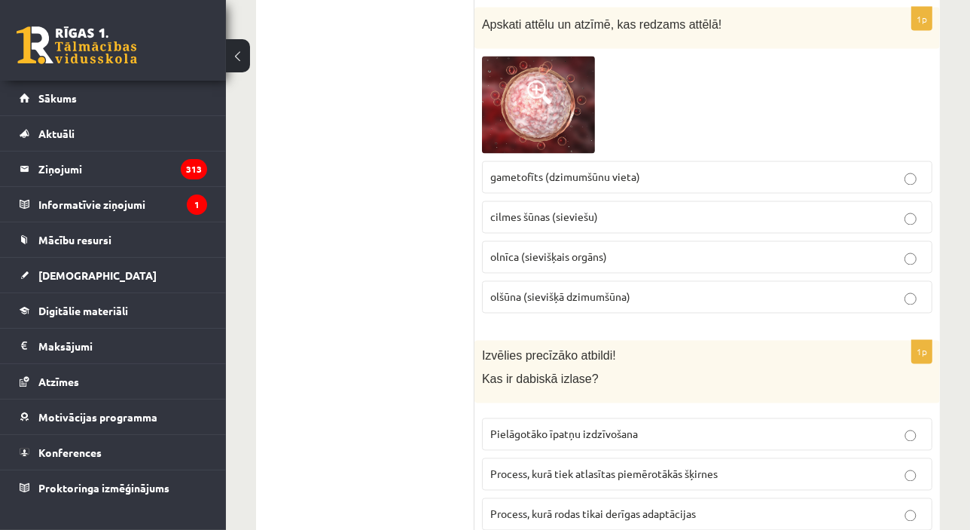
drag, startPoint x: 637, startPoint y: 327, endPoint x: 527, endPoint y: 317, distance: 110.4
click at [635, 418] on label "Pielāgotāko īpatņu izdzīvošana" at bounding box center [707, 434] width 451 height 32
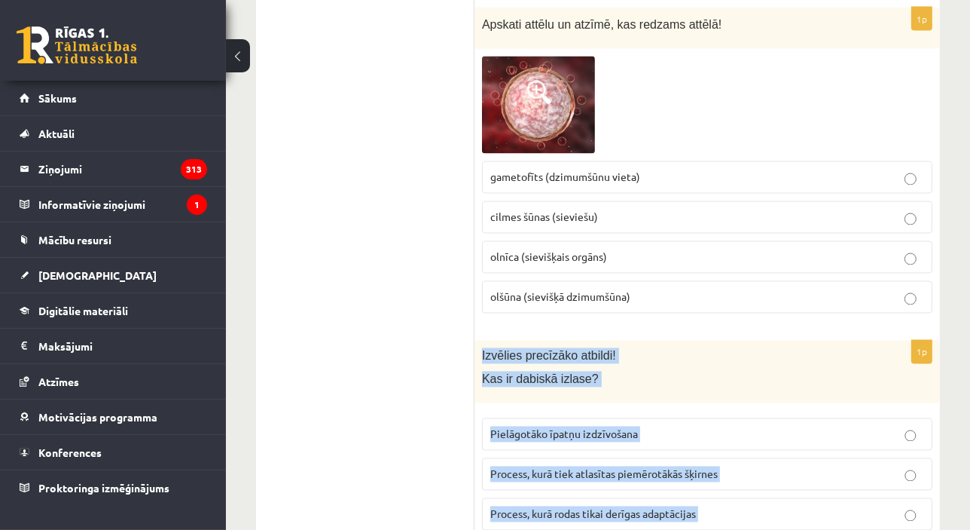
drag, startPoint x: 479, startPoint y: 255, endPoint x: 681, endPoint y: 465, distance: 291.5
click at [681, 465] on div "1p Izvēlies precīzāko atbildi! Kas ir dabiskā izlase? Pielāgotāko īpatņu izdzīv…" at bounding box center [708, 462] width 466 height 242
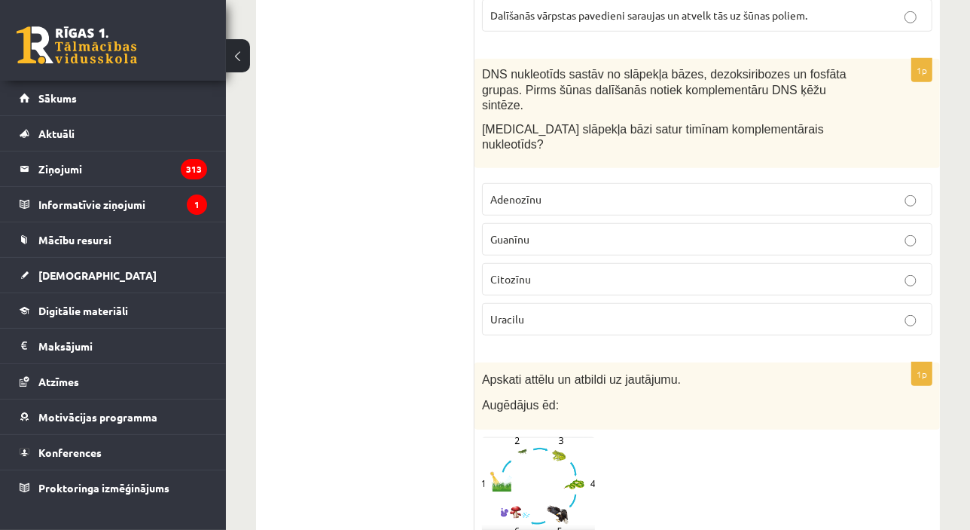
scroll to position [39, 0]
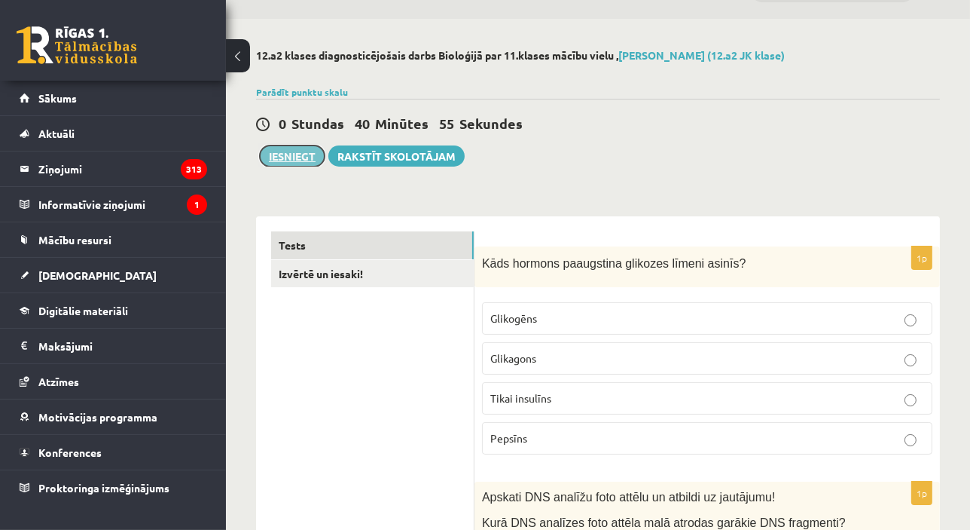
click at [298, 150] on button "Iesniegt" at bounding box center [292, 155] width 65 height 21
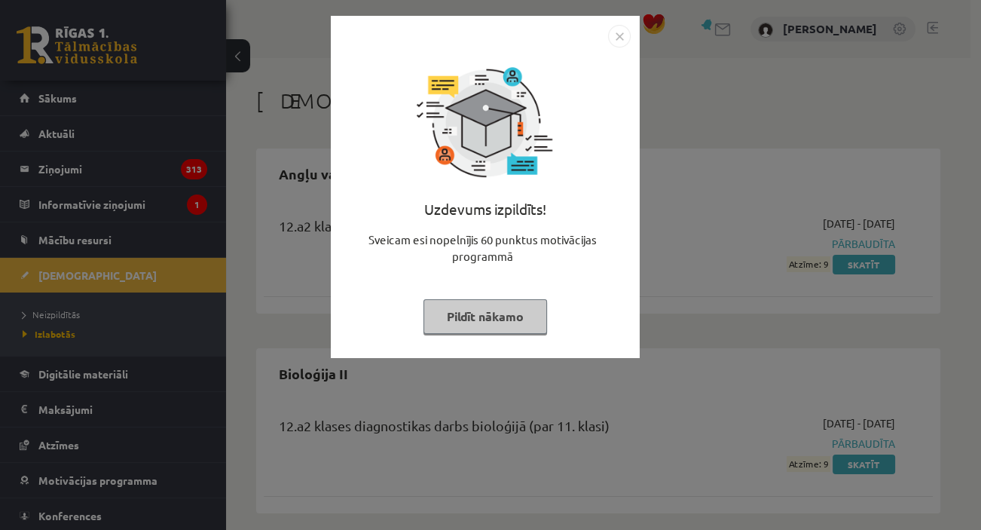
click at [517, 322] on button "Pildīt nākamo" at bounding box center [485, 316] width 124 height 35
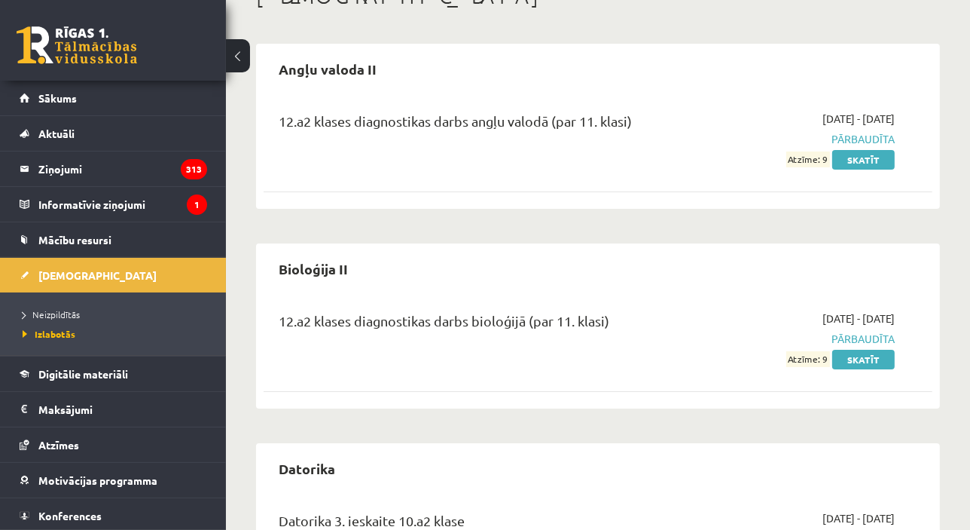
scroll to position [114, 0]
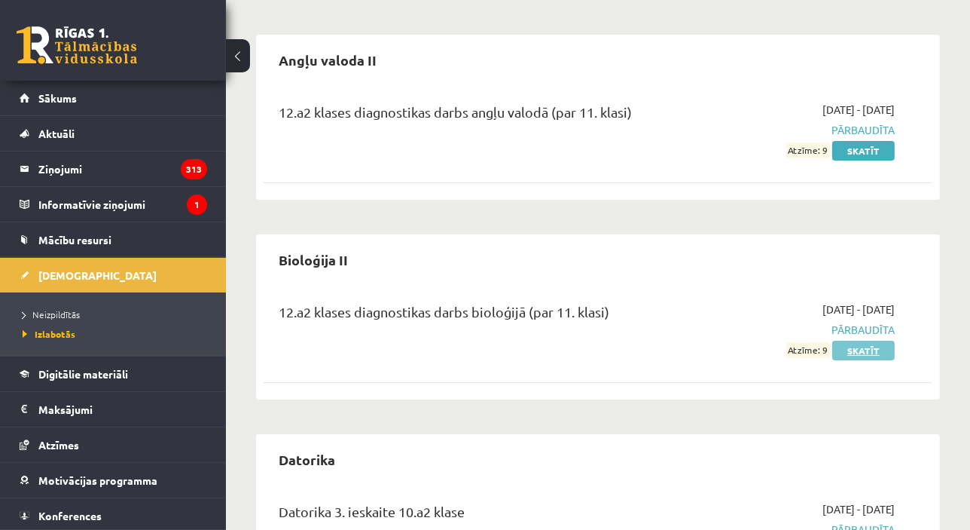
click at [860, 343] on link "Skatīt" at bounding box center [863, 351] width 63 height 20
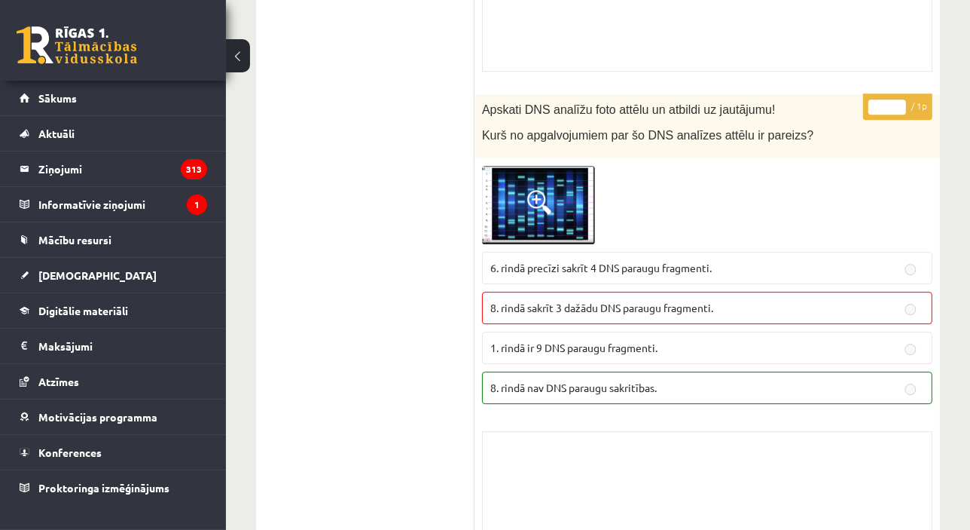
scroll to position [4373, 0]
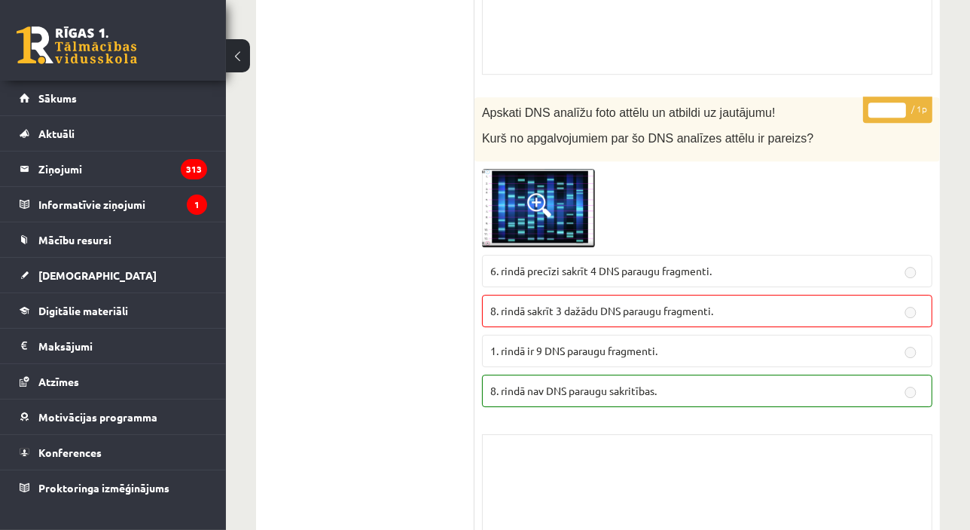
click at [535, 169] on img at bounding box center [538, 208] width 113 height 78
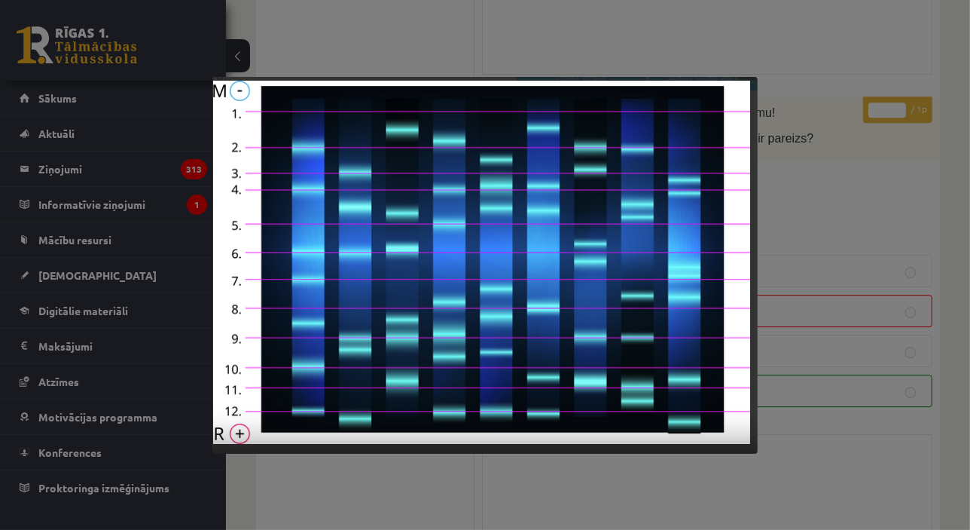
click at [872, 198] on div at bounding box center [485, 265] width 970 height 530
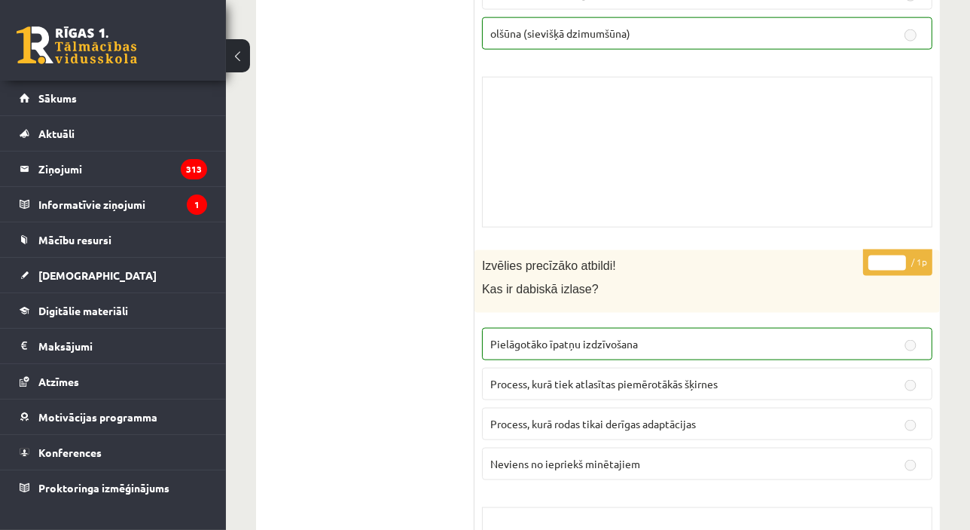
scroll to position [12741, 0]
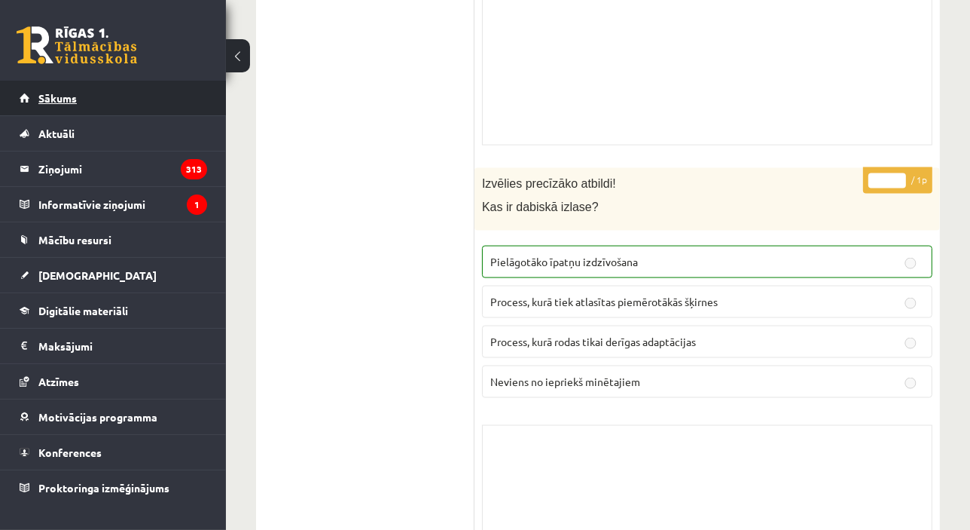
click at [115, 99] on link "Sākums" at bounding box center [114, 98] width 188 height 35
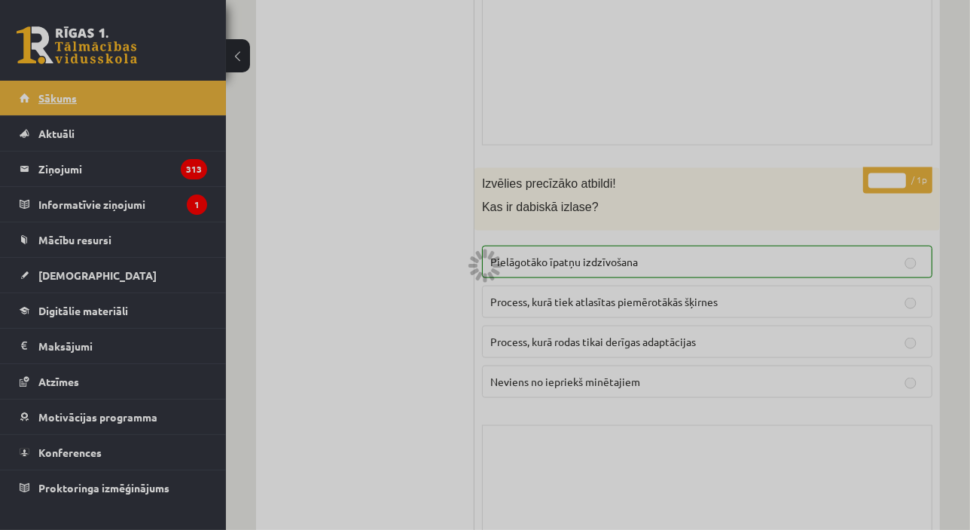
scroll to position [2199, 0]
